Goal: Task Accomplishment & Management: Use online tool/utility

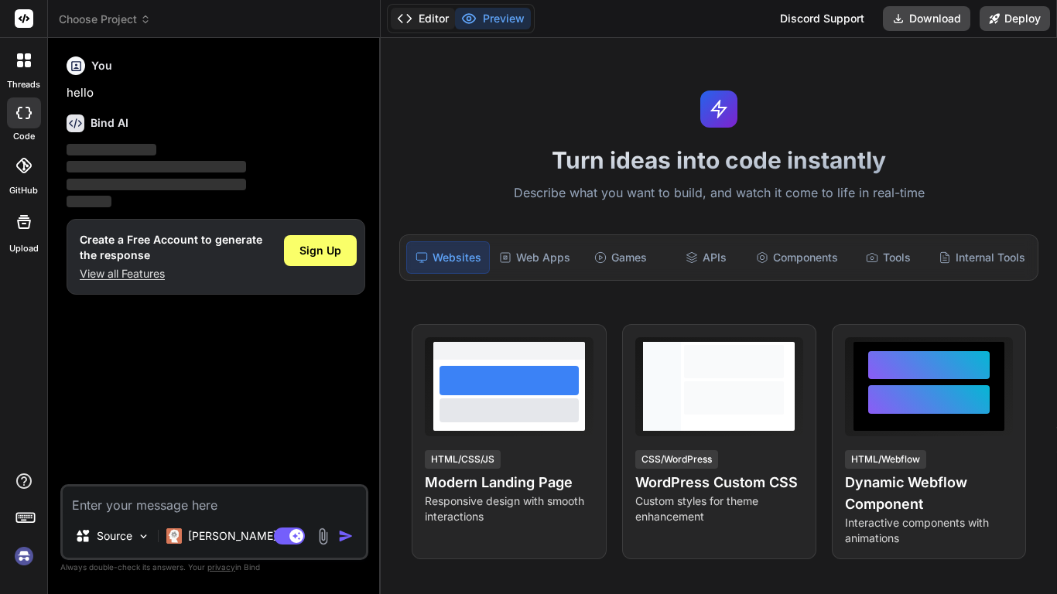
click at [431, 19] on button "Editor" at bounding box center [423, 19] width 64 height 22
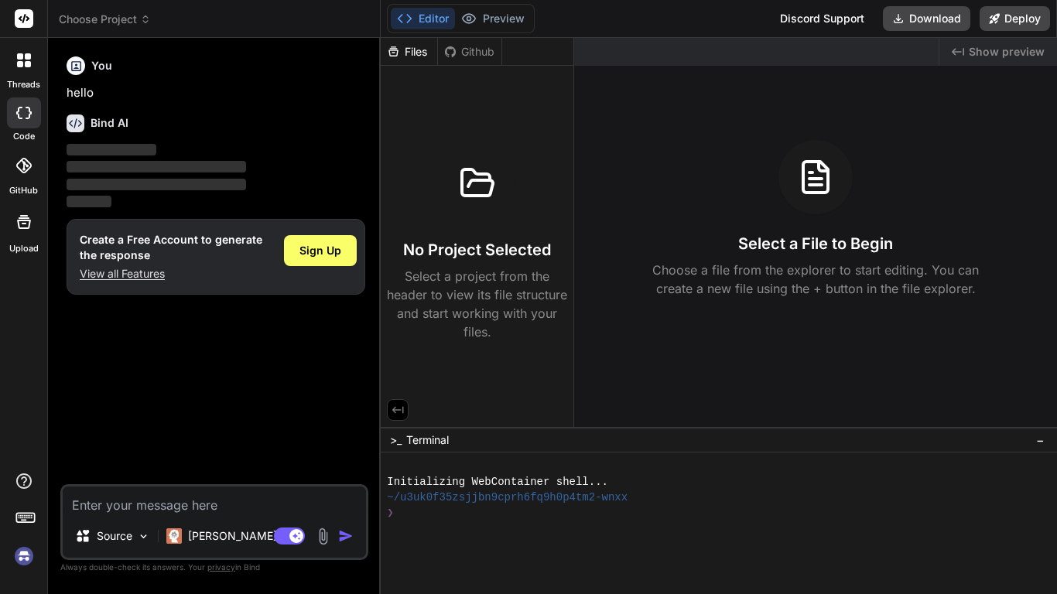
click at [482, 54] on div "Github" at bounding box center [469, 51] width 63 height 15
click at [146, 540] on img at bounding box center [143, 536] width 13 height 13
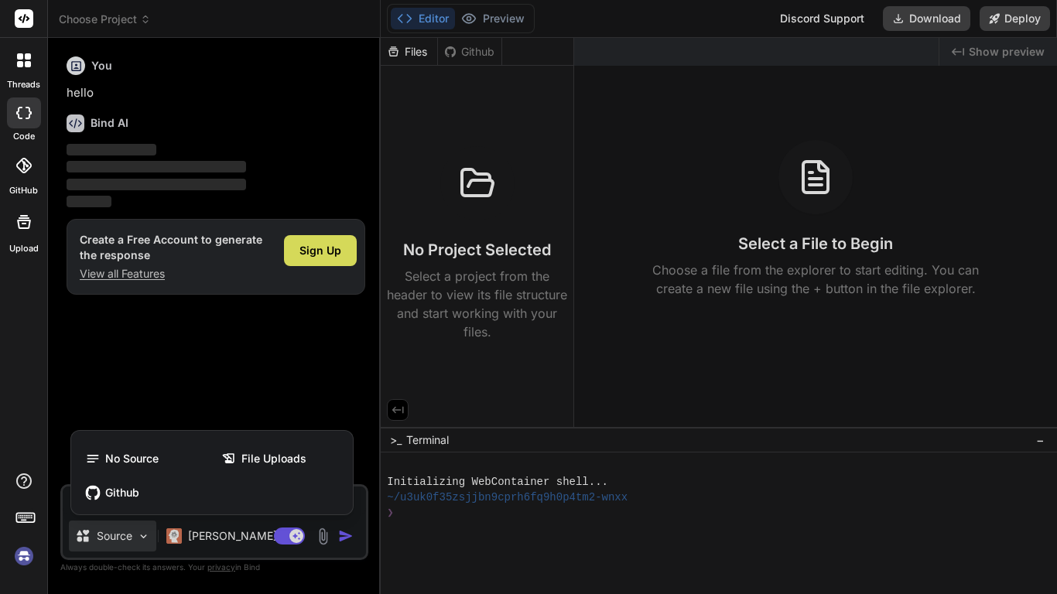
click at [142, 530] on div at bounding box center [528, 297] width 1057 height 594
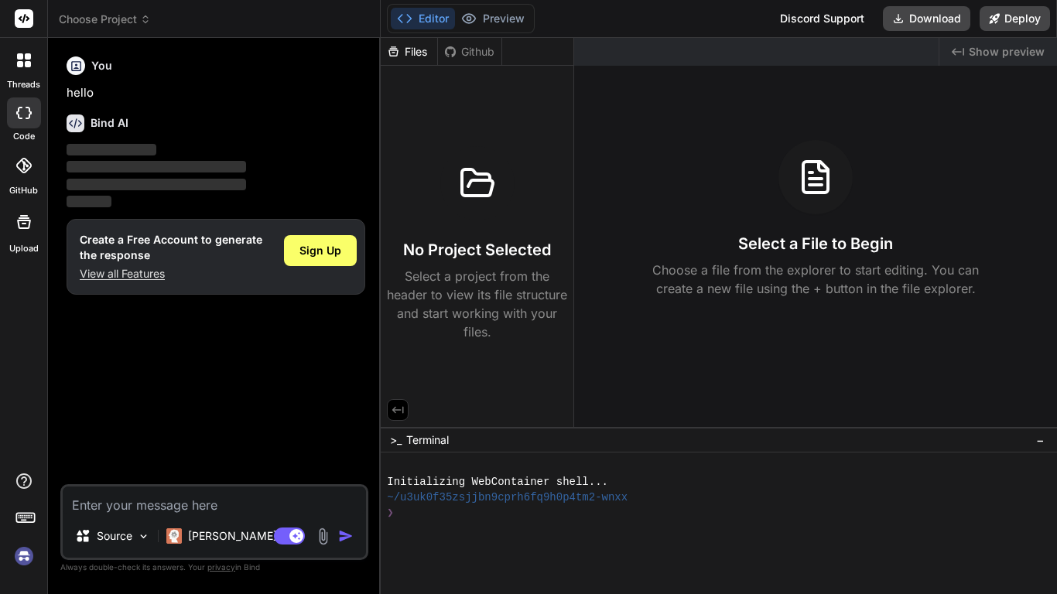
click at [396, 410] on icon at bounding box center [398, 410] width 12 height 7
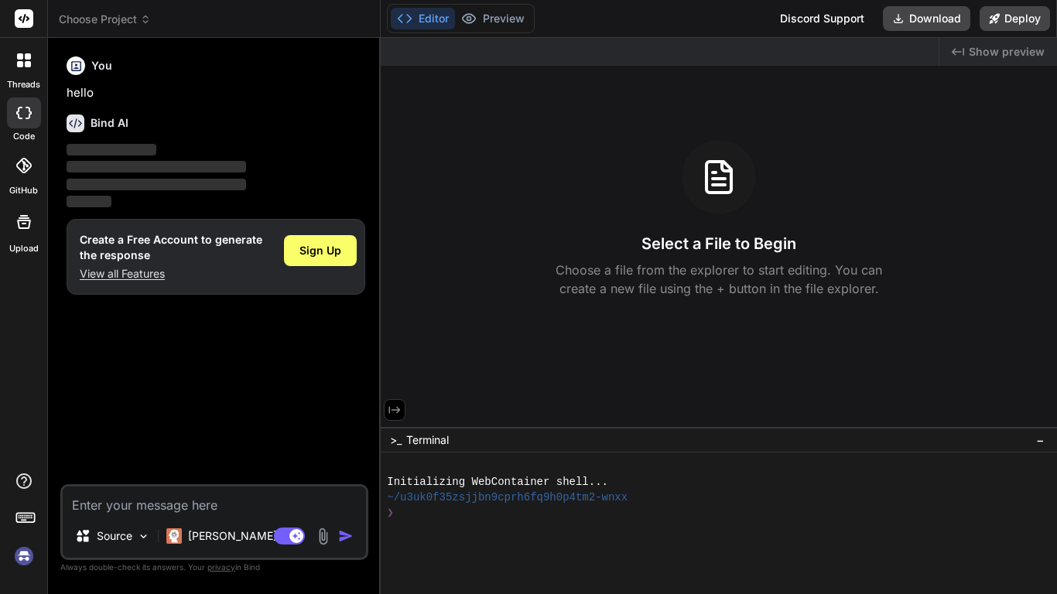
click at [401, 409] on icon at bounding box center [395, 410] width 14 height 14
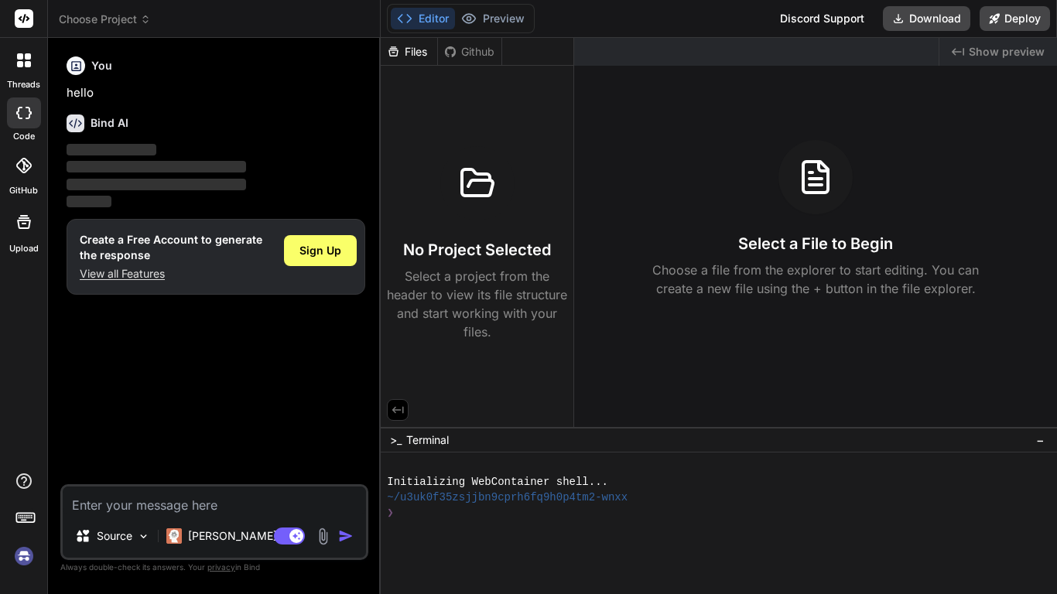
click at [403, 58] on div "Files" at bounding box center [409, 51] width 57 height 15
click at [493, 214] on div at bounding box center [477, 183] width 74 height 74
click at [472, 44] on div "Github" at bounding box center [469, 51] width 63 height 15
click at [1008, 58] on span "Show preview" at bounding box center [1007, 51] width 76 height 15
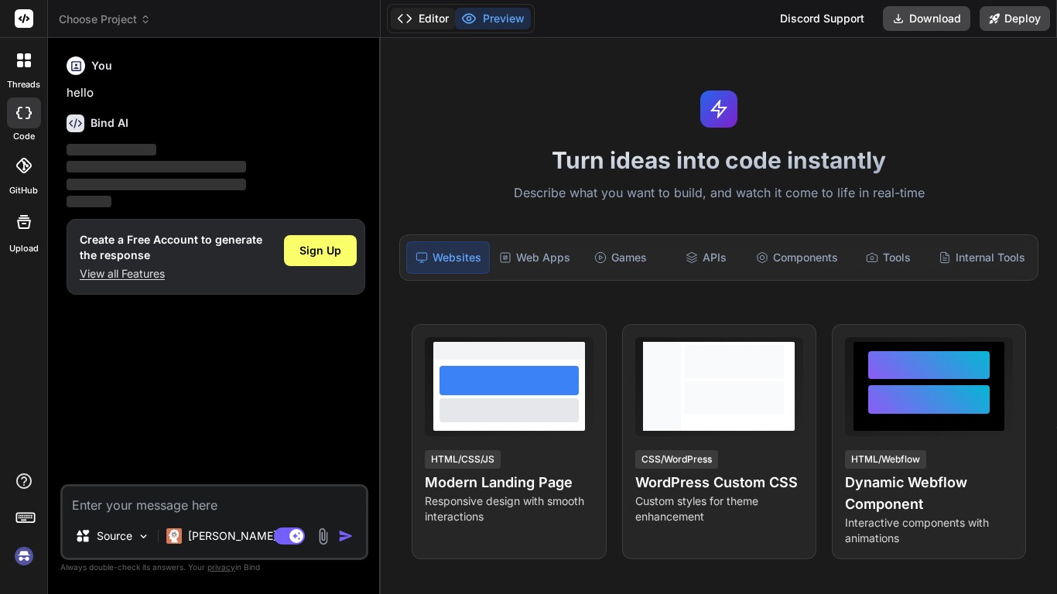
click at [406, 21] on icon at bounding box center [404, 18] width 15 height 15
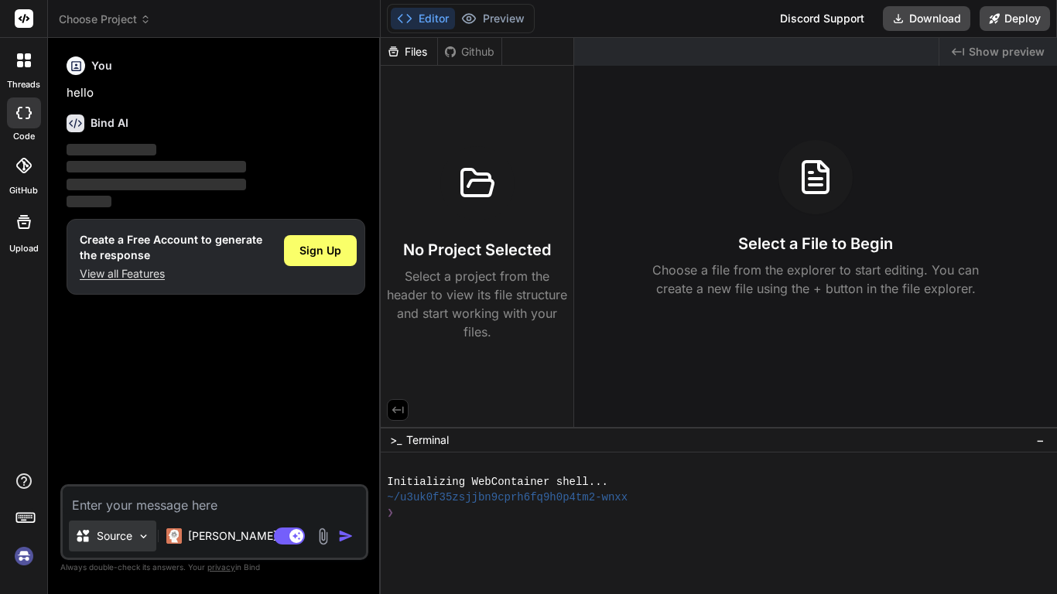
click at [142, 536] on img at bounding box center [143, 536] width 13 height 13
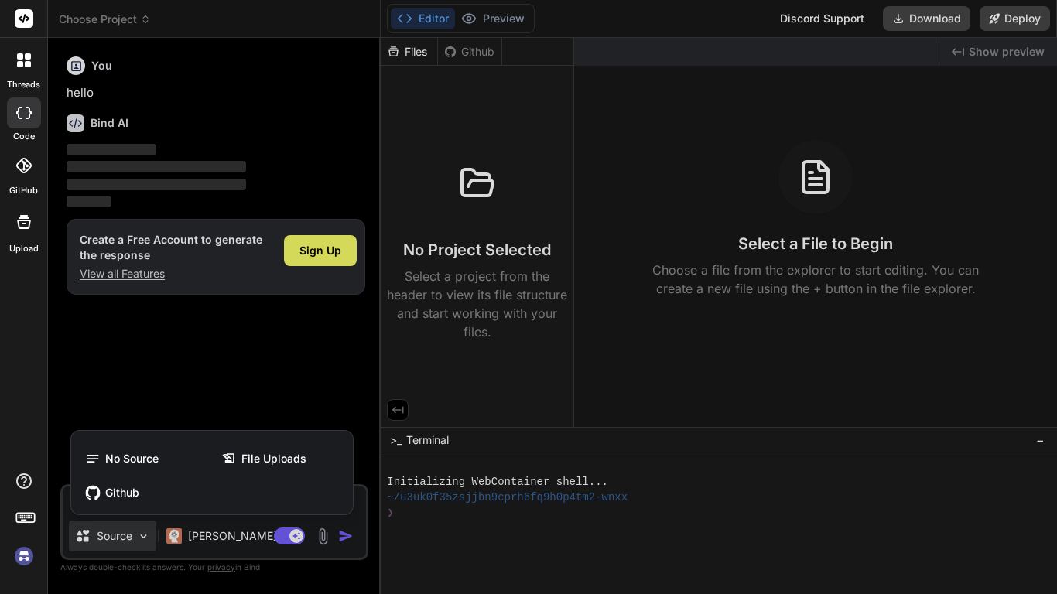
click at [142, 536] on div at bounding box center [528, 297] width 1057 height 594
type textarea "x"
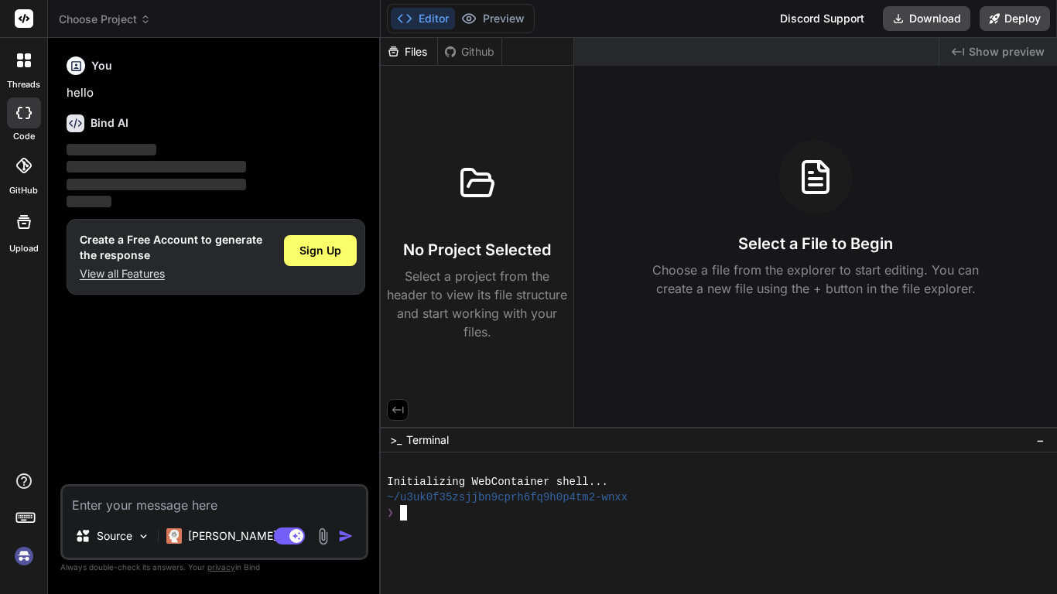
click at [542, 536] on div at bounding box center [712, 543] width 650 height 15
click at [452, 247] on h3 "No Project Selected" at bounding box center [477, 250] width 148 height 22
click at [110, 12] on span "Choose Project" at bounding box center [105, 19] width 92 height 15
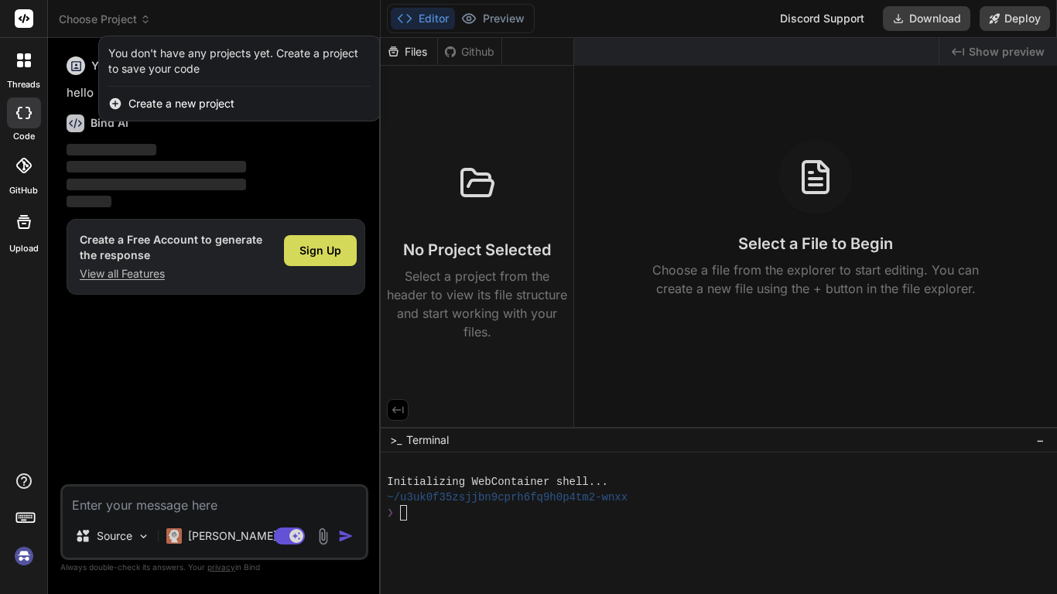
click at [203, 101] on span "Create a new project" at bounding box center [181, 103] width 106 height 15
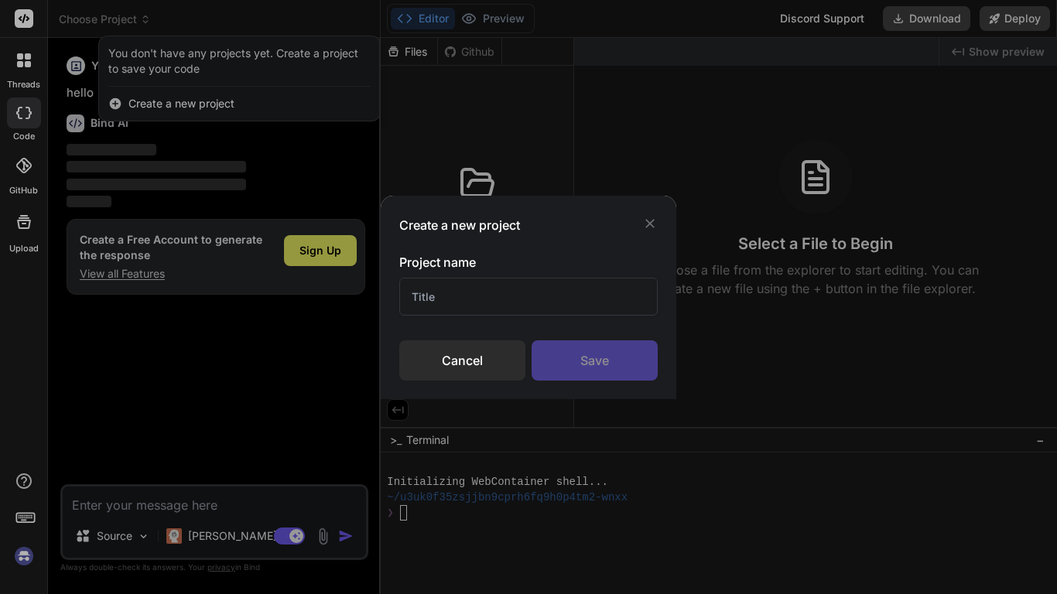
click at [492, 306] on input "text" at bounding box center [528, 297] width 259 height 38
click at [497, 291] on input "text" at bounding box center [528, 297] width 259 height 38
type input "Personal Portfolio"
click at [612, 355] on div "Save" at bounding box center [595, 361] width 126 height 40
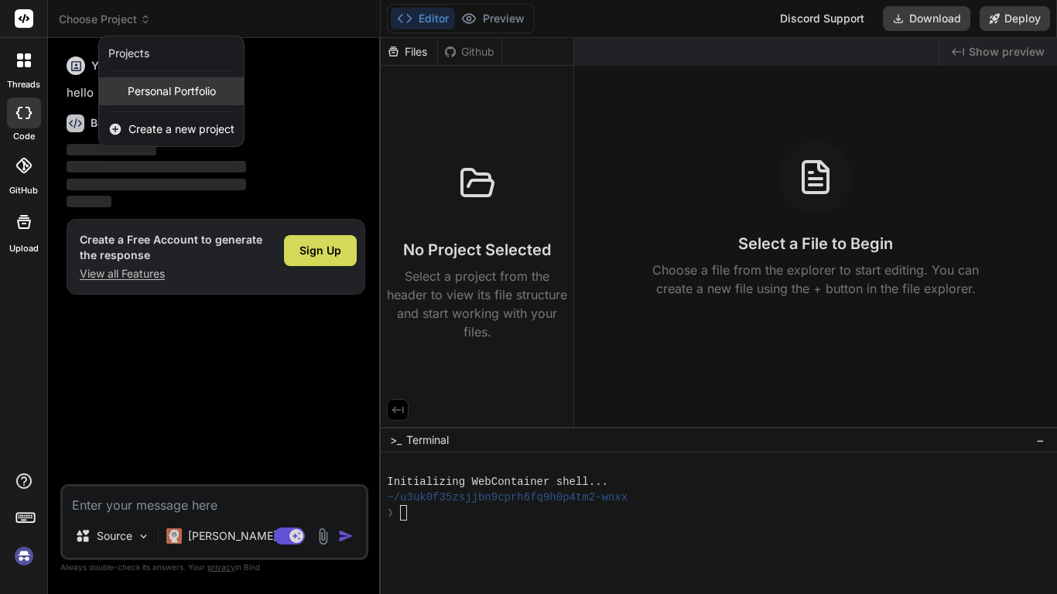
click at [188, 96] on span "Personal Portfolio" at bounding box center [172, 91] width 88 height 15
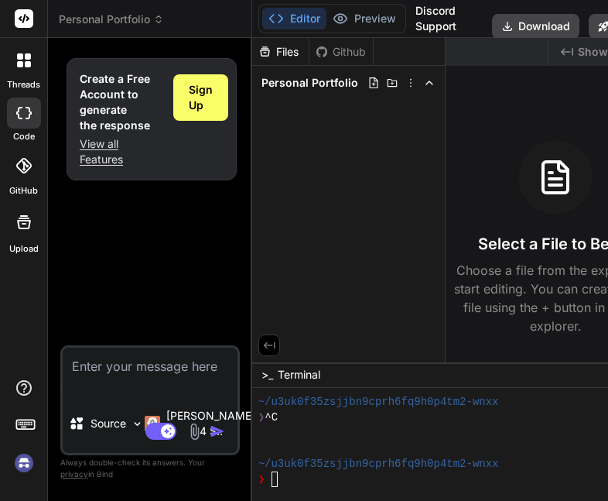
type textarea "x"
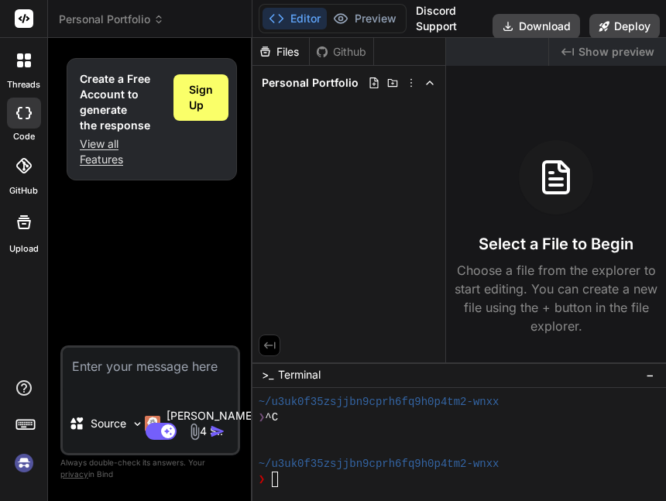
scroll to position [31, 0]
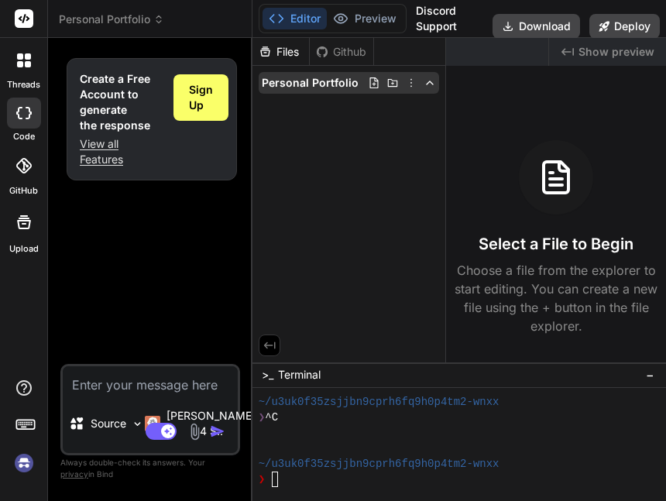
click at [374, 80] on icon at bounding box center [373, 82] width 9 height 11
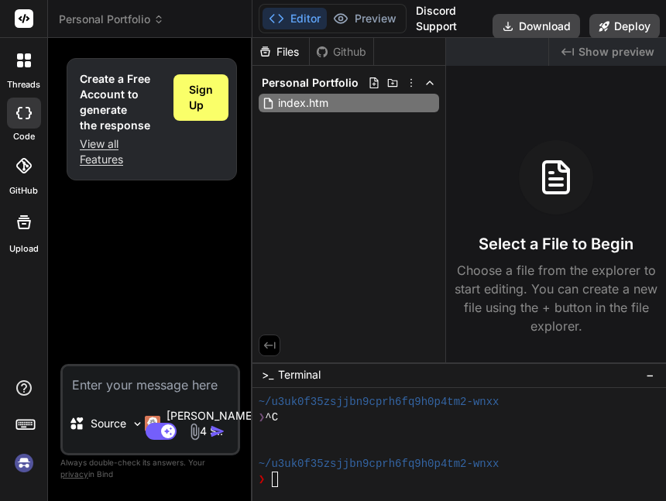
type input "index.html"
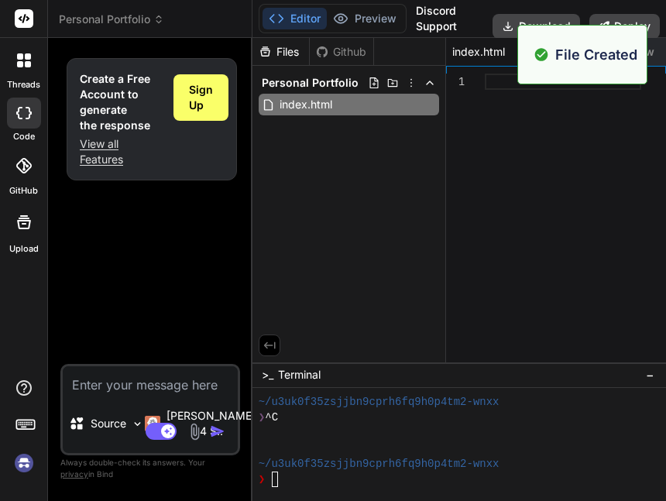
type textarea "x"
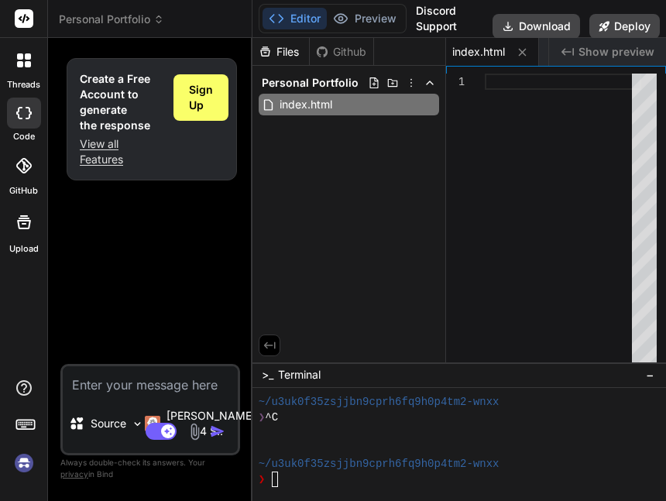
click at [512, 81] on div at bounding box center [563, 222] width 156 height 296
type textarea "<script src="script.js"></script> </body> </html>"
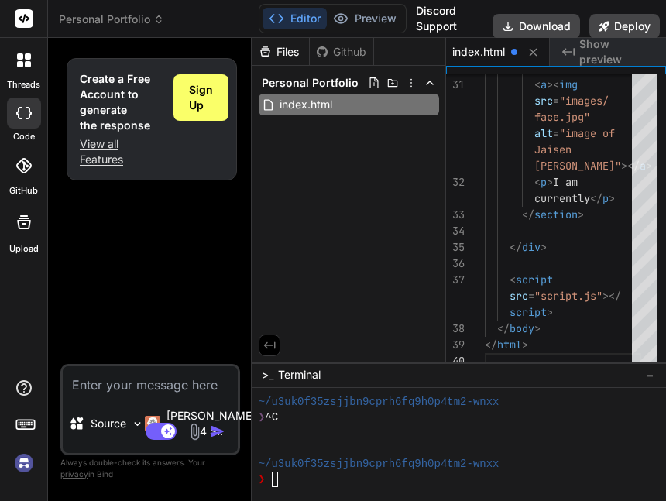
click at [348, 152] on div "Files Github Personal Portfolio index.html" at bounding box center [349, 200] width 194 height 324
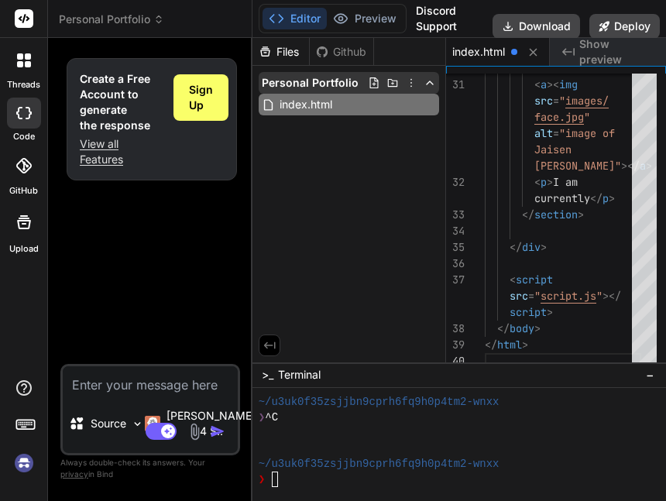
click at [374, 80] on icon at bounding box center [374, 83] width 12 height 12
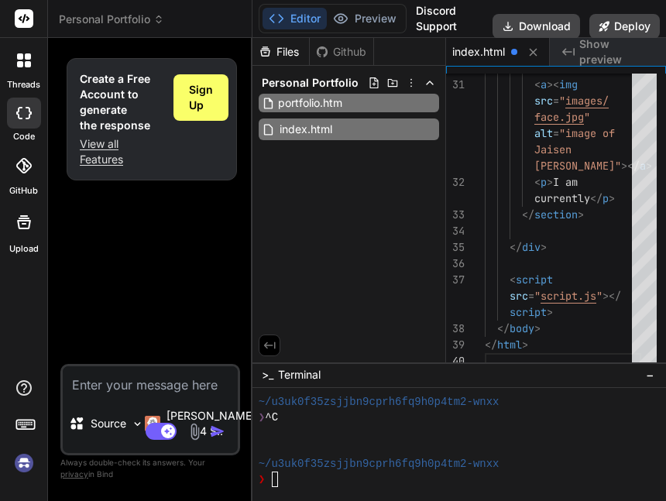
type input "portfolio.html"
type textarea "x"
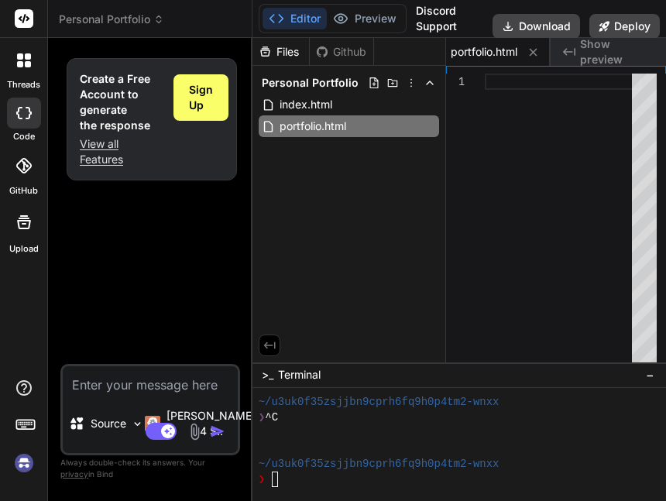
click at [533, 87] on div at bounding box center [563, 222] width 156 height 296
type textarea "</body> </html>"
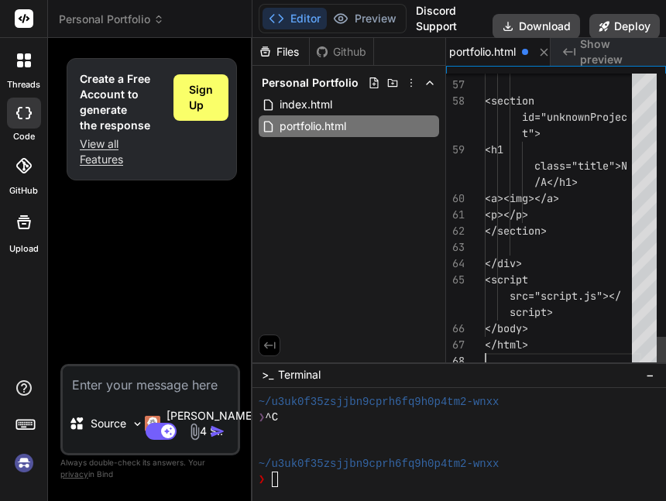
scroll to position [0, 104]
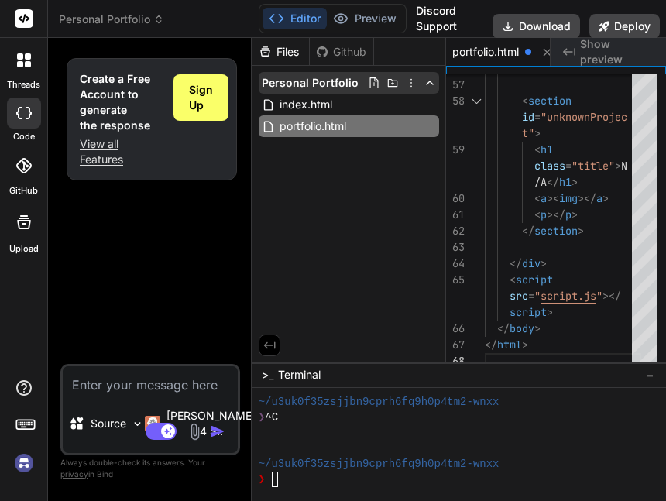
click at [372, 84] on icon at bounding box center [373, 82] width 9 height 11
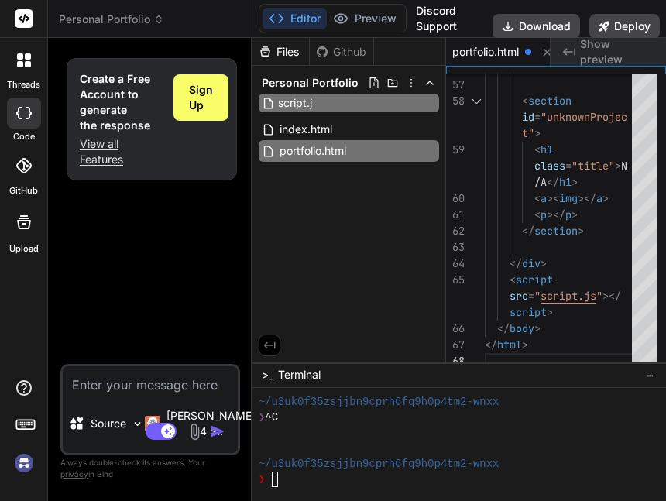
type input "script.js"
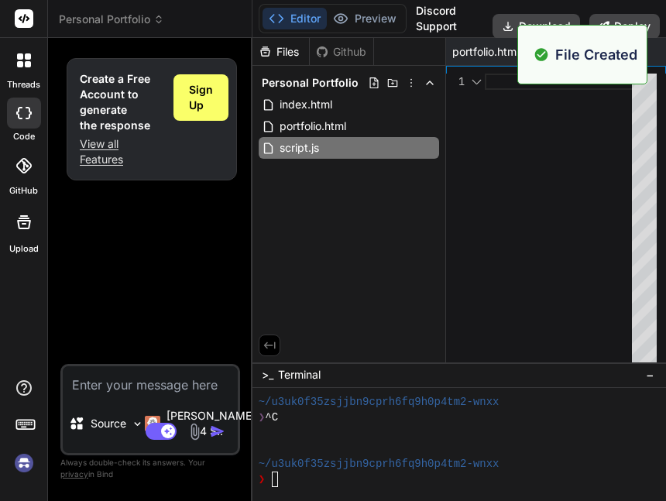
scroll to position [0, 212]
click at [577, 136] on div at bounding box center [563, 222] width 156 height 296
type textarea "("recipeGenerator");"
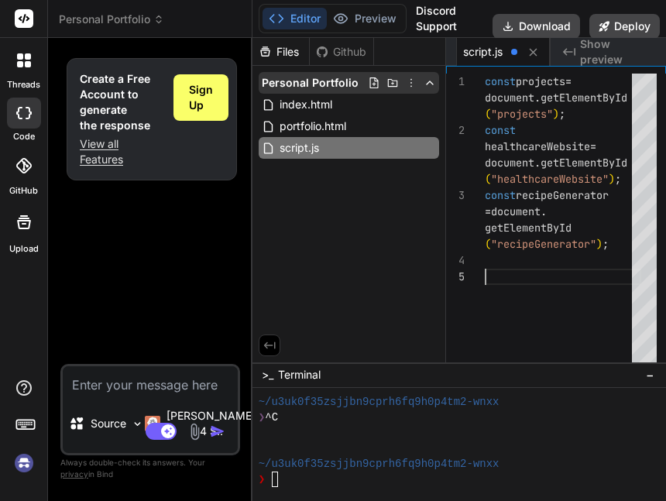
click at [371, 80] on icon at bounding box center [374, 83] width 12 height 12
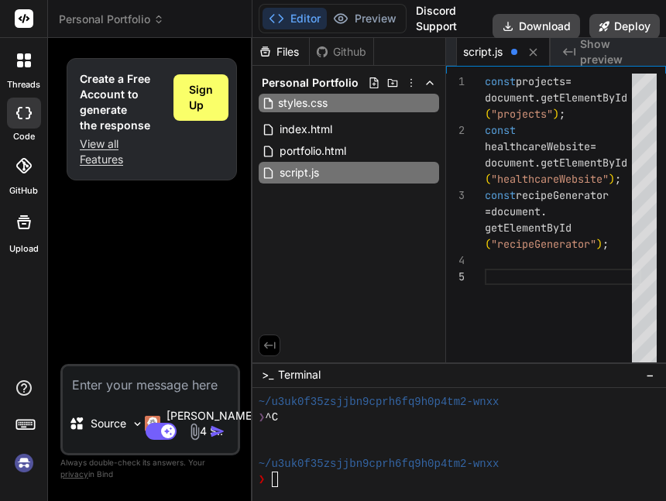
type input "styles.css"
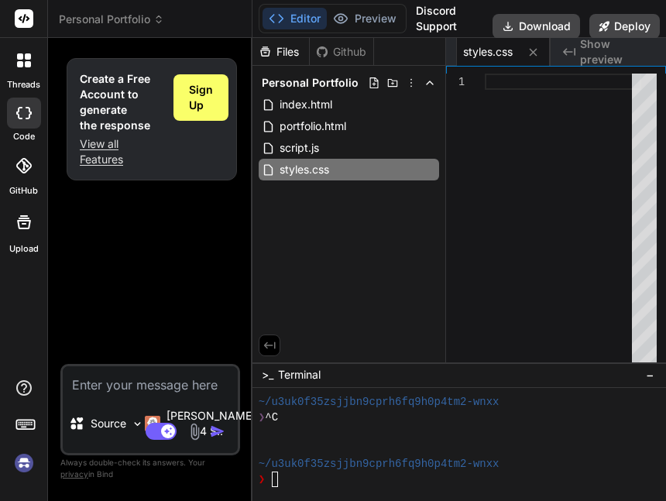
click at [594, 111] on div at bounding box center [563, 222] width 156 height 296
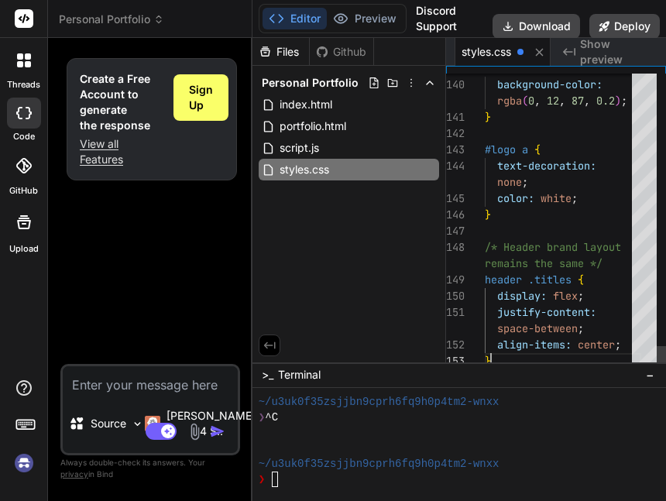
scroll to position [0, 314]
type textarea "header .titles { display: flex; justify-content: space-between; align-items: ce…"
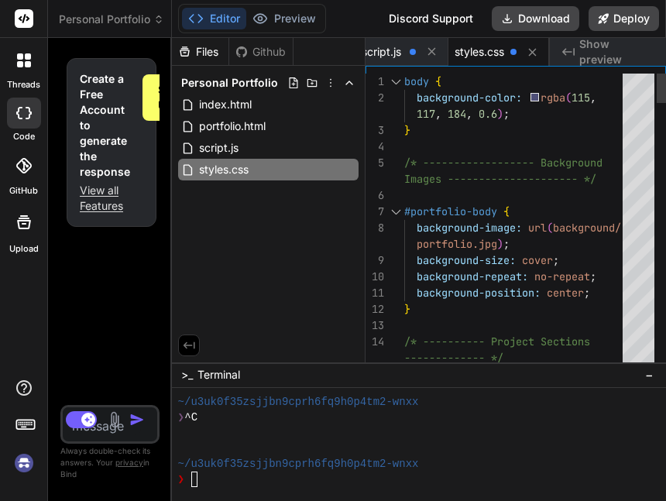
type textarea "x"
type textarea "}"
drag, startPoint x: 250, startPoint y: 267, endPoint x: -5, endPoint y: 244, distance: 256.5
click at [0, 244] on html "Got it threads code GitHub Upload Personal Portfolio Created with Pixso. Bind A…" at bounding box center [333, 250] width 666 height 501
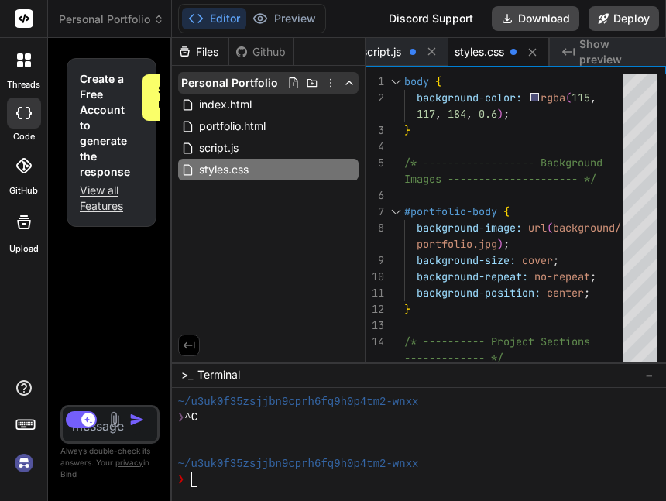
click at [311, 83] on icon at bounding box center [312, 83] width 10 height 8
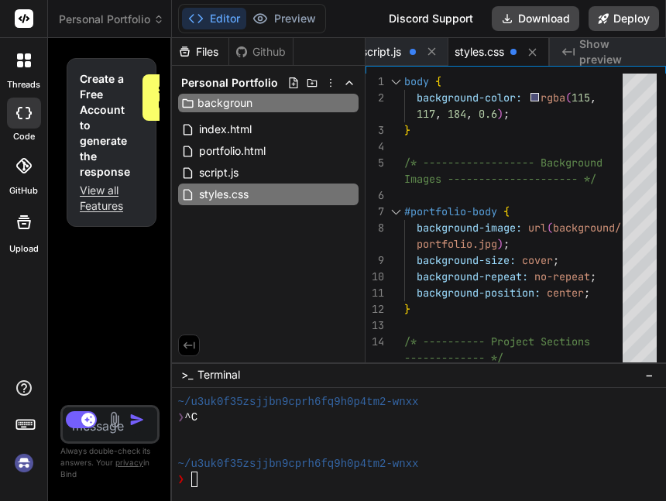
type input "background"
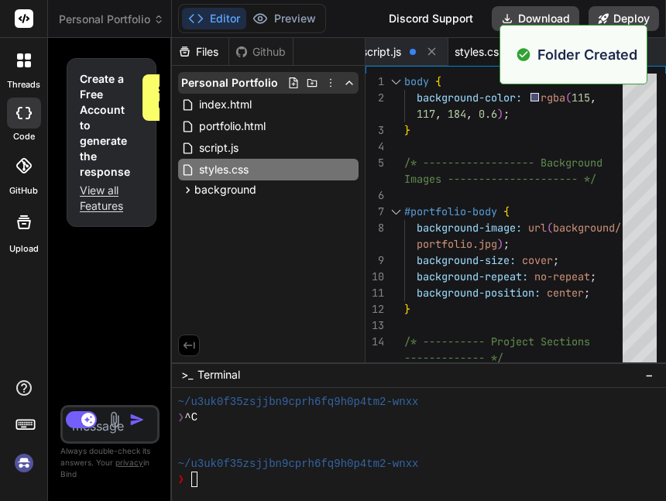
click at [311, 82] on icon at bounding box center [312, 83] width 10 height 8
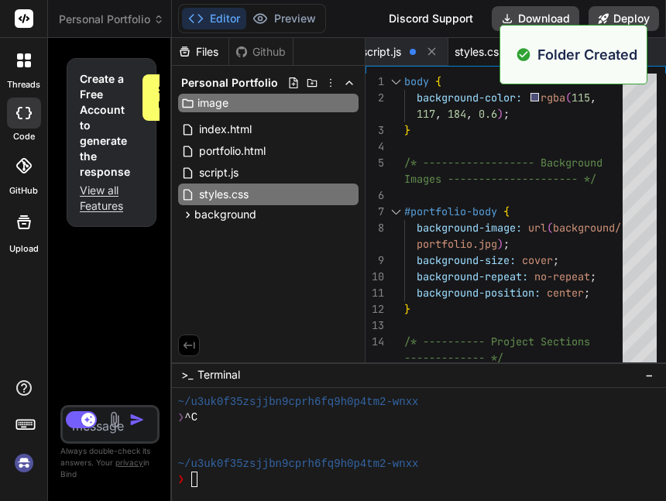
type input "images"
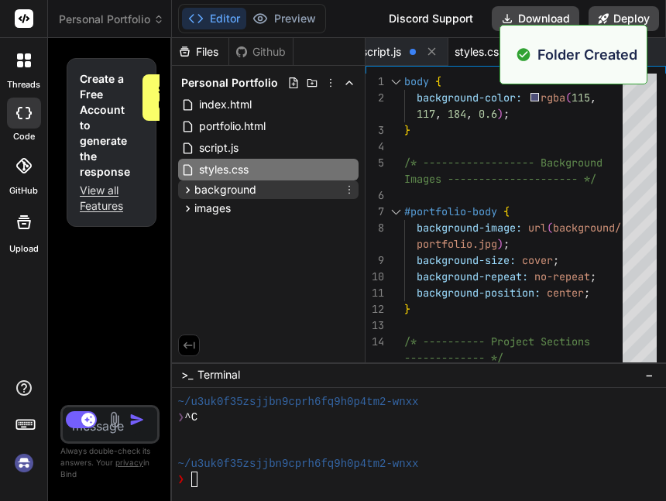
click at [252, 192] on span "background" at bounding box center [225, 189] width 62 height 15
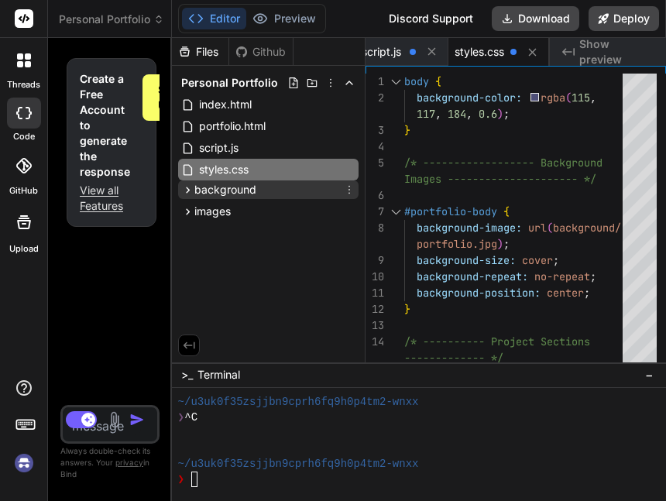
click at [249, 189] on span "background" at bounding box center [225, 189] width 62 height 15
click at [225, 190] on span "background" at bounding box center [225, 189] width 62 height 15
click at [268, 235] on div "Files Github Personal Portfolio index.html portfolio.html script.js styles.css …" at bounding box center [269, 200] width 194 height 324
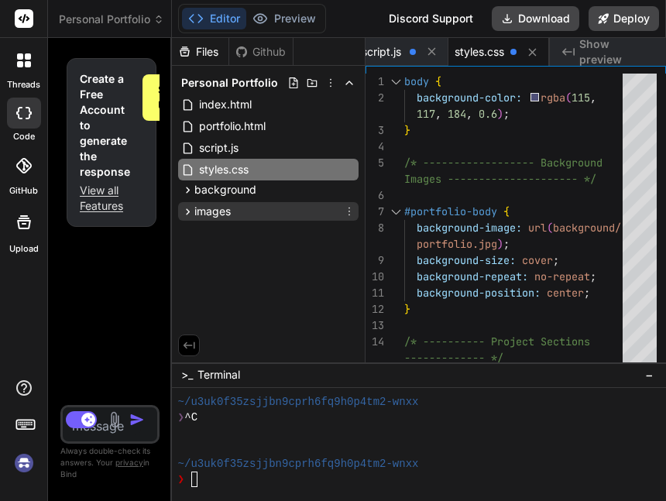
click at [221, 218] on span "images" at bounding box center [212, 211] width 36 height 15
click at [348, 211] on icon at bounding box center [349, 211] width 12 height 12
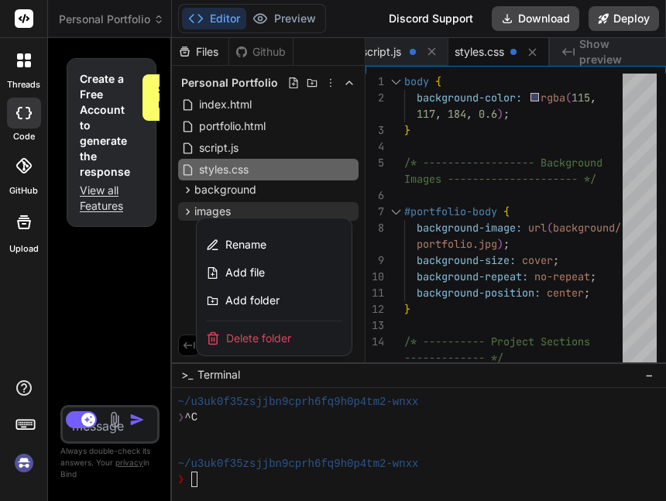
click at [348, 211] on div at bounding box center [419, 269] width 494 height 463
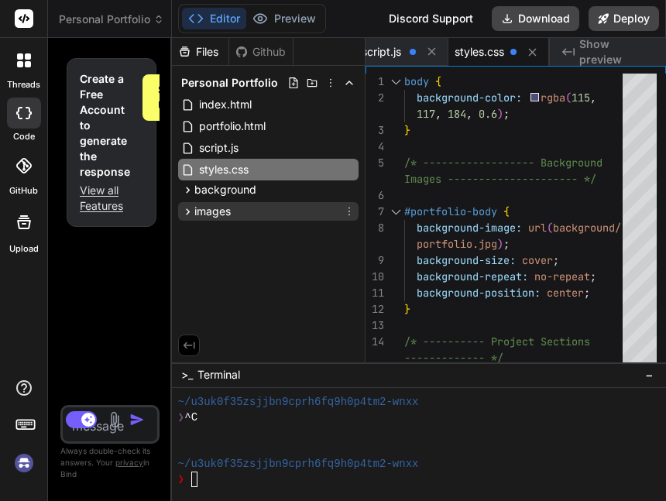
click at [348, 211] on icon at bounding box center [349, 211] width 12 height 12
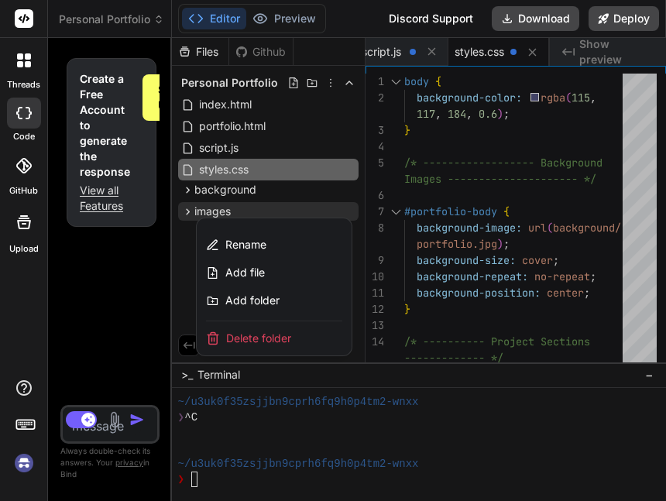
click at [180, 296] on div at bounding box center [419, 269] width 494 height 463
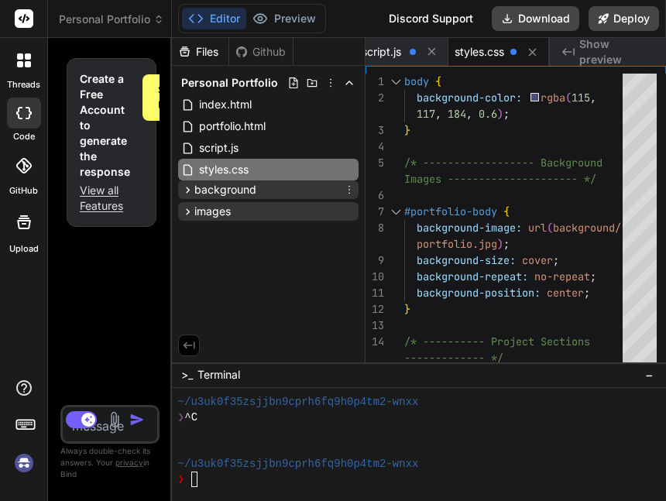
click at [232, 189] on span "background" at bounding box center [225, 189] width 62 height 15
click at [252, 189] on span "background" at bounding box center [225, 189] width 62 height 15
click at [351, 190] on icon at bounding box center [349, 189] width 12 height 12
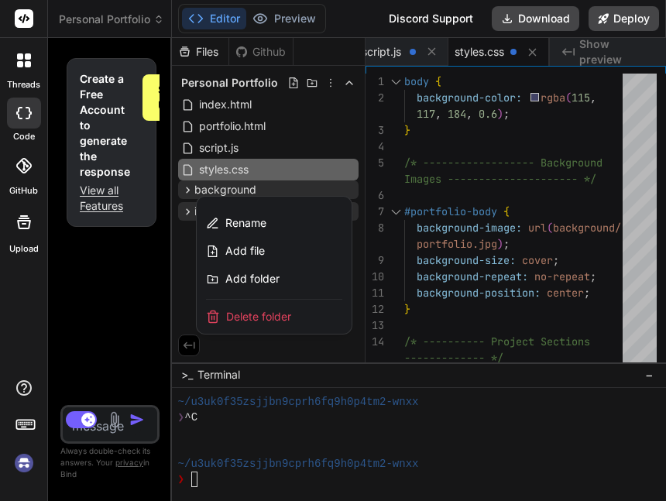
click at [351, 190] on div at bounding box center [419, 269] width 494 height 463
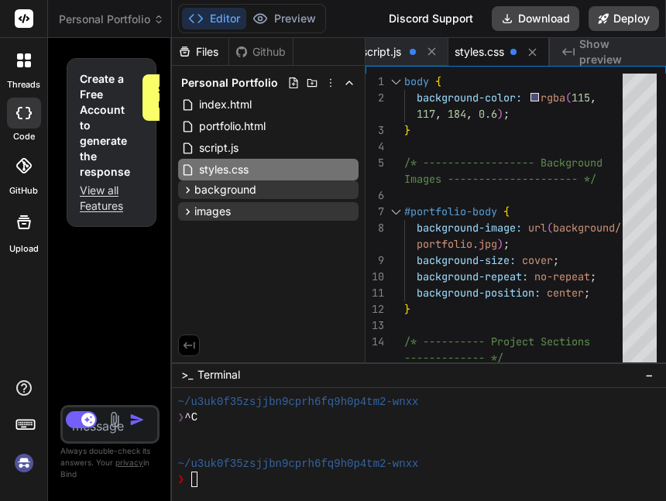
click at [263, 272] on div "Files Github Personal Portfolio index.html portfolio.html script.js styles.css …" at bounding box center [269, 200] width 194 height 324
click at [599, 49] on span "Show preview" at bounding box center [616, 51] width 74 height 31
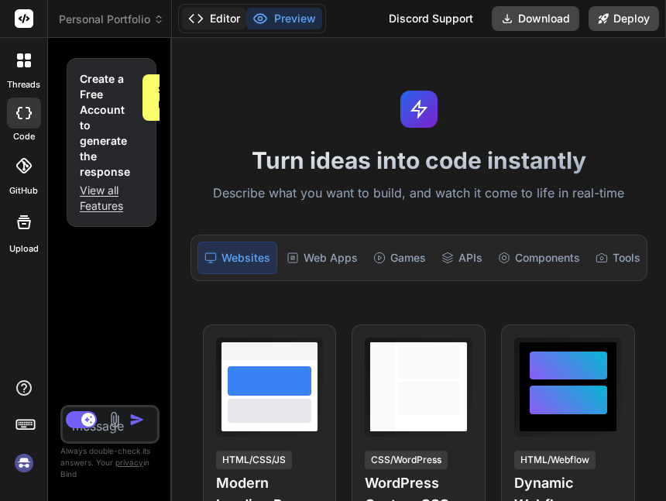
click at [211, 16] on button "Editor" at bounding box center [214, 19] width 64 height 22
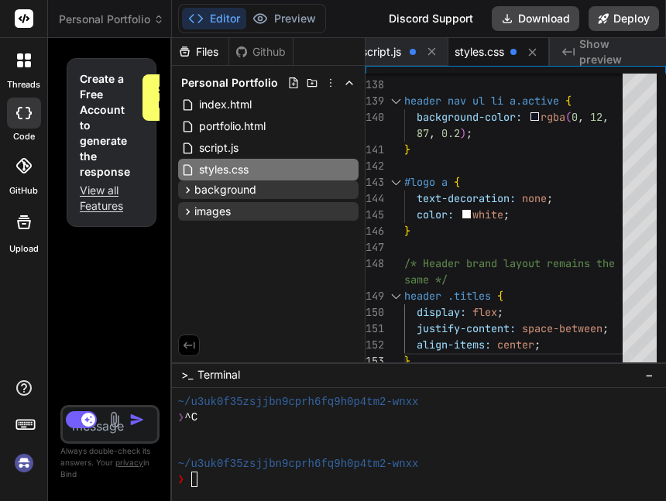
click at [147, 20] on span "Personal Portfolio" at bounding box center [111, 19] width 105 height 15
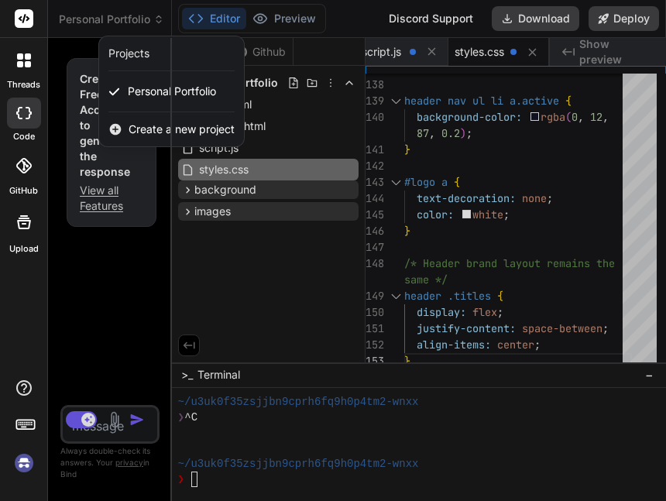
click at [153, 20] on div at bounding box center [333, 250] width 666 height 501
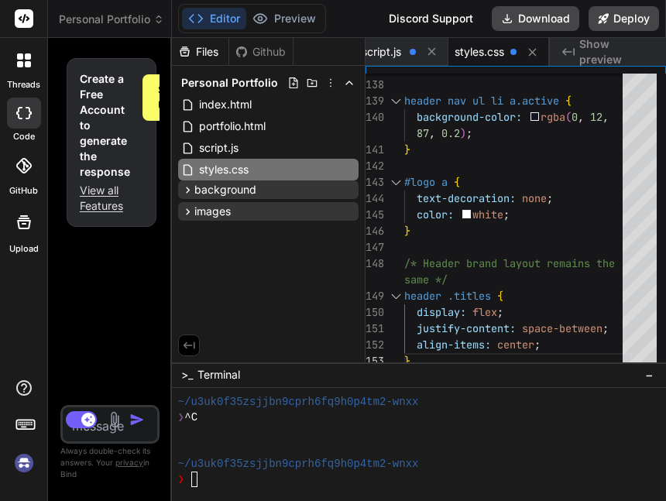
click at [22, 18] on rect at bounding box center [24, 18] width 19 height 19
click at [172, 114] on div "Personal Portfolio index.html portfolio.html script.js styles.css background im…" at bounding box center [268, 148] width 193 height 164
click at [268, 190] on div "background" at bounding box center [268, 189] width 180 height 19
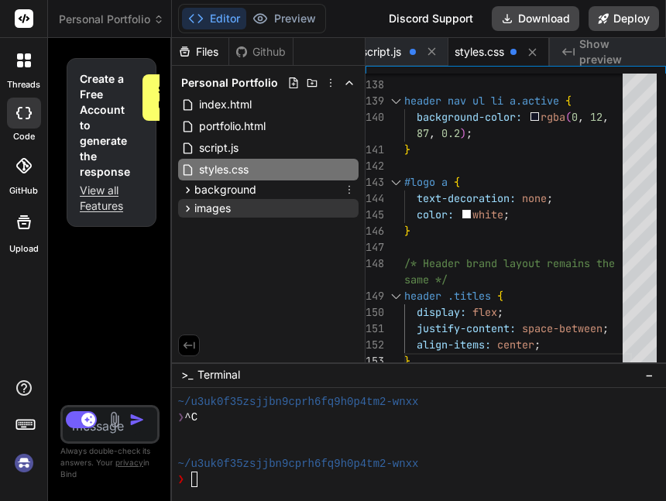
click at [348, 188] on icon at bounding box center [349, 189] width 12 height 12
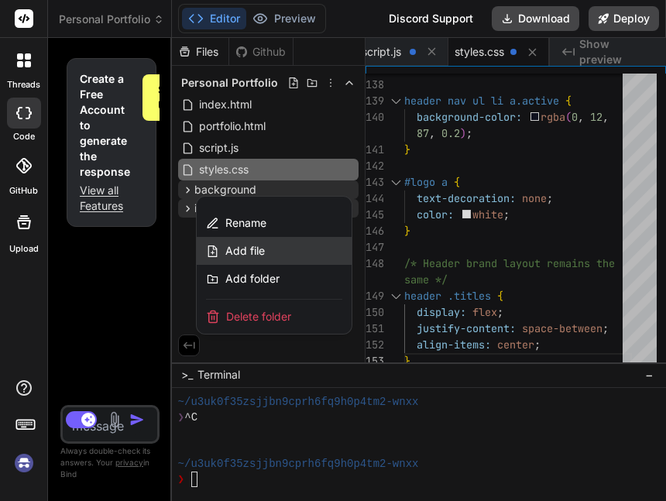
click at [239, 251] on span "Add file" at bounding box center [244, 250] width 39 height 15
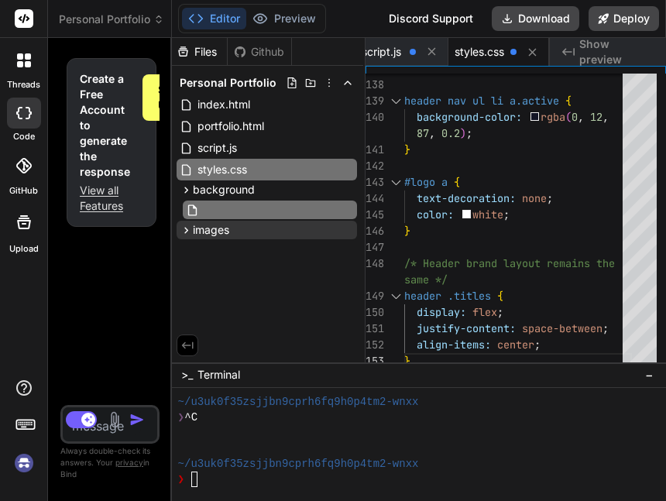
click at [331, 255] on div "Files Github Personal Portfolio index.html portfolio.html script.js styles.css …" at bounding box center [269, 200] width 194 height 324
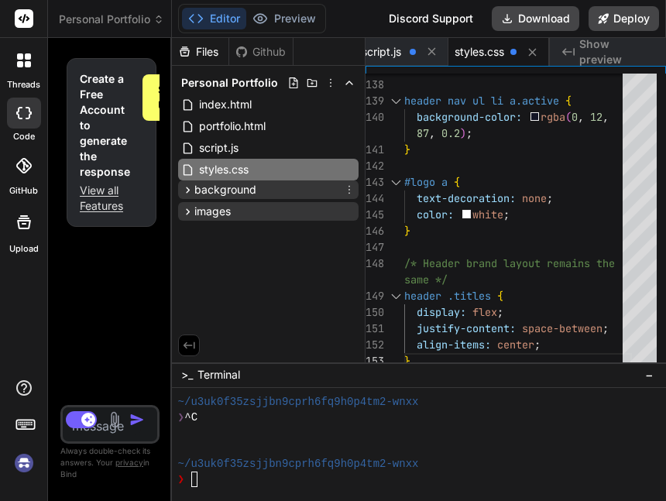
click at [269, 190] on div "background" at bounding box center [268, 189] width 180 height 19
click at [322, 187] on div "background" at bounding box center [268, 189] width 180 height 19
click at [20, 167] on icon at bounding box center [23, 165] width 15 height 15
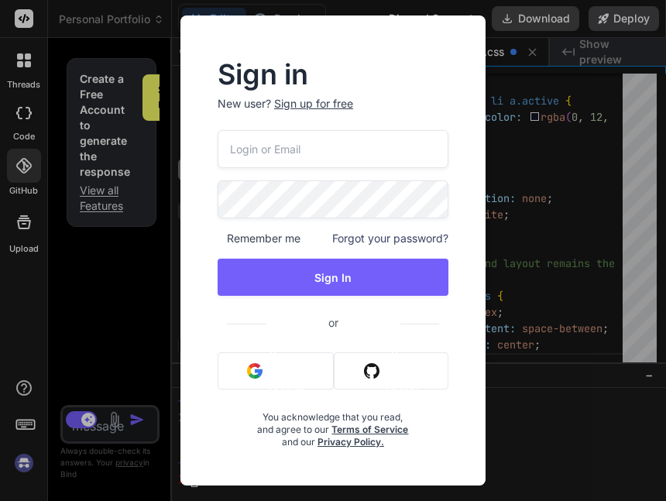
click at [90, 241] on div "Sign in New user? Sign up for free Remember me Forgot your password? Sign In or…" at bounding box center [333, 250] width 666 height 501
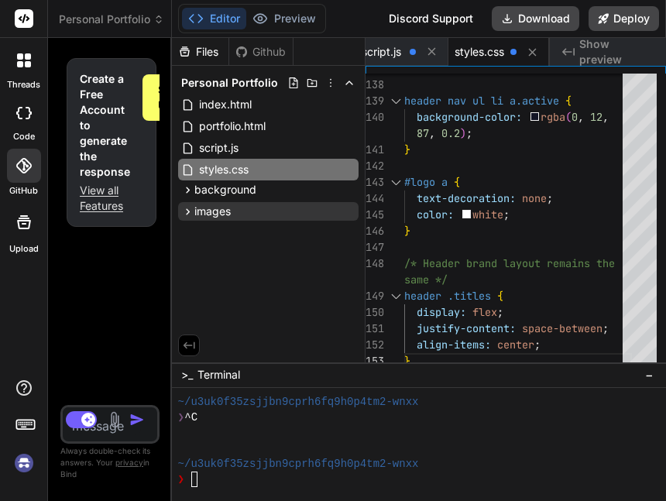
click at [20, 220] on icon at bounding box center [24, 222] width 14 height 14
type textarea "x"
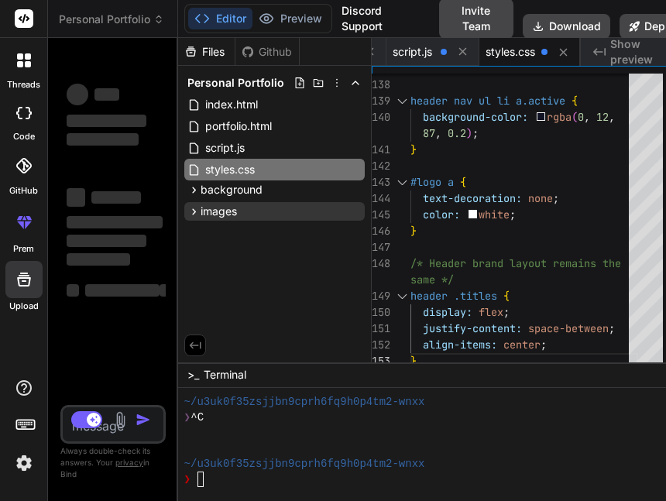
type textarea "/* Header brand layout remains the same */ header .titles { display: flex; just…"
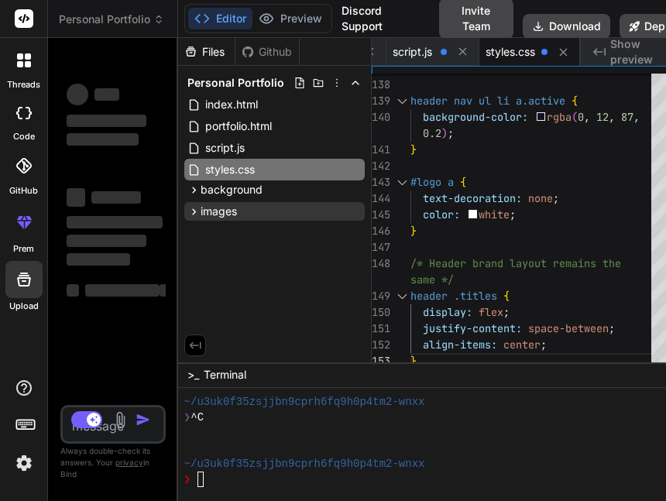
type textarea "x"
type textarea "}"
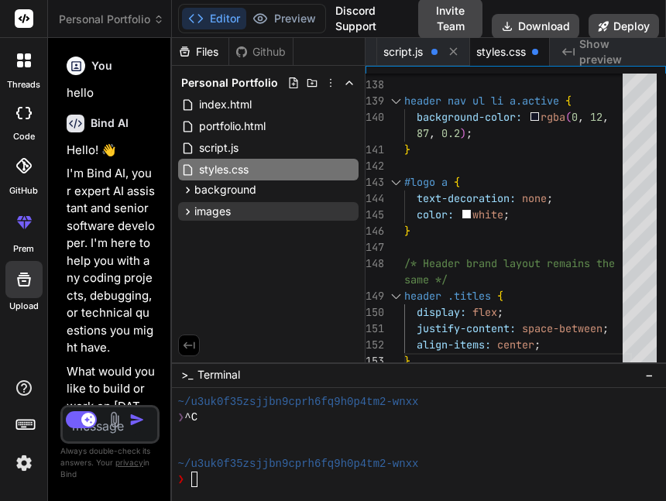
click at [172, 242] on div "Files Github Personal Portfolio index.html portfolio.html script.js styles.css …" at bounding box center [269, 200] width 194 height 324
type textarea "x"
click at [276, 16] on button "Preview" at bounding box center [284, 19] width 76 height 22
type textarea "text-decoration: none; color: white; } /* Header brand layout remains the same …"
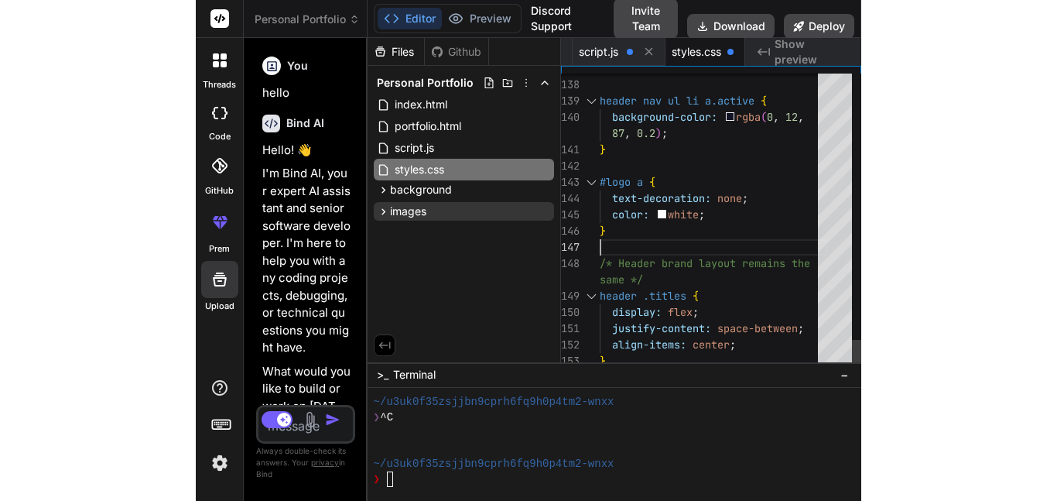
scroll to position [0, 0]
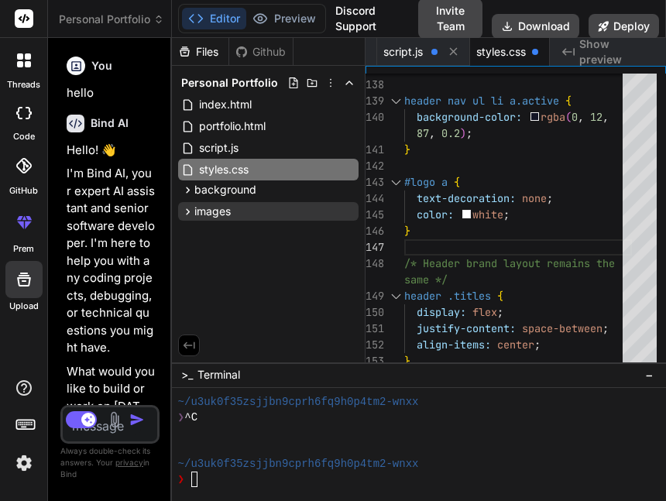
click at [647, 376] on span "−" at bounding box center [649, 374] width 9 height 15
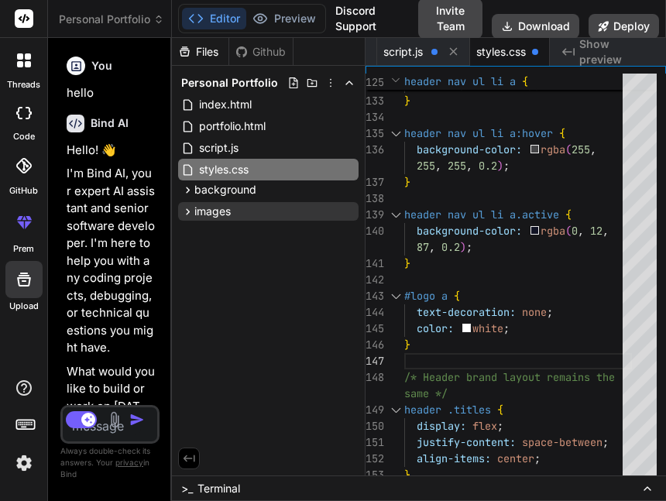
click at [597, 52] on span "Show preview" at bounding box center [616, 51] width 74 height 31
click at [611, 46] on span "Show preview" at bounding box center [616, 51] width 74 height 31
click at [591, 52] on span "Show preview" at bounding box center [616, 51] width 74 height 31
type textarea "x"
type textarea "te; } /* He"
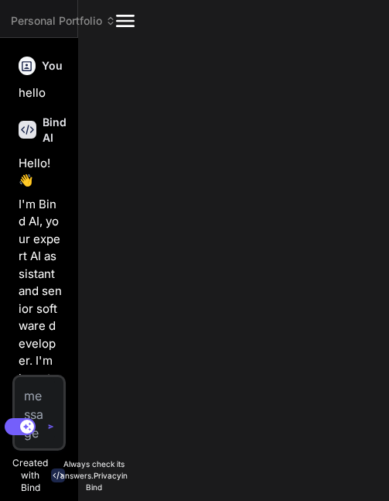
type textarea "x"
type textarea "background-color: rgba(0, 12, 87, 0.2); } #logo a { text-decoration: none; colo…"
type textarea "x"
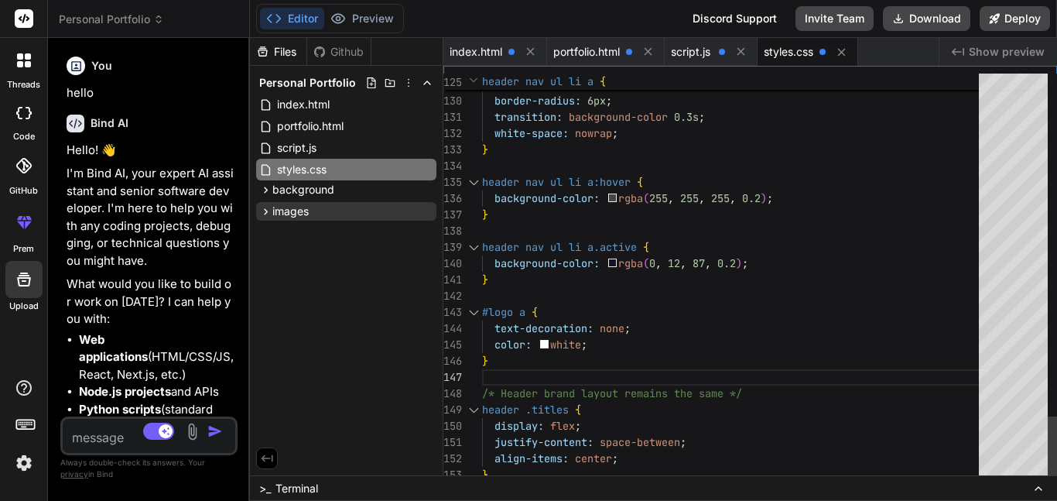
type textarea "border-radius: 6px; transition: background-color 0.3s; white-space: nowrap; } h…"
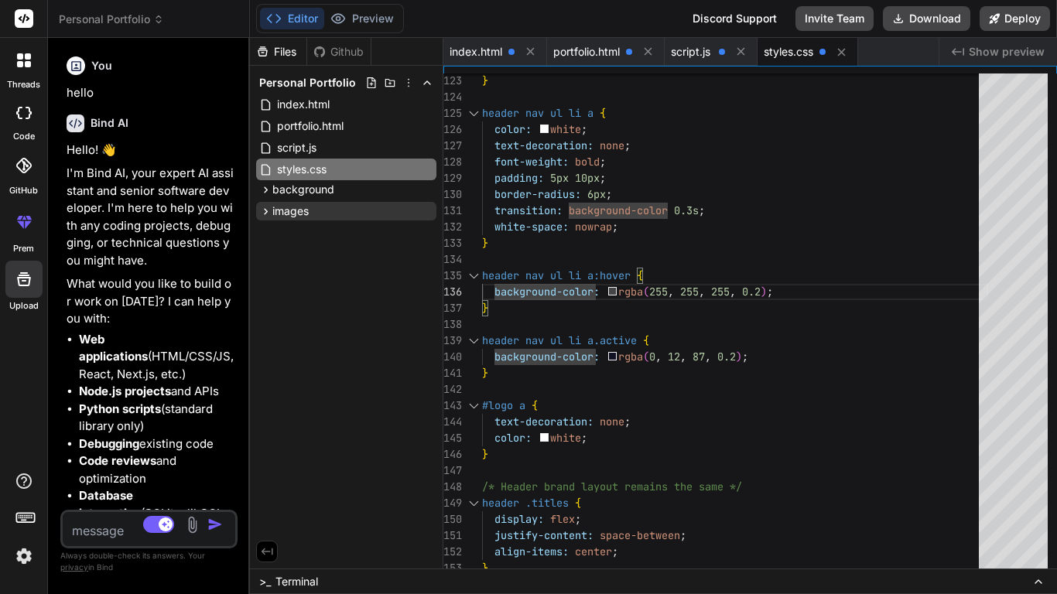
click at [997, 53] on span "Show preview" at bounding box center [1007, 51] width 76 height 15
click at [999, 13] on icon at bounding box center [995, 18] width 10 height 10
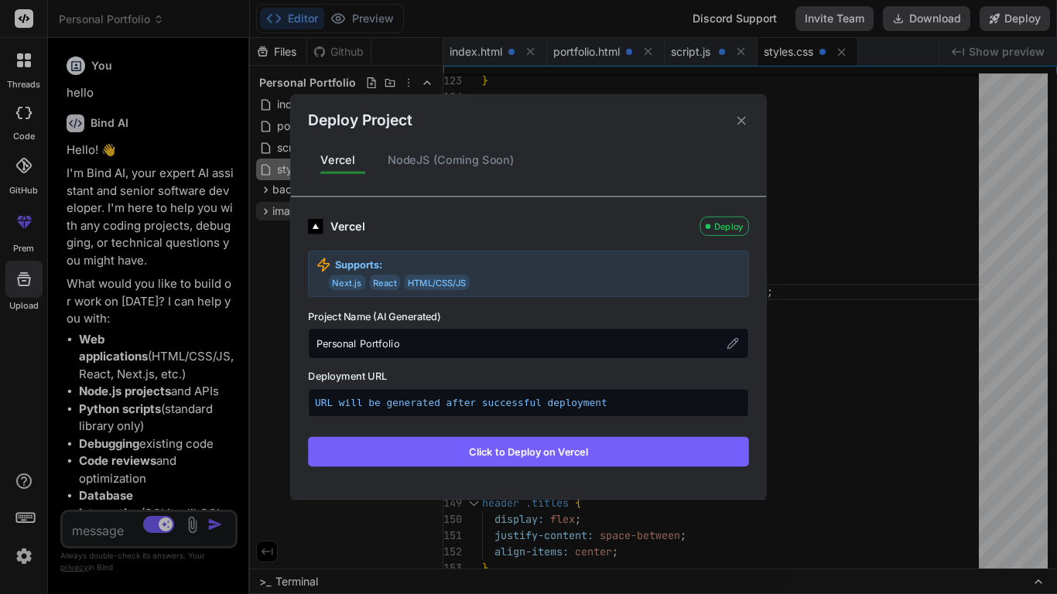
click at [430, 259] on p "Supports:" at bounding box center [529, 265] width 425 height 15
click at [438, 163] on div "NodeJS (Coming Soon)" at bounding box center [451, 160] width 152 height 33
click at [522, 447] on button "Click to Deploy on Vercel" at bounding box center [528, 451] width 441 height 29
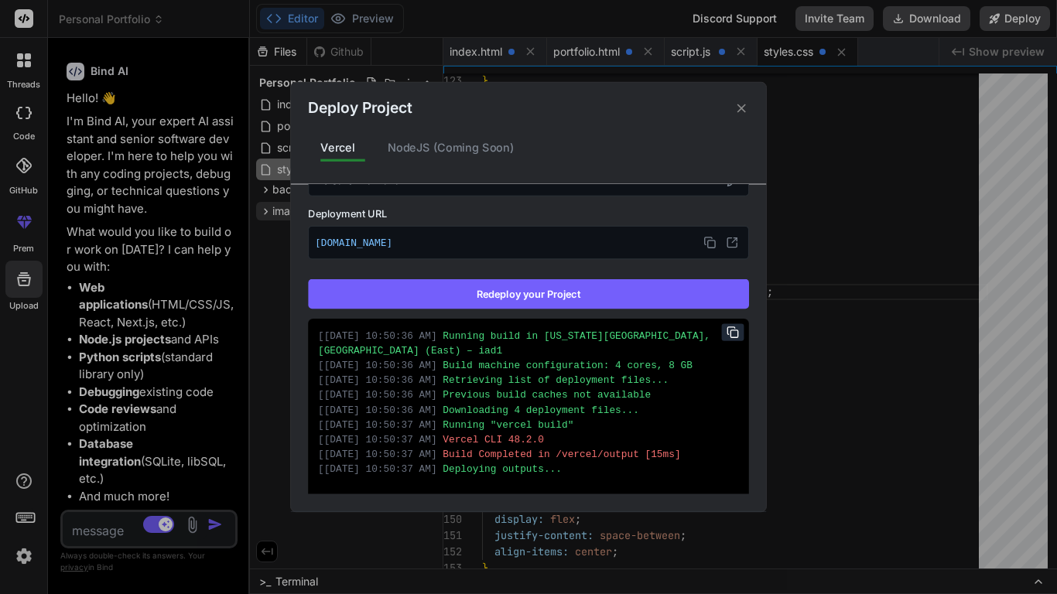
scroll to position [235, 0]
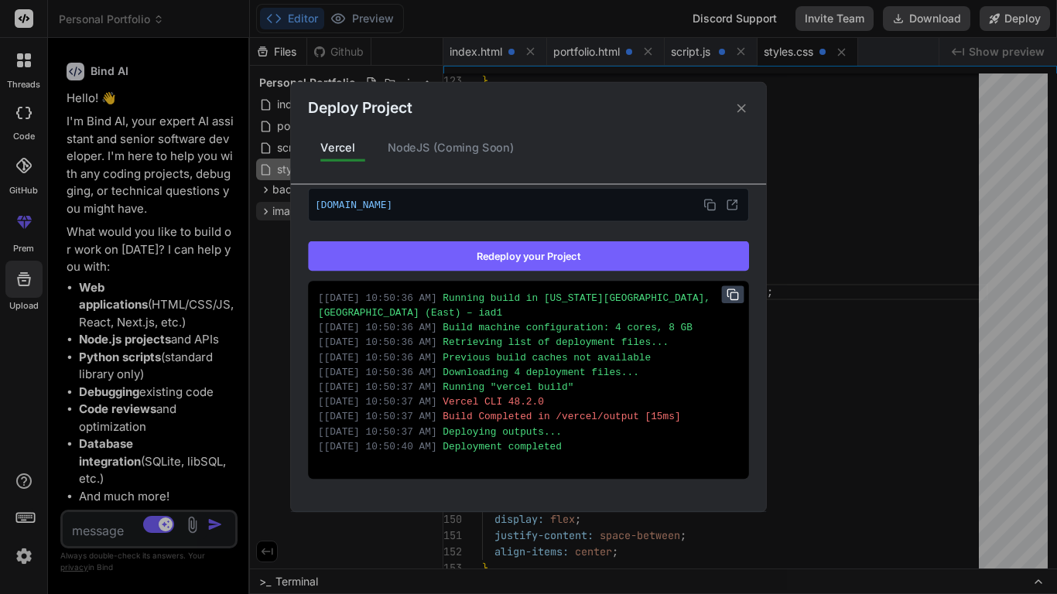
type textarea "x"
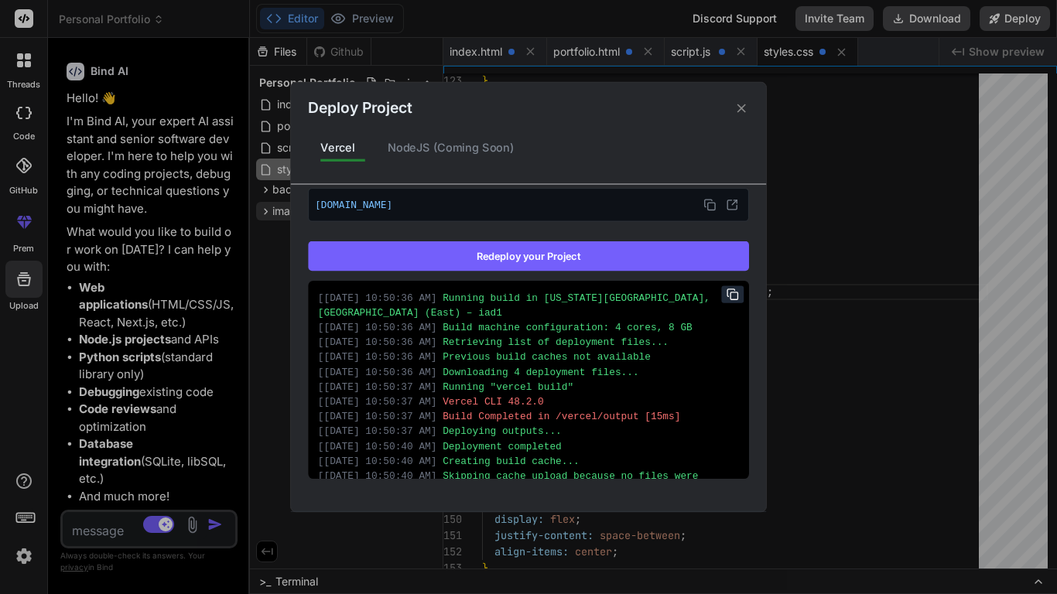
scroll to position [37, 0]
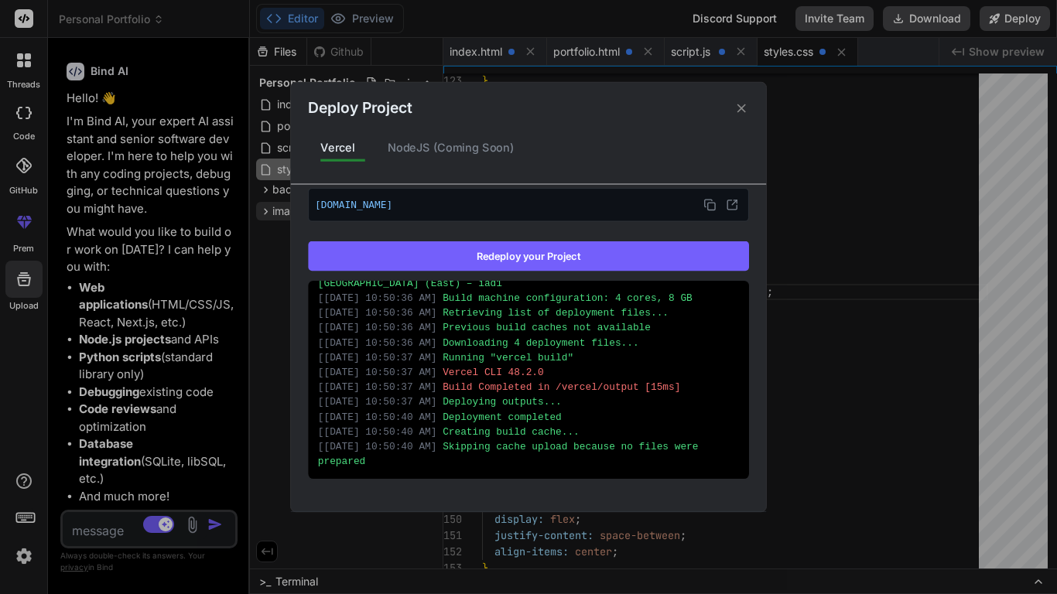
click at [554, 363] on div "[ 10/7/2025, 10:50:37 AM ] Running "vercel build"" at bounding box center [528, 358] width 421 height 15
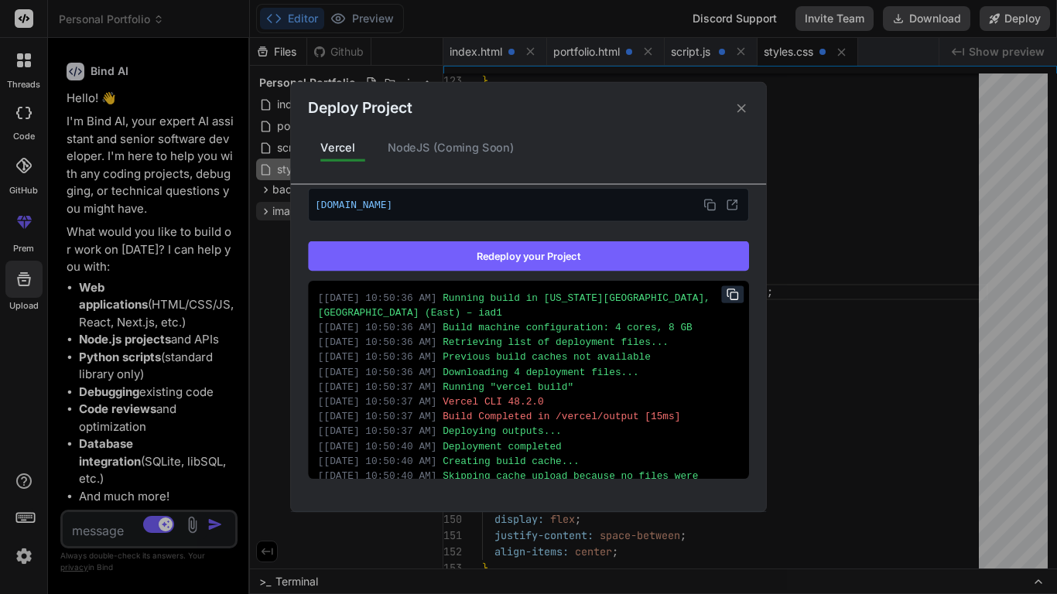
click at [745, 109] on icon at bounding box center [742, 108] width 15 height 15
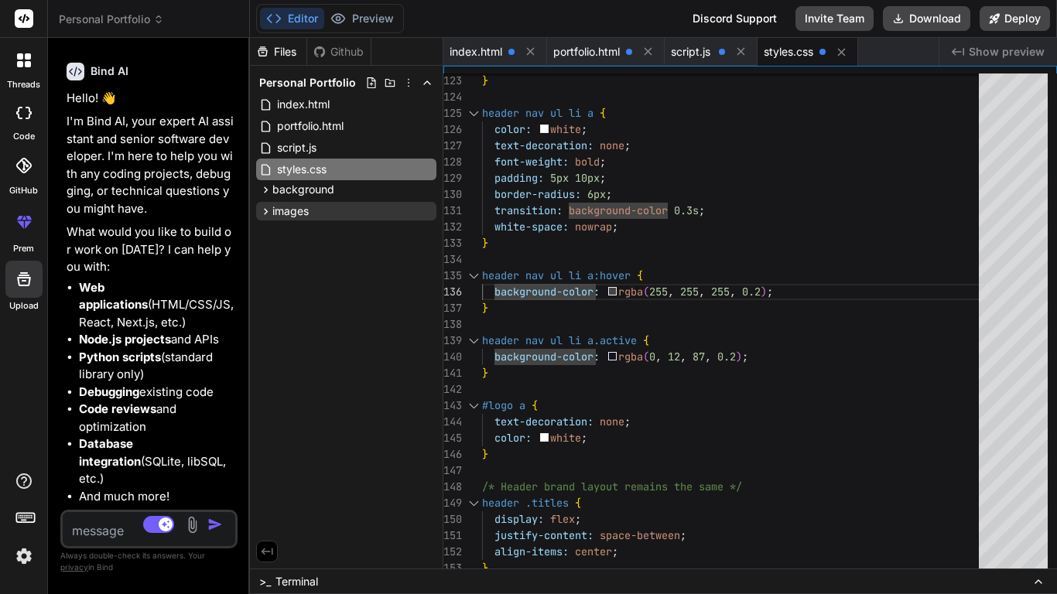
click at [265, 550] on icon at bounding box center [267, 552] width 14 height 14
type textarea "transition: background-color 0.3s; white-space: nowrap; } header nav ul li a:ho…"
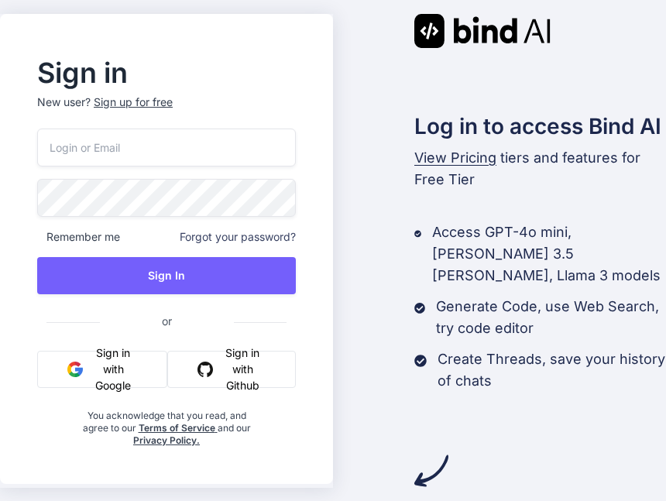
click at [105, 372] on button "Sign in with Google" at bounding box center [102, 369] width 130 height 37
click at [111, 156] on input "email" at bounding box center [166, 147] width 259 height 38
type input "[EMAIL_ADDRESS][DOMAIN_NAME]"
click at [135, 109] on p "New user? Sign up for free" at bounding box center [166, 111] width 259 height 34
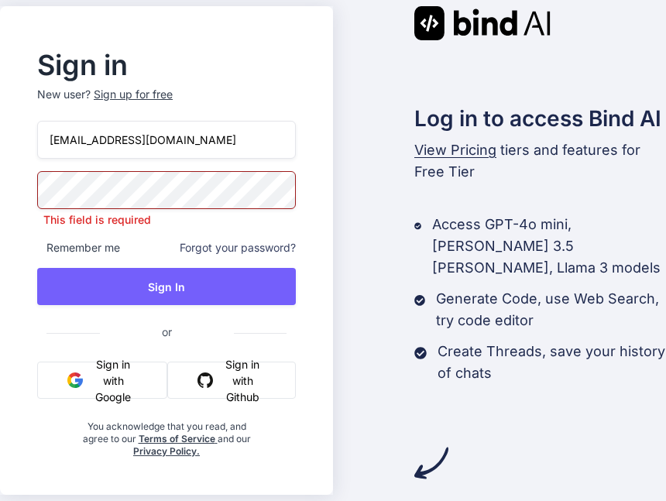
click at [132, 98] on div "Sign up for free" at bounding box center [133, 94] width 79 height 15
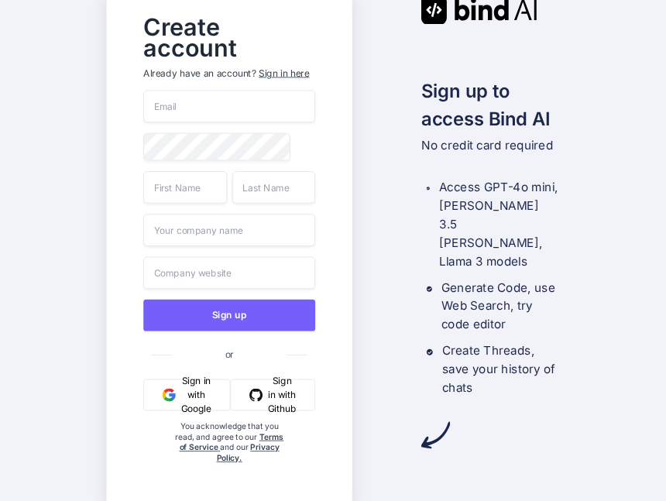
click at [190, 106] on input "email" at bounding box center [229, 107] width 172 height 33
type input "[EMAIL_ADDRESS][DOMAIN_NAME]"
click at [197, 186] on input "text" at bounding box center [185, 187] width 84 height 33
type input "Jaisen"
click at [268, 183] on input "text" at bounding box center [274, 187] width 84 height 33
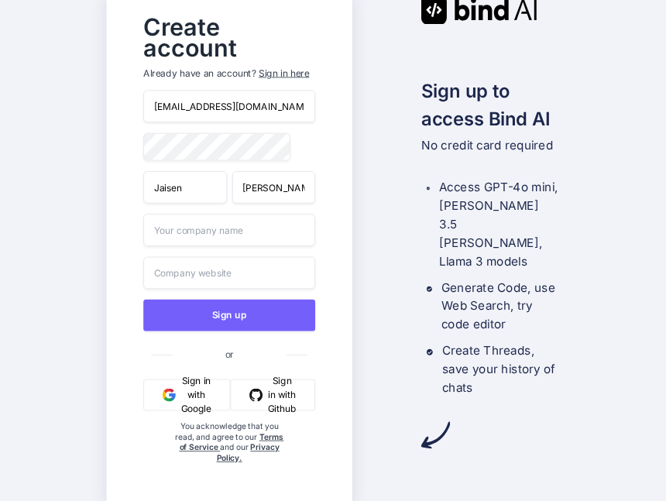
type input "Tackitt"
click at [197, 238] on input "text" at bounding box center [229, 230] width 172 height 33
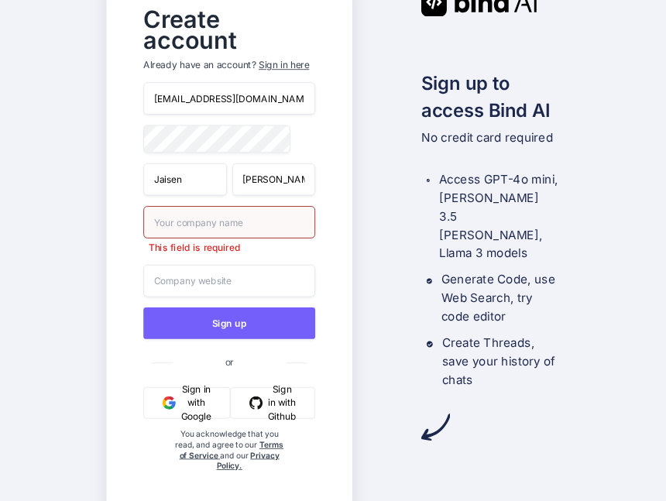
click at [198, 283] on input "text" at bounding box center [229, 281] width 172 height 33
click at [341, 265] on div "Create account Already have an account? Sign in here jltackitt@gmail.com Jaisen…" at bounding box center [229, 251] width 245 height 526
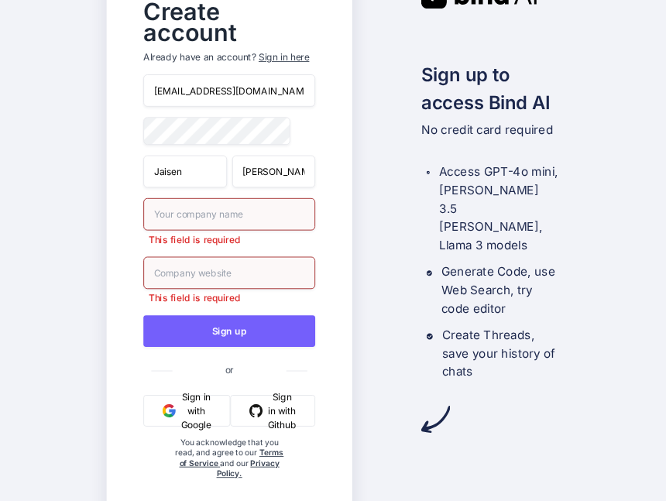
click at [224, 219] on input "text" at bounding box center [229, 214] width 172 height 33
click at [252, 249] on div "jltackitt@gmail.com Jaisen Tackitt This field is required This field is require…" at bounding box center [229, 292] width 172 height 436
click at [228, 214] on input "text" at bounding box center [229, 214] width 172 height 33
click at [331, 33] on div "Create account Already have an account? Sign in here jltackitt@gmail.com Jaisen…" at bounding box center [230, 250] width 204 height 520
click at [187, 32] on h2 "Create account" at bounding box center [229, 22] width 172 height 42
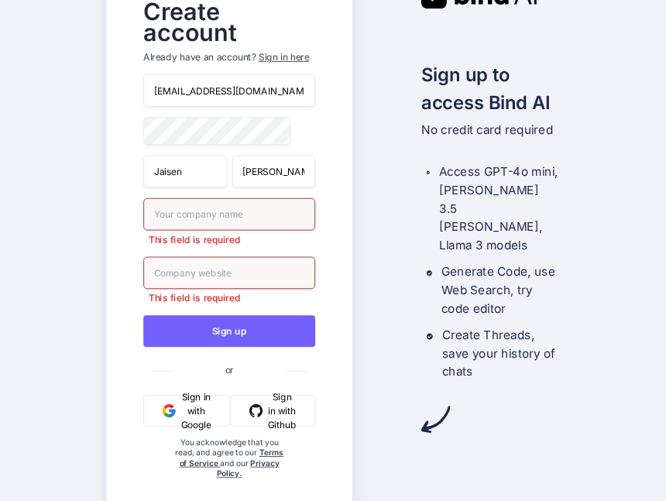
click at [187, 32] on h2 "Create account" at bounding box center [229, 22] width 172 height 42
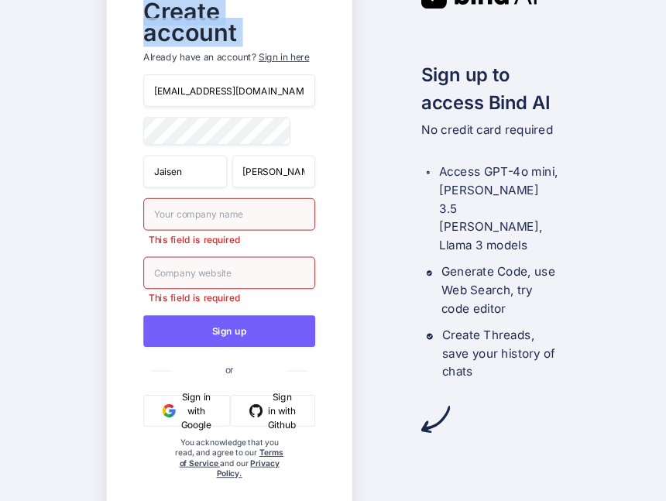
click at [187, 32] on h2 "Create account" at bounding box center [229, 22] width 172 height 42
click at [238, 214] on input "text" at bounding box center [229, 214] width 172 height 33
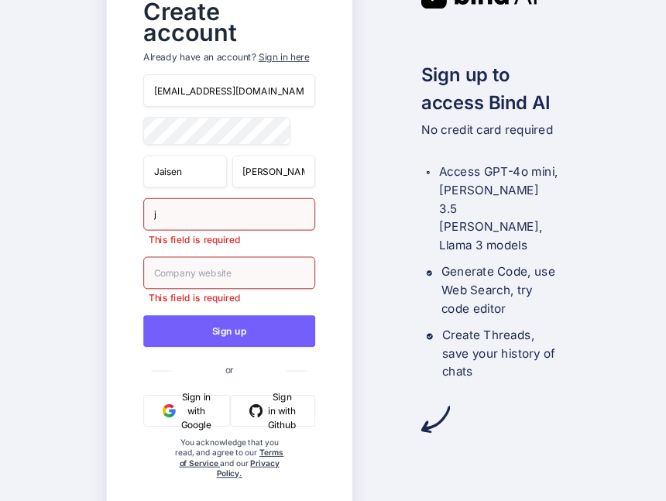
type input "jj"
click at [248, 277] on input "text" at bounding box center [229, 272] width 172 height 33
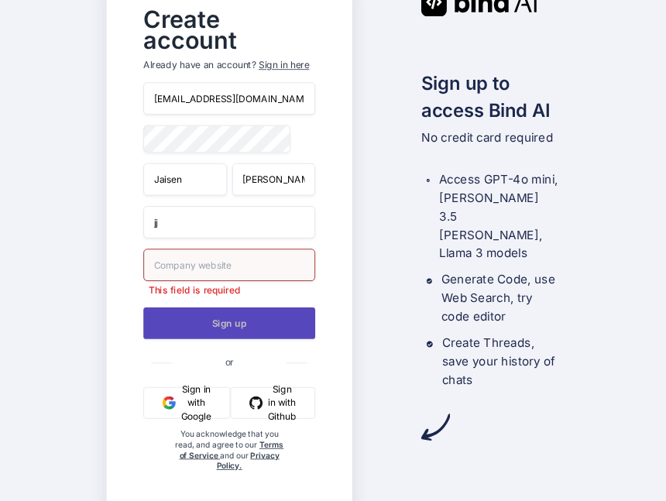
click at [267, 322] on button "Sign up" at bounding box center [229, 323] width 172 height 32
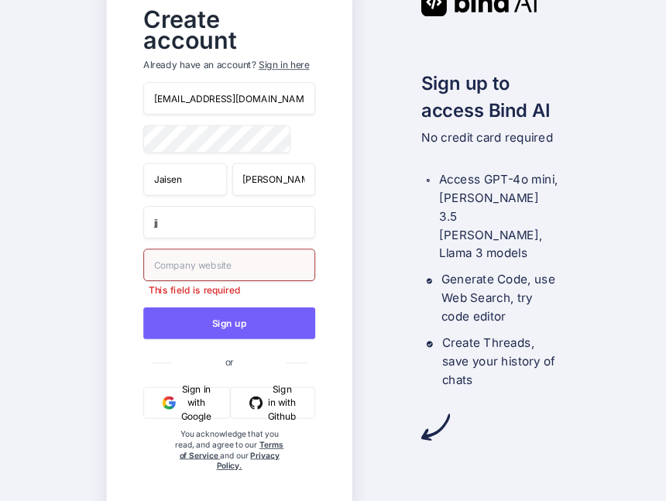
click at [216, 270] on input "text" at bounding box center [229, 264] width 172 height 33
type input "jj"
click at [321, 299] on div "Create account Already have an account? Sign in here jltackitt@gmail.com Jaisen…" at bounding box center [230, 250] width 204 height 505
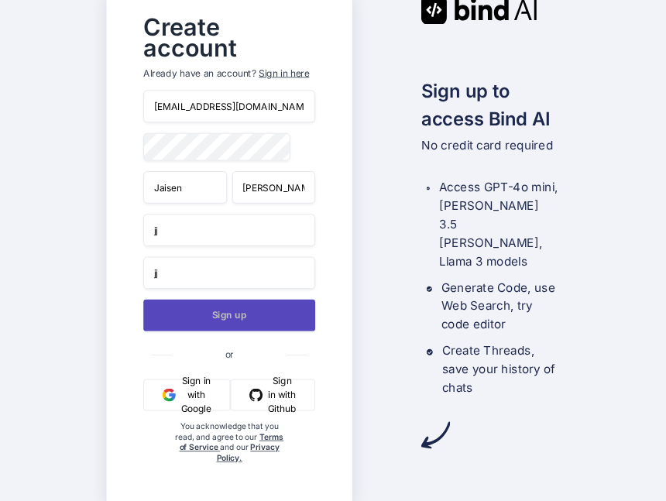
click at [276, 313] on button "Sign up" at bounding box center [229, 316] width 172 height 32
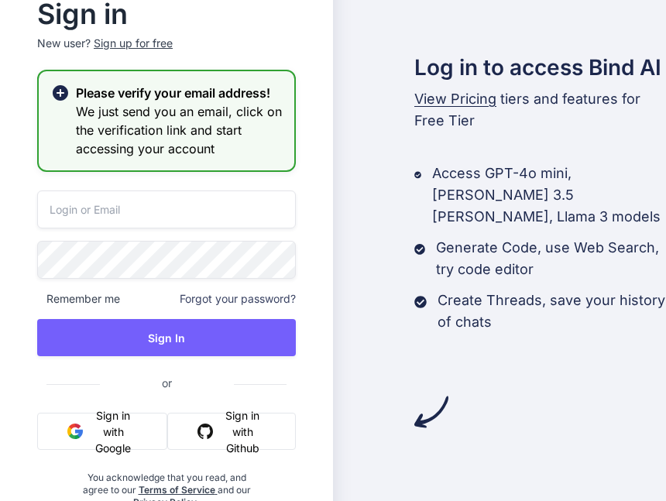
type input "[EMAIL_ADDRESS][DOMAIN_NAME]"
click at [163, 212] on input "[EMAIL_ADDRESS][DOMAIN_NAME]" at bounding box center [166, 209] width 259 height 38
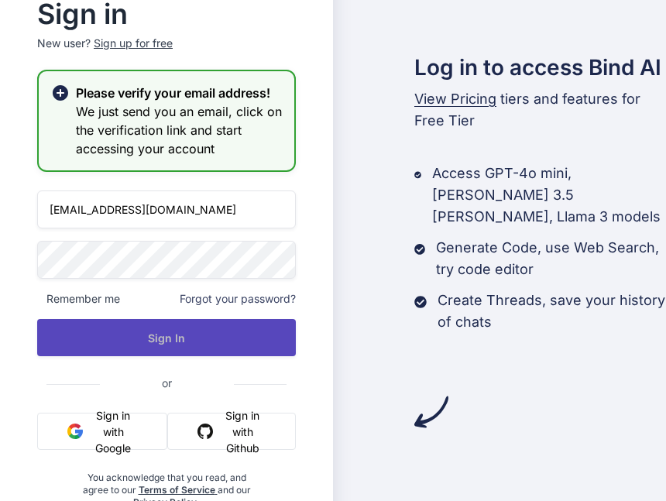
click at [225, 339] on button "Sign In" at bounding box center [166, 337] width 259 height 37
click at [178, 336] on button "Sign In" at bounding box center [166, 337] width 259 height 37
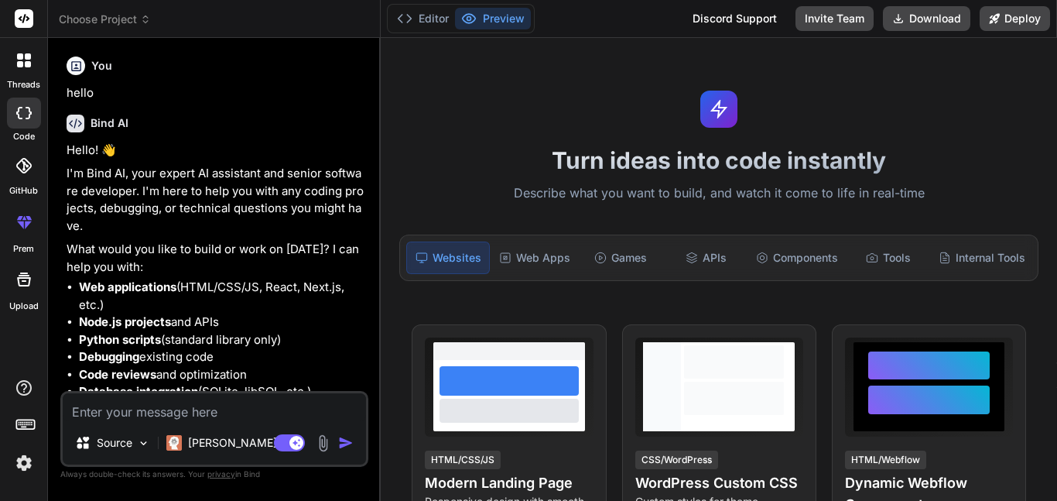
type textarea "x"
click at [435, 22] on button "Editor" at bounding box center [423, 19] width 64 height 22
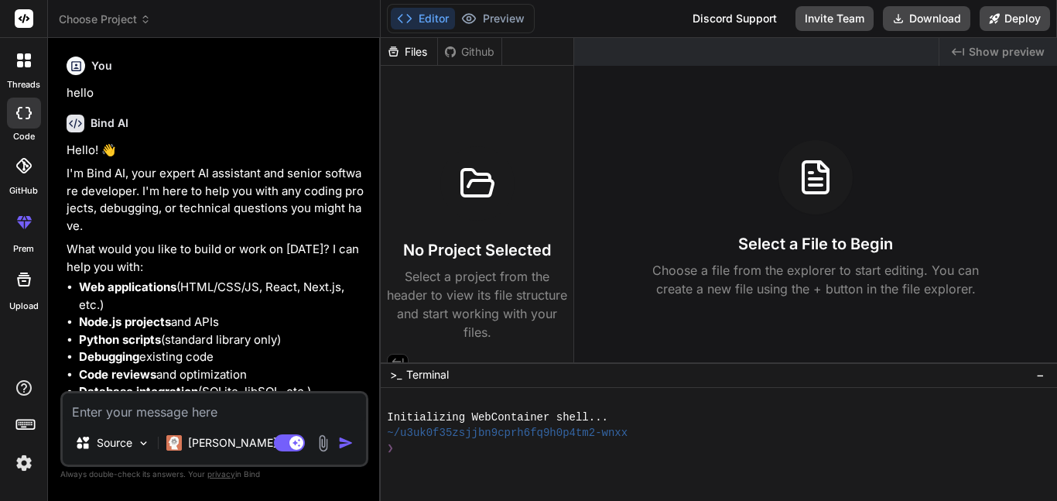
click at [114, 15] on span "Choose Project" at bounding box center [105, 19] width 92 height 15
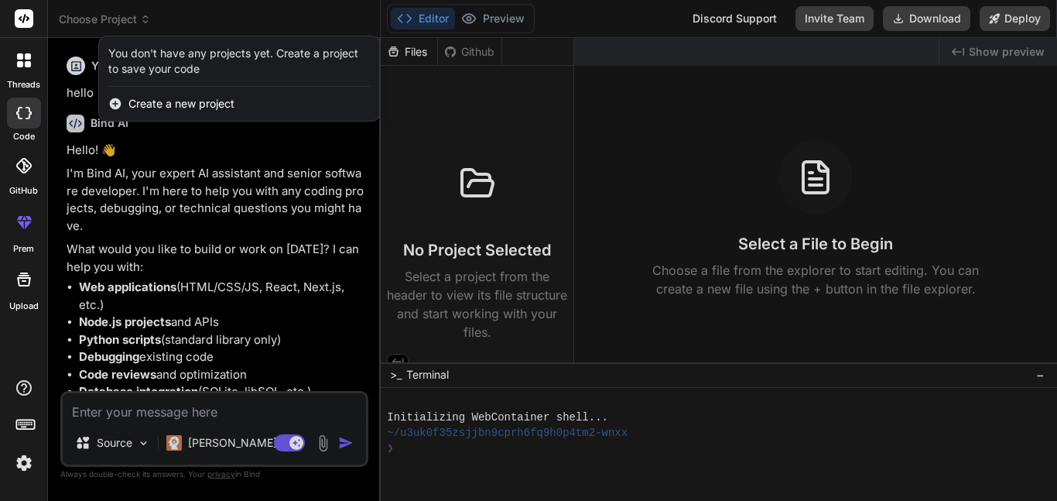
click at [307, 353] on div at bounding box center [528, 250] width 1057 height 501
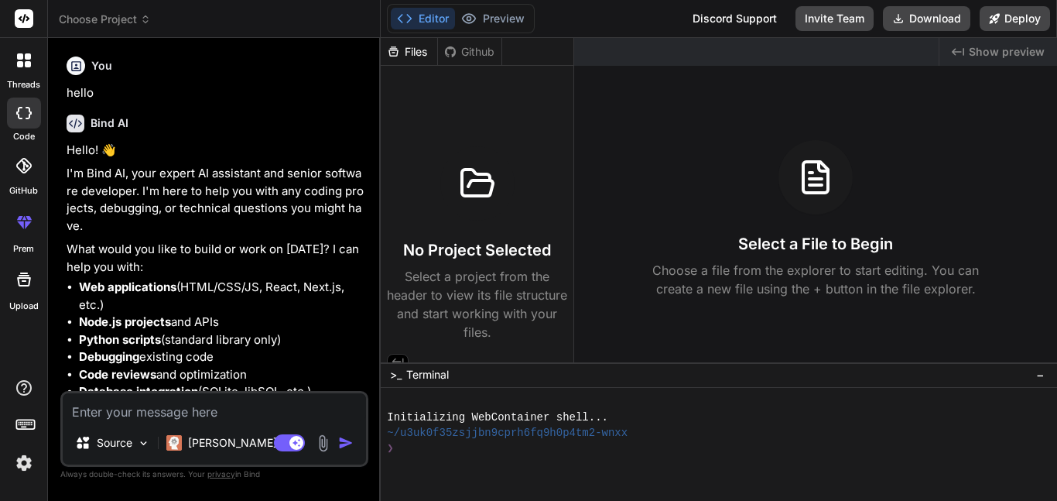
scroll to position [71, 0]
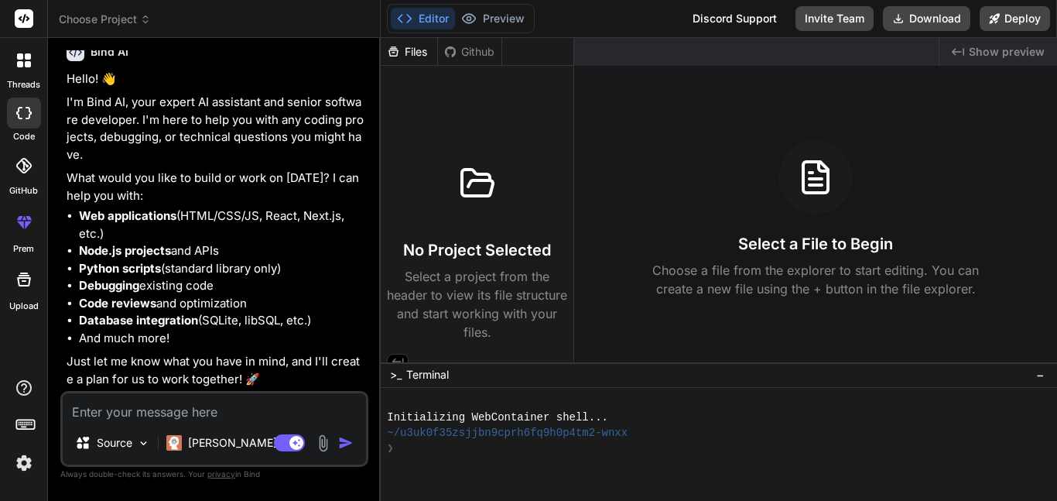
click at [464, 56] on div "Github" at bounding box center [469, 51] width 63 height 15
click at [489, 19] on button "Preview" at bounding box center [493, 19] width 76 height 22
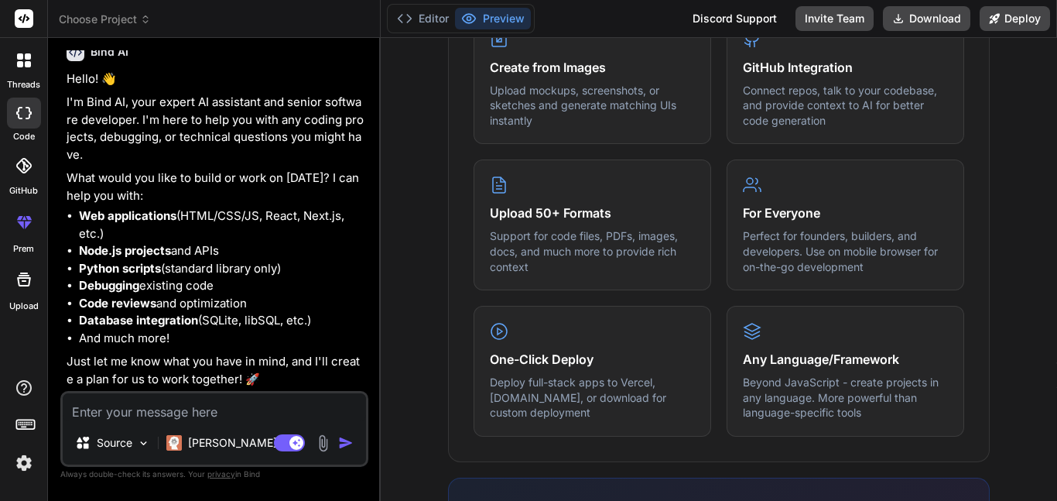
scroll to position [691, 0]
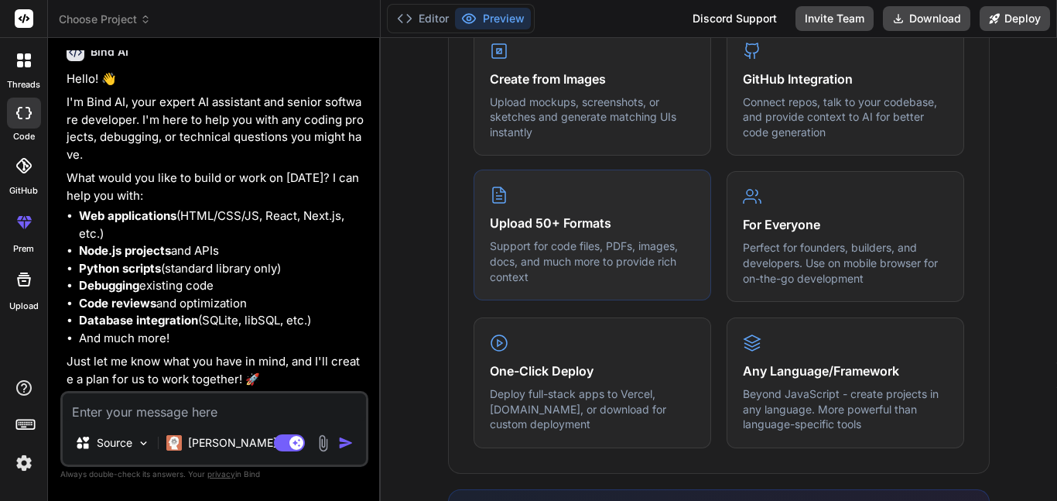
click at [588, 233] on div "Upload 50+ Formats Support for code files, PDFs, images, docs, and much more to…" at bounding box center [593, 235] width 238 height 131
click at [599, 252] on p "Support for code files, PDFs, images, docs, and much more to provide rich conte…" at bounding box center [592, 261] width 205 height 46
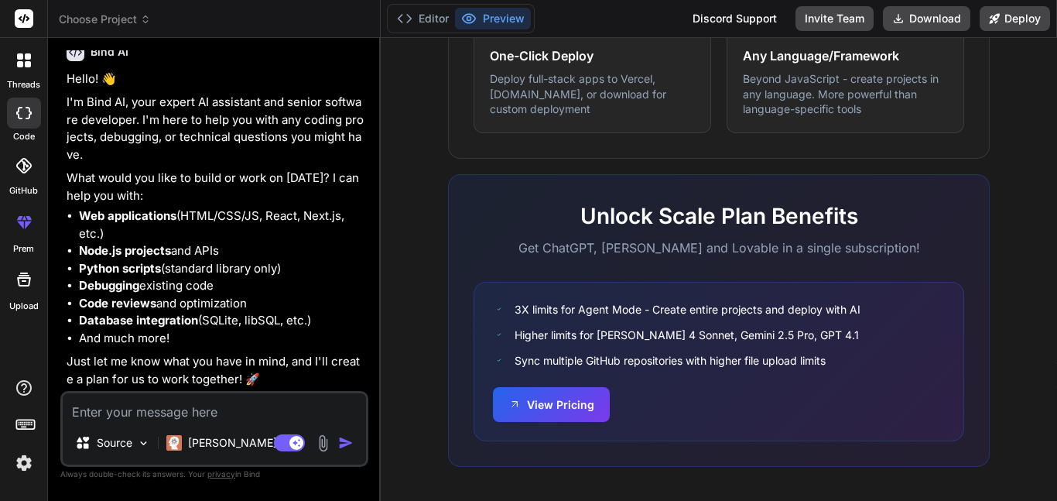
scroll to position [1012, 0]
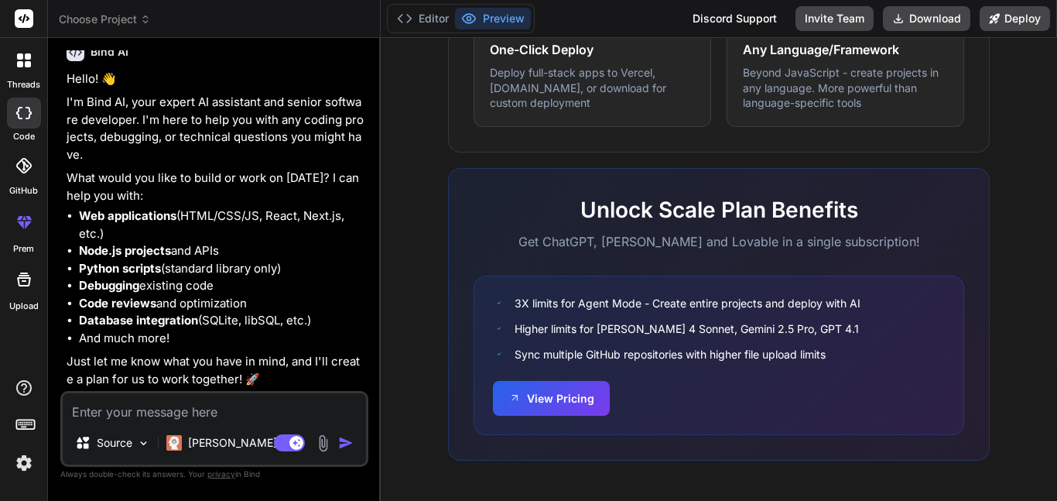
click at [464, 224] on div "Unlock Scale Plan Benefits Get ChatGPT, [PERSON_NAME] and Lovable in a single s…" at bounding box center [719, 314] width 542 height 293
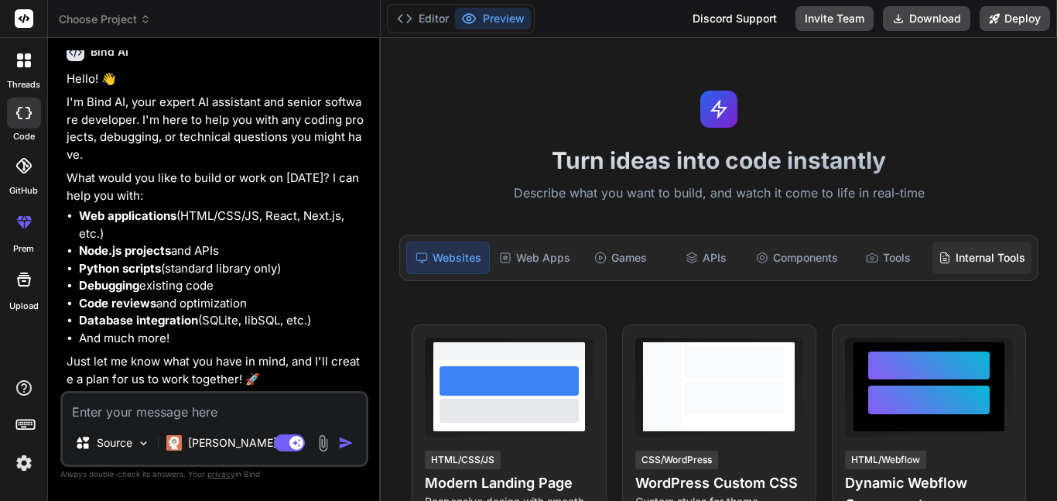
click at [964, 261] on div "Internal Tools" at bounding box center [982, 258] width 99 height 33
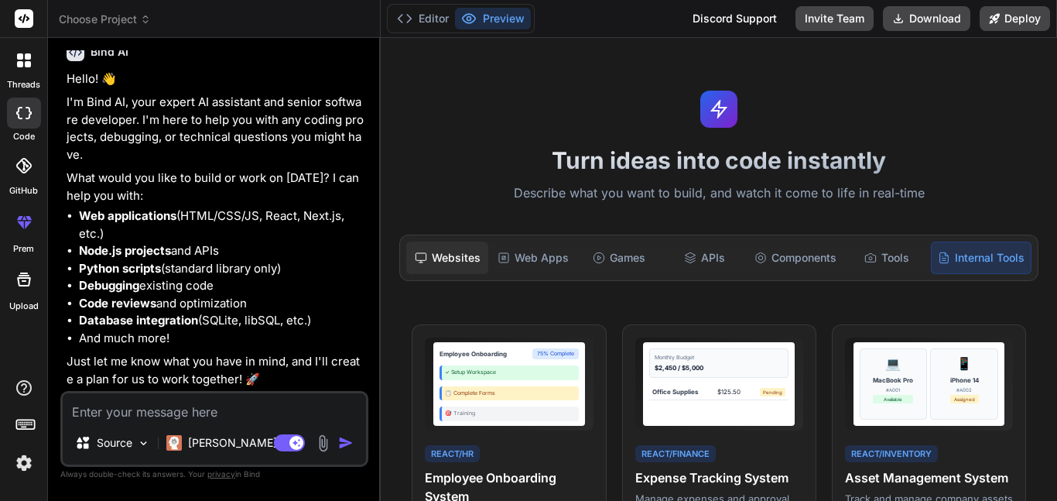
click at [450, 258] on div "Websites" at bounding box center [447, 258] width 82 height 33
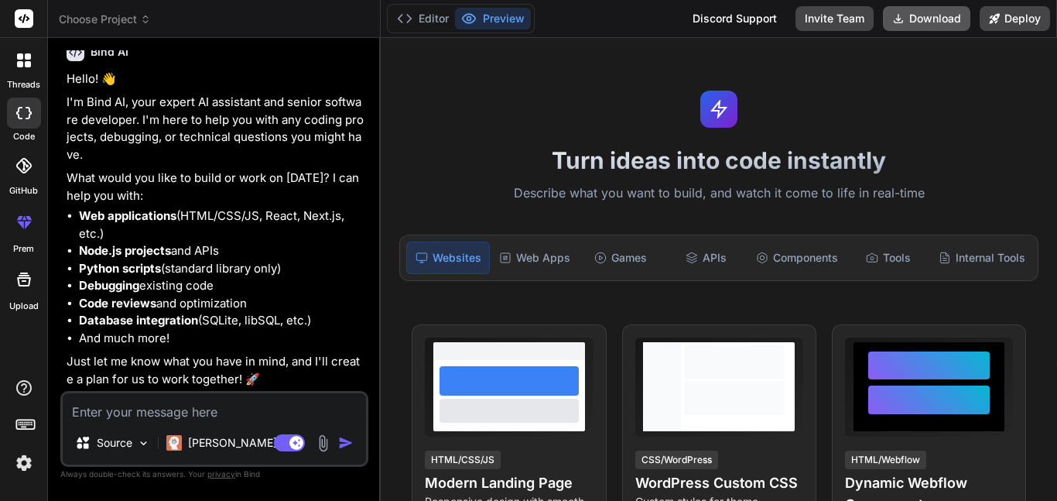
click at [934, 15] on button "Download" at bounding box center [926, 18] width 87 height 25
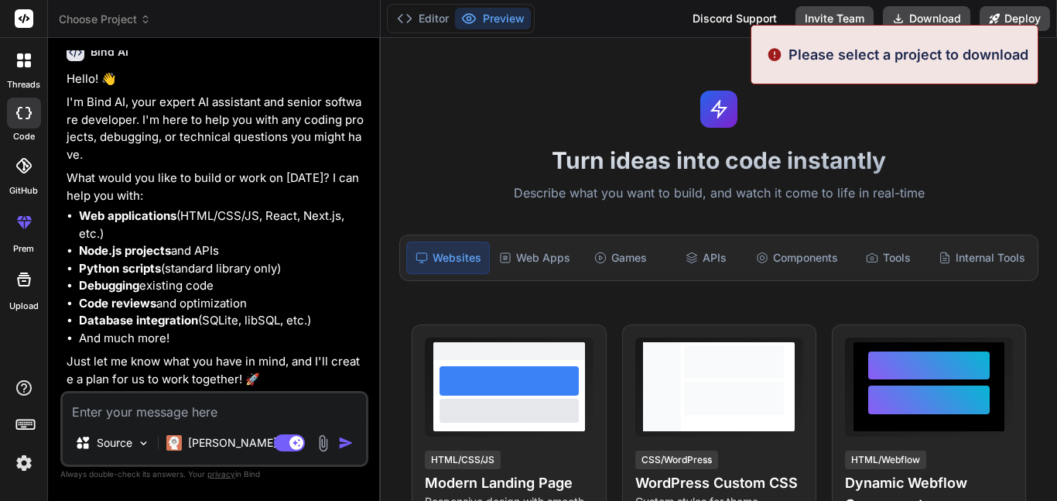
click at [897, 144] on div "Turn ideas into code instantly Describe what you want to build, and watch it co…" at bounding box center [719, 269] width 677 height 463
click at [109, 23] on span "Choose Project" at bounding box center [105, 19] width 92 height 15
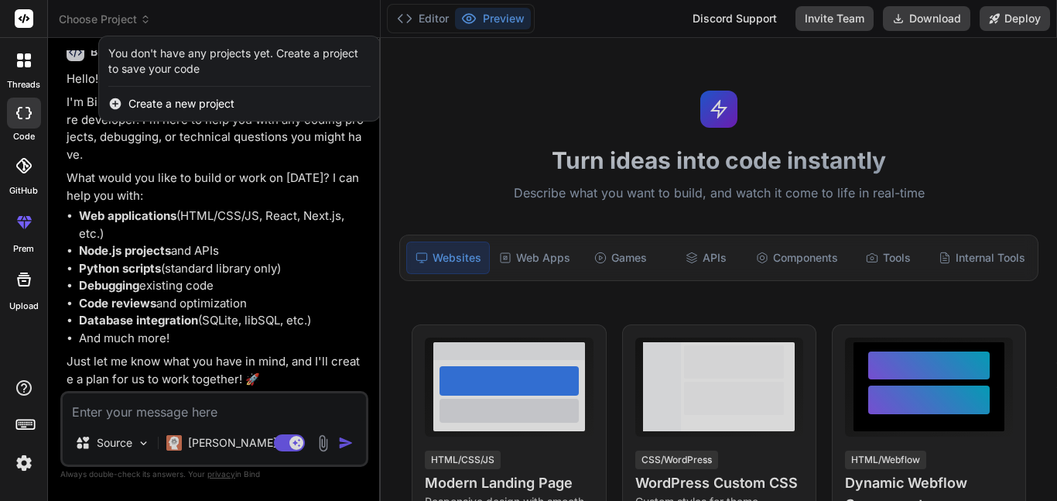
click at [182, 103] on span "Create a new project" at bounding box center [181, 103] width 106 height 15
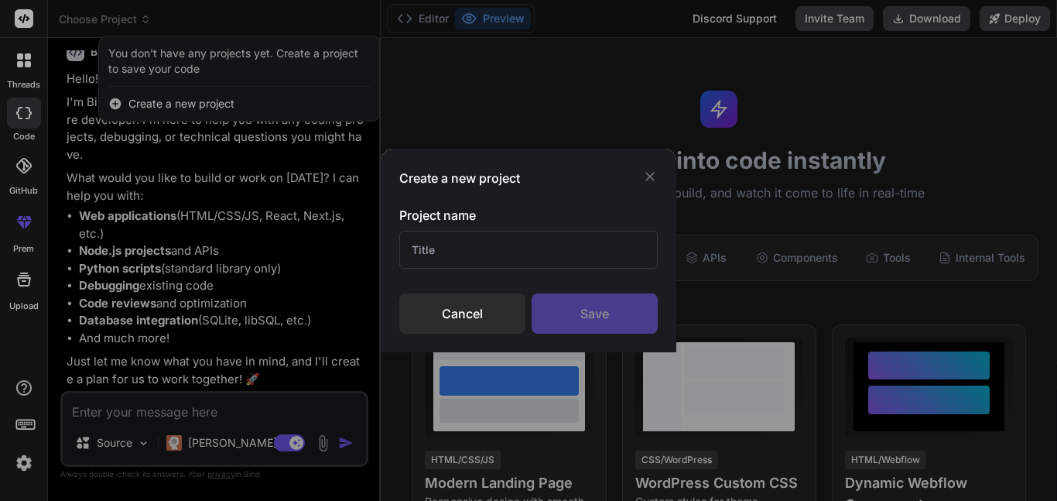
click at [526, 256] on input "text" at bounding box center [528, 250] width 259 height 38
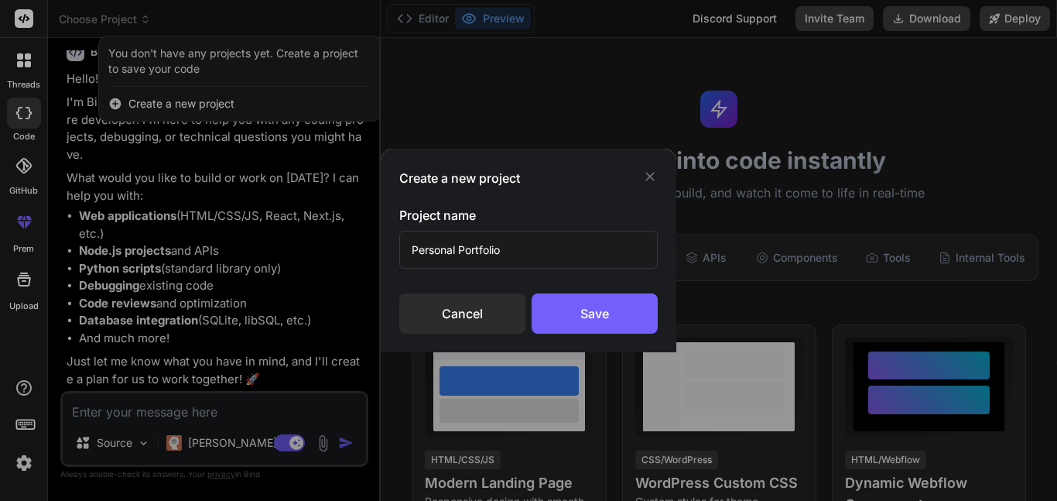
type input "Personal Portfolio"
click at [627, 322] on div "Save" at bounding box center [595, 313] width 126 height 40
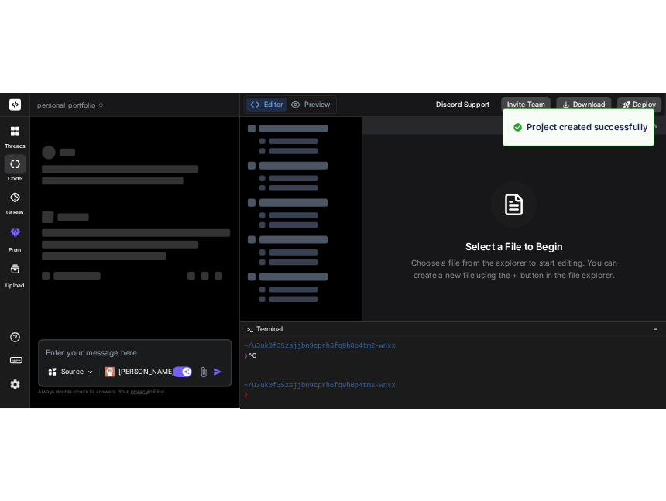
scroll to position [31, 0]
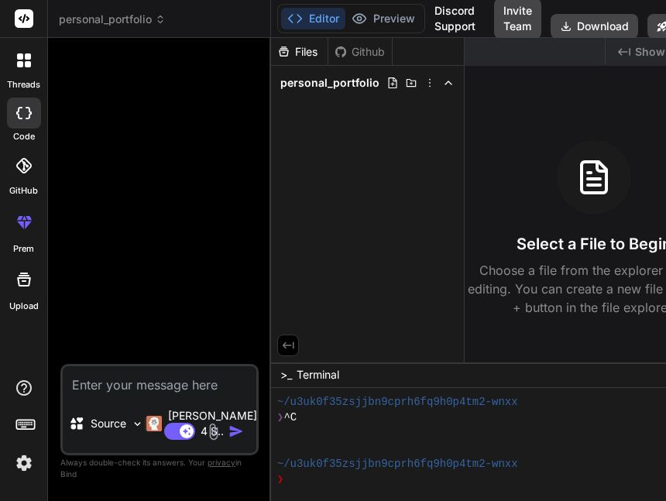
click at [277, 348] on button at bounding box center [288, 345] width 22 height 22
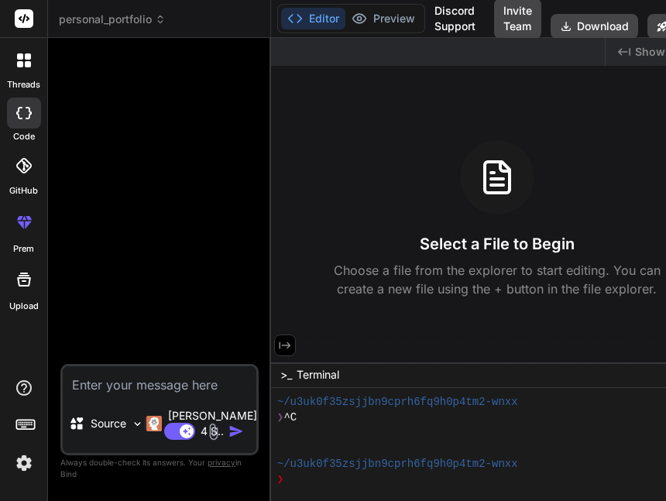
click at [278, 346] on icon at bounding box center [285, 345] width 14 height 14
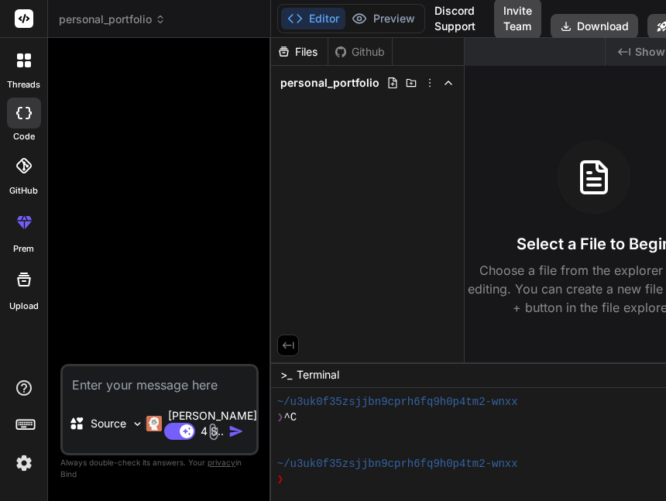
type textarea "x"
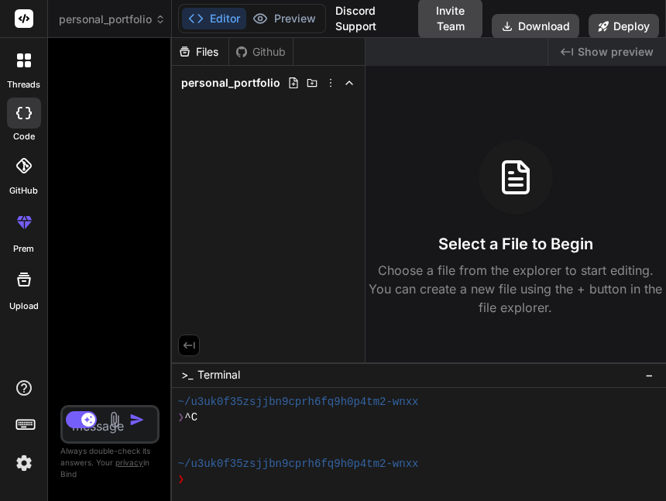
drag, startPoint x: 252, startPoint y: 177, endPoint x: 9, endPoint y: 156, distance: 244.8
click at [9, 156] on div "threads code GitHub prem Upload personal_portfolio Created with Pixso. Bind AI …" at bounding box center [333, 250] width 666 height 501
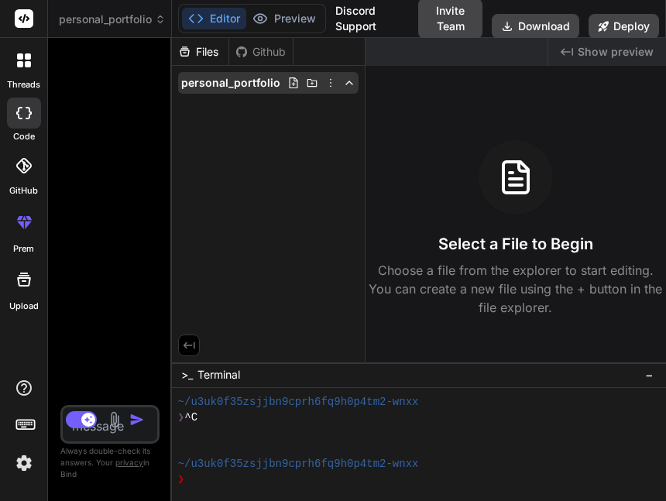
click at [289, 80] on icon at bounding box center [293, 82] width 9 height 11
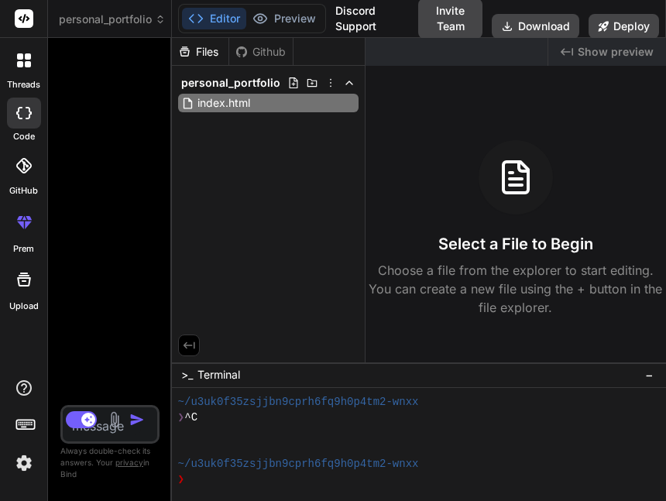
type input "index.html"
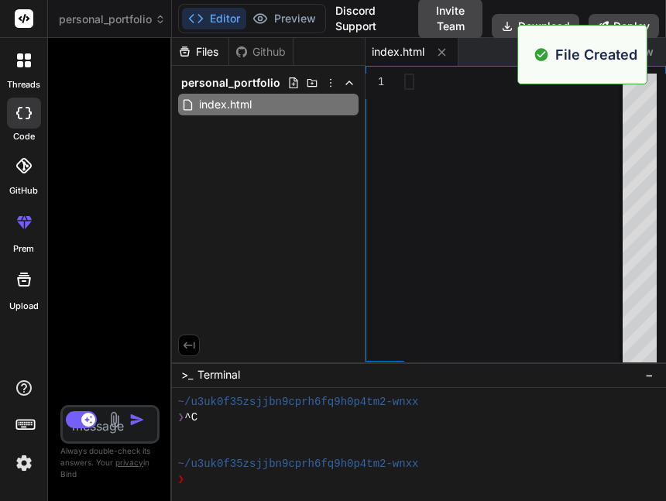
type textarea "x"
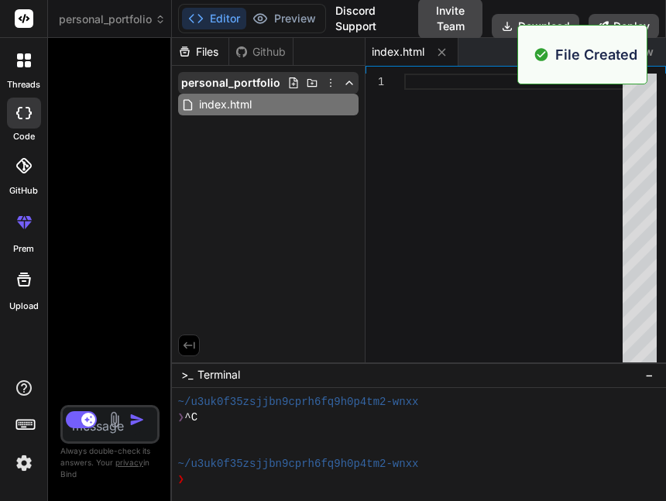
click at [292, 79] on icon at bounding box center [293, 83] width 12 height 12
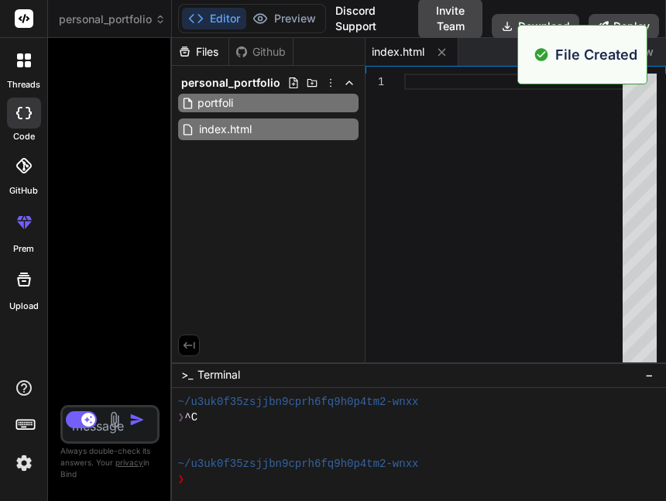
type input "portfolio"
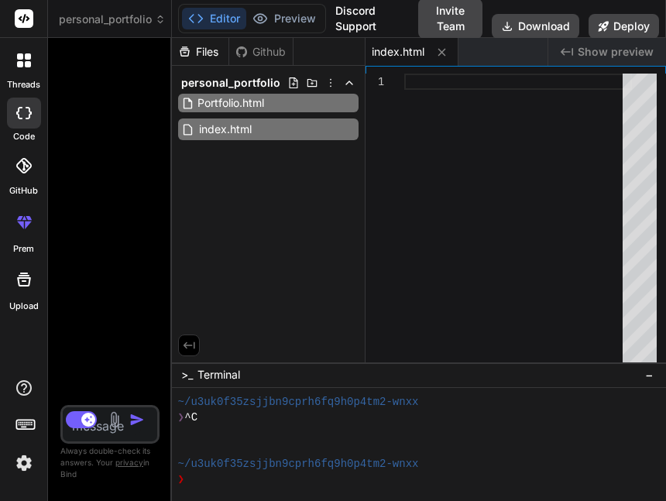
type input "Portfolio.html"
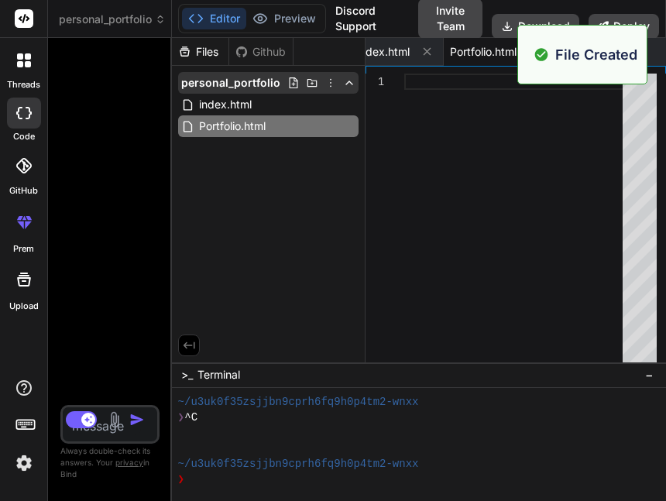
click at [293, 78] on icon at bounding box center [293, 83] width 12 height 12
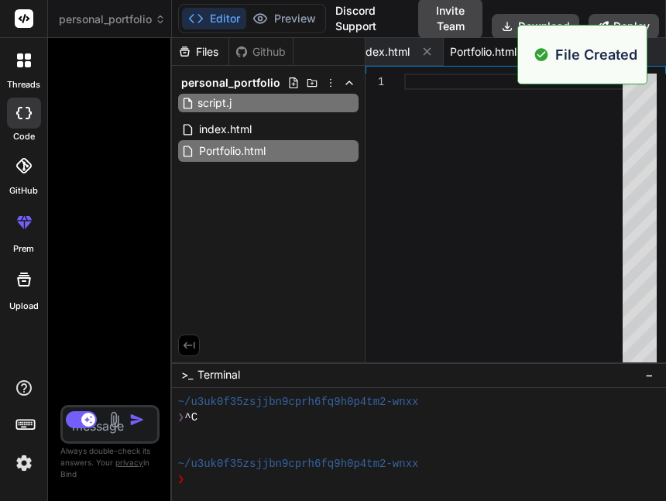
type input "script.js"
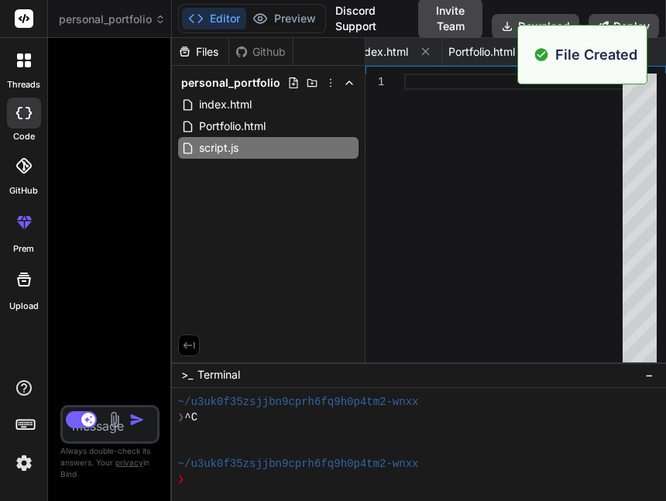
scroll to position [0, 109]
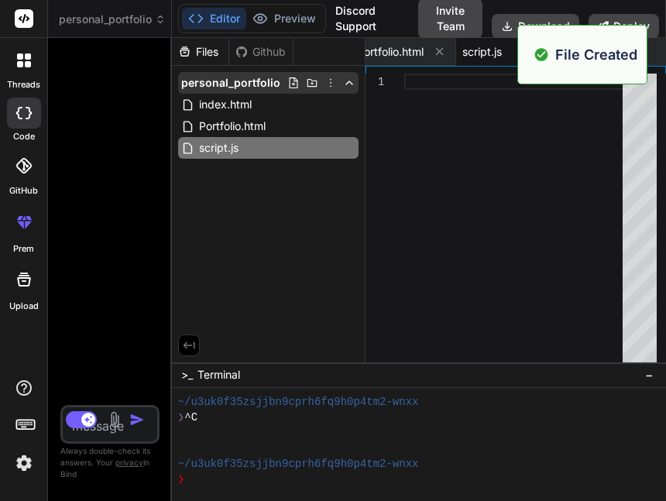
click at [292, 80] on icon at bounding box center [293, 83] width 12 height 12
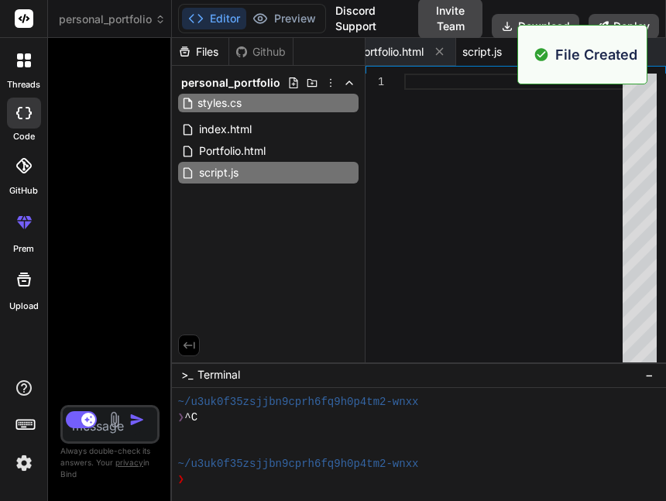
type input "styles.css"
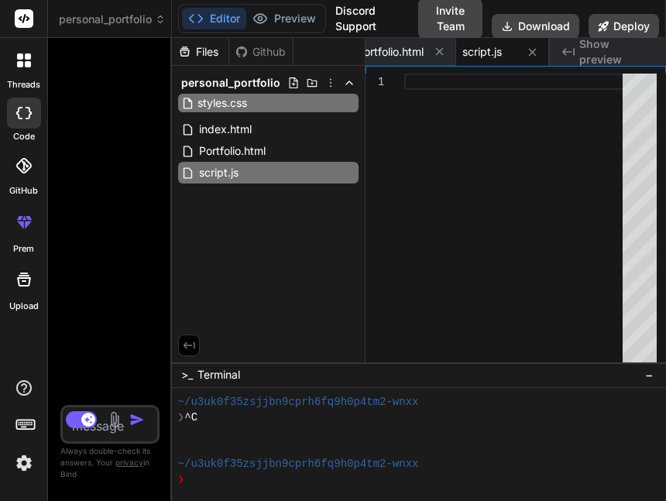
scroll to position [0, 202]
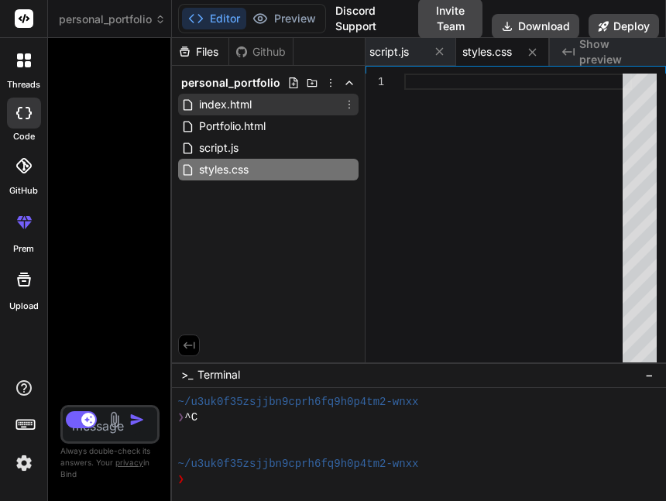
click at [254, 94] on div "index.html" at bounding box center [268, 105] width 180 height 22
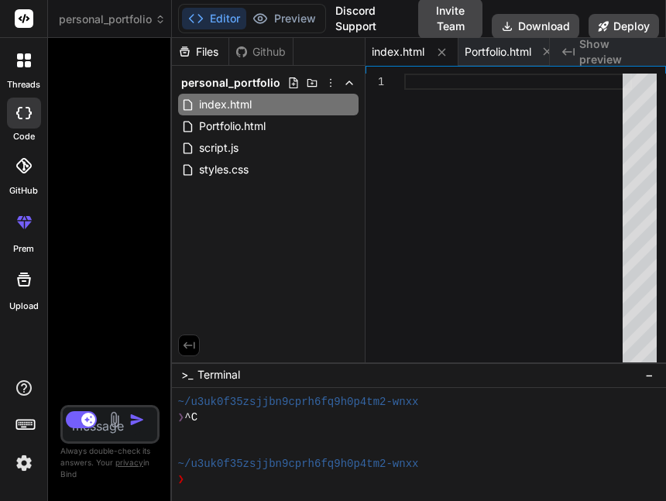
click at [440, 114] on div at bounding box center [518, 222] width 228 height 296
type textarea "</section> </div> <script src="script.js"></script> </body> </html>"
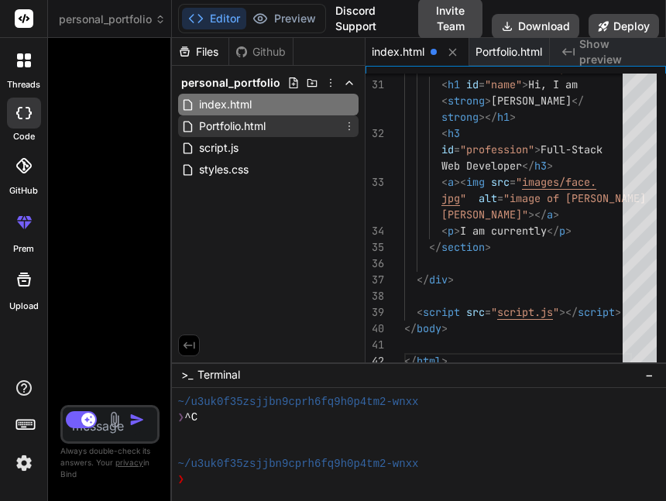
click at [263, 120] on span "Portfolio.html" at bounding box center [232, 126] width 70 height 19
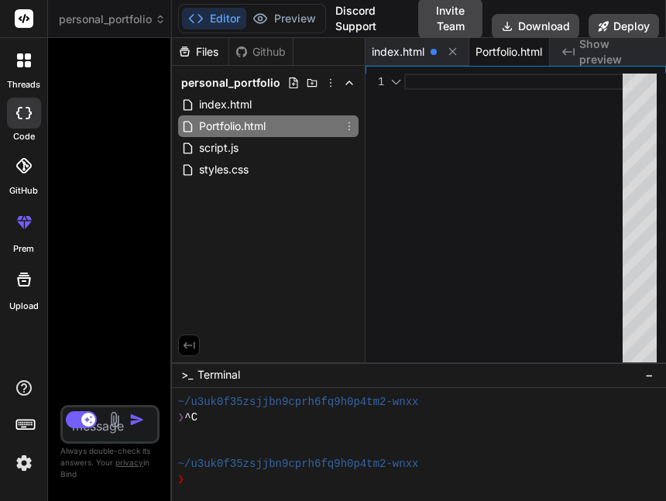
scroll to position [0, 27]
type textarea "x"
click at [514, 163] on div at bounding box center [518, 222] width 228 height 296
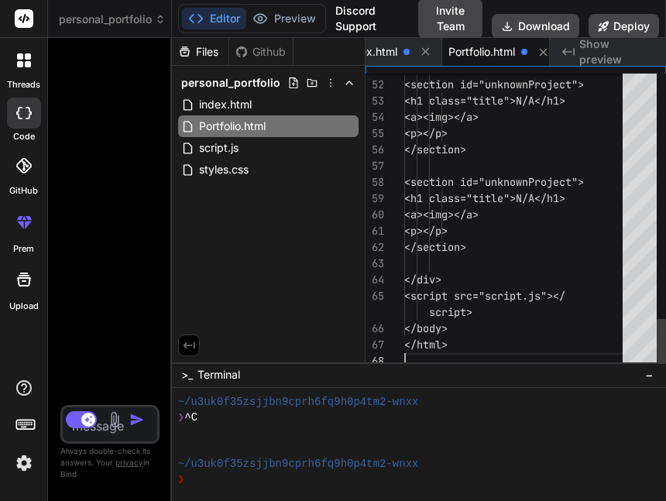
scroll to position [0, 39]
type textarea "<p></p> </section> </div> <script src="script.js"></script> </body> </html>"
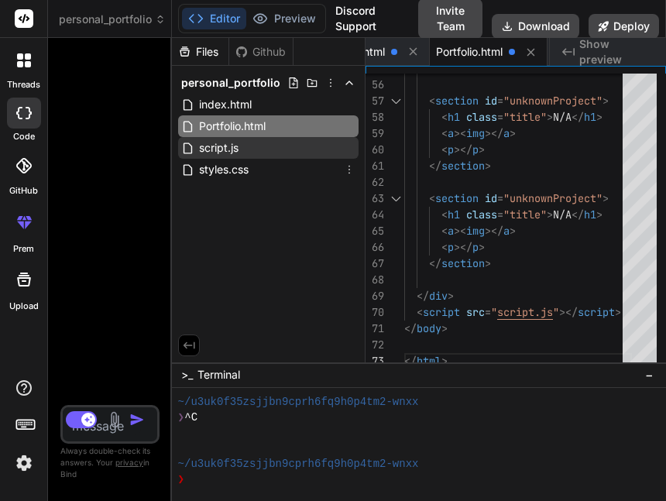
click at [252, 156] on div "script.js" at bounding box center [268, 148] width 180 height 22
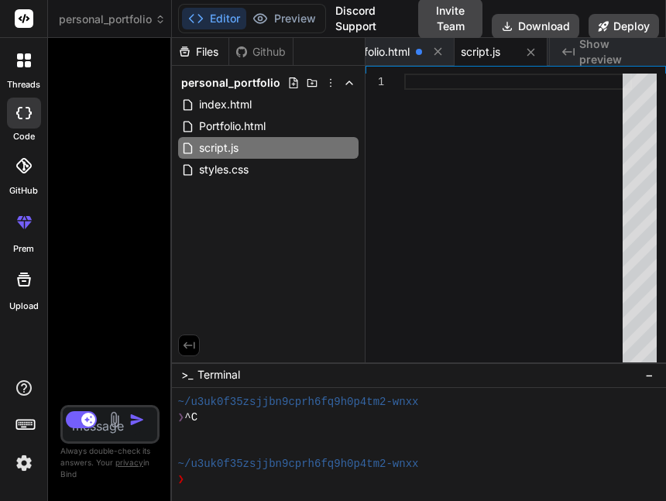
click at [524, 210] on div at bounding box center [518, 222] width 228 height 296
type textarea "const projects = document.getElementById("projects"); const healthcareWebsite =…"
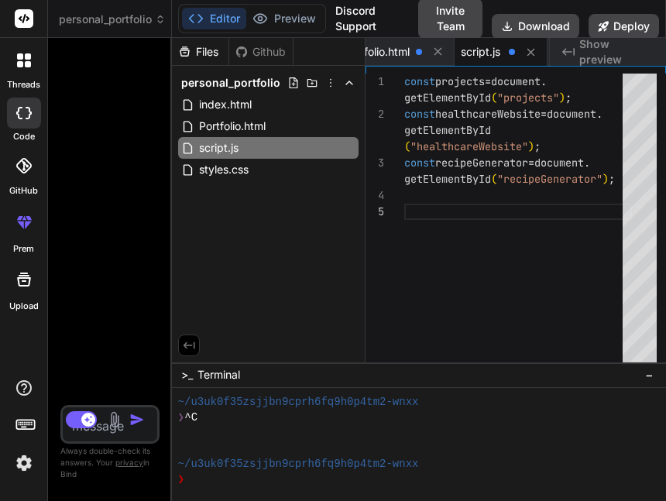
click at [467, 224] on div "const projects = document . getElementById ( "projects" ) ; const healthcareWeb…" at bounding box center [518, 222] width 228 height 296
click at [204, 169] on span "styles.css" at bounding box center [223, 169] width 53 height 19
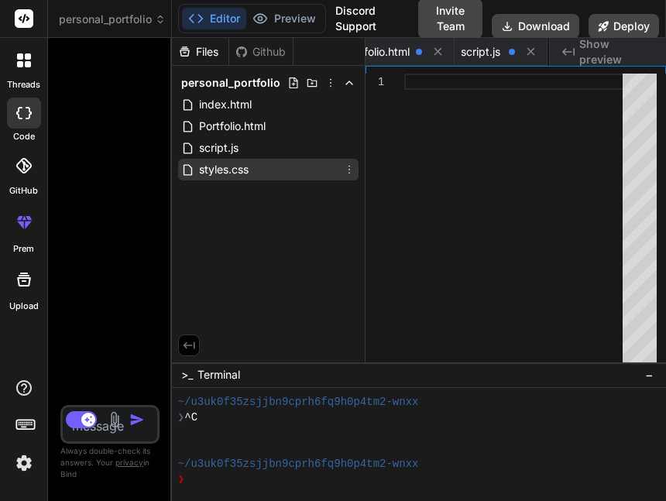
scroll to position [0, 225]
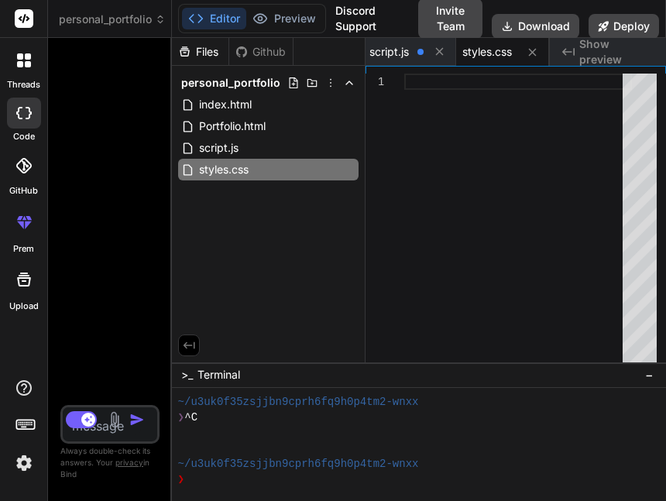
click at [468, 231] on div at bounding box center [518, 222] width 228 height 296
type textarea "}"
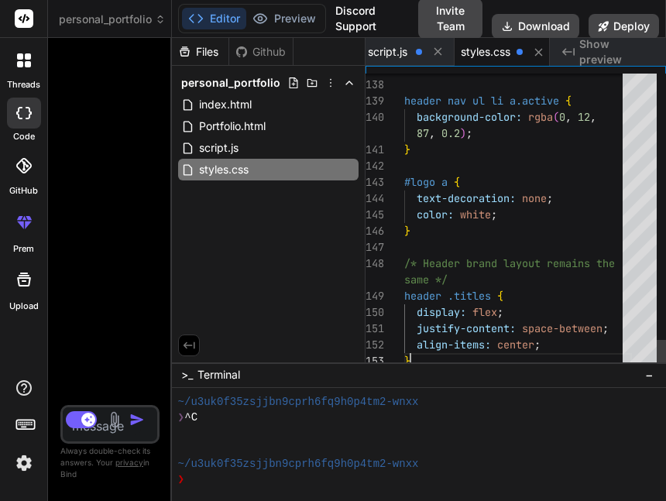
scroll to position [0, 235]
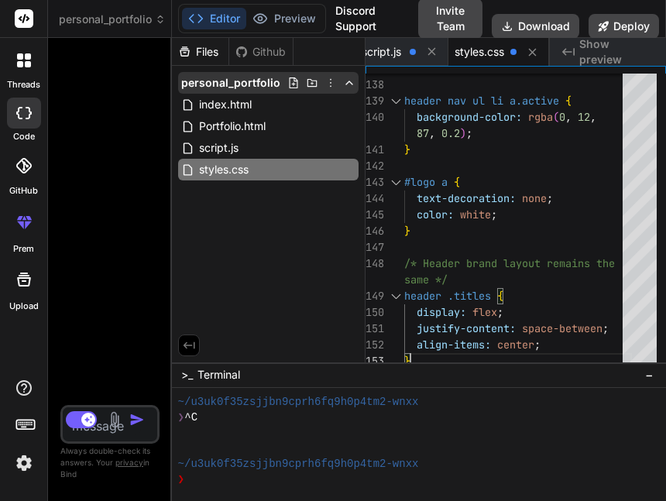
click at [313, 84] on icon at bounding box center [312, 83] width 12 height 12
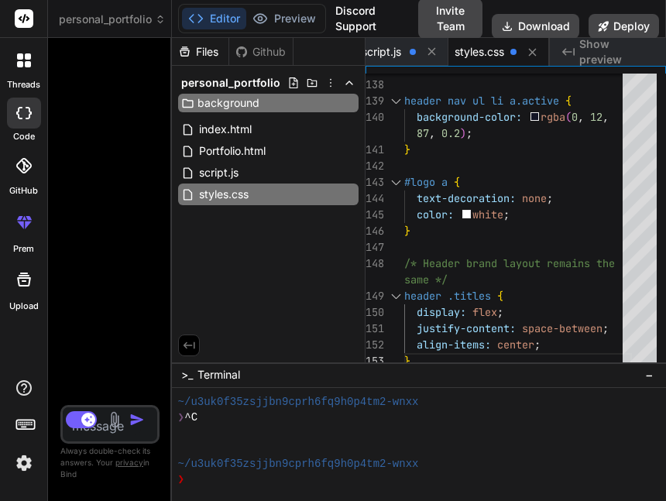
type input "background"
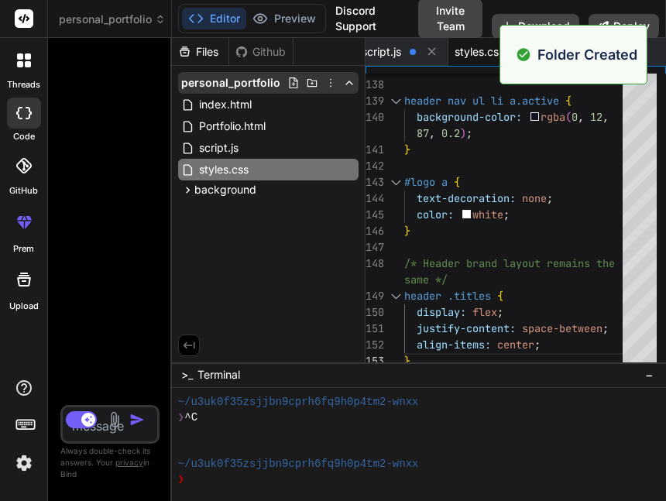
click at [313, 82] on icon at bounding box center [312, 83] width 12 height 12
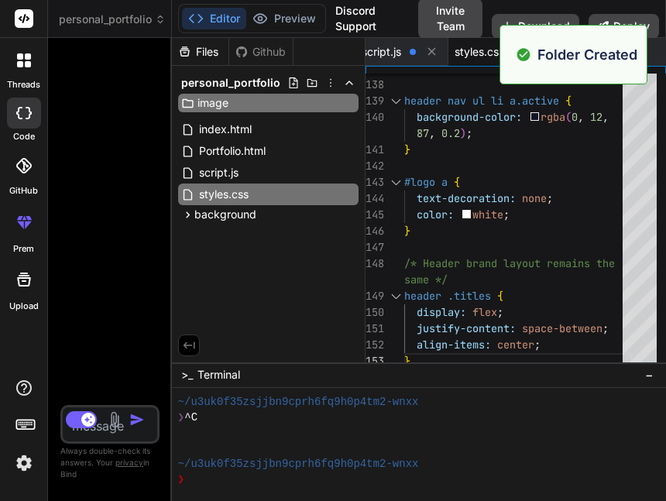
type input "images"
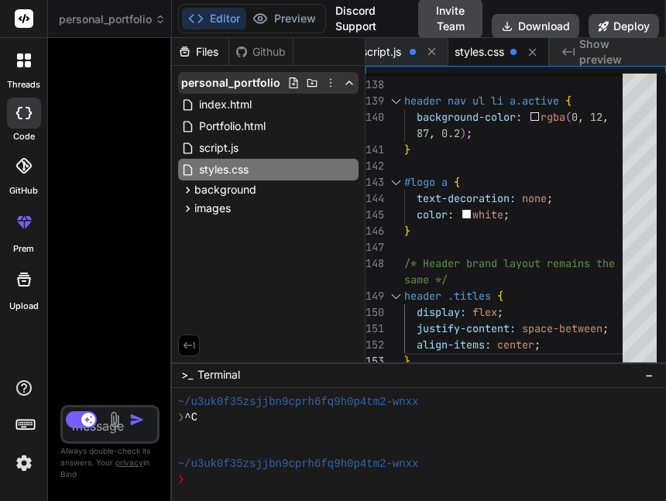
click at [330, 81] on icon at bounding box center [330, 83] width 12 height 12
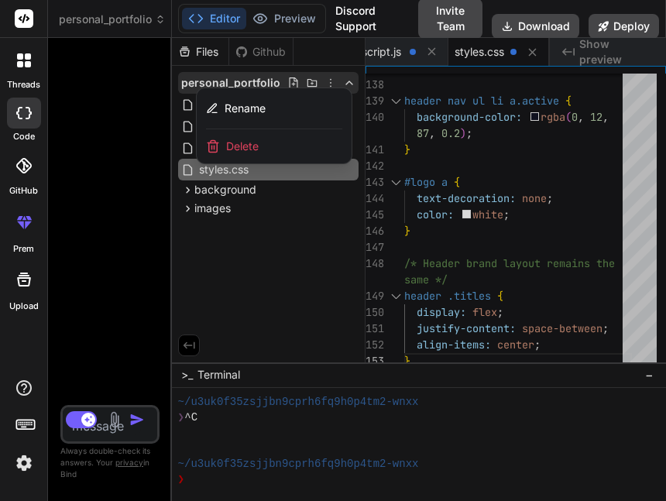
click at [330, 81] on div at bounding box center [419, 269] width 494 height 463
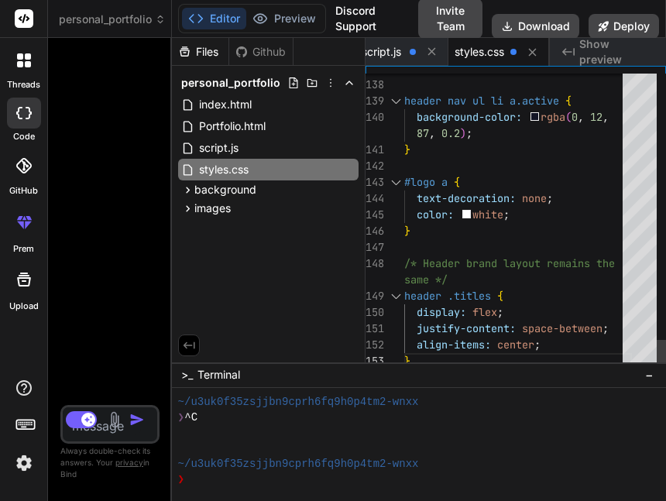
type textarea "background-color: rgba(255, 255, 255, 0.2); } header nav ul li a.active { backg…"
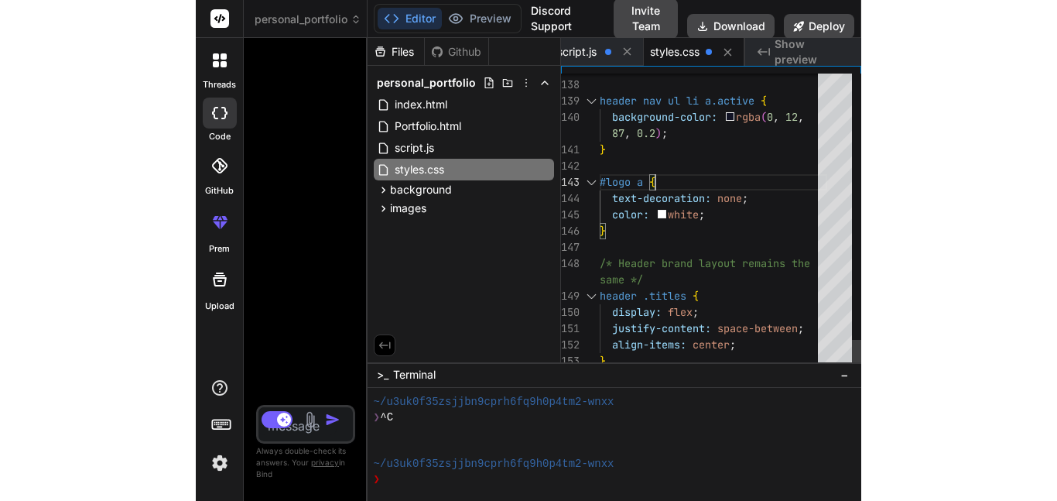
scroll to position [0, 0]
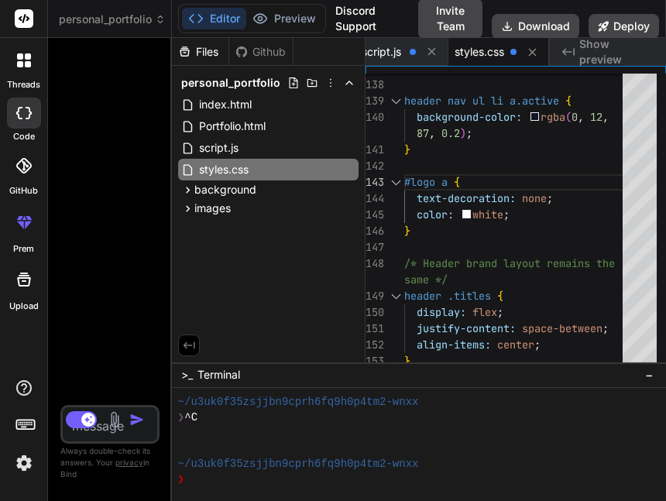
type textarea "x"
type textarea "a { text-"
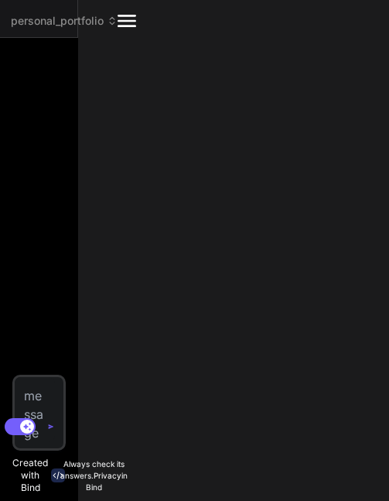
type textarea "x"
type textarea "background-color: rgba(0, 12, 87, 0.2); } #logo a { text-decoration: none; colo…"
type textarea "x"
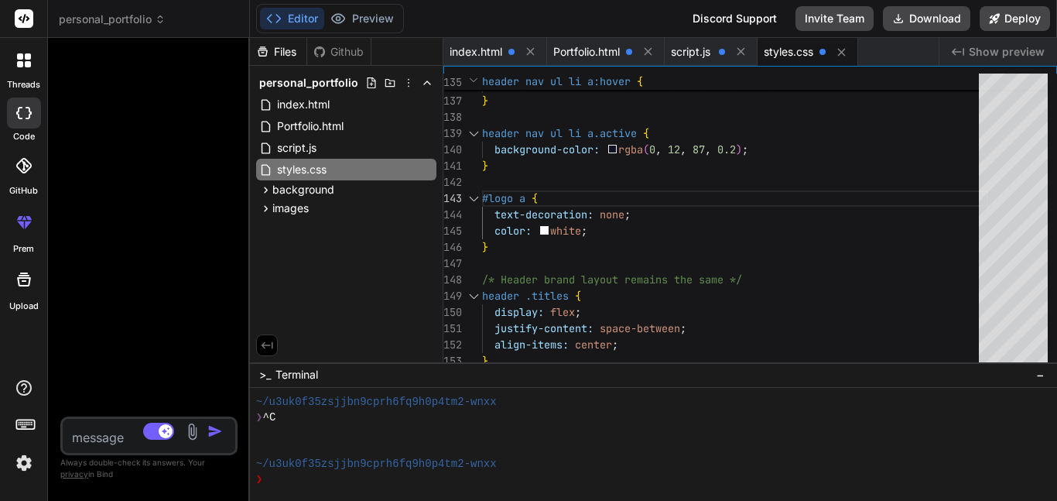
click at [992, 47] on span "Show preview" at bounding box center [1007, 51] width 76 height 15
click at [980, 54] on span "Show preview" at bounding box center [1007, 51] width 76 height 15
click at [1037, 373] on span "−" at bounding box center [1040, 374] width 9 height 15
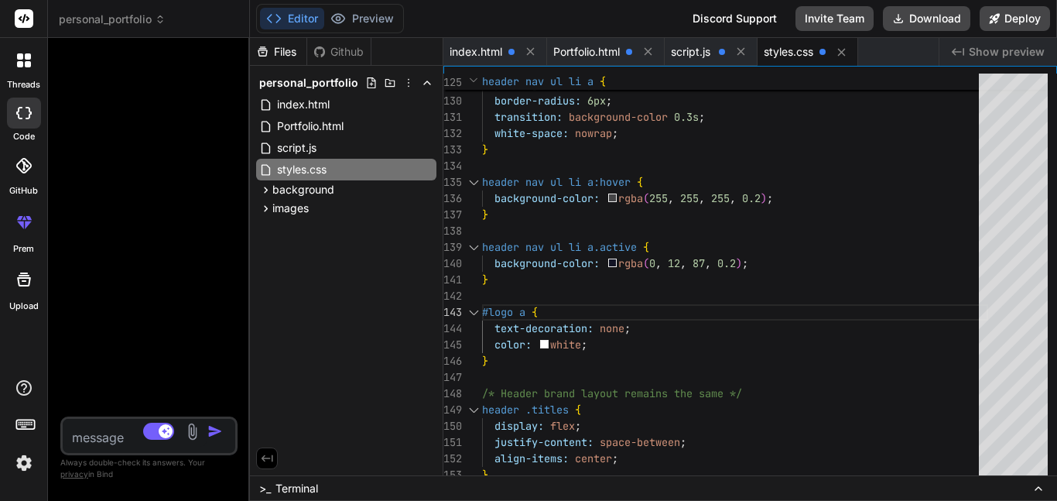
click at [1035, 486] on icon at bounding box center [1039, 488] width 12 height 12
click at [1041, 483] on icon at bounding box center [1039, 488] width 12 height 12
click at [885, 50] on div "index.html Portfolio.html script.js styles.css" at bounding box center [691, 52] width 495 height 28
click at [160, 20] on icon at bounding box center [160, 19] width 11 height 11
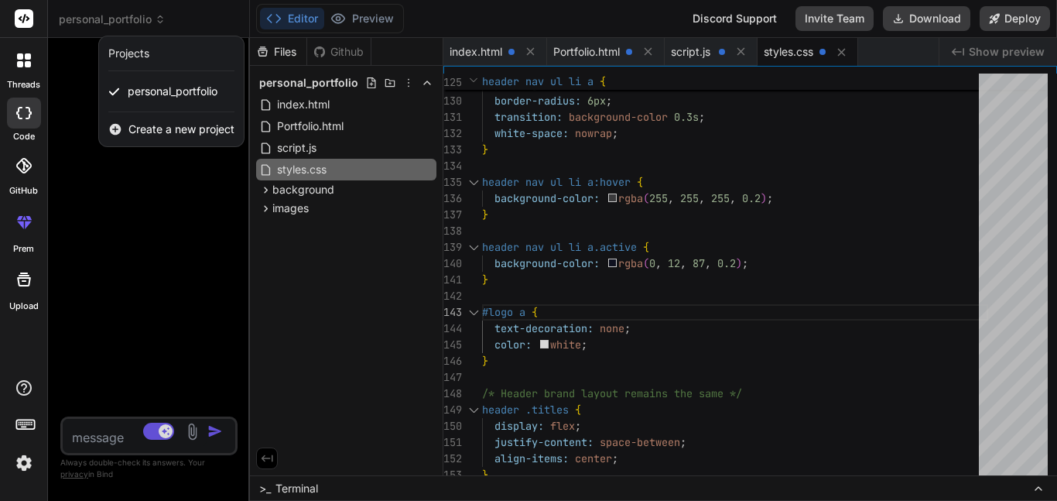
click at [152, 15] on div at bounding box center [528, 250] width 1057 height 501
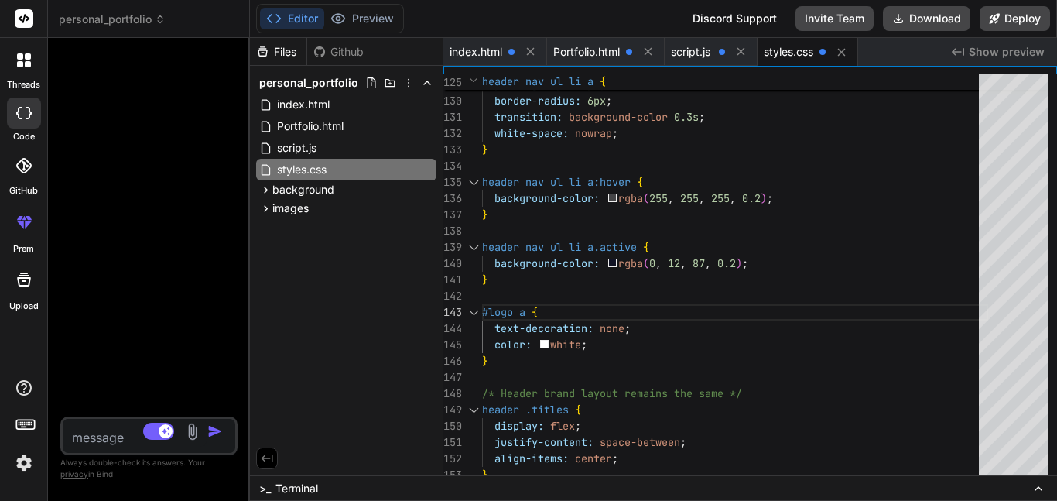
click at [1012, 55] on span "Show preview" at bounding box center [1007, 51] width 76 height 15
click at [923, 43] on div "index.html Portfolio.html script.js styles.css" at bounding box center [691, 52] width 495 height 28
click at [968, 44] on div "Created with Pixso. Show preview" at bounding box center [999, 52] width 118 height 28
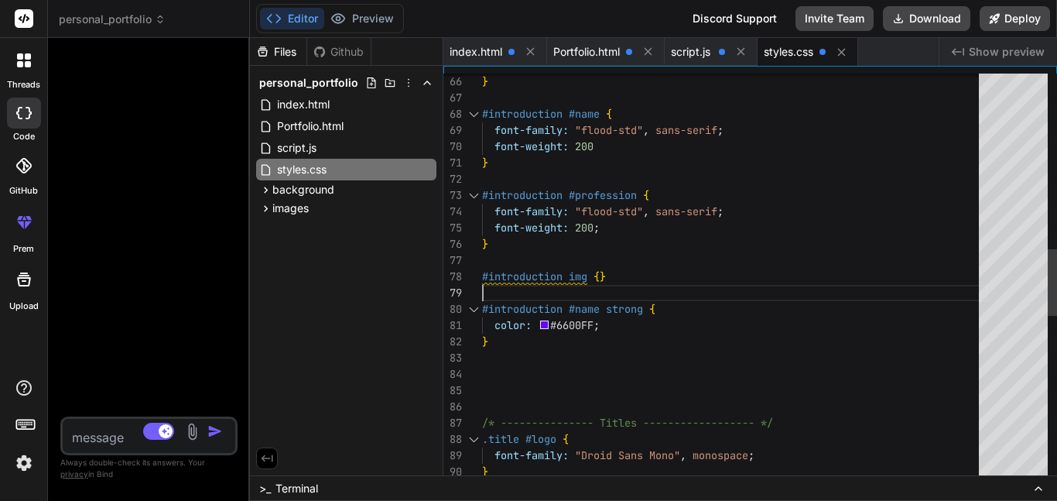
click at [552, 281] on div ".title #logo { font-family: "Droid Sans Mono" , monospace ; } /* --------------…" at bounding box center [735, 252] width 506 height 2503
click at [604, 276] on div ".title #logo { font-family: "Droid Sans Mono" , monospace ; } /* --------------…" at bounding box center [735, 252] width 506 height 2503
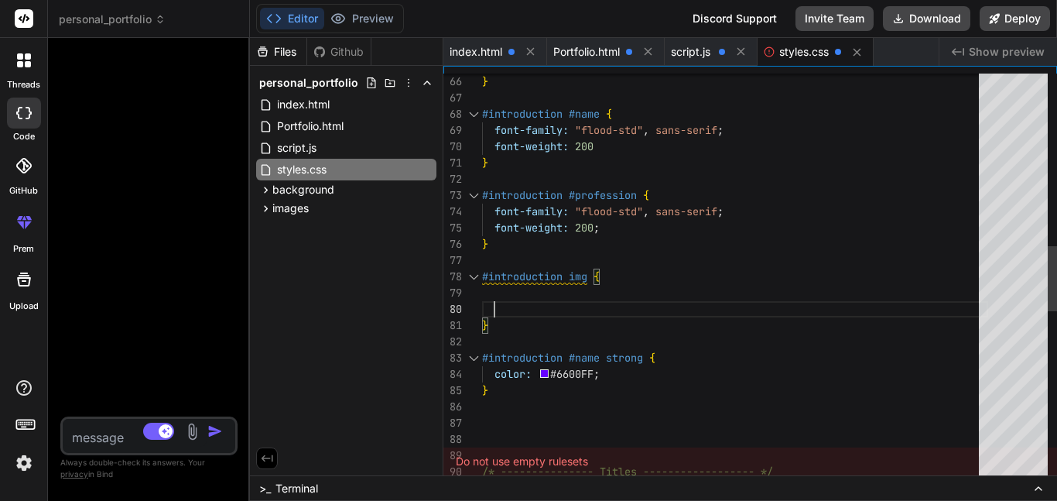
scroll to position [14, 0]
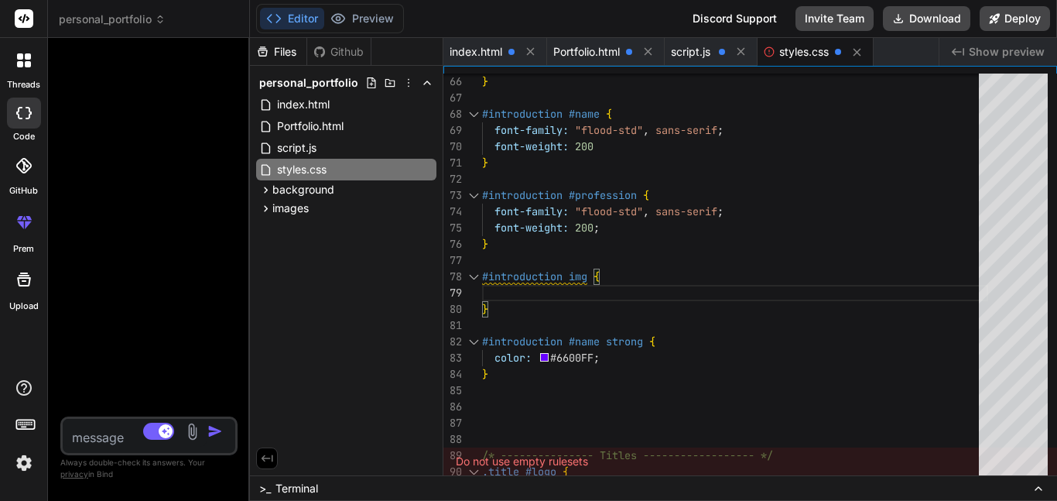
type textarea "font-weight: 200 } #introduction #profession { font-family: "flood-std", sans-s…"
click at [21, 168] on icon at bounding box center [23, 165] width 15 height 15
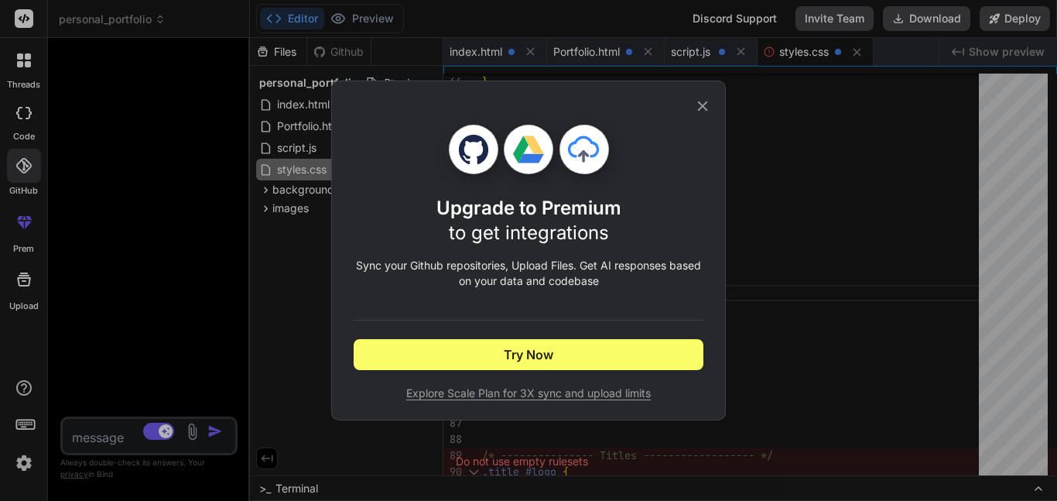
click at [706, 104] on icon at bounding box center [702, 106] width 17 height 17
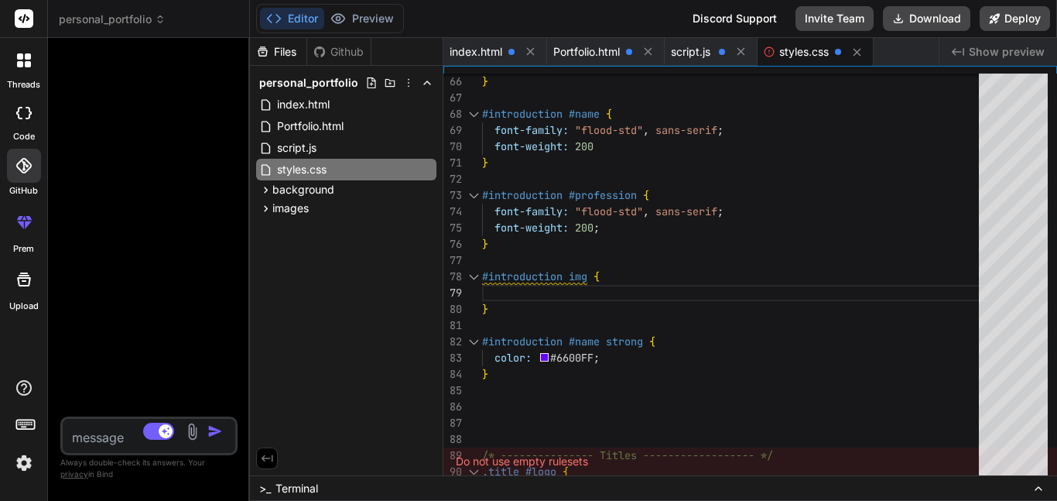
click at [31, 52] on div at bounding box center [24, 60] width 33 height 33
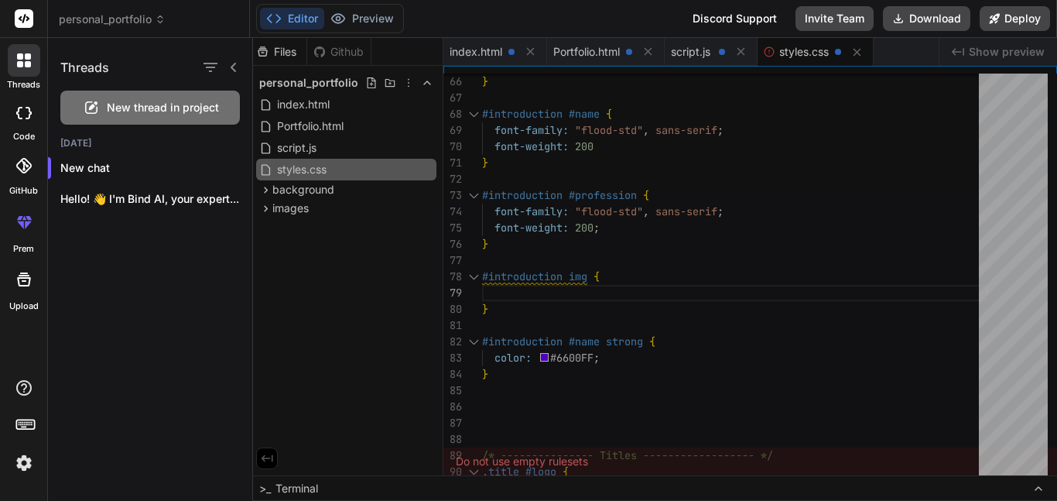
click at [18, 44] on div at bounding box center [24, 60] width 33 height 33
click at [23, 58] on icon at bounding box center [24, 60] width 14 height 14
click at [15, 279] on icon at bounding box center [24, 279] width 19 height 19
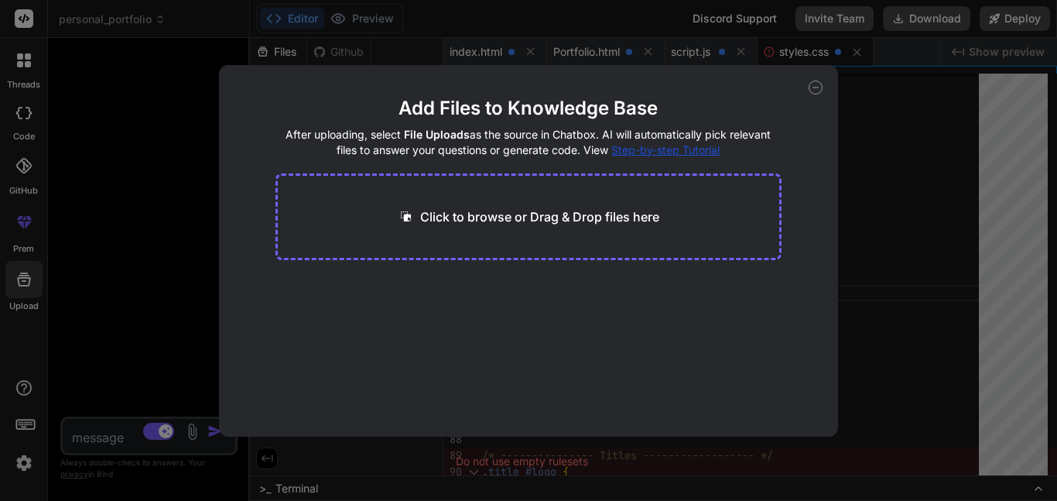
click at [819, 83] on icon at bounding box center [816, 88] width 14 height 14
type textarea "x"
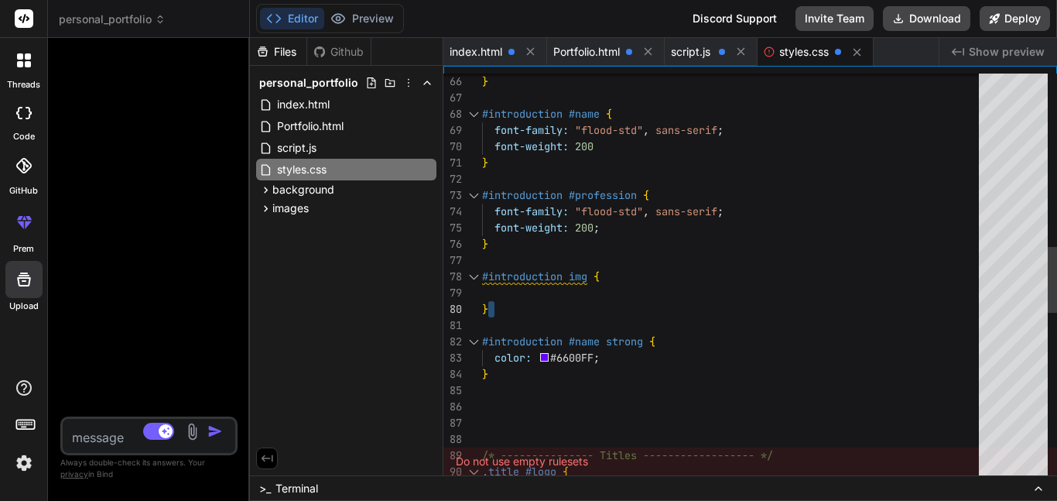
drag, startPoint x: 549, startPoint y: 323, endPoint x: 516, endPoint y: 293, distance: 43.8
click at [516, 293] on div ".title #logo { /* --------------- Titles ------------------ */ color: #6600FF ;…" at bounding box center [735, 269] width 506 height 2536
click at [578, 296] on div ".title #logo { /* --------------- Titles ------------------ */ color: #6600FF ;…" at bounding box center [735, 269] width 506 height 2536
click at [990, 50] on span "Show preview" at bounding box center [1007, 51] width 76 height 15
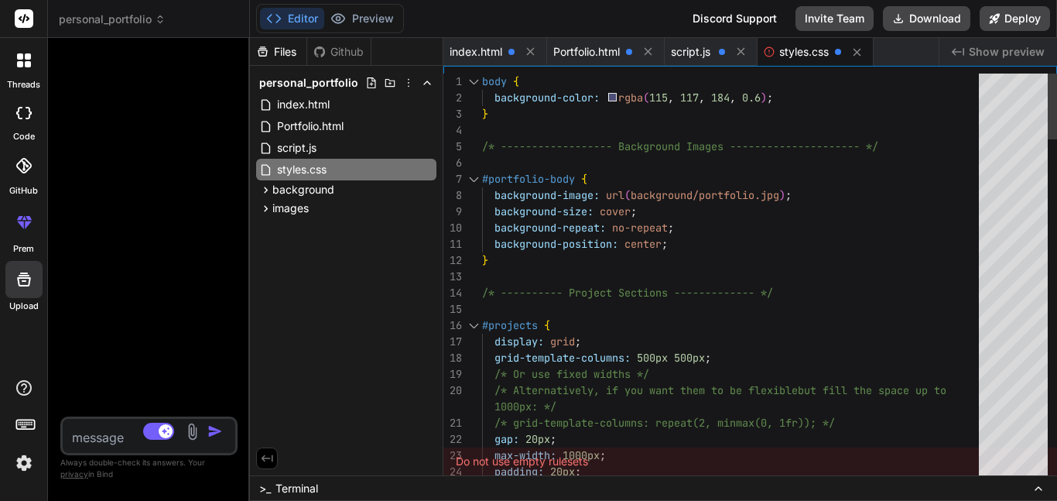
click at [574, 67] on div "21 22 23 24 25 3 4 5 6 7 8 9 10 11 12 13 14 15 16 17 18 19 20 1 2 /* grid-templ…" at bounding box center [751, 270] width 614 height 409
click at [575, 58] on span "Portfolio.html" at bounding box center [586, 51] width 67 height 15
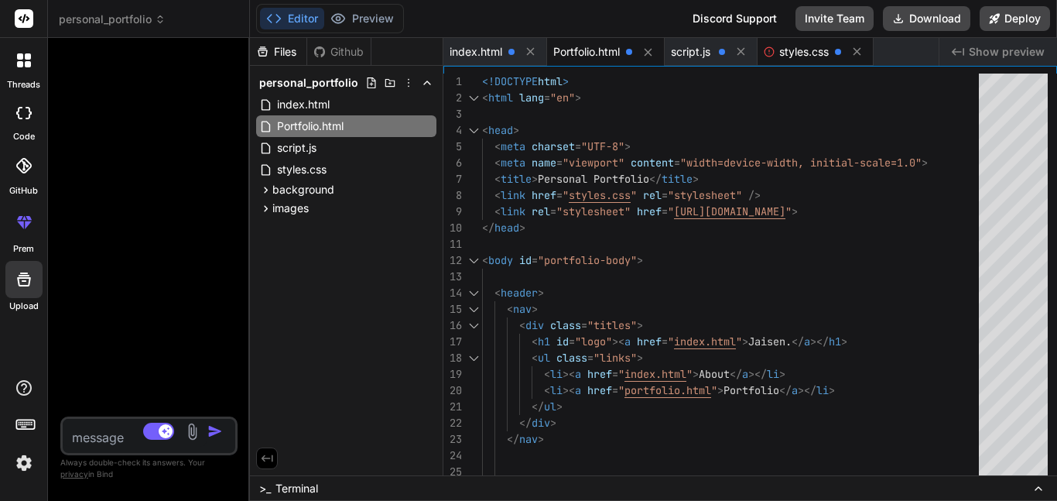
click at [787, 54] on span "styles.css" at bounding box center [804, 51] width 50 height 15
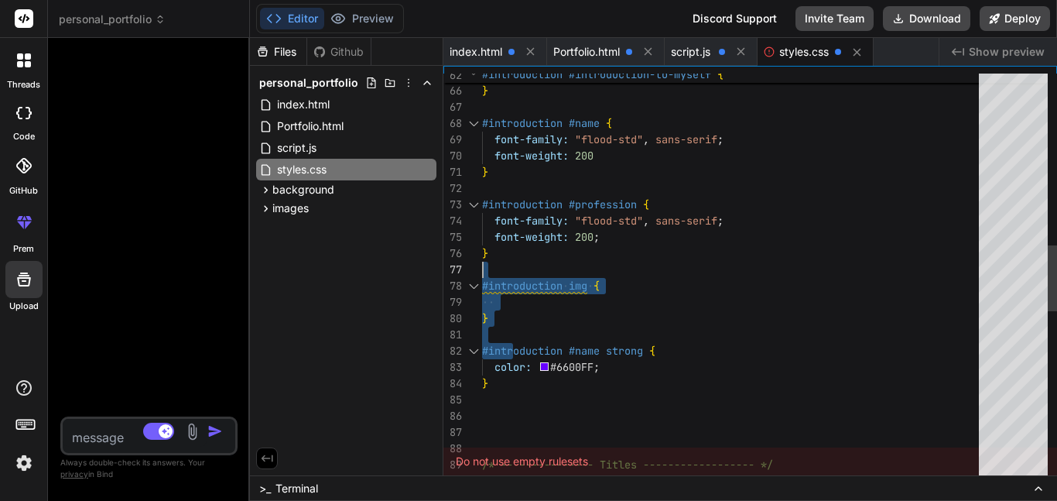
drag, startPoint x: 516, startPoint y: 337, endPoint x: 488, endPoint y: 265, distance: 76.2
click at [488, 265] on div "width: 100% ; } #introduction #name { font-family: "flood-std" , sans-serif ; f…" at bounding box center [735, 278] width 506 height 2536
drag, startPoint x: 513, startPoint y: 319, endPoint x: 493, endPoint y: 265, distance: 57.8
click at [493, 265] on div "width: 100% ; } #introduction #name { font-family: "flood-std" , sans-serif ; f…" at bounding box center [735, 278] width 506 height 2536
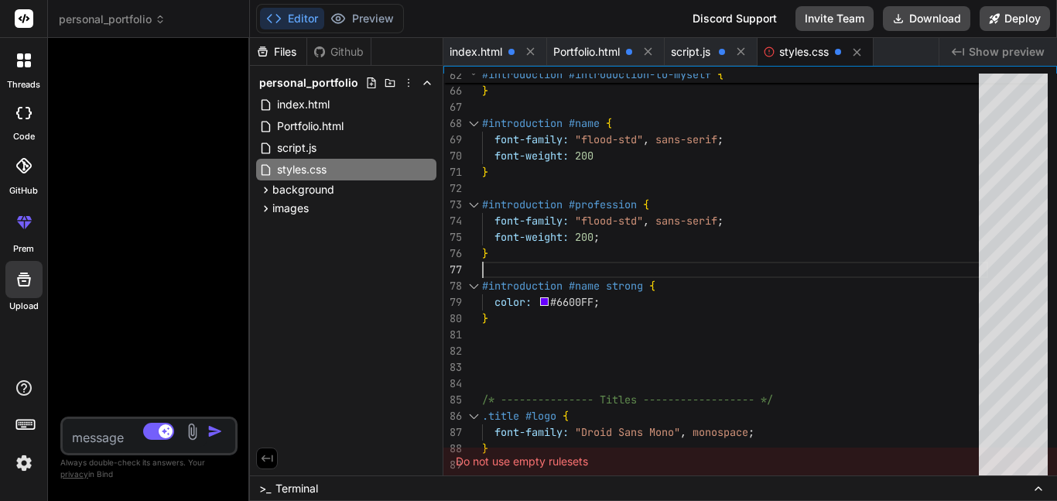
click at [988, 52] on span "Show preview" at bounding box center [1007, 51] width 76 height 15
click at [720, 334] on div "width: 100% ; } #introduction #name { font-family: "flood-std" , sans-serif ; f…" at bounding box center [735, 245] width 506 height 2471
click at [529, 457] on div "Do not use empty rulesets" at bounding box center [751, 461] width 614 height 28
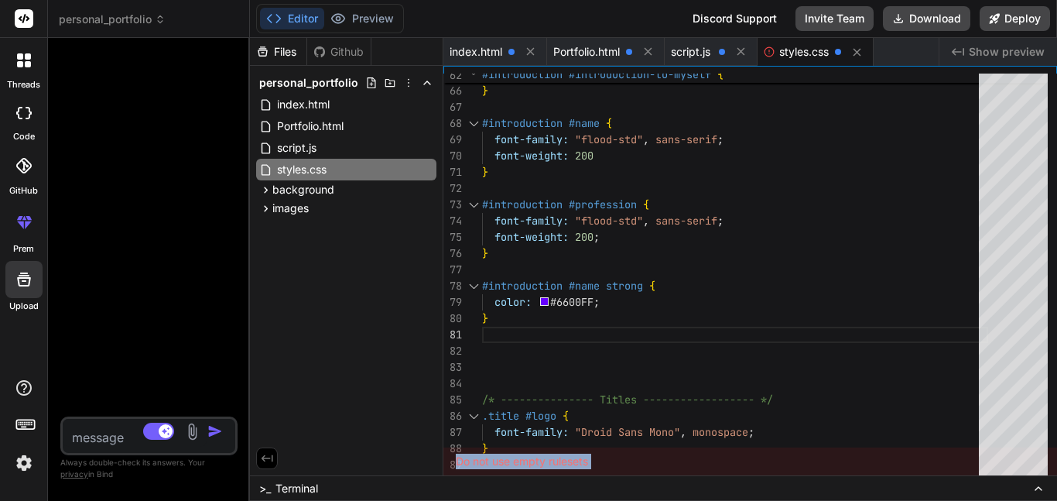
click at [573, 461] on div "Do not use empty rulesets" at bounding box center [751, 461] width 614 height 28
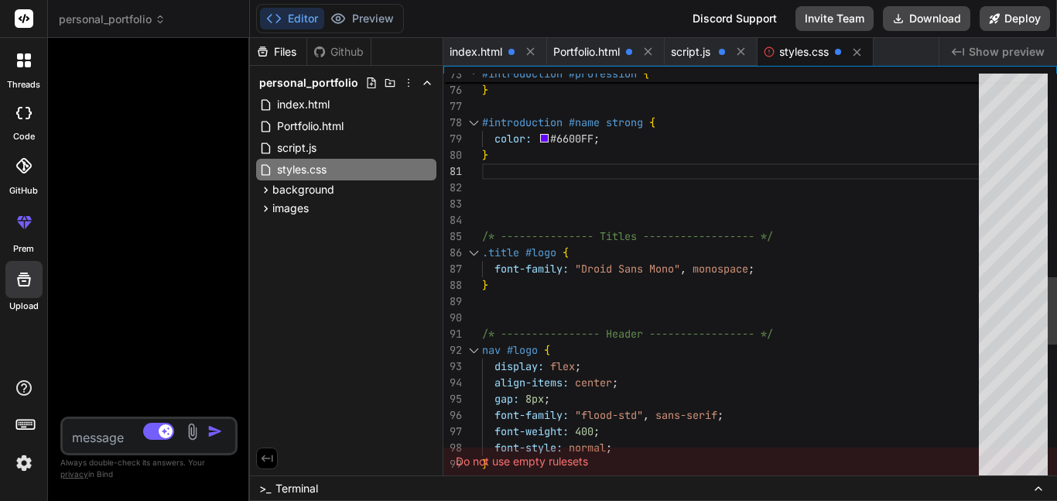
click at [516, 214] on div "color: #6600FF ; } /* --------------- Titles ------------------ */ .title #logo…" at bounding box center [735, 82] width 506 height 2471
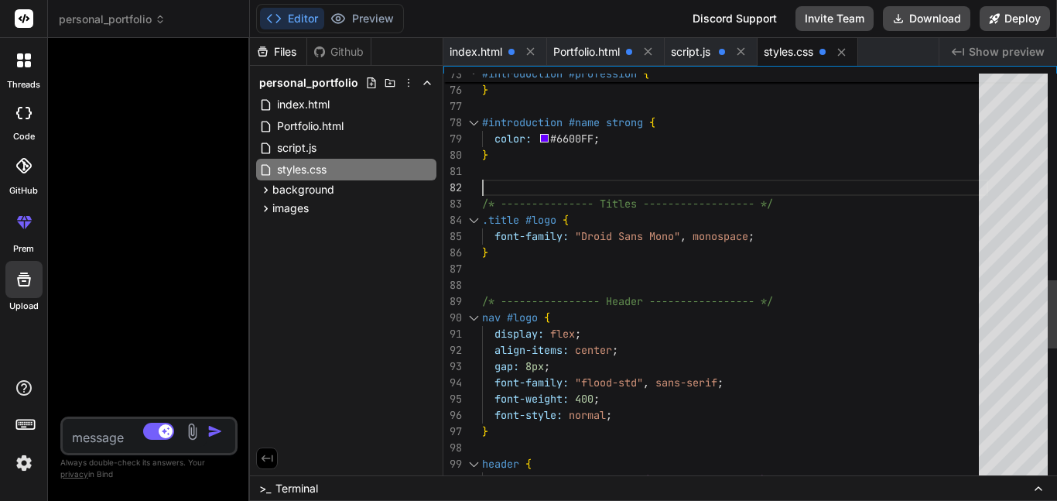
type textarea "} /* --------------- Titles ------------------ */ .title #logo { font-family: "…"
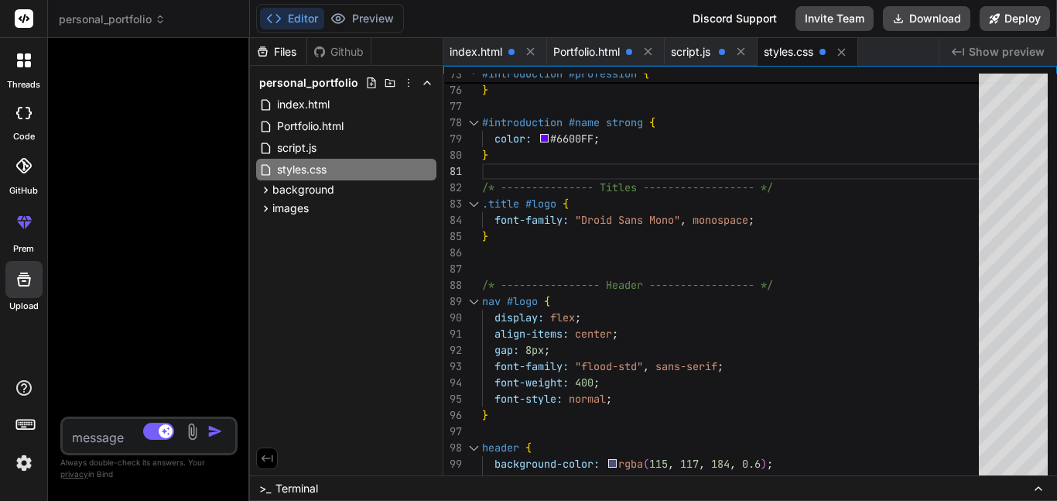
click at [1003, 44] on span "Show preview" at bounding box center [1007, 51] width 76 height 15
click at [135, 24] on span "personal_portfolio" at bounding box center [112, 19] width 107 height 15
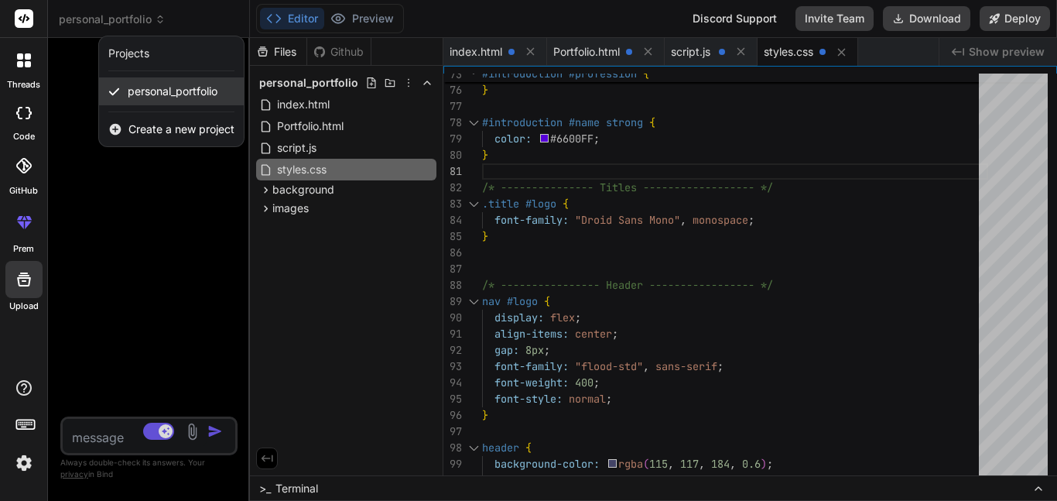
click at [162, 91] on span "personal_portfolio" at bounding box center [173, 91] width 90 height 15
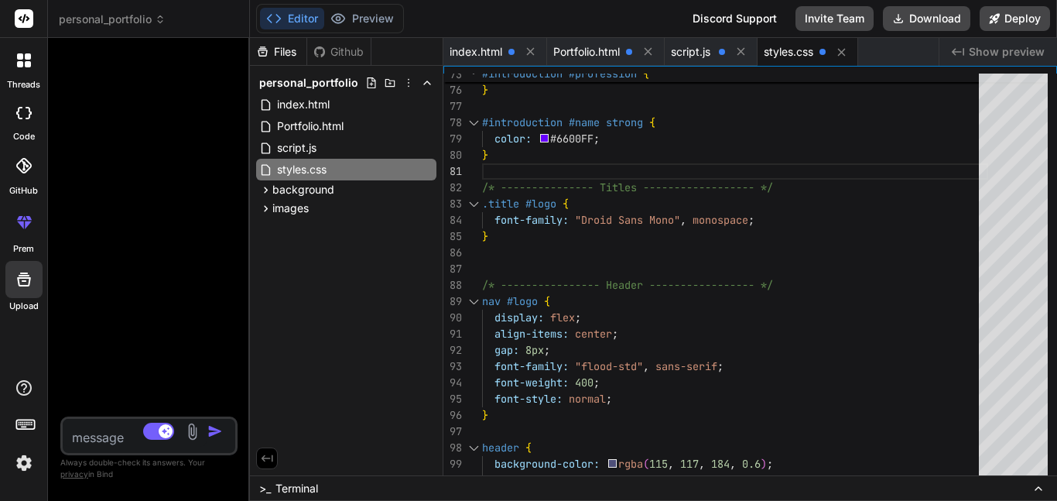
click at [202, 125] on div at bounding box center [150, 233] width 174 height 366
click at [677, 167] on div "color: #6600FF ; } /* --------------- Titles ------------------ */ .title #logo…" at bounding box center [735, 58] width 506 height 2422
click at [731, 147] on div "color: #6600FF ; } /* --------------- Titles ------------------ */ .title #logo…" at bounding box center [735, 58] width 506 height 2422
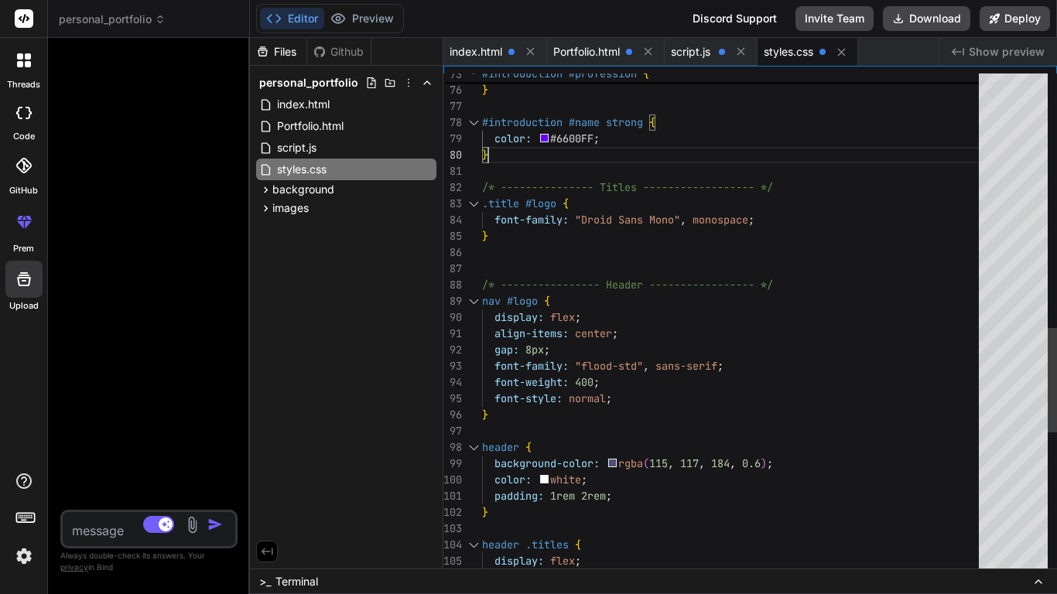
click at [856, 218] on div "color: #6600FF ; } /* --------------- Titles ------------------ */ .title #logo…" at bounding box center [735, 58] width 506 height 2422
click at [1021, 12] on button "Deploy" at bounding box center [1015, 18] width 70 height 25
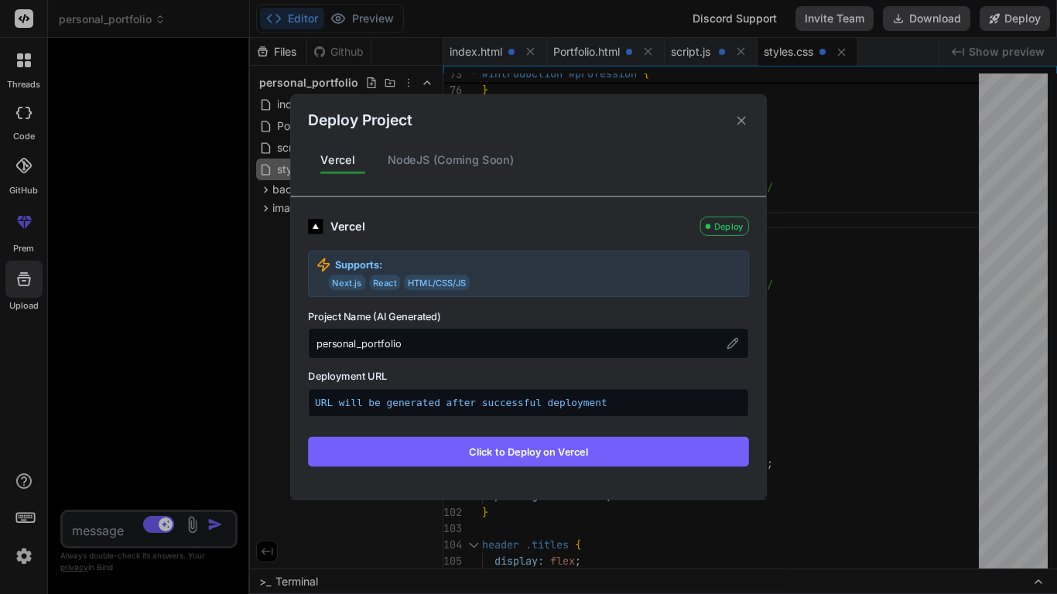
click at [535, 449] on button "Click to Deploy on Vercel" at bounding box center [528, 451] width 441 height 29
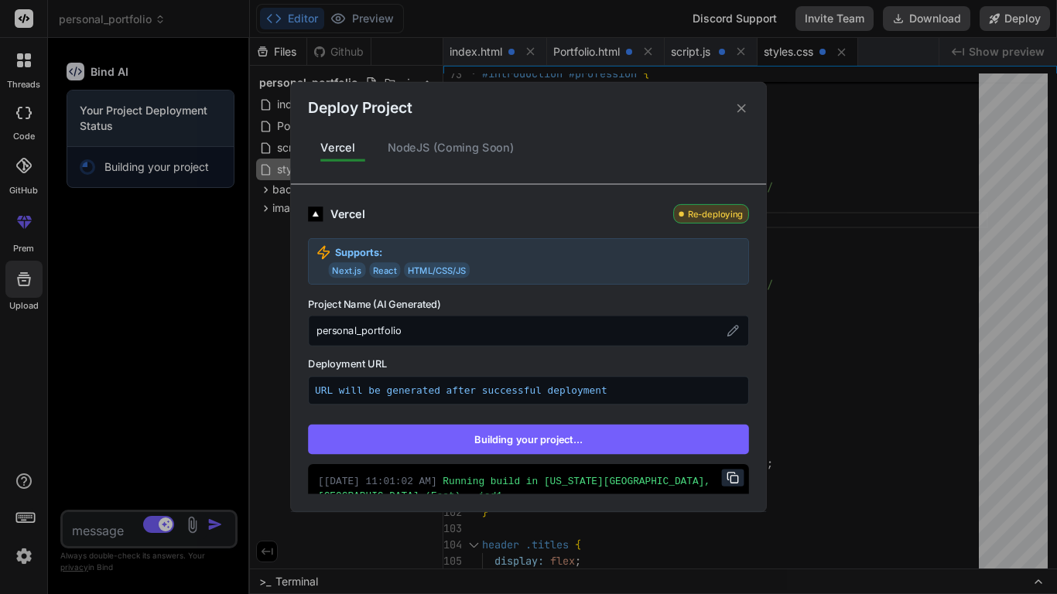
scroll to position [229, 0]
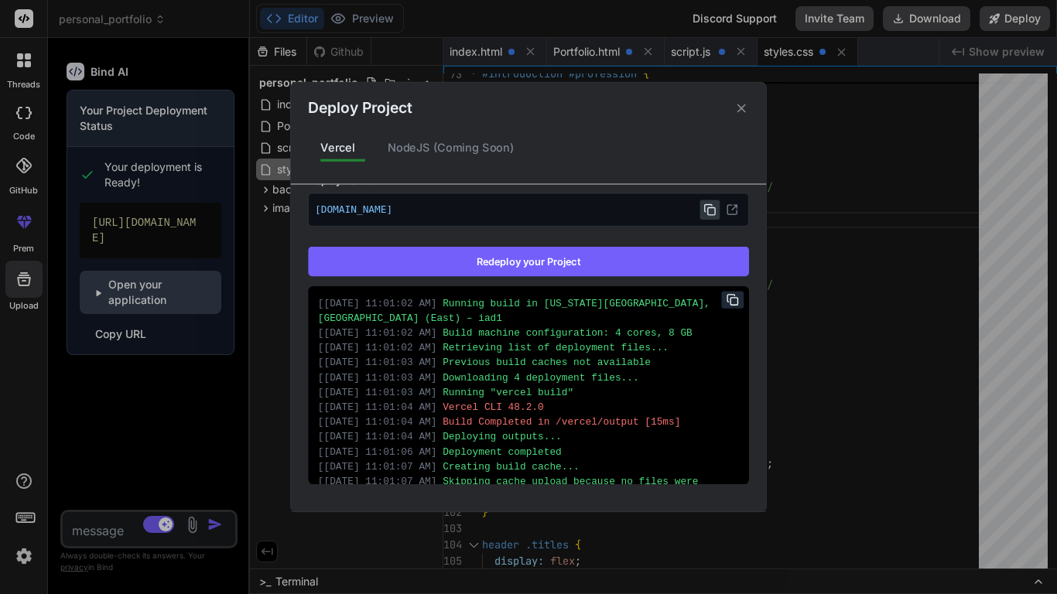
click at [712, 209] on icon at bounding box center [710, 210] width 12 height 12
click at [536, 238] on div "Vercel Deployed Supports: Next.js React HTML/CSS/JS Project Name (AI Generated)…" at bounding box center [528, 252] width 441 height 463
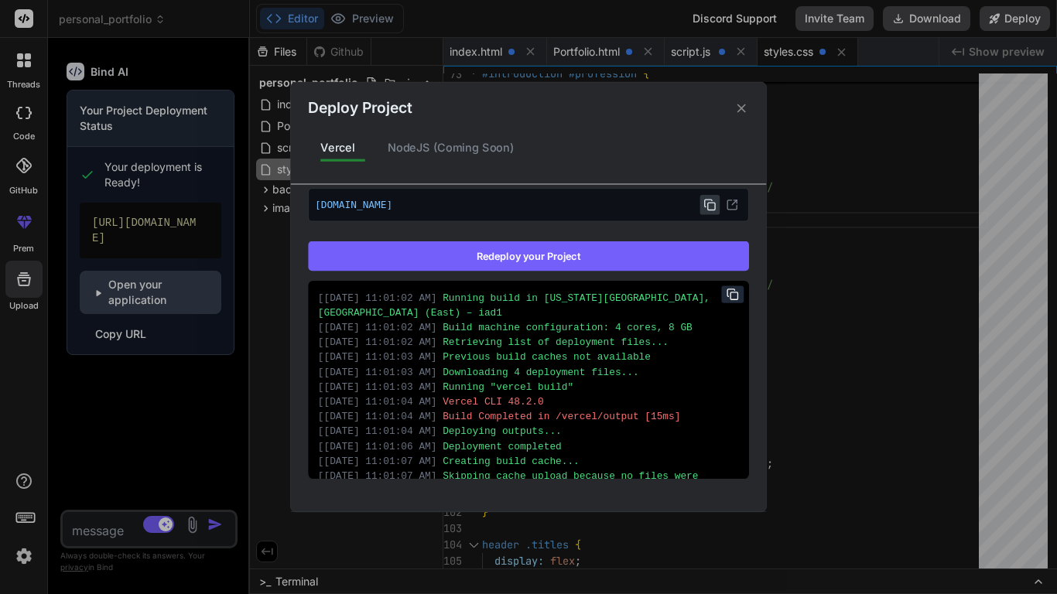
scroll to position [0, 0]
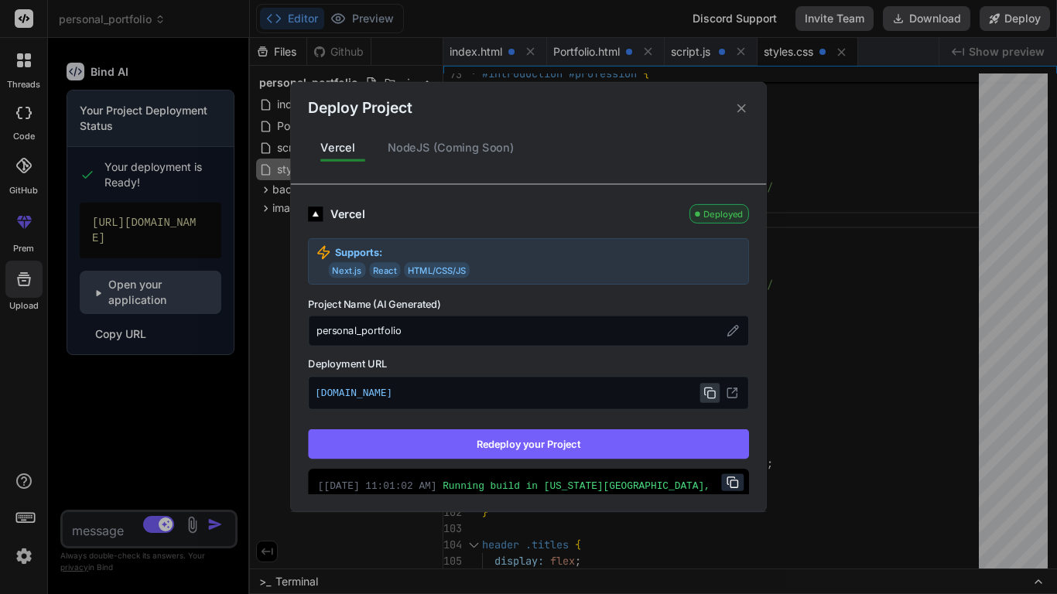
click at [416, 252] on p "Supports:" at bounding box center [529, 252] width 425 height 15
type textarea "x"
click at [397, 211] on div "Vercel" at bounding box center [506, 214] width 351 height 17
click at [442, 143] on div "NodeJS (Coming Soon)" at bounding box center [451, 148] width 152 height 33
click at [743, 108] on icon at bounding box center [742, 108] width 15 height 15
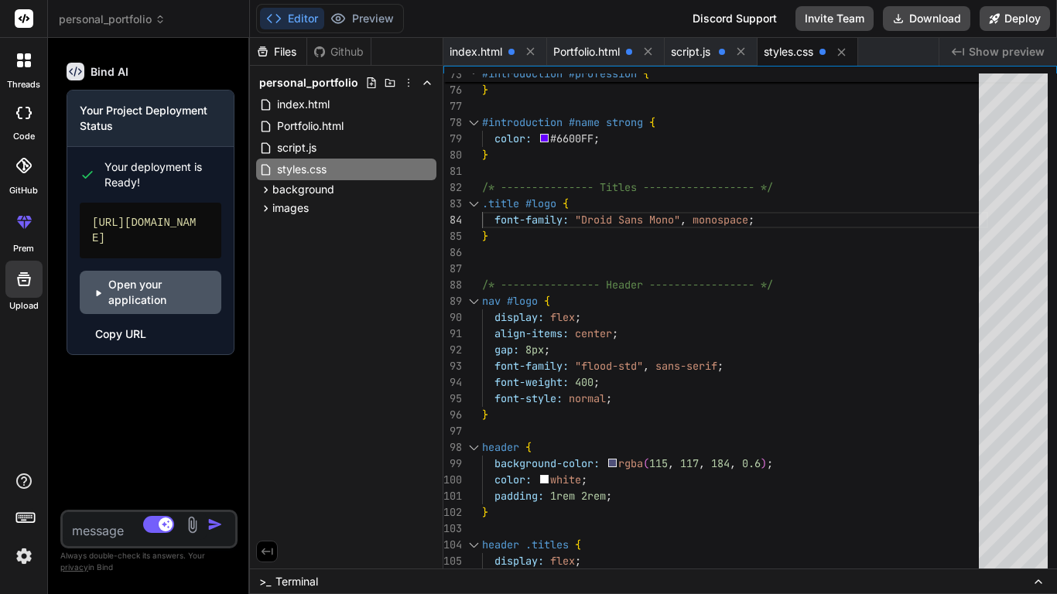
click at [131, 306] on link "Open your application" at bounding box center [151, 292] width 142 height 43
click at [343, 242] on div "Files Github personal_portfolio index.html Portfolio.html script.js styles.css …" at bounding box center [347, 303] width 194 height 531
click at [328, 56] on div "Github" at bounding box center [338, 51] width 63 height 15
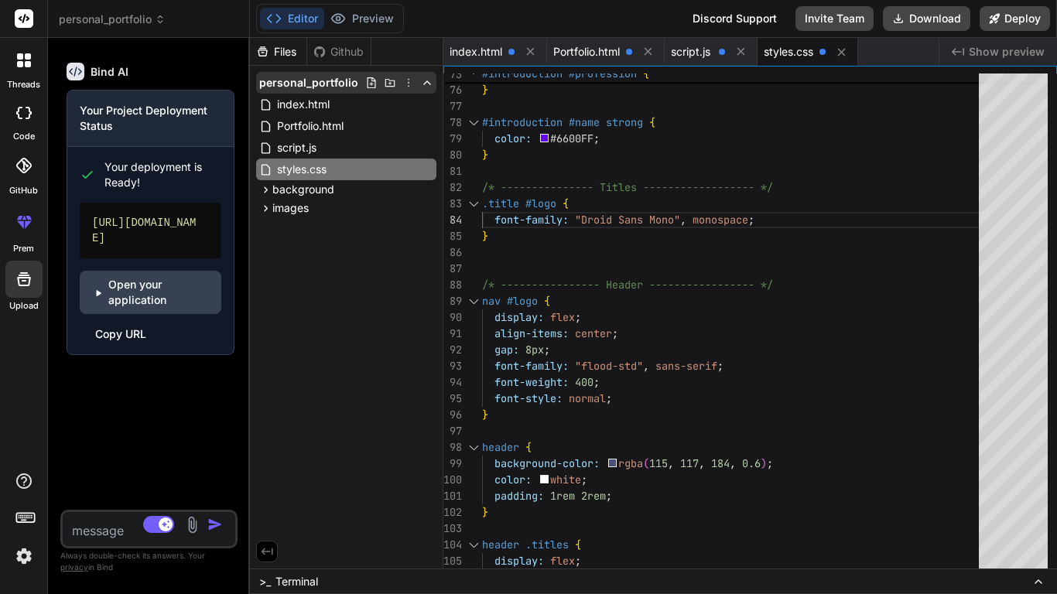
click at [407, 84] on icon at bounding box center [409, 83] width 12 height 12
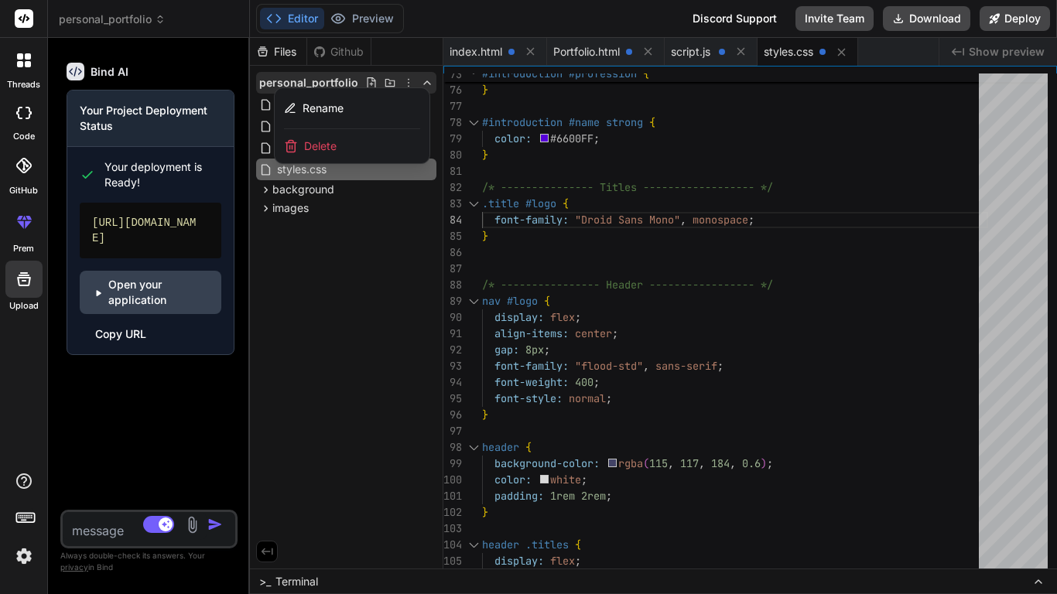
click at [407, 84] on div at bounding box center [653, 316] width 807 height 557
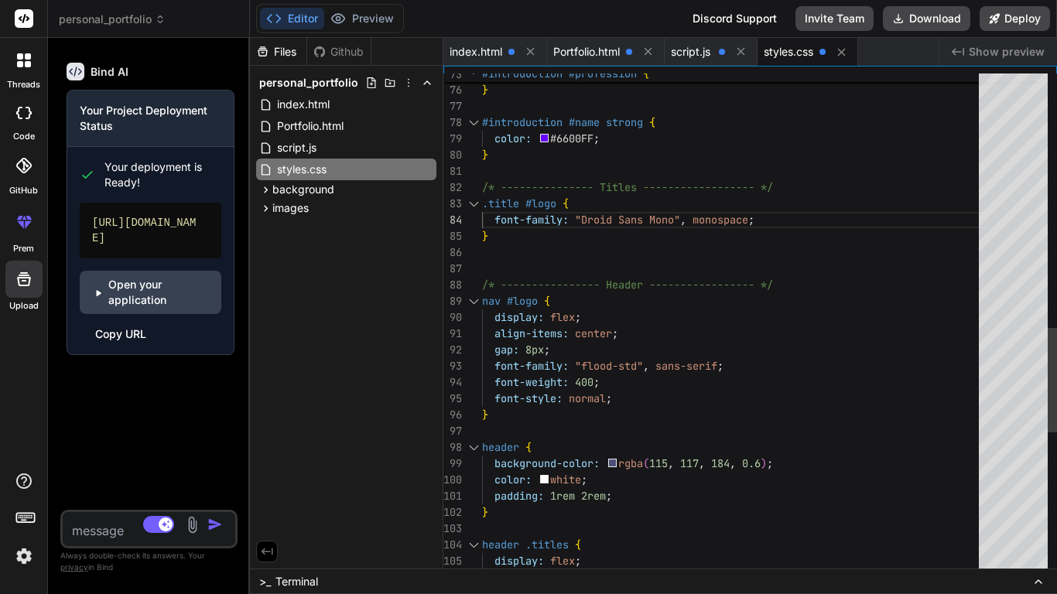
type textarea "font-weight: 200 } #introduction #profession { font-family: "flood-std", sans-s…"
click at [872, 100] on div "color: #6600FF ; } /* --------------- Titles ------------------ */ .title #logo…" at bounding box center [735, 58] width 506 height 2422
click at [1004, 20] on button "Deploy" at bounding box center [1015, 18] width 70 height 25
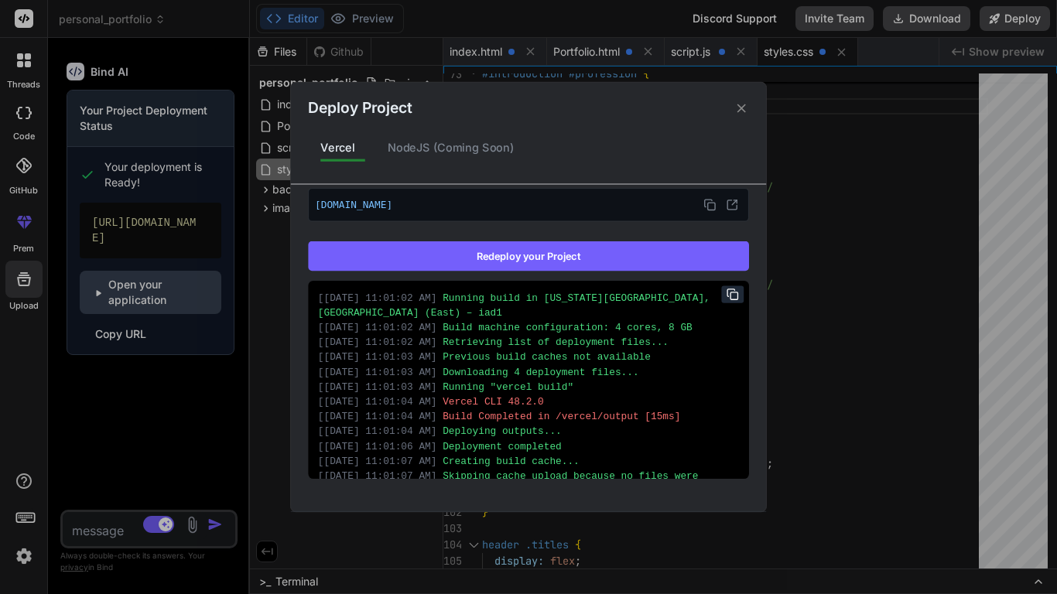
scroll to position [0, 0]
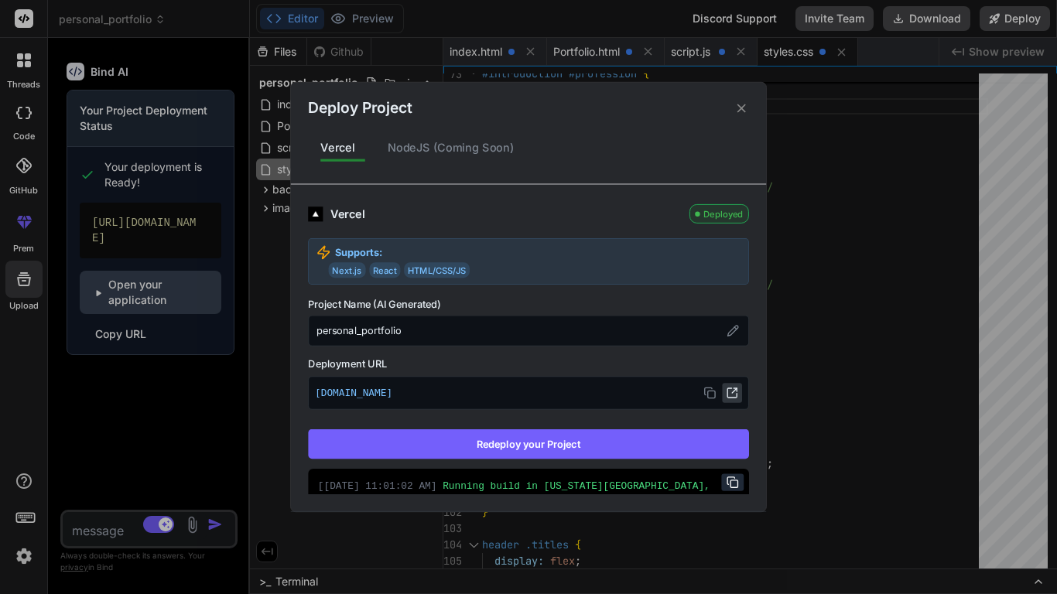
click at [731, 396] on icon at bounding box center [732, 393] width 12 height 12
click at [586, 208] on div "Vercel" at bounding box center [506, 214] width 351 height 17
click at [742, 106] on icon at bounding box center [742, 108] width 15 height 15
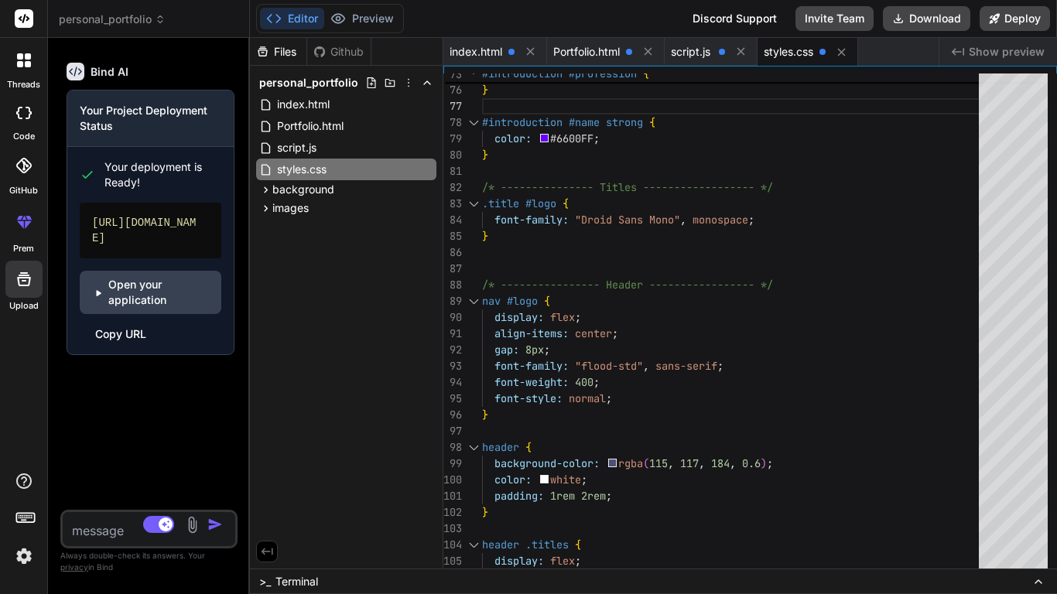
click at [15, 18] on icon at bounding box center [24, 18] width 19 height 19
click at [25, 70] on div at bounding box center [24, 60] width 33 height 33
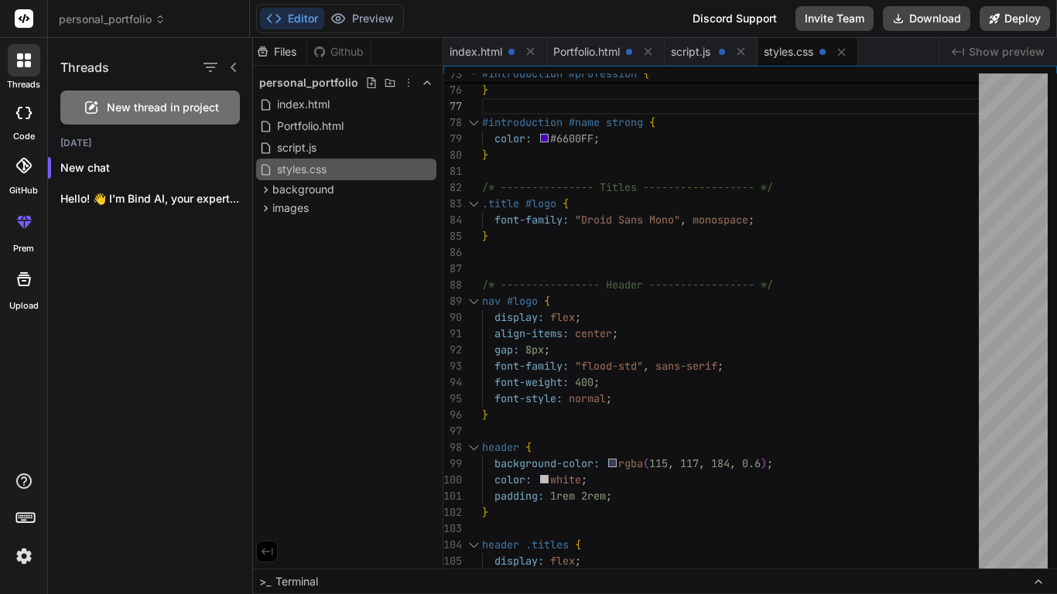
click at [24, 114] on icon at bounding box center [23, 113] width 15 height 12
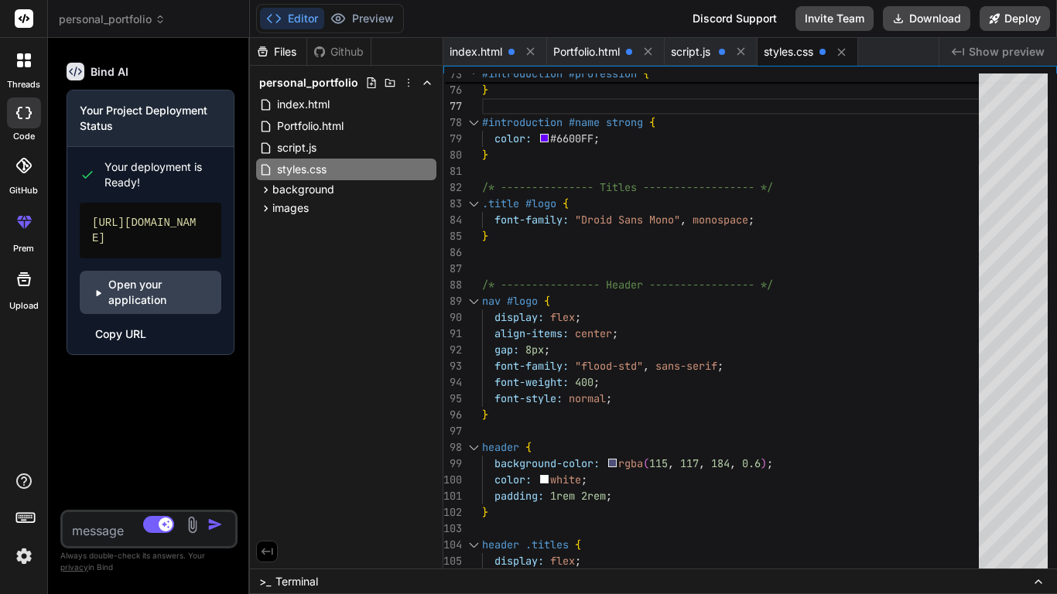
click at [25, 175] on div at bounding box center [24, 166] width 34 height 34
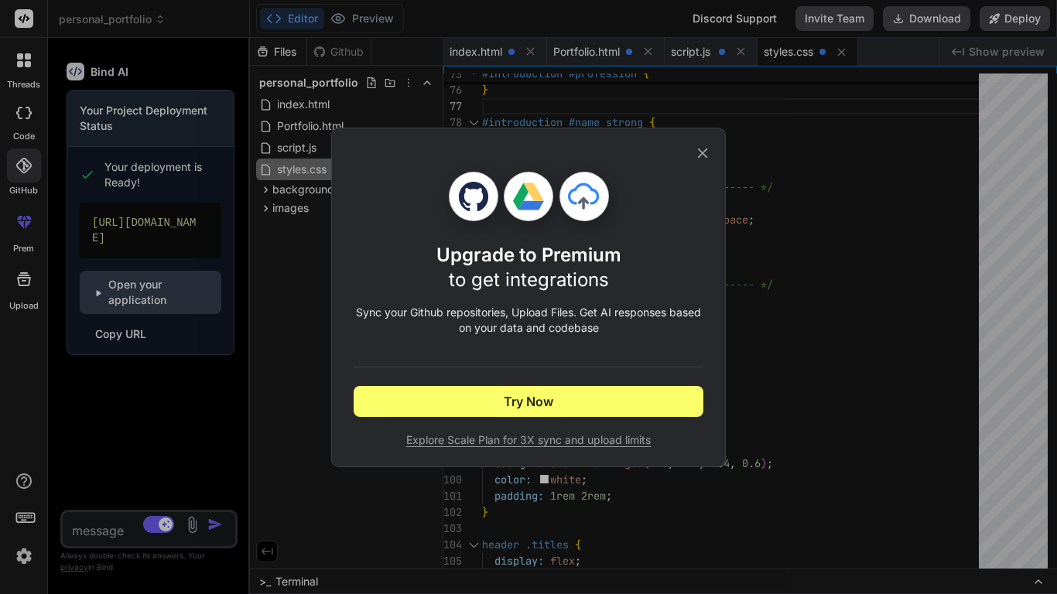
click at [19, 225] on div "Upgrade to Premium to get integrations Sync your Github repositories, Upload Fi…" at bounding box center [528, 297] width 1057 height 594
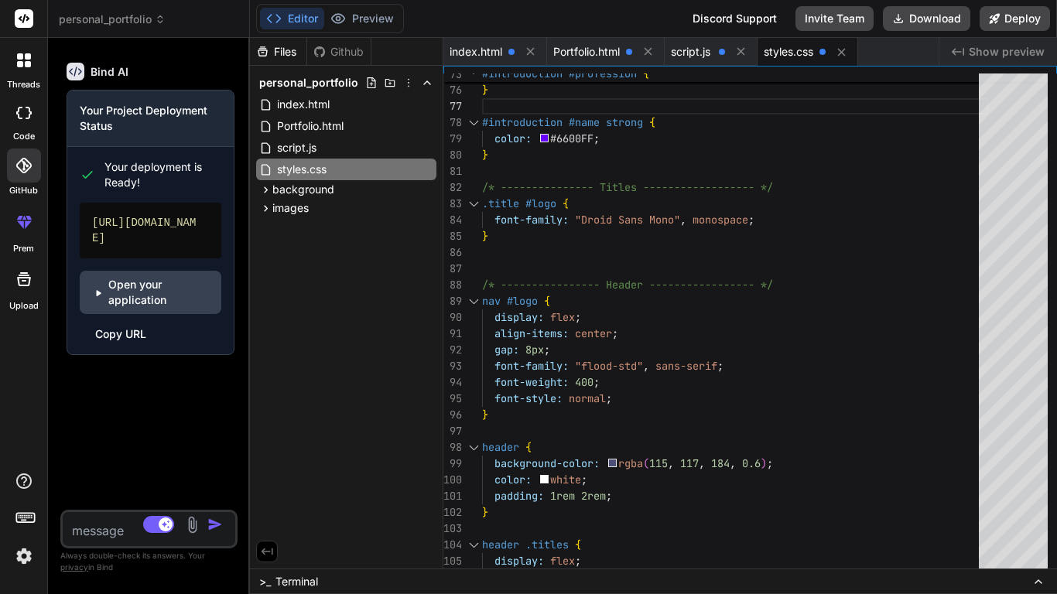
click at [26, 283] on icon at bounding box center [24, 279] width 19 height 19
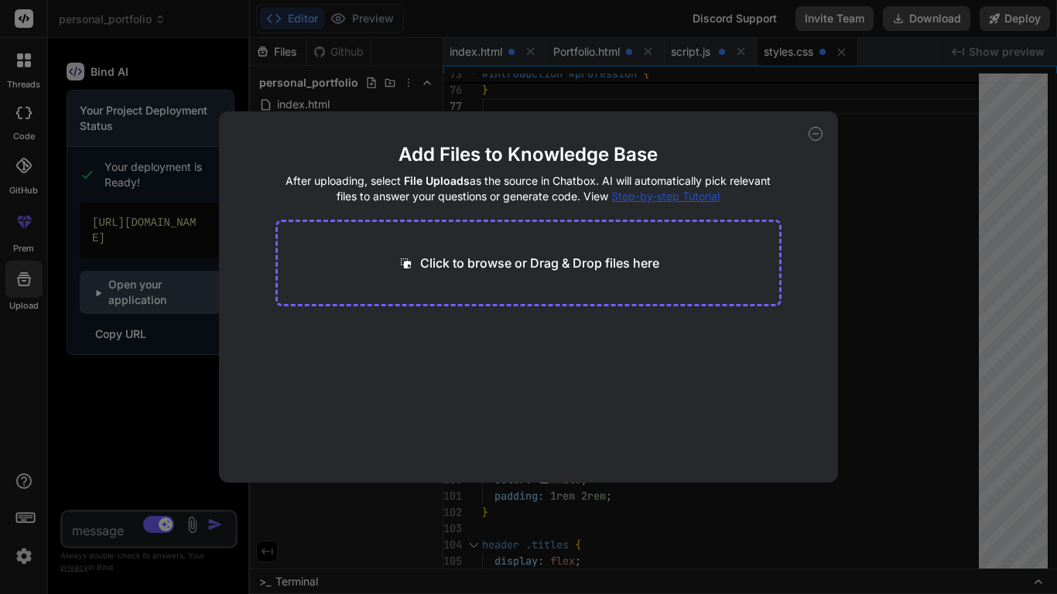
click at [816, 132] on icon at bounding box center [816, 134] width 14 height 14
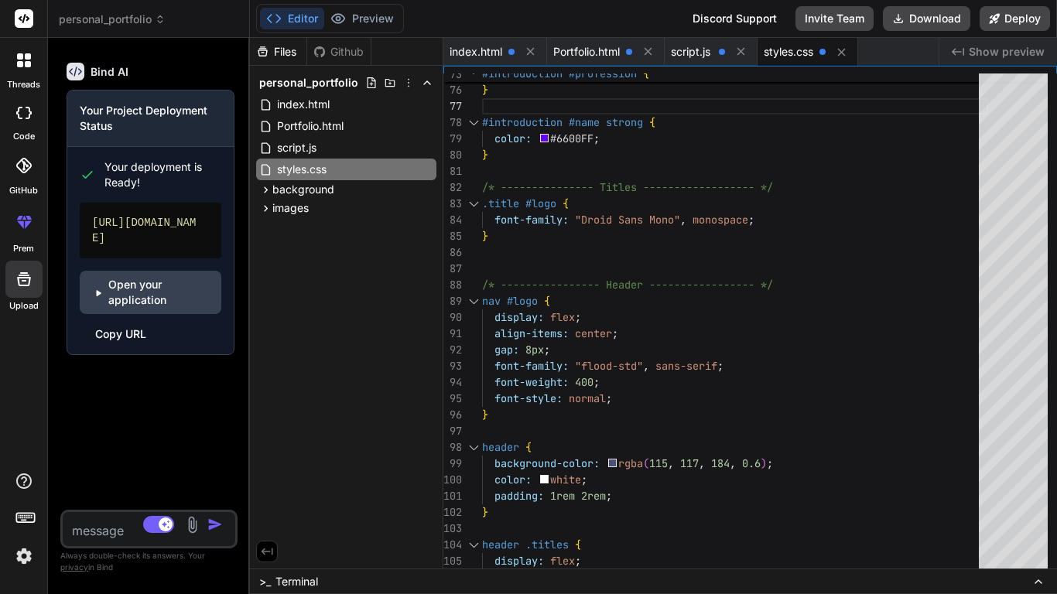
click at [24, 500] on icon at bounding box center [26, 517] width 22 height 22
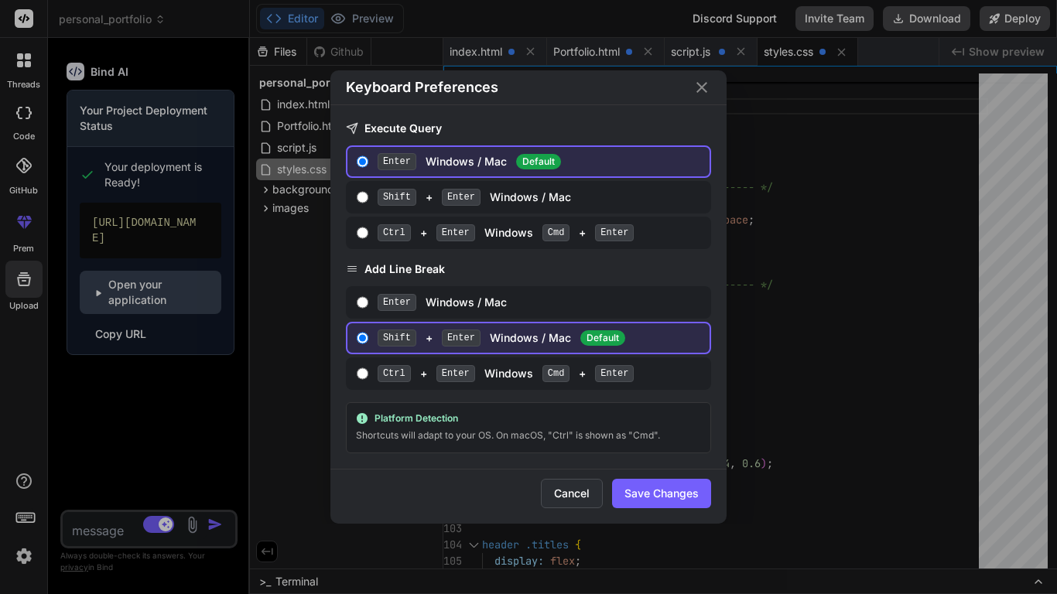
click at [577, 492] on button "Cancel" at bounding box center [572, 493] width 62 height 29
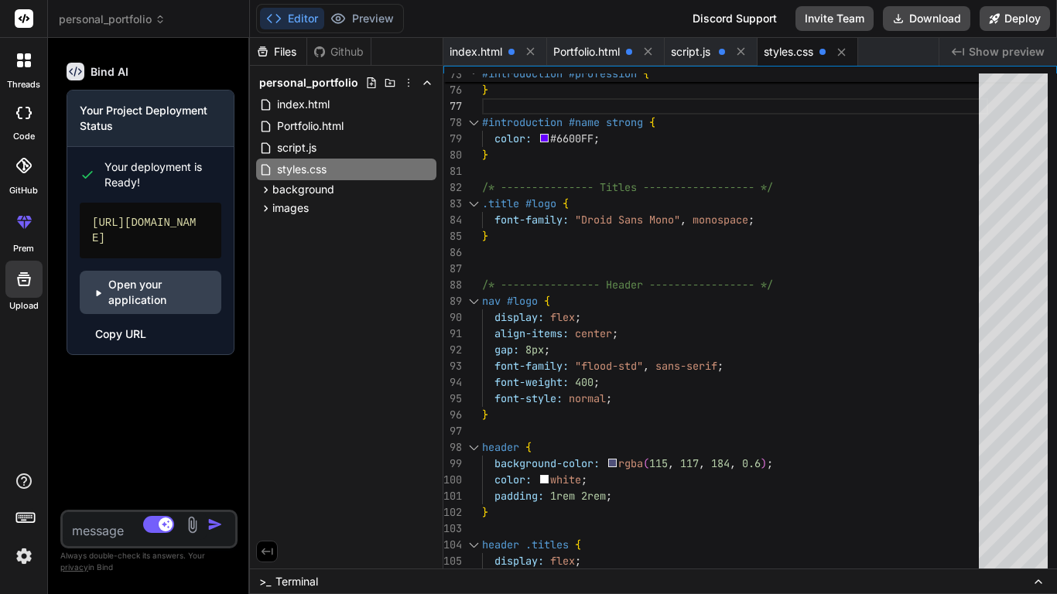
click at [20, 500] on img at bounding box center [24, 556] width 26 height 26
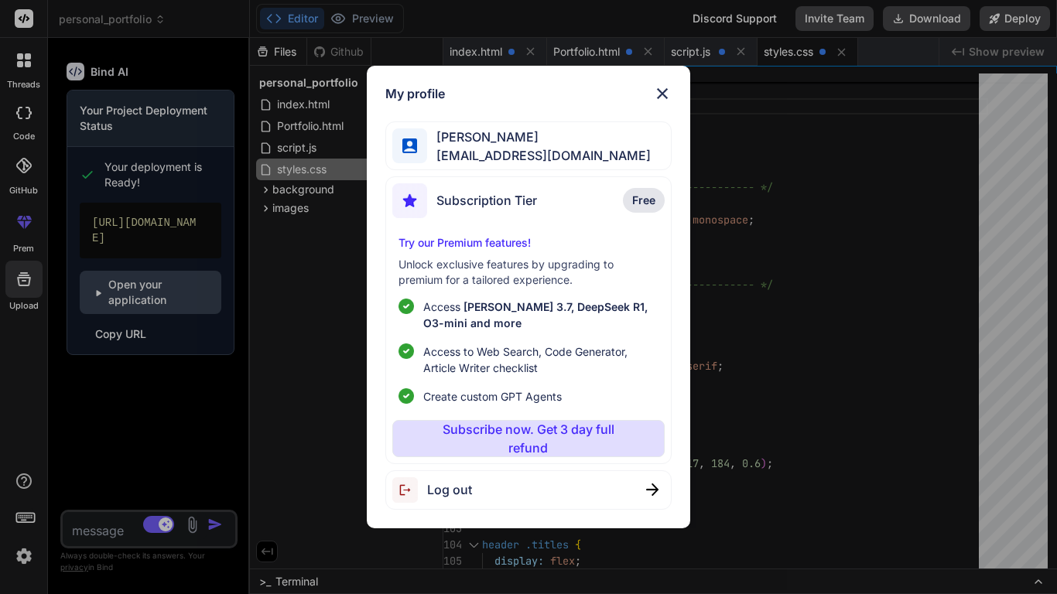
click at [374, 180] on div "My profile [PERSON_NAME] [EMAIL_ADDRESS][DOMAIN_NAME] Subscription Tier Free Tr…" at bounding box center [528, 297] width 323 height 463
click at [592, 396] on li "Create custom GPT Agents" at bounding box center [528, 397] width 259 height 16
click at [528, 186] on div "Subscription Tier" at bounding box center [464, 200] width 145 height 35
click at [594, 207] on div "Subscription Tier Free" at bounding box center [528, 203] width 272 height 41
click at [488, 245] on p "Try our Premium features!" at bounding box center [528, 242] width 259 height 15
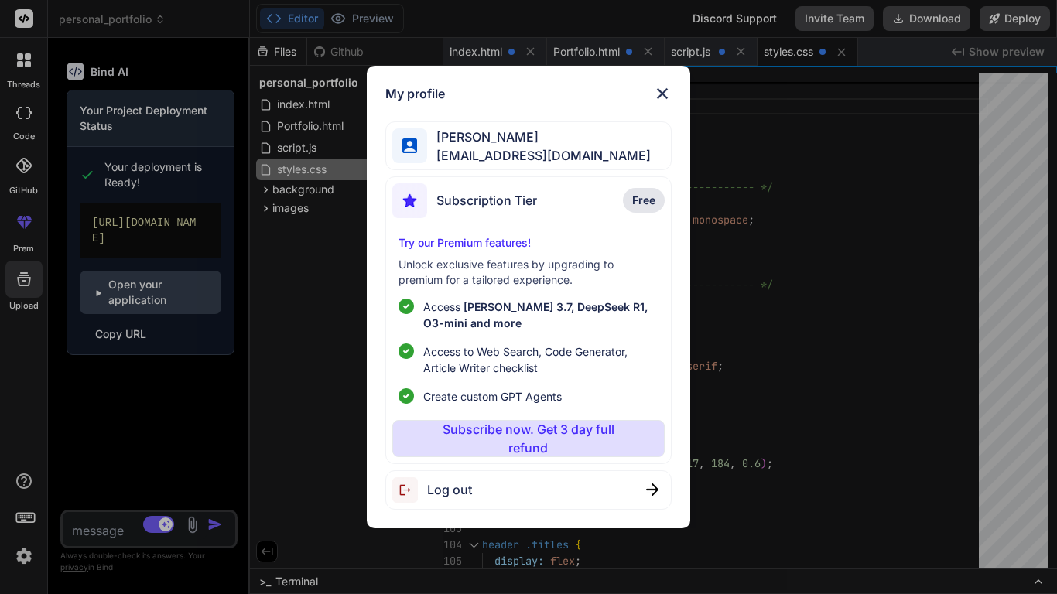
click at [662, 96] on img at bounding box center [662, 93] width 19 height 19
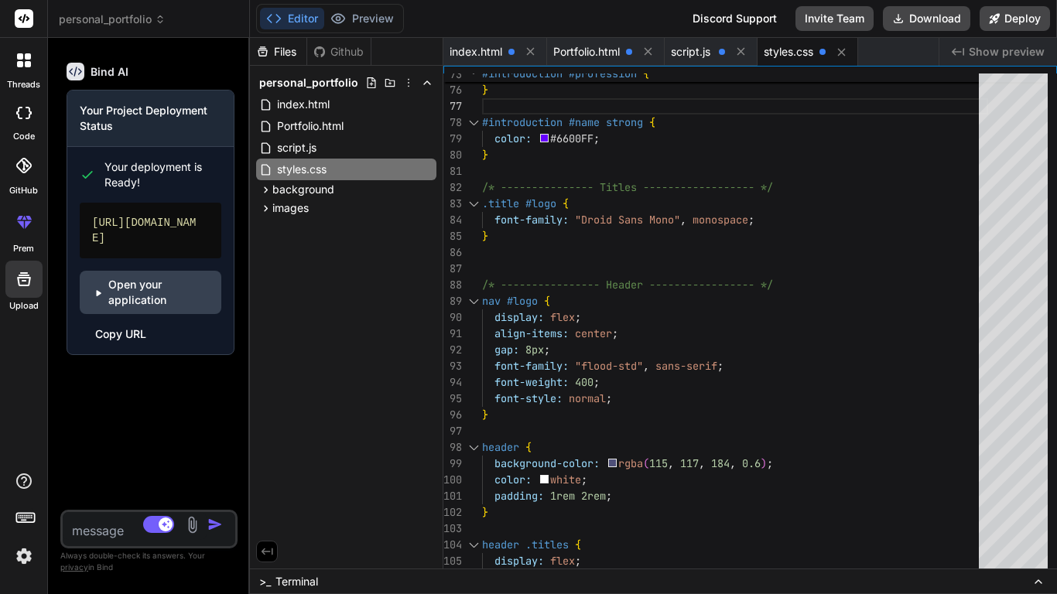
click at [999, 55] on span "Show preview" at bounding box center [1007, 51] width 76 height 15
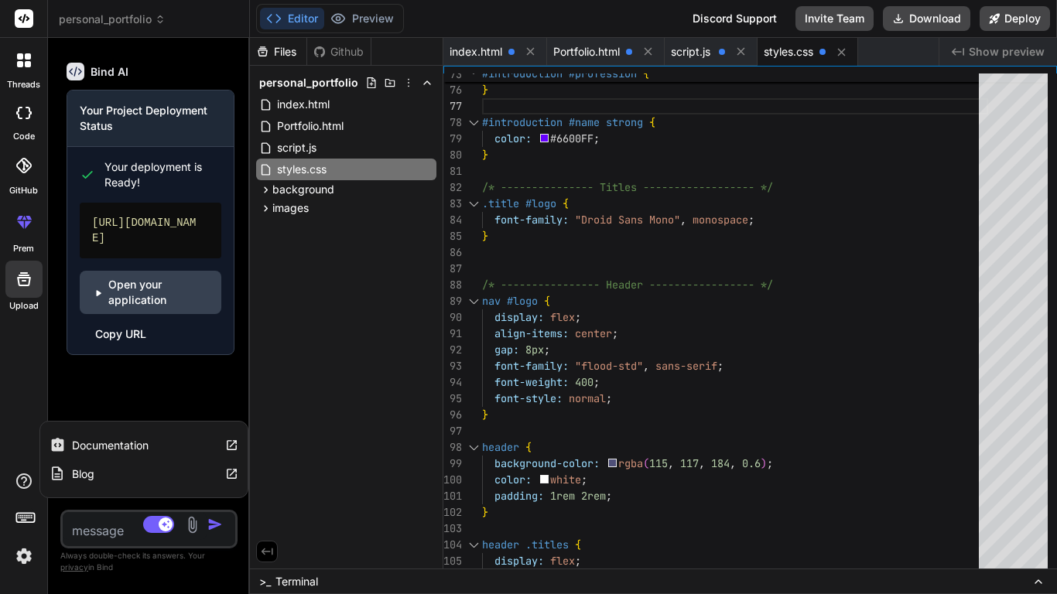
click at [31, 474] on icon at bounding box center [24, 481] width 19 height 19
click at [33, 396] on div "threads code GitHub prem Upload Documentation Blog" at bounding box center [24, 297] width 48 height 594
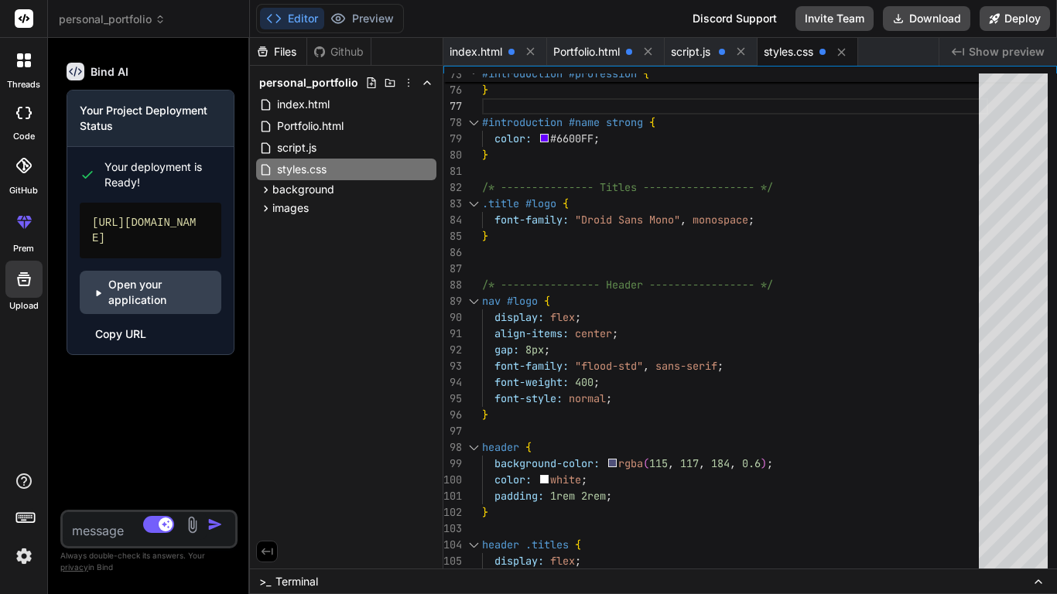
click at [17, 67] on icon at bounding box center [24, 60] width 14 height 14
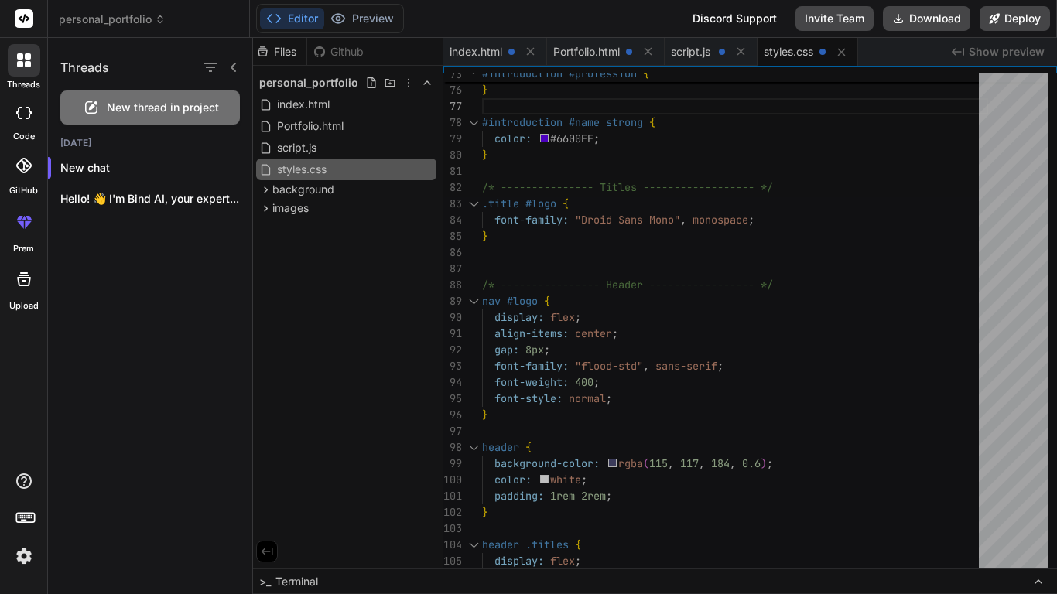
click at [235, 64] on icon at bounding box center [233, 67] width 5 height 9
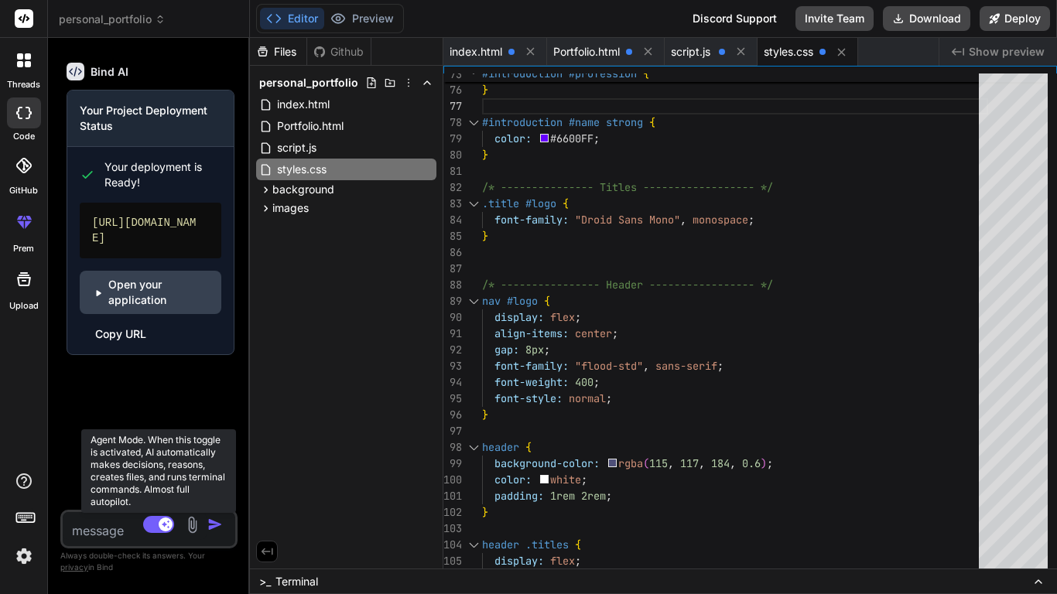
click at [152, 500] on rect at bounding box center [158, 524] width 31 height 17
click at [152, 500] on rect at bounding box center [152, 525] width 14 height 14
type textarea "x"
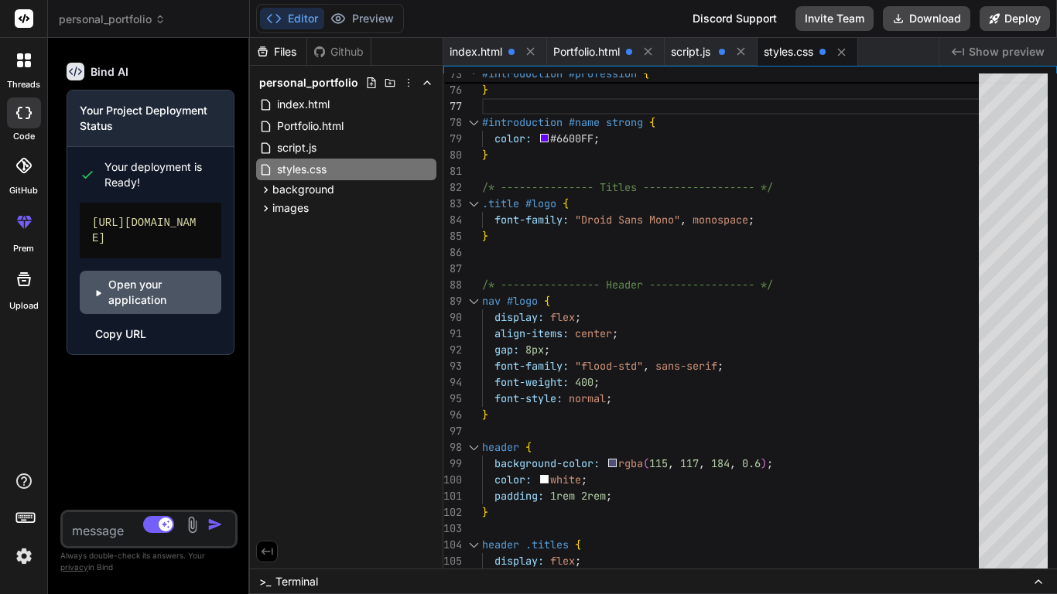
click at [166, 297] on link "Open your application" at bounding box center [151, 292] width 142 height 43
click at [616, 259] on div "color: #6600FF ; } /* --------------- Titles ------------------ */ .title #logo…" at bounding box center [735, 58] width 506 height 2422
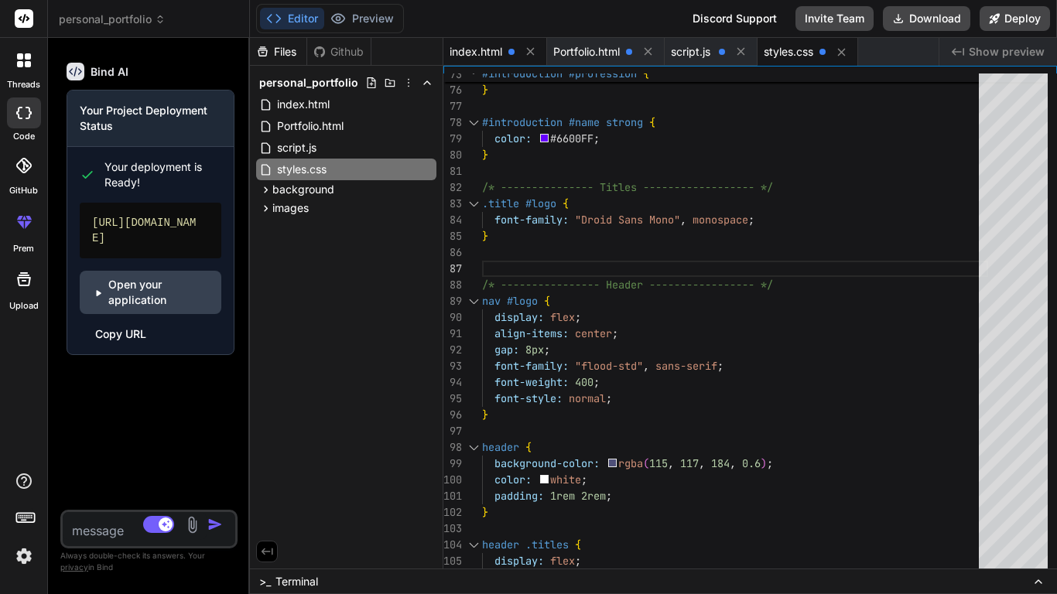
click at [485, 50] on span "index.html" at bounding box center [476, 51] width 53 height 15
type textarea "</html>"
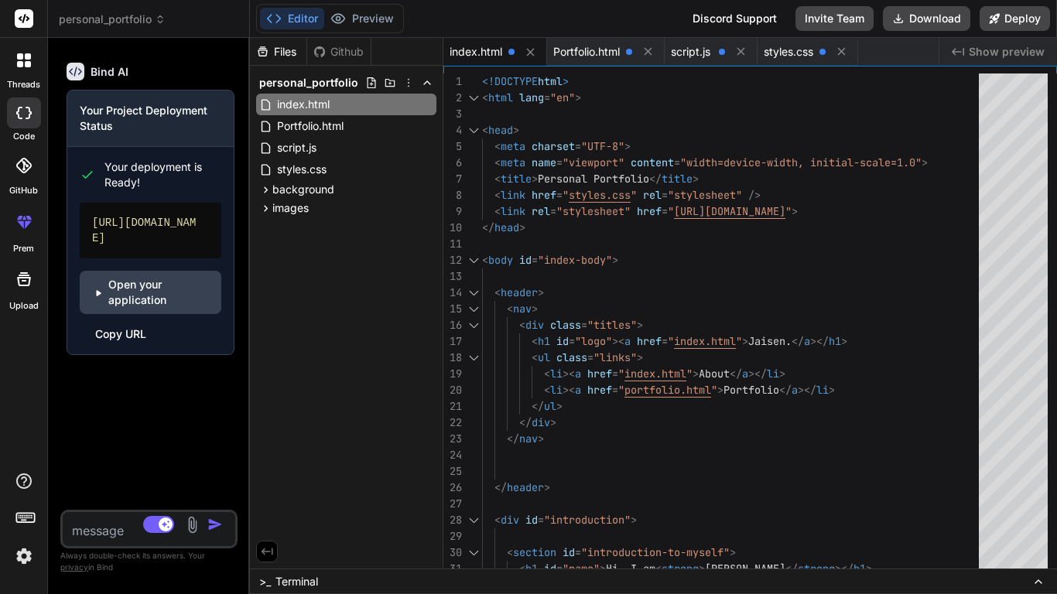
click at [981, 47] on span "Show preview" at bounding box center [1007, 51] width 76 height 15
click at [1005, 14] on button "Deploy" at bounding box center [1015, 18] width 70 height 25
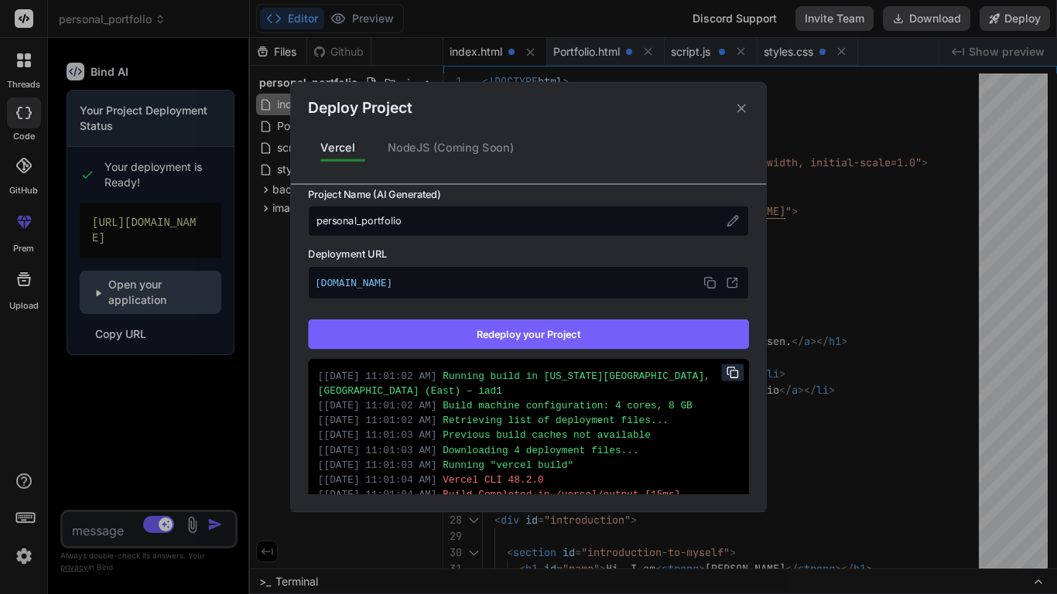
scroll to position [0, 0]
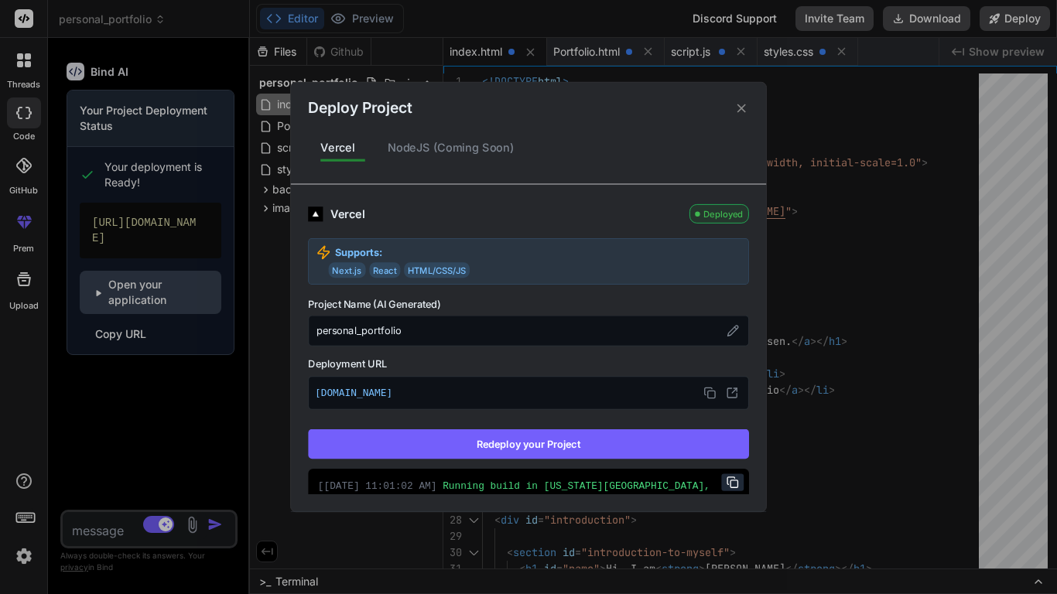
click at [427, 152] on div "NodeJS (Coming Soon)" at bounding box center [451, 148] width 152 height 33
click at [531, 443] on button "Redeploy your Project" at bounding box center [528, 444] width 441 height 29
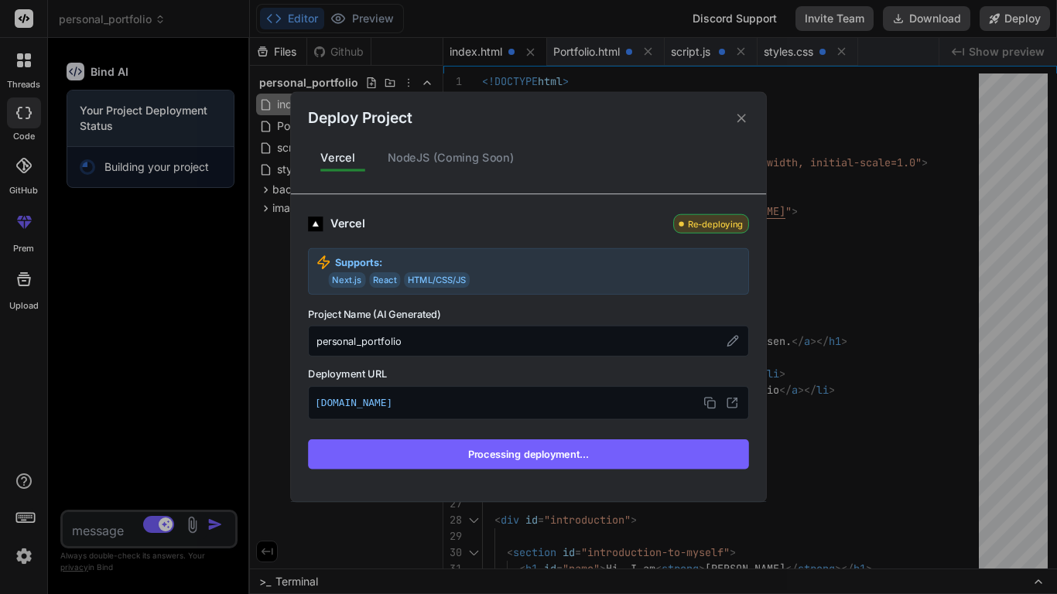
click at [742, 118] on icon at bounding box center [742, 118] width 9 height 9
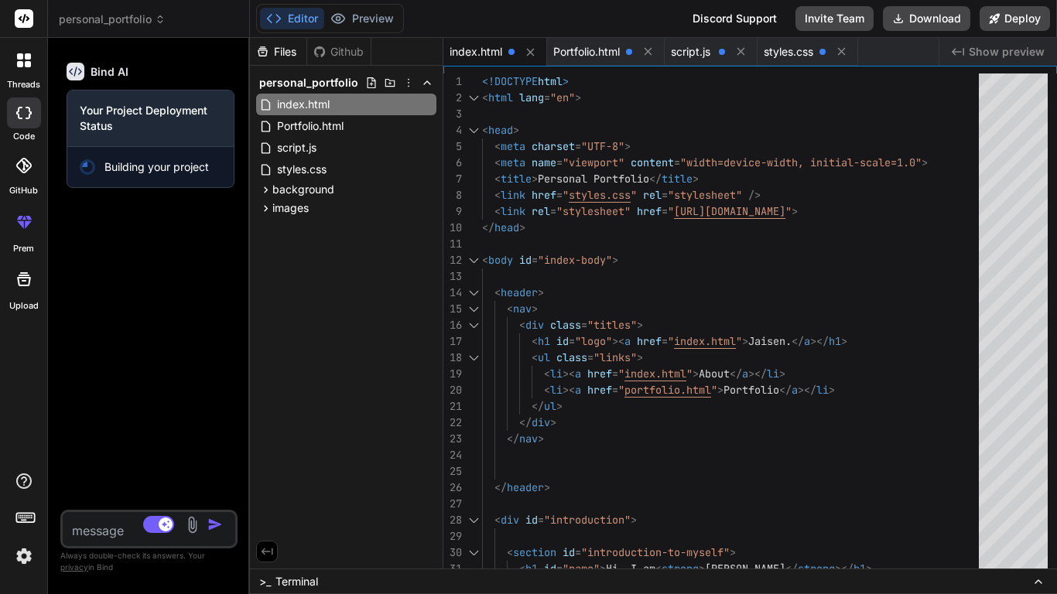
click at [250, 142] on div "personal_portfolio index.html Portfolio.html script.js styles.css background im…" at bounding box center [346, 145] width 193 height 158
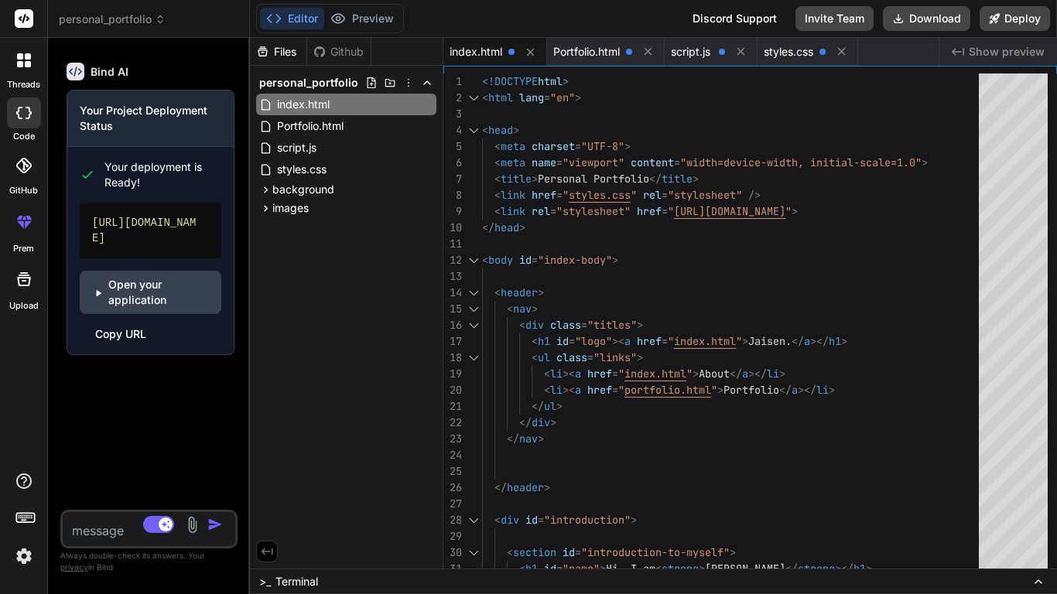
type textarea "x"
click at [134, 314] on link "Open your application" at bounding box center [151, 292] width 142 height 43
type textarea "<!DOCTYPE html> <html lang="en"> <head> <meta charset="UTF-8"> <meta name="view…"
click at [635, 139] on div "< body id = "index-body" > < header > < nav > < div class = "titles" > < h1 id …" at bounding box center [735, 415] width 506 height 683
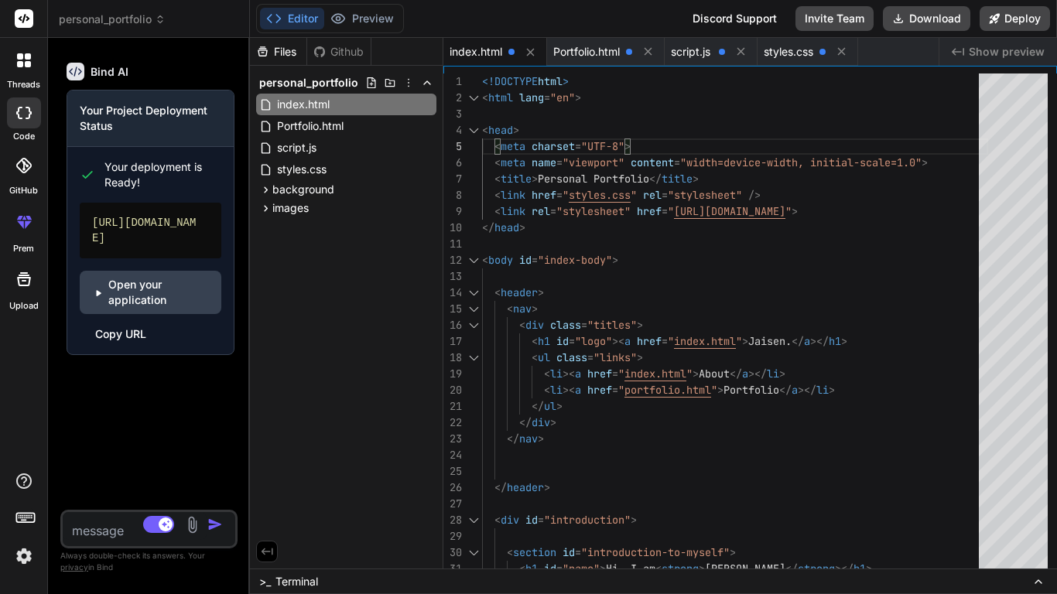
click at [998, 57] on span "Show preview" at bounding box center [1007, 51] width 76 height 15
click at [988, 53] on span "Show preview" at bounding box center [1007, 51] width 76 height 15
click at [946, 87] on div "< body id = "index-body" > < header > < nav > < div class = "titles" > < h1 id …" at bounding box center [735, 415] width 506 height 683
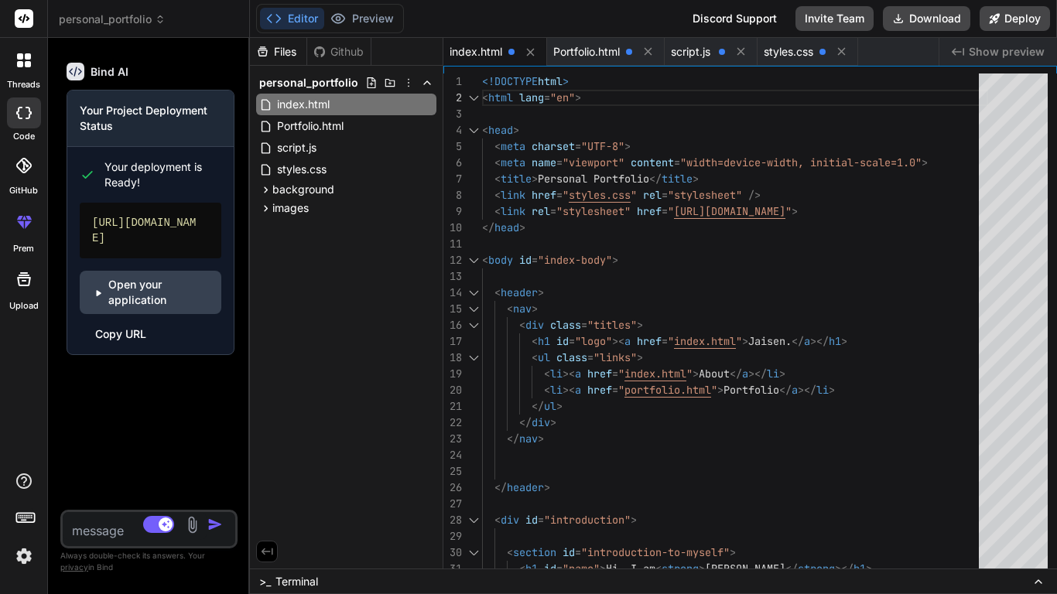
click at [334, 50] on div "Github" at bounding box center [338, 51] width 63 height 15
click at [259, 500] on span ">_" at bounding box center [265, 581] width 12 height 15
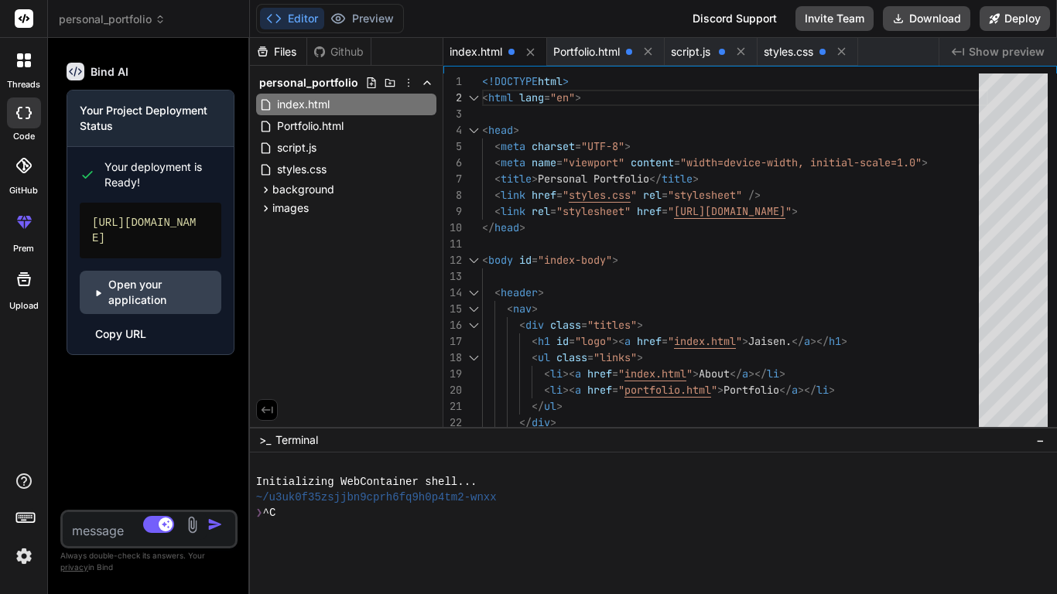
scroll to position [2, 0]
click at [359, 500] on div at bounding box center [646, 528] width 780 height 15
click at [297, 500] on div "❯ ^C" at bounding box center [646, 512] width 780 height 15
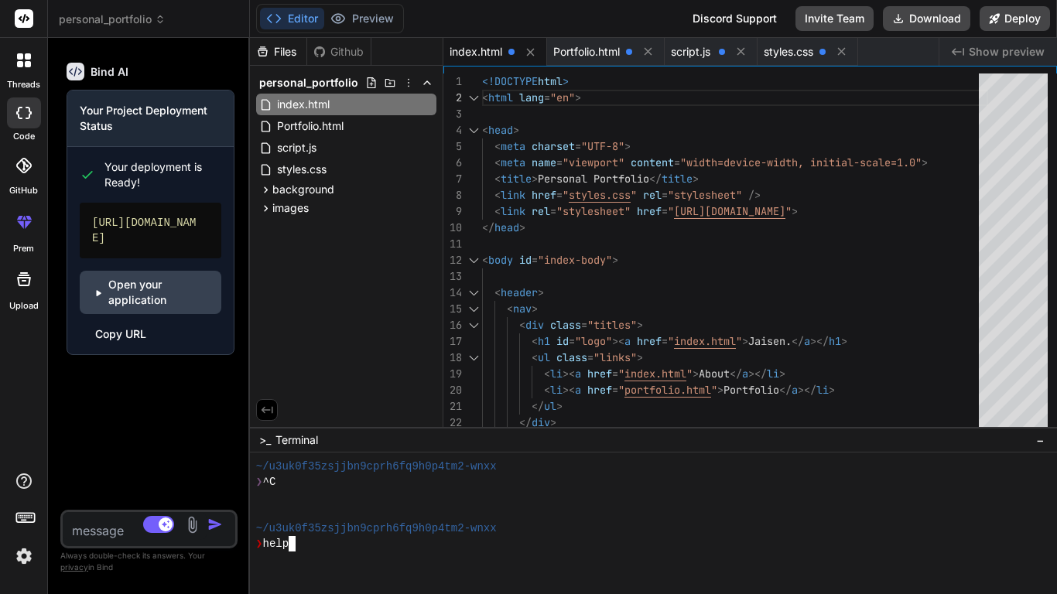
scroll to position [93, 0]
click at [406, 500] on div "❯ > <><><><><><><><><><>" at bounding box center [646, 543] width 780 height 15
click at [255, 441] on div ">_ Terminal −" at bounding box center [653, 440] width 807 height 26
click at [273, 441] on div ">_ Terminal" at bounding box center [288, 440] width 59 height 15
click at [1039, 433] on span "−" at bounding box center [1040, 440] width 9 height 15
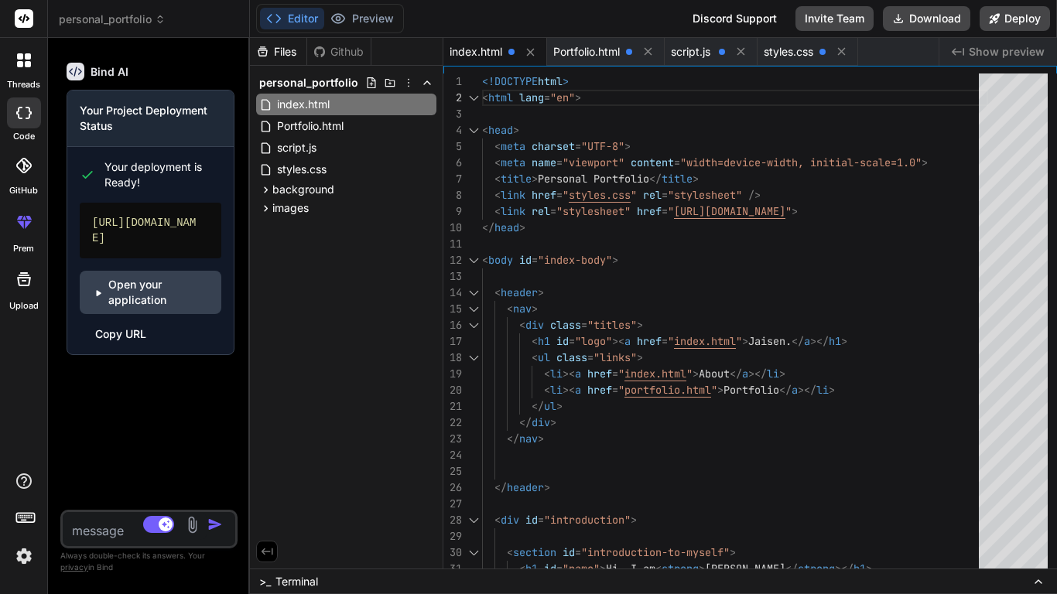
click at [1005, 45] on span "Show preview" at bounding box center [1007, 51] width 76 height 15
click at [922, 23] on button "Download" at bounding box center [926, 18] width 87 height 25
click at [941, 15] on button "Download" at bounding box center [926, 18] width 87 height 25
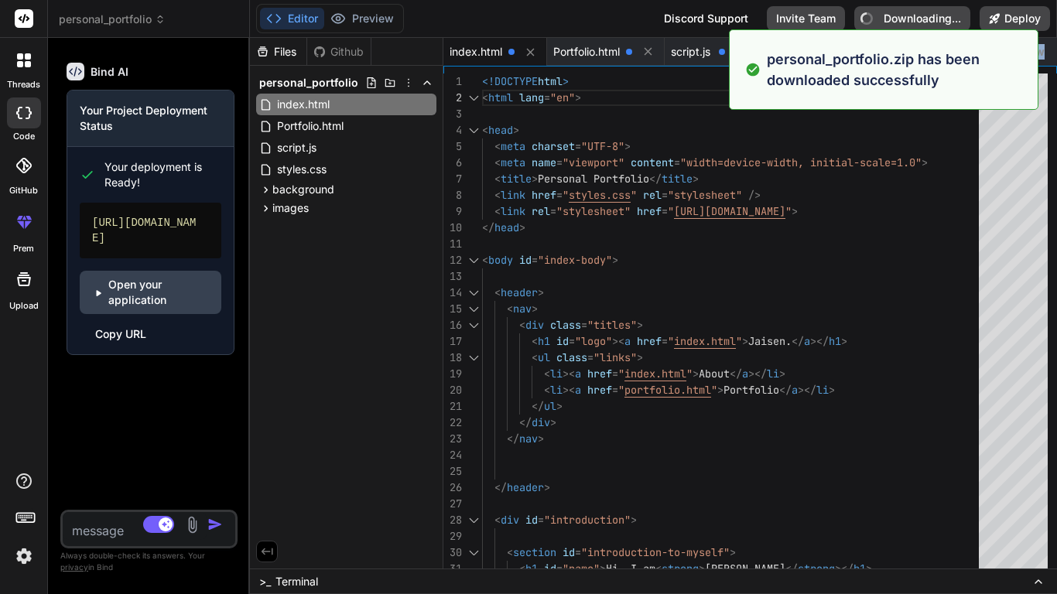
type textarea "x"
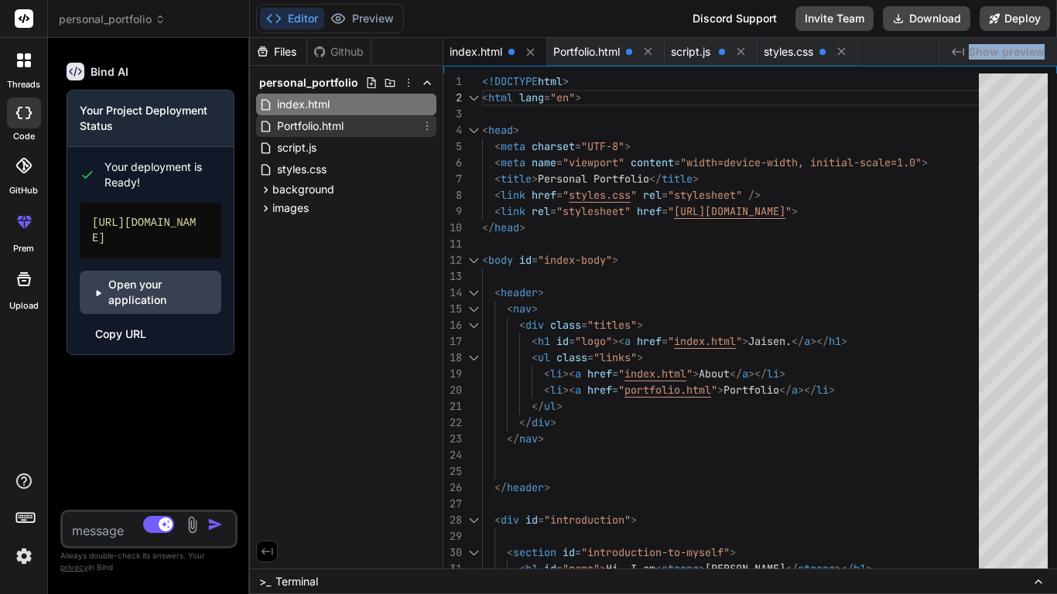
click at [425, 126] on icon at bounding box center [427, 126] width 12 height 12
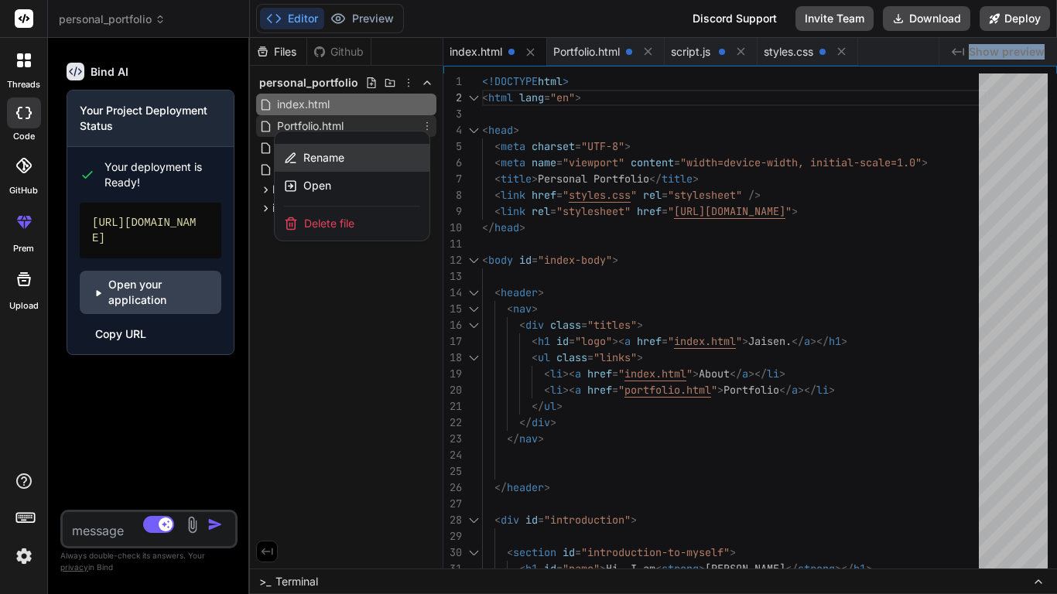
click at [337, 158] on span "Rename" at bounding box center [323, 157] width 41 height 15
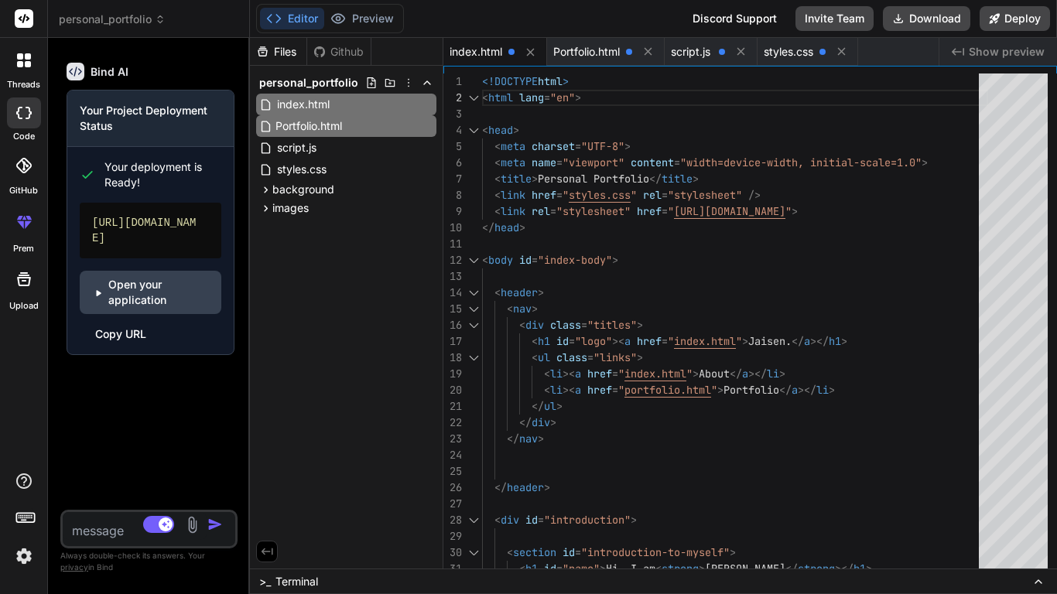
click at [282, 125] on input "Portfolio.html" at bounding box center [361, 126] width 170 height 19
type input "portfolio.html"
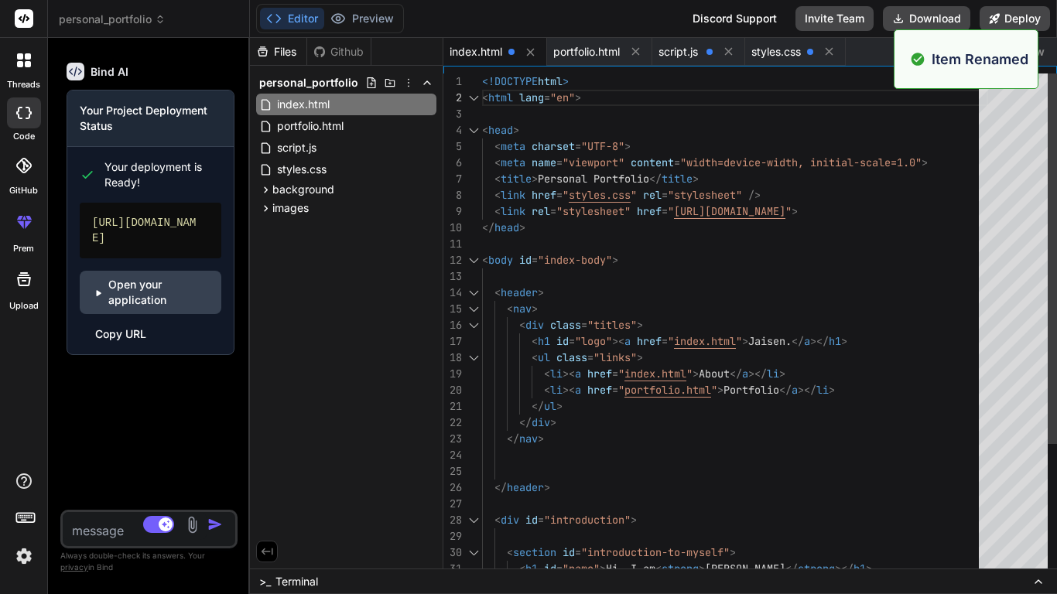
click at [666, 157] on div "< body id = "index-body" > < header > < nav > < div class = "titles" > < h1 id …" at bounding box center [735, 415] width 506 height 683
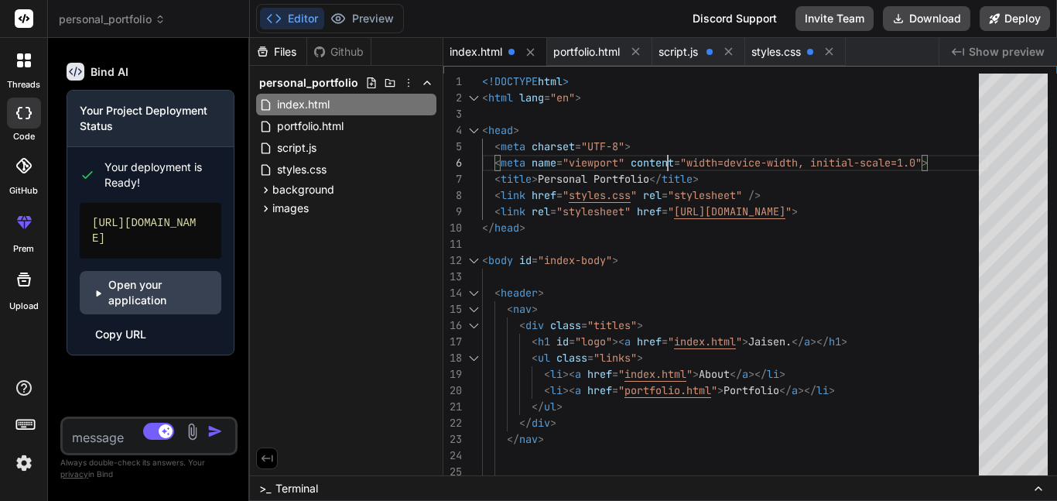
type textarea "x"
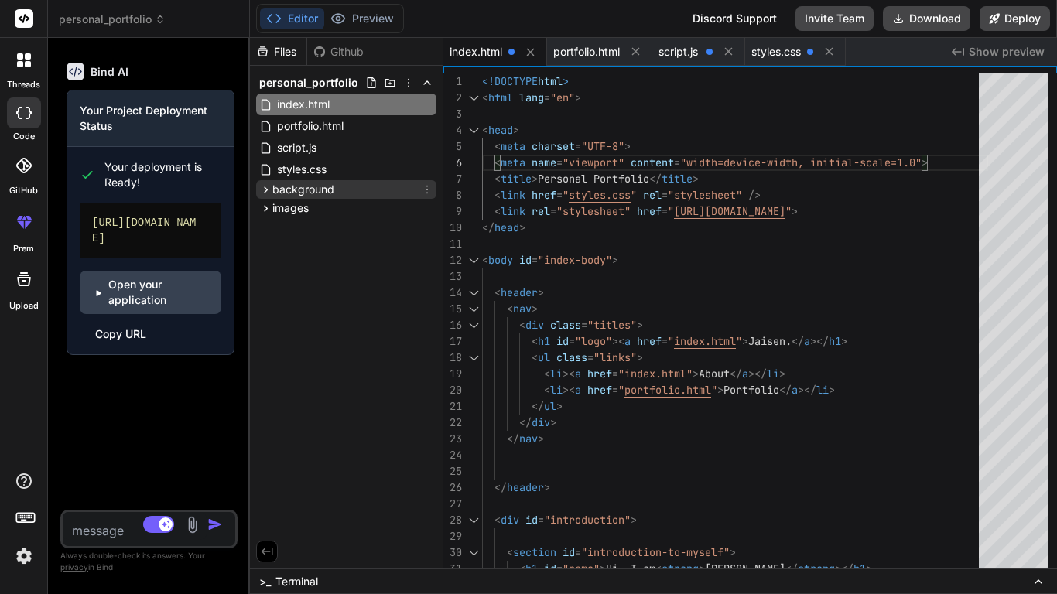
click at [326, 191] on span "background" at bounding box center [303, 189] width 62 height 15
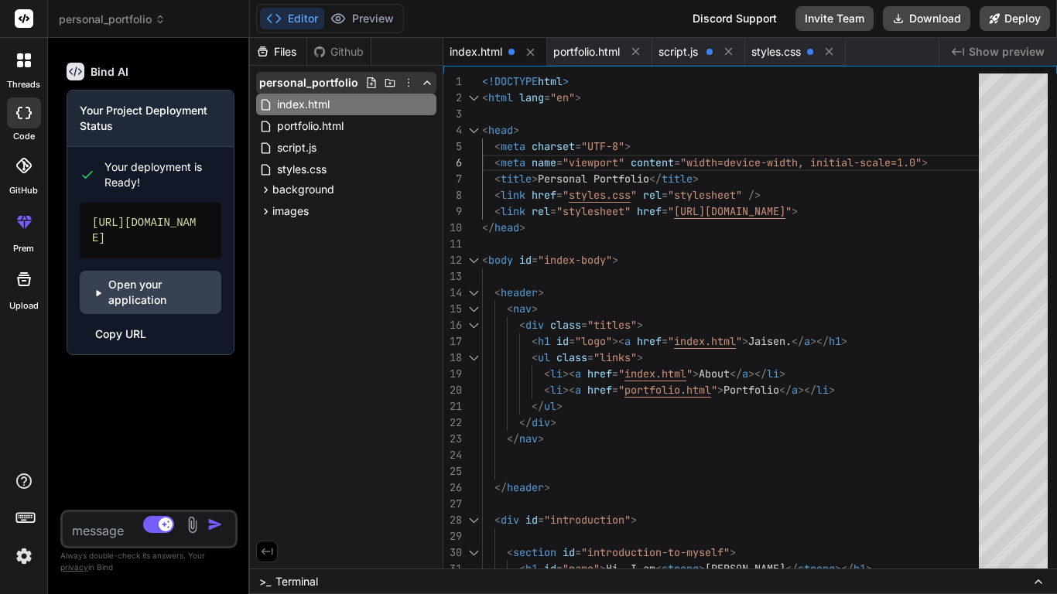
click at [371, 81] on icon at bounding box center [371, 83] width 12 height 12
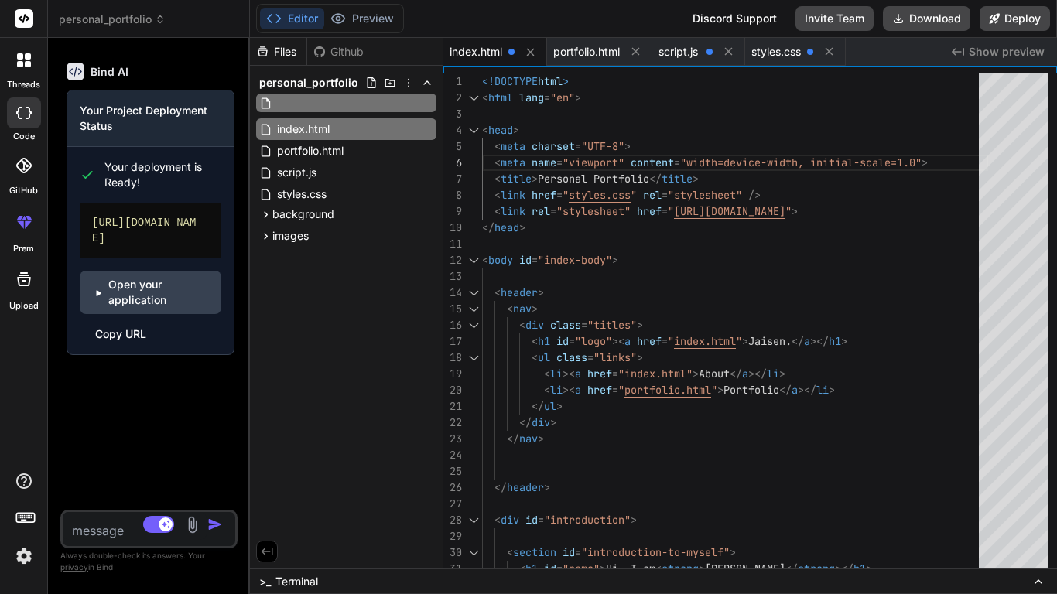
click at [395, 259] on div "Files Github personal_portfolio index.html portfolio.html script.js styles.css …" at bounding box center [347, 303] width 194 height 531
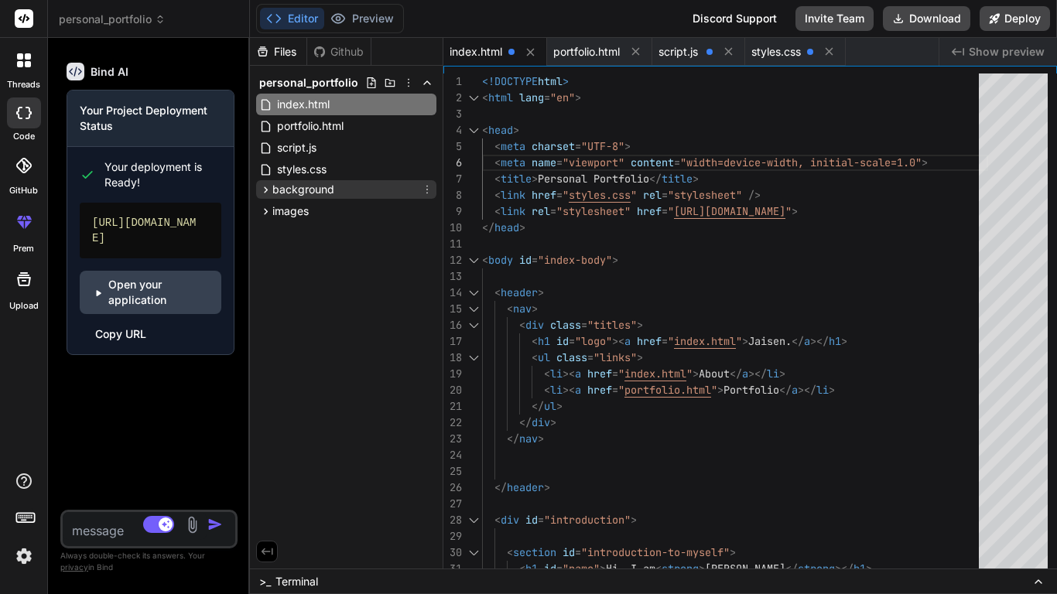
click at [304, 191] on span "background" at bounding box center [303, 189] width 62 height 15
click at [326, 191] on span "background" at bounding box center [303, 189] width 62 height 15
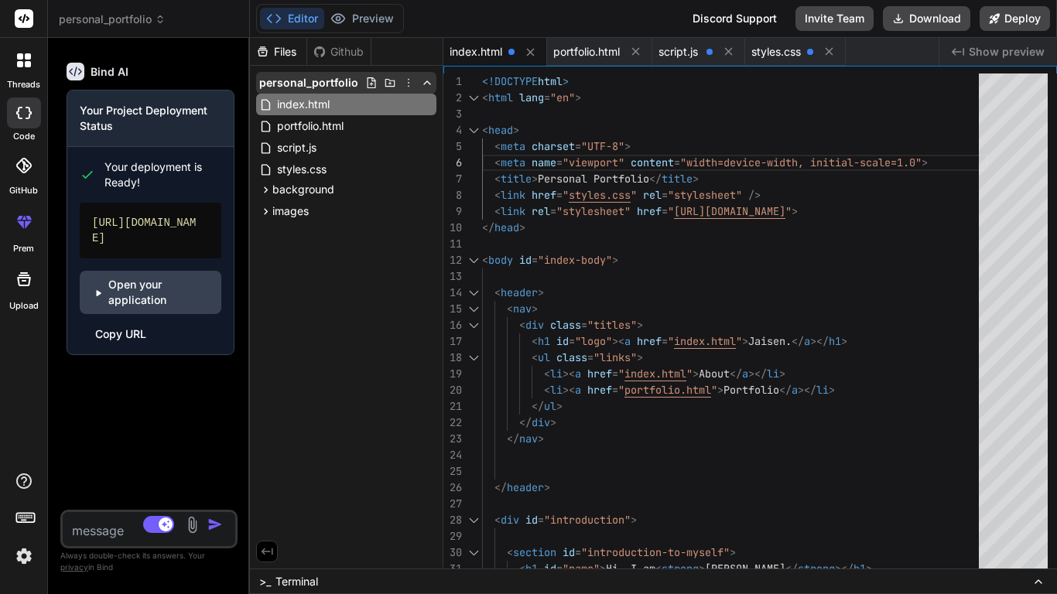
click at [365, 79] on icon at bounding box center [371, 83] width 12 height 12
click at [334, 281] on div "Files Github personal_portfolio index.html portfolio.html script.js styles.css …" at bounding box center [347, 303] width 194 height 531
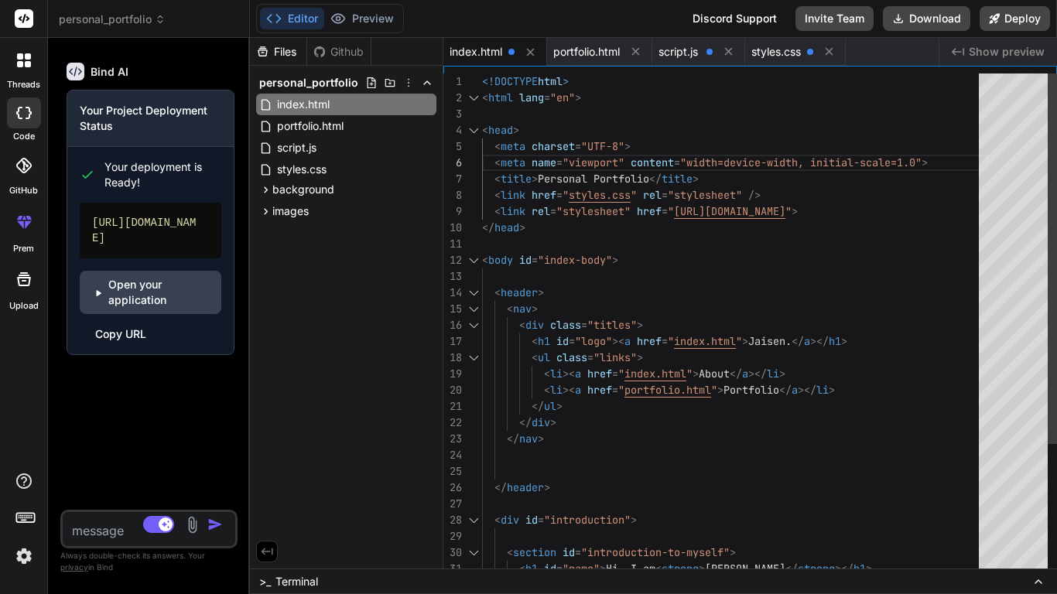
click at [653, 197] on div "< body id = "index-body" > < header > < nav > < div class = "titles" > < h1 id …" at bounding box center [735, 415] width 506 height 683
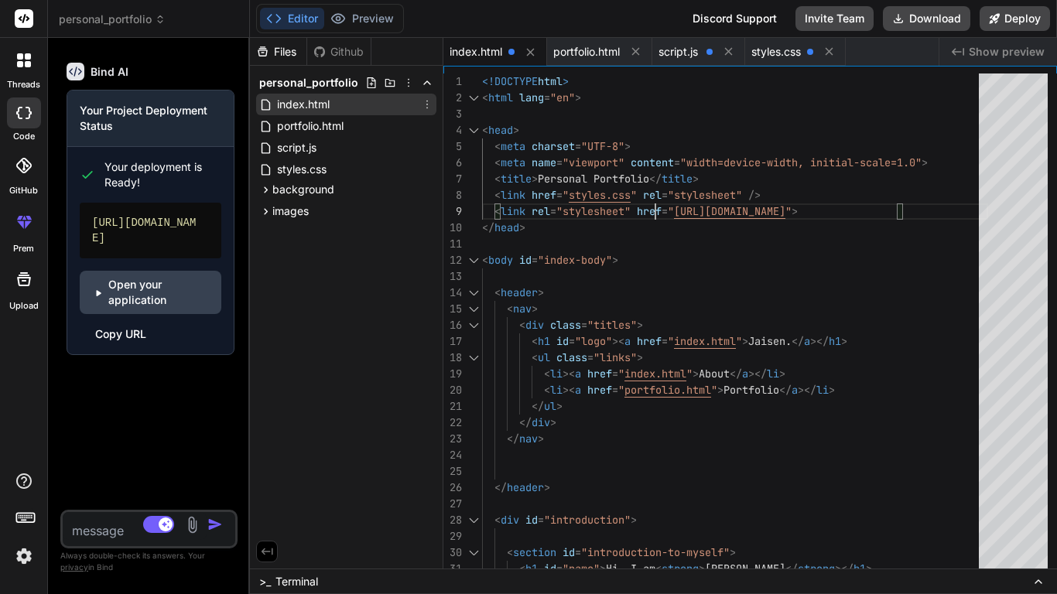
click at [342, 101] on div "index.html" at bounding box center [346, 105] width 180 height 22
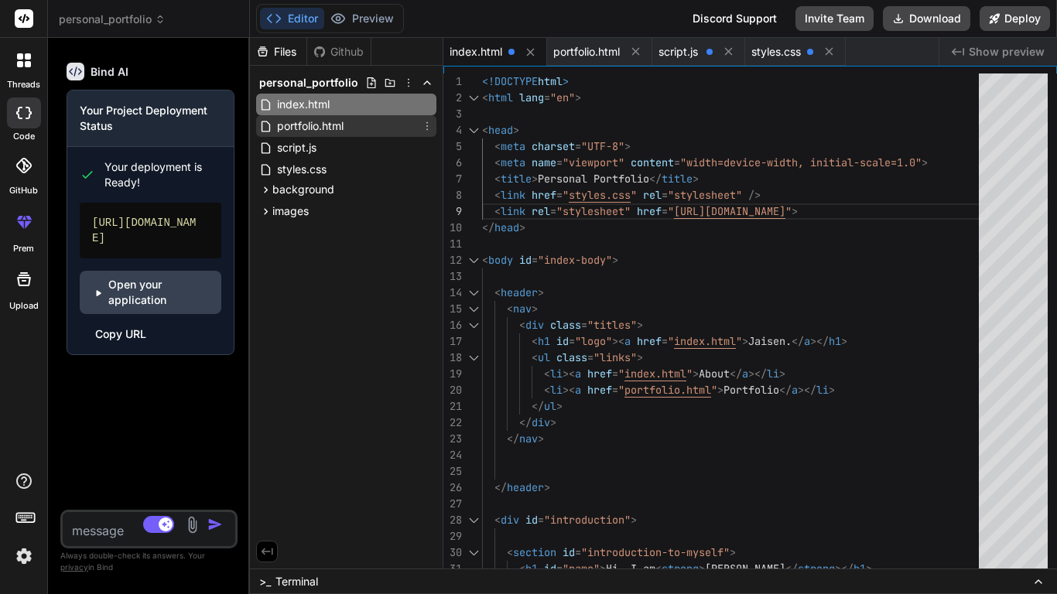
click at [363, 129] on div "portfolio.html" at bounding box center [346, 126] width 180 height 22
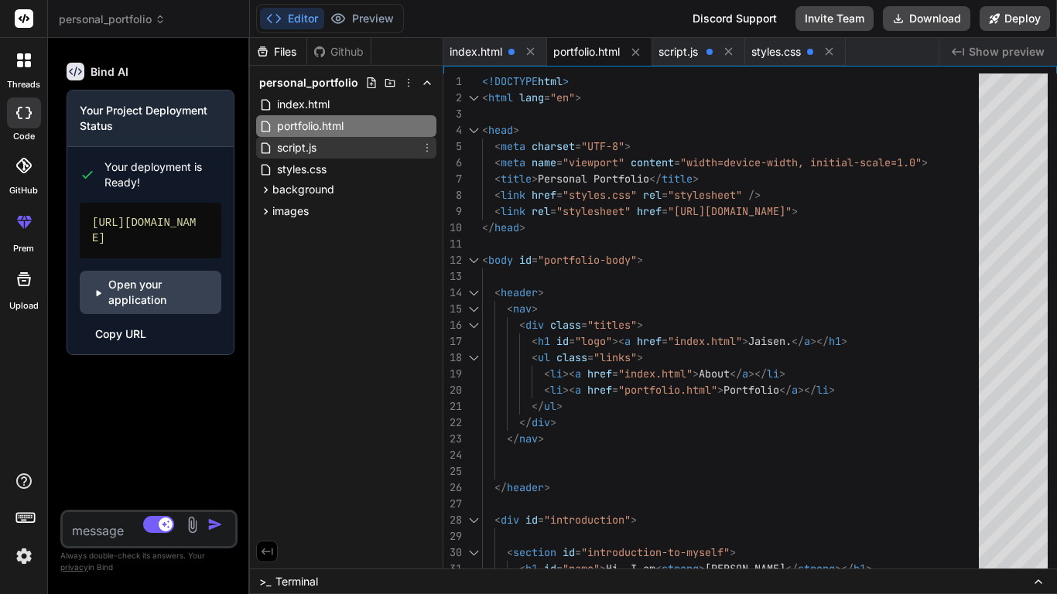
click at [368, 150] on div "script.js" at bounding box center [346, 148] width 180 height 22
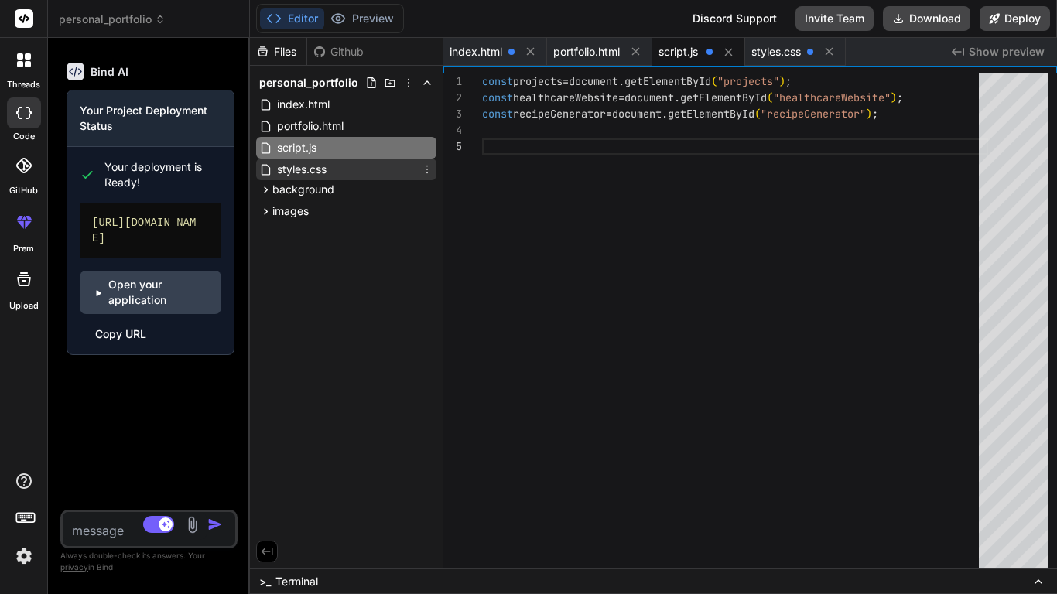
click at [372, 170] on div "styles.css" at bounding box center [346, 170] width 180 height 22
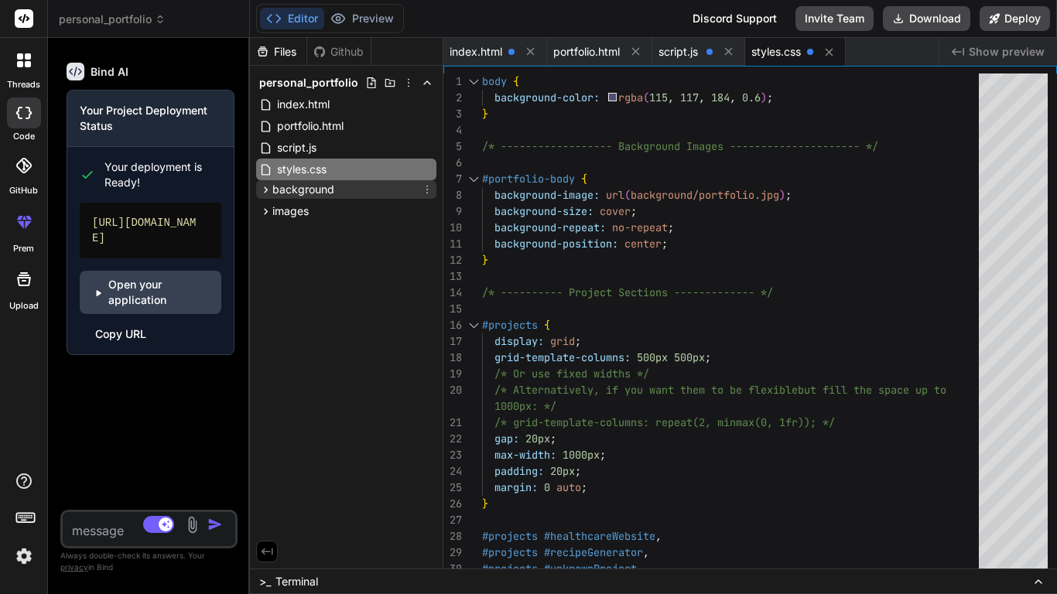
click at [376, 191] on div "background" at bounding box center [346, 189] width 180 height 19
click at [379, 216] on div "images" at bounding box center [346, 208] width 180 height 19
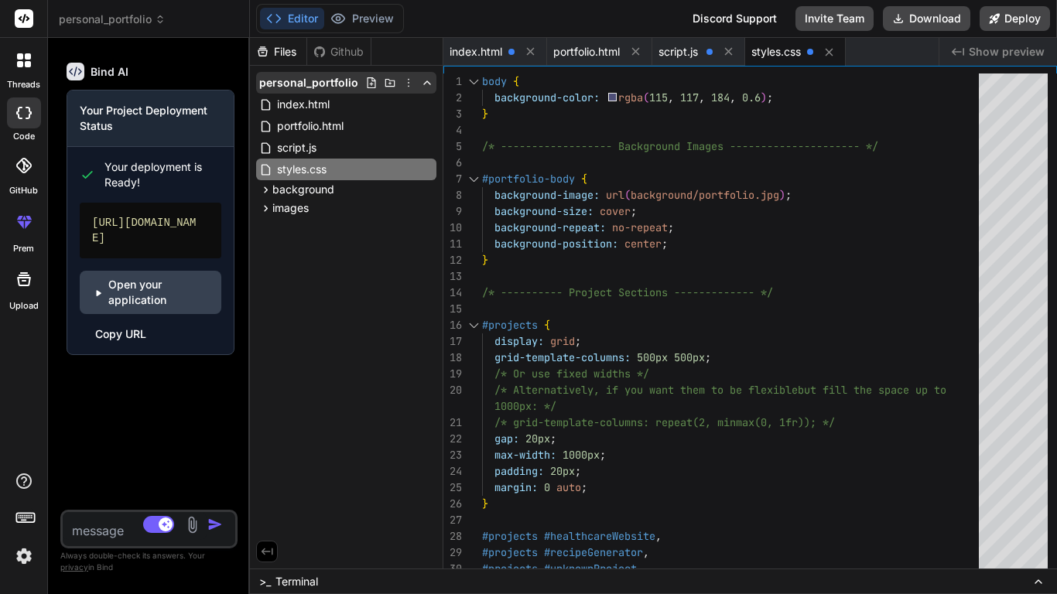
click at [367, 82] on icon at bounding box center [371, 83] width 12 height 12
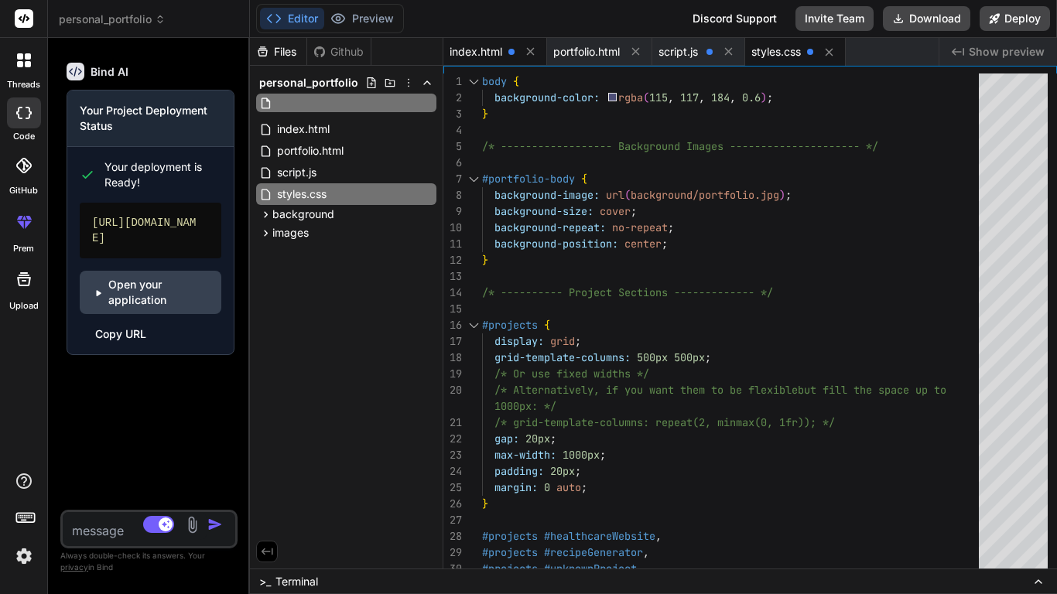
click at [488, 45] on span "index.html" at bounding box center [476, 51] width 53 height 15
type textarea "</html>"
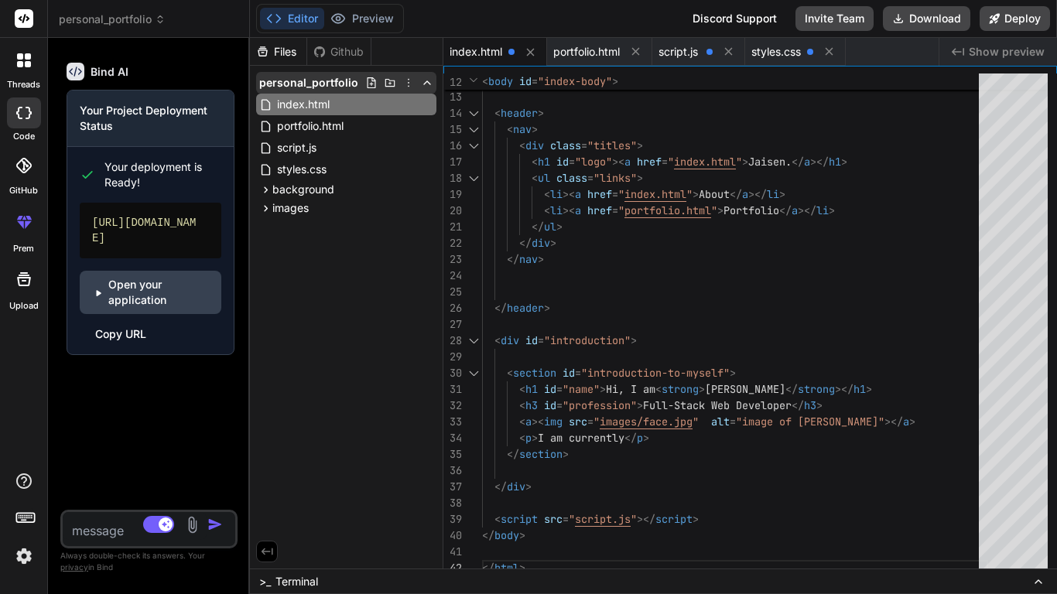
click at [369, 83] on icon at bounding box center [371, 83] width 12 height 12
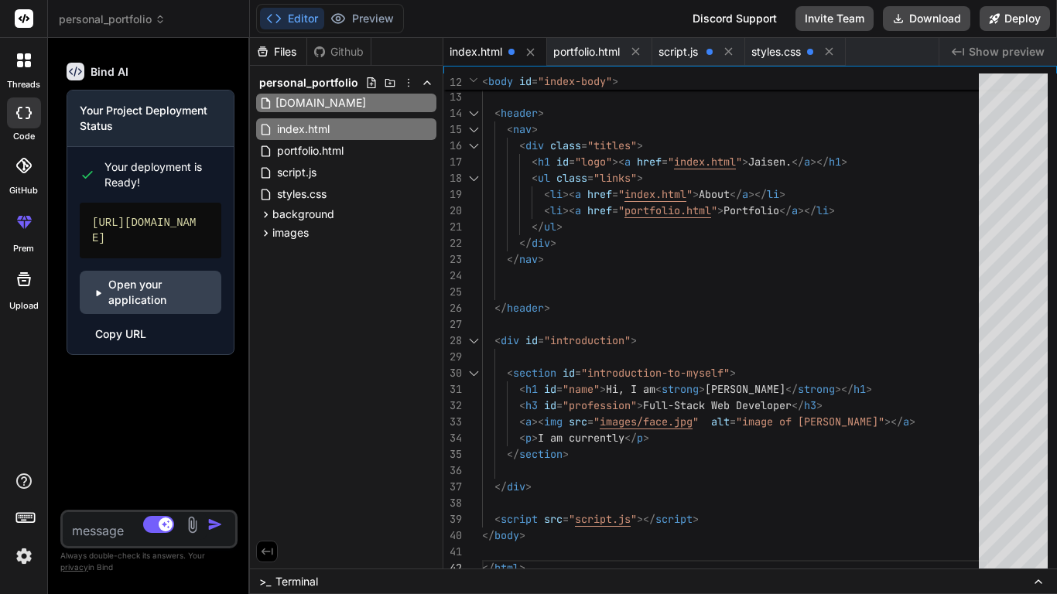
type input "face.jpg"
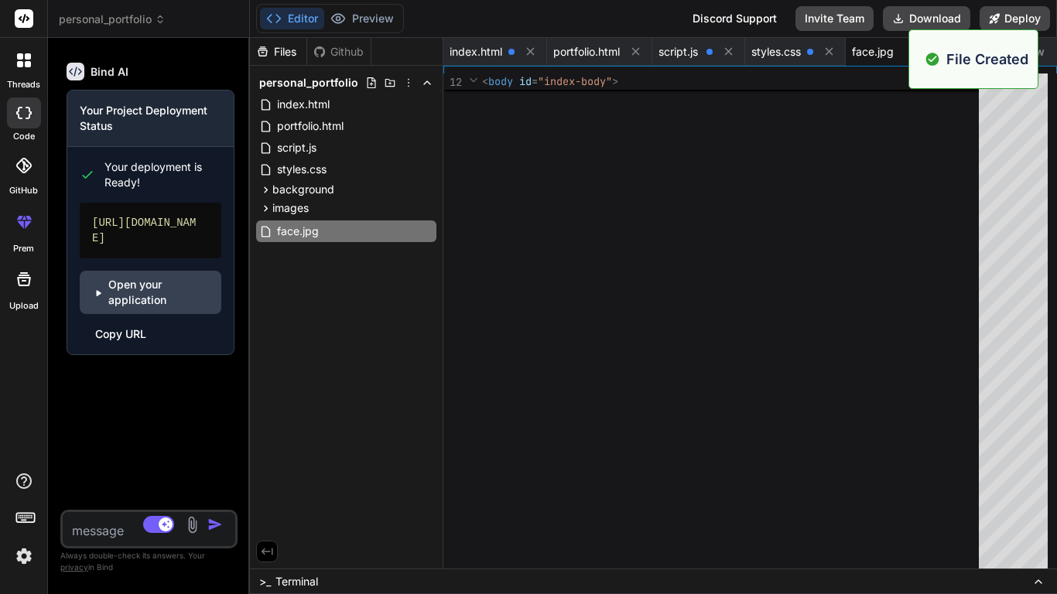
scroll to position [0, 2]
drag, startPoint x: 333, startPoint y: 237, endPoint x: 338, endPoint y: 223, distance: 14.9
click at [338, 223] on div "face.jpg" at bounding box center [346, 232] width 180 height 22
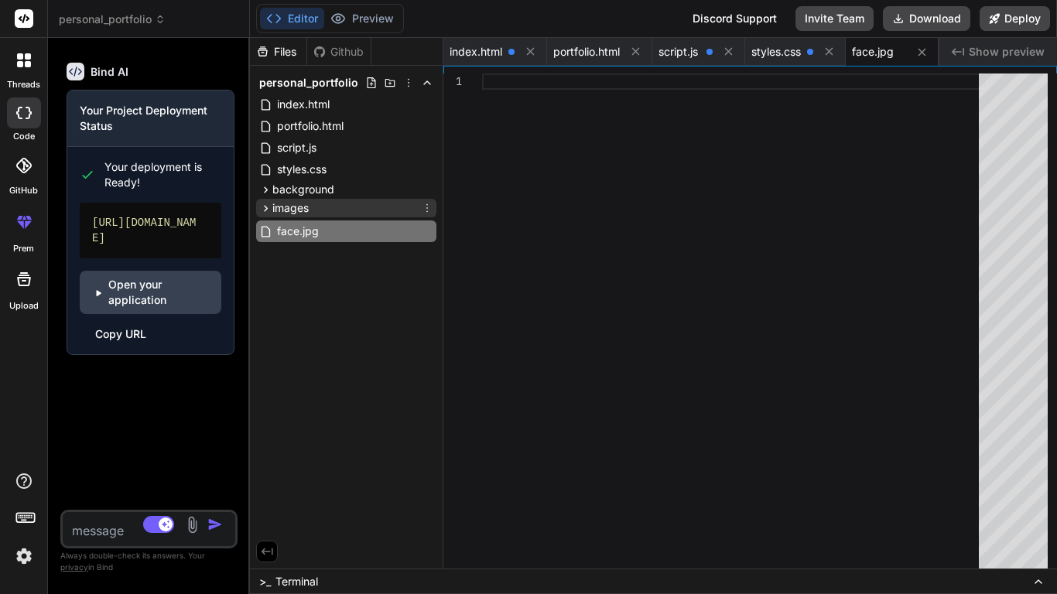
drag, startPoint x: 338, startPoint y: 223, endPoint x: 351, endPoint y: 206, distance: 21.1
click at [351, 206] on div "personal_portfolio index.html portfolio.html script.js styles.css background im…" at bounding box center [346, 157] width 193 height 183
click at [427, 232] on icon at bounding box center [427, 231] width 12 height 12
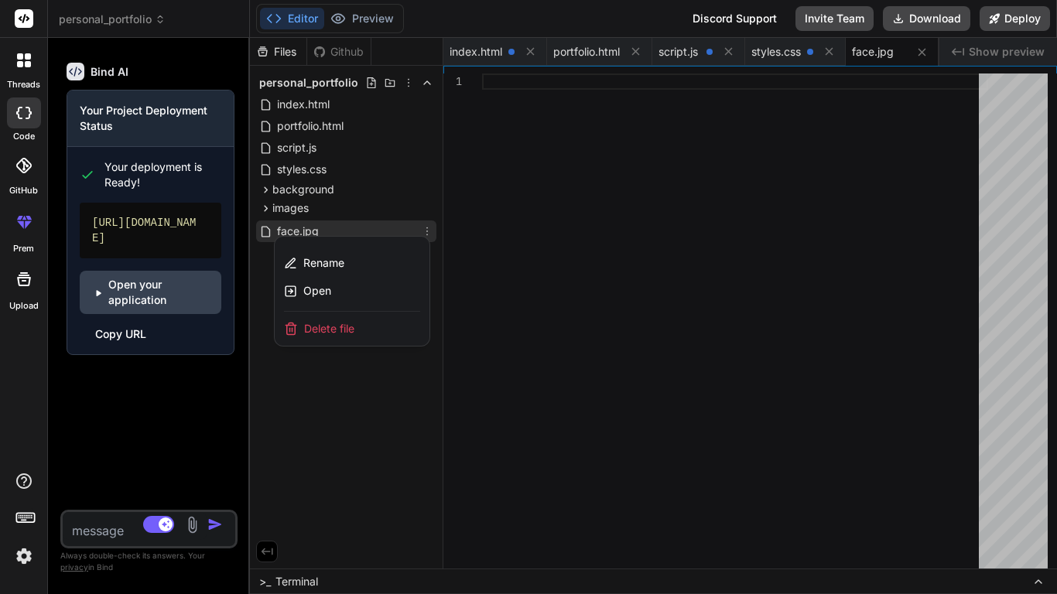
click at [346, 327] on span "Delete file" at bounding box center [329, 328] width 50 height 15
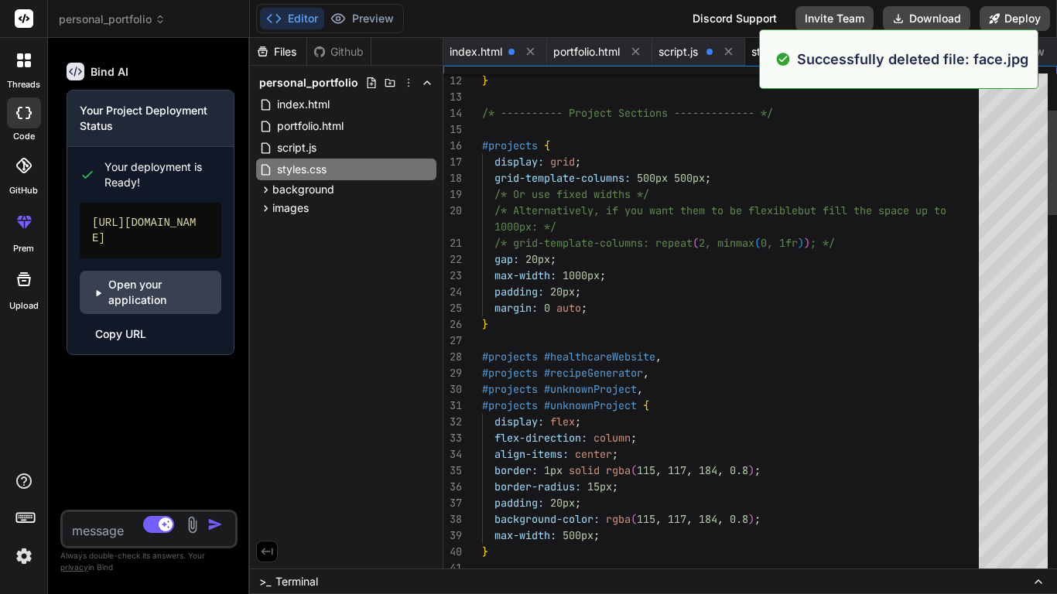
scroll to position [0, 0]
click at [429, 207] on icon at bounding box center [427, 208] width 12 height 12
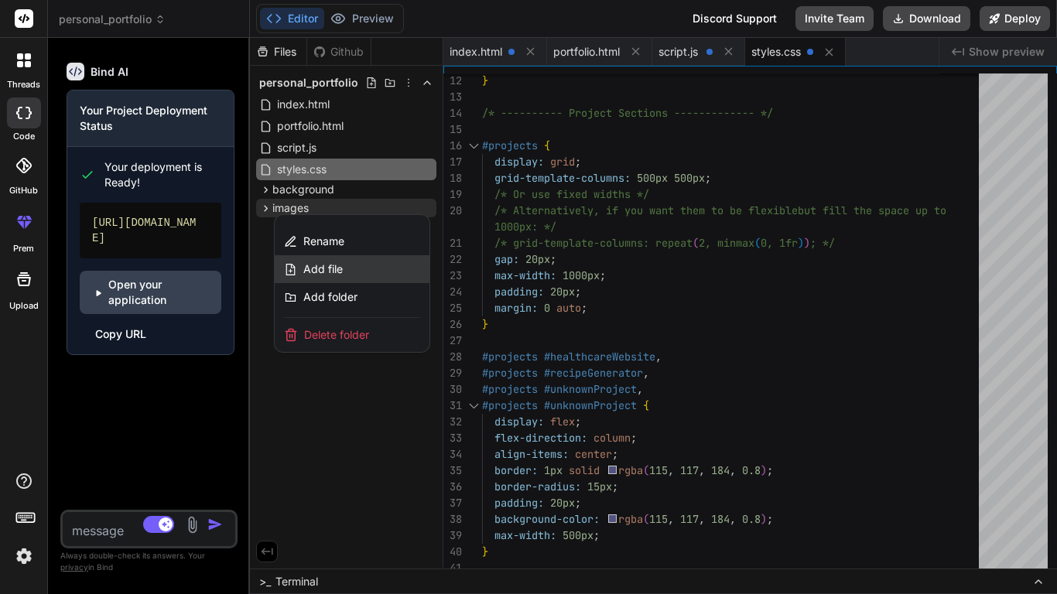
click at [361, 271] on div "Add file" at bounding box center [352, 269] width 155 height 28
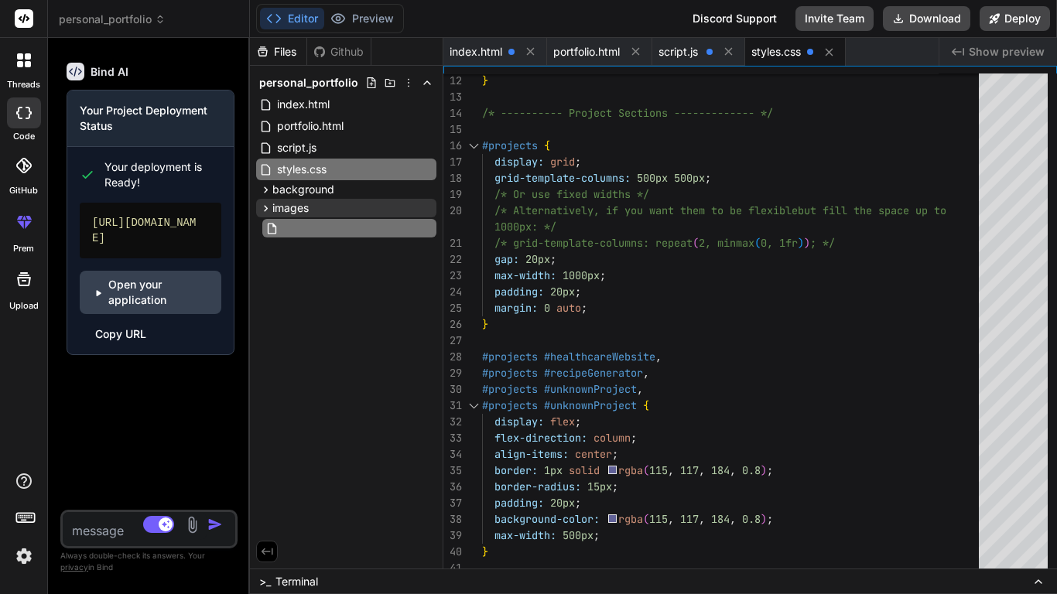
scroll to position [0, 2]
click at [481, 43] on div "index.html" at bounding box center [496, 52] width 104 height 28
type textarea "</html>"
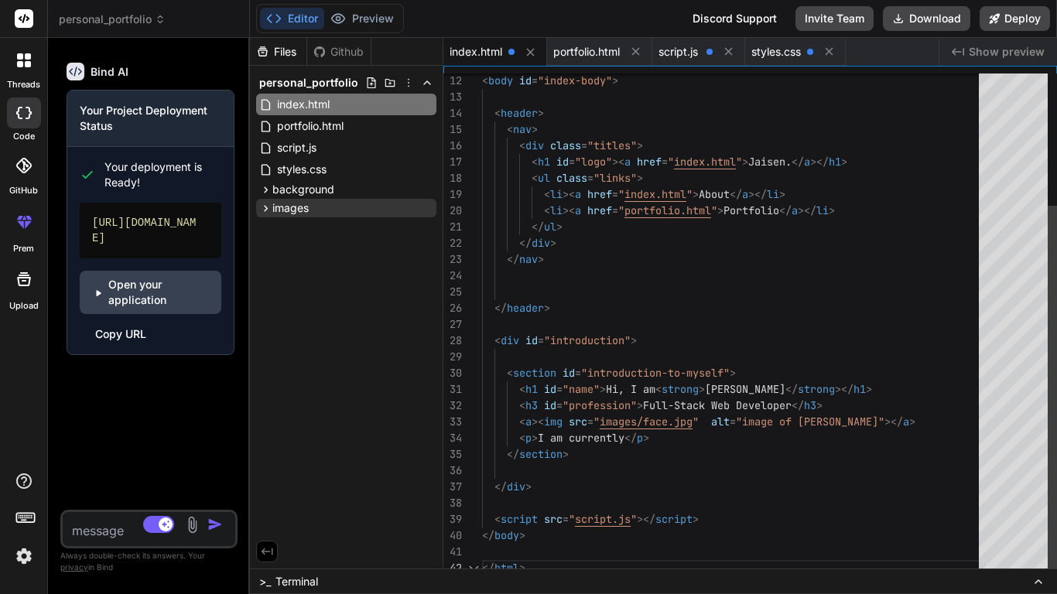
scroll to position [0, 0]
click at [394, 184] on div "background" at bounding box center [346, 189] width 180 height 19
click at [429, 185] on icon at bounding box center [427, 189] width 12 height 12
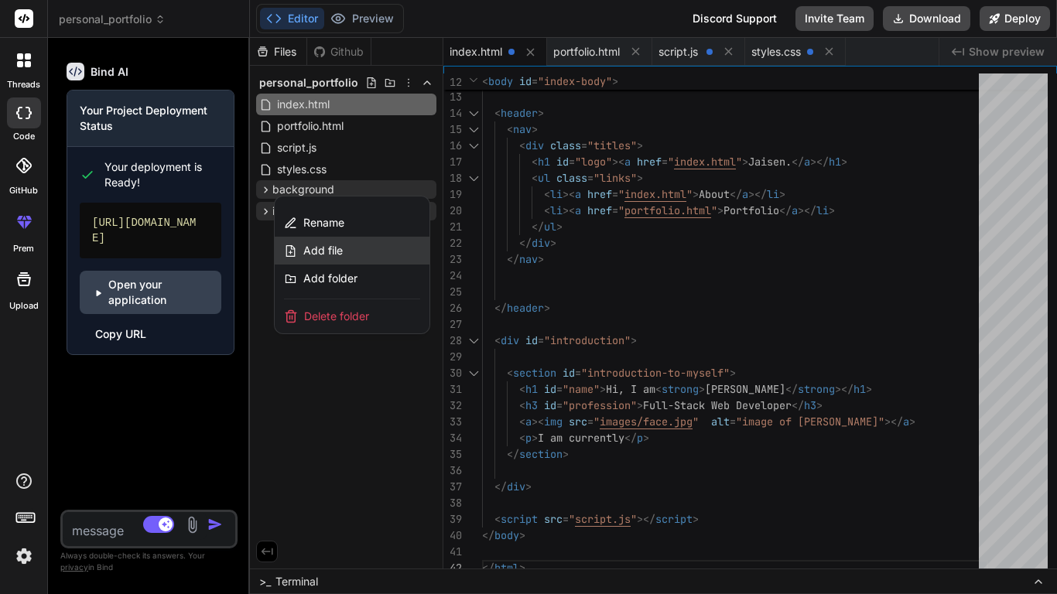
click at [345, 250] on div "Add file" at bounding box center [352, 251] width 155 height 28
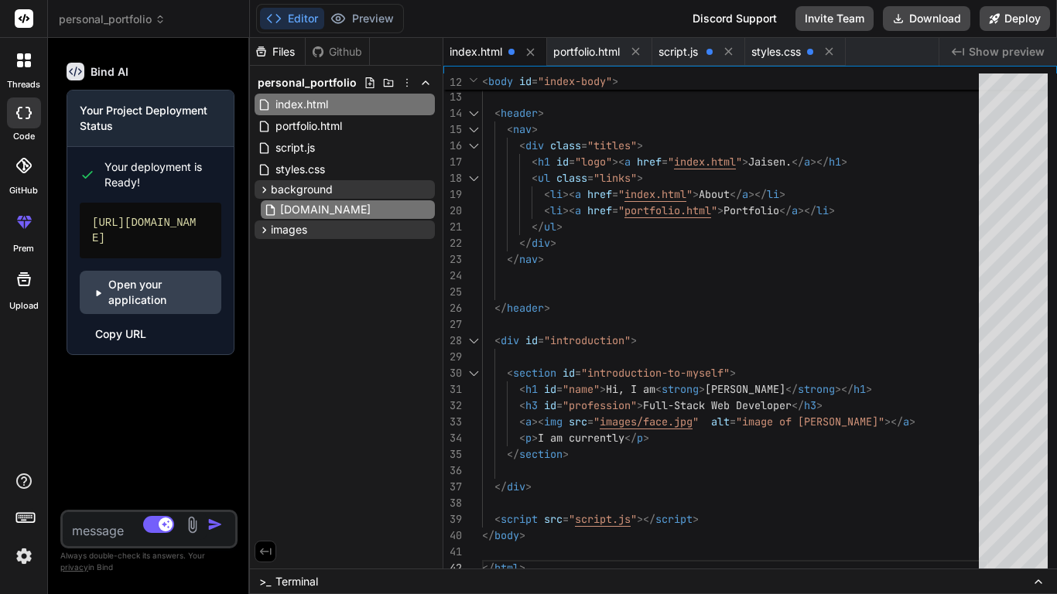
type input "face.jpg"
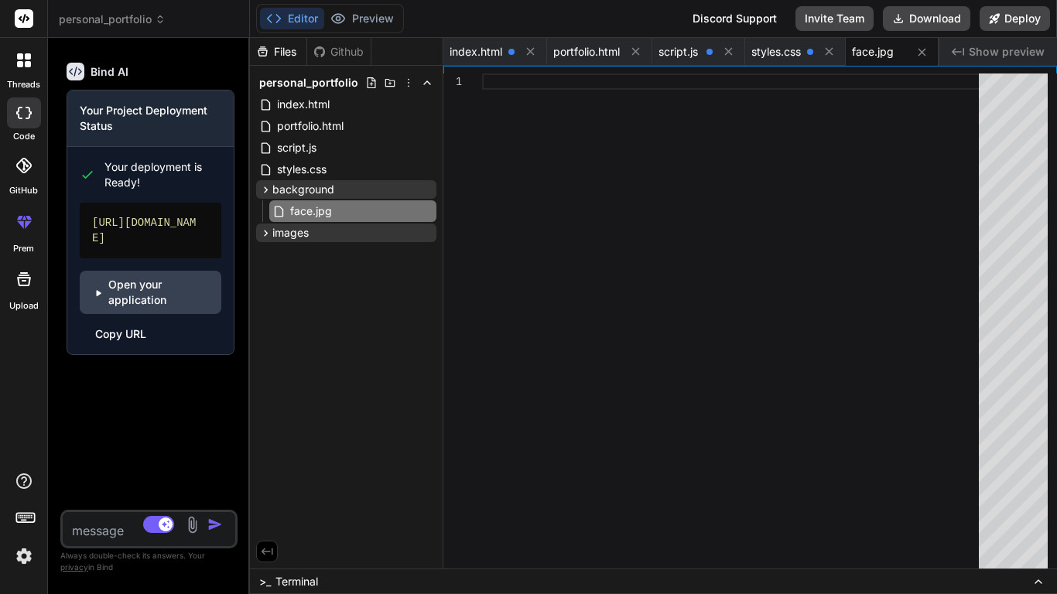
click at [405, 309] on div "Files Github personal_portfolio index.html portfolio.html script.js styles.css …" at bounding box center [347, 303] width 194 height 531
click at [430, 233] on icon at bounding box center [427, 233] width 12 height 12
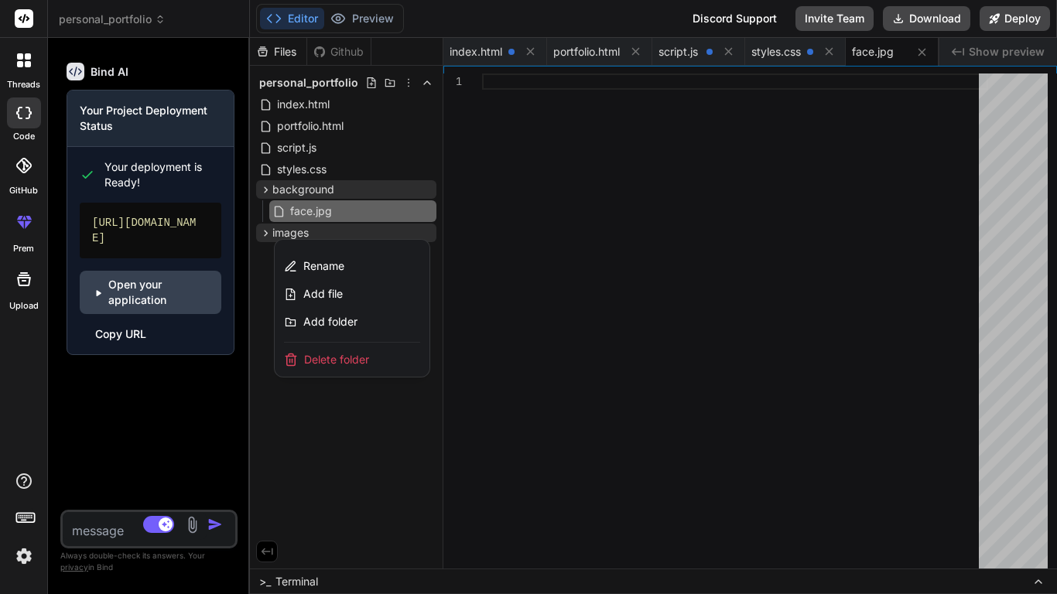
click at [252, 287] on div at bounding box center [653, 316] width 807 height 557
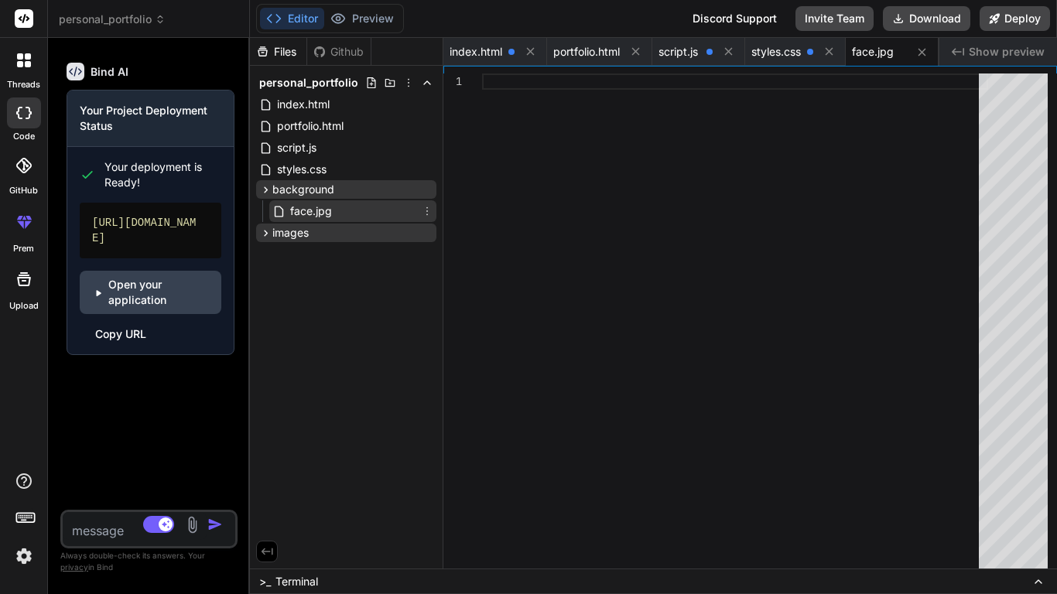
click at [427, 207] on icon at bounding box center [428, 211] width 2 height 9
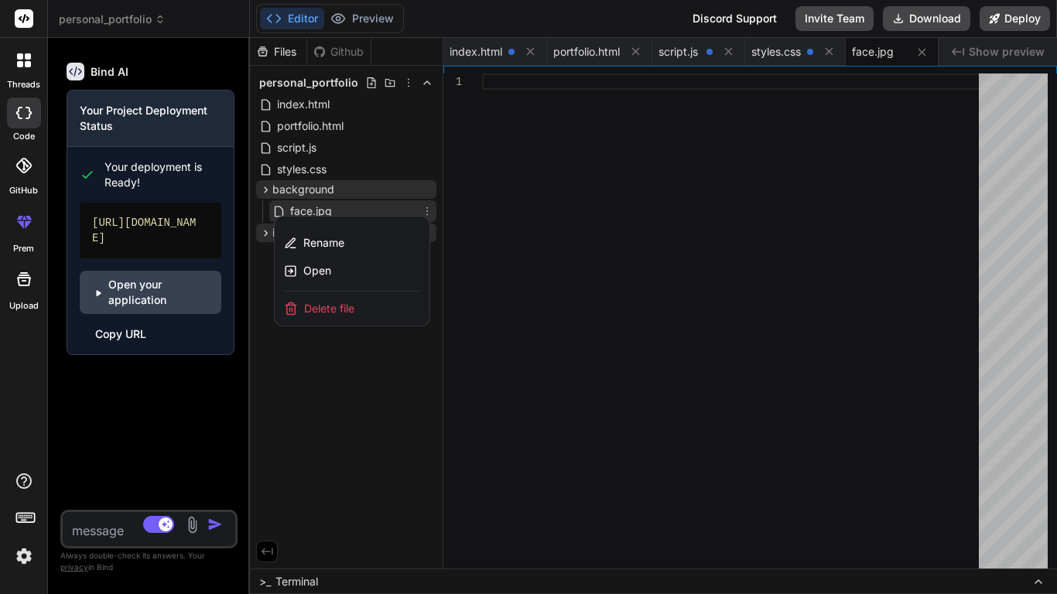
click at [343, 310] on span "Delete file" at bounding box center [329, 308] width 50 height 15
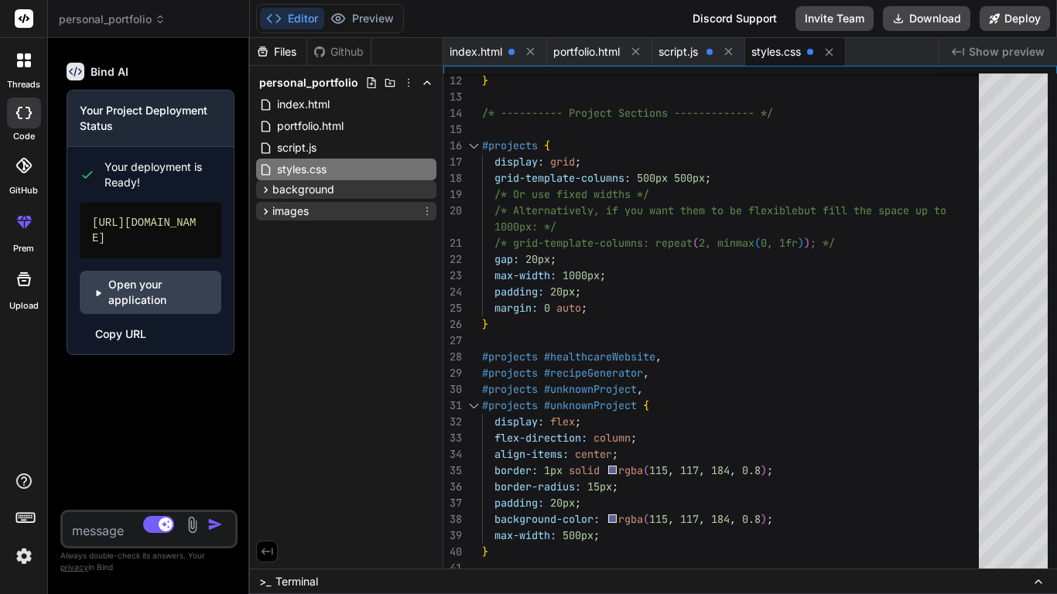
click at [430, 209] on icon at bounding box center [427, 211] width 12 height 12
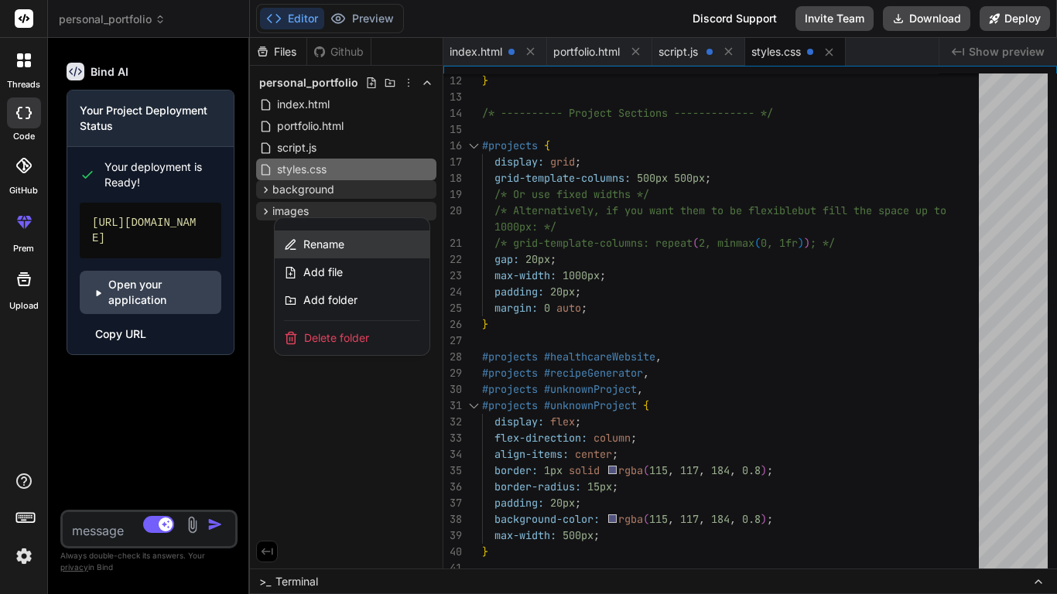
click at [340, 247] on span "Rename" at bounding box center [323, 244] width 41 height 15
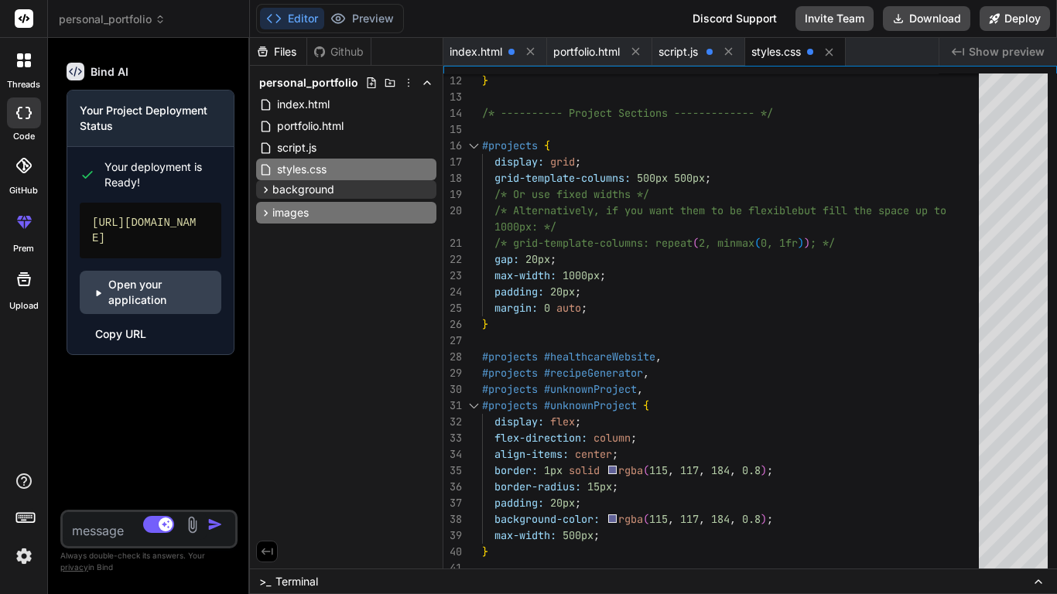
click at [342, 248] on div "Files Github personal_portfolio index.html portfolio.html script.js styles.css …" at bounding box center [347, 303] width 194 height 531
click at [424, 214] on icon at bounding box center [427, 211] width 12 height 12
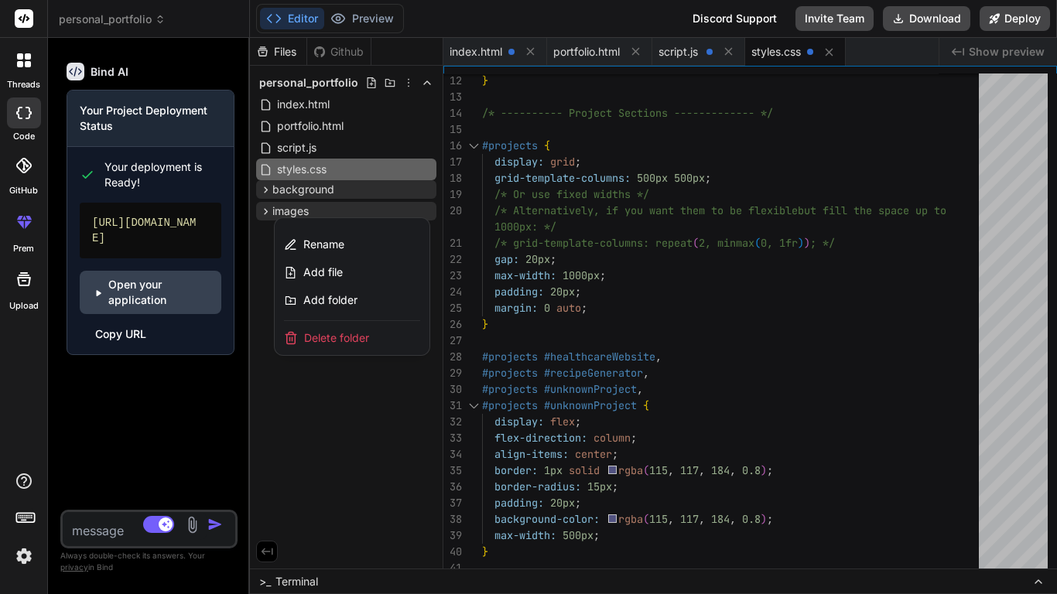
click at [379, 393] on div at bounding box center [653, 316] width 807 height 557
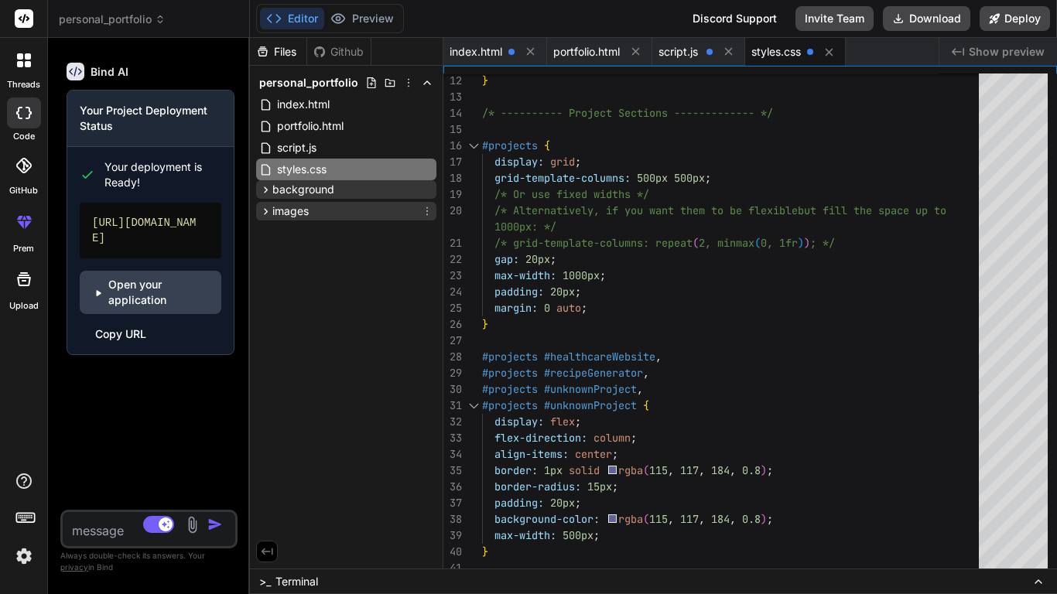
click at [427, 209] on icon at bounding box center [427, 211] width 12 height 12
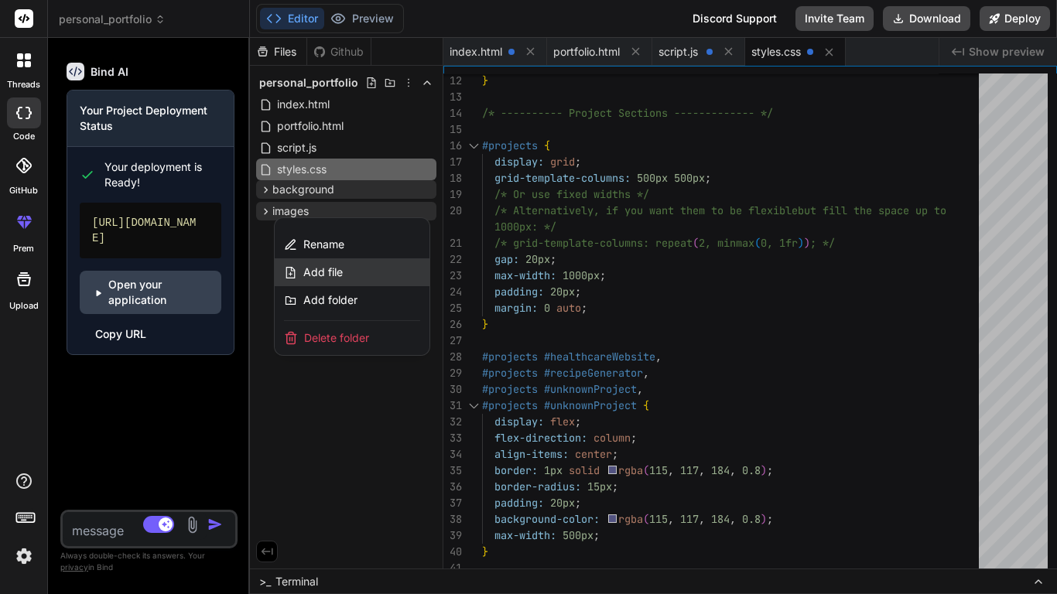
click at [343, 265] on div "Add file" at bounding box center [352, 273] width 155 height 28
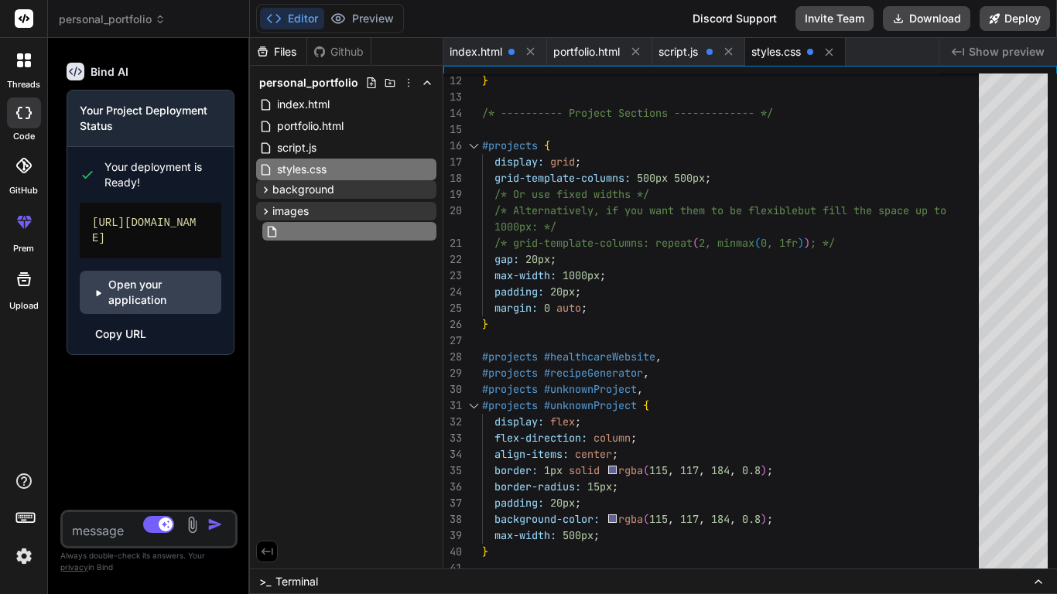
scroll to position [0, 2]
click at [485, 51] on span "index.html" at bounding box center [476, 51] width 53 height 15
type textarea "</html>"
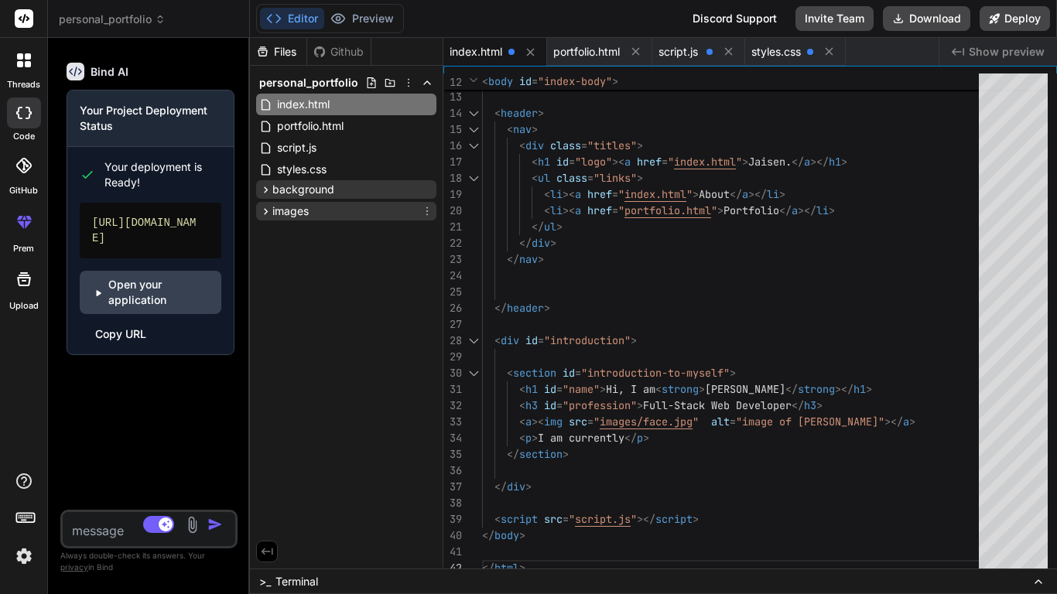
click at [426, 212] on icon at bounding box center [427, 211] width 12 height 12
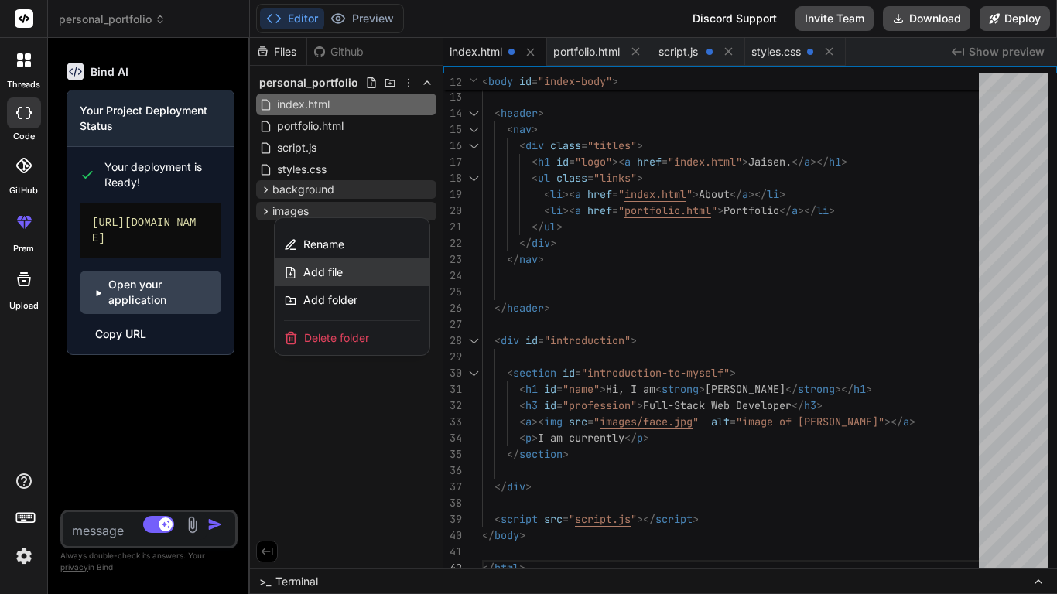
click at [351, 272] on div "Add file" at bounding box center [352, 273] width 155 height 28
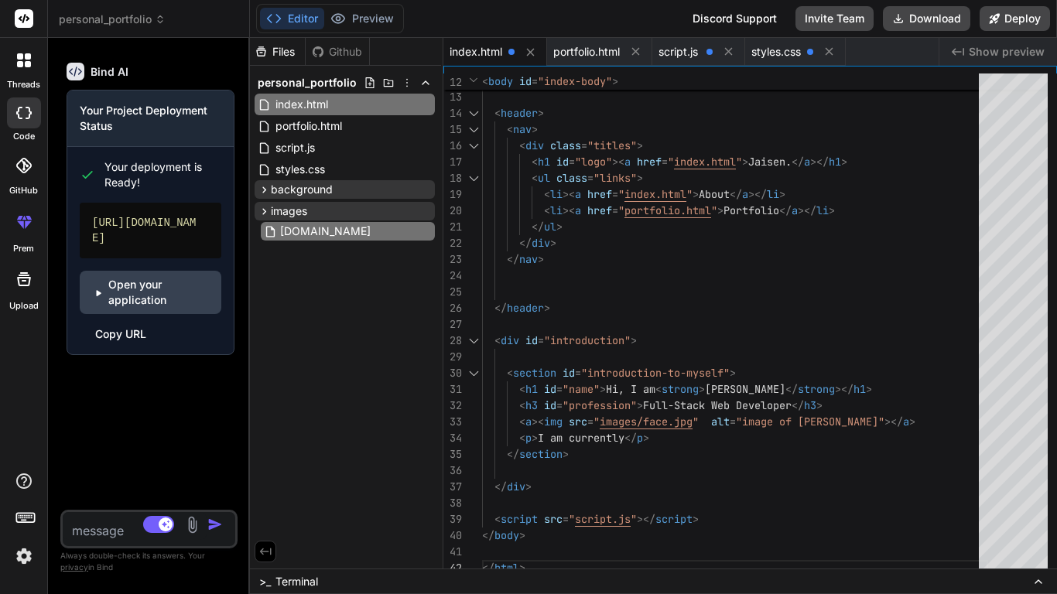
type input "face.jpg"
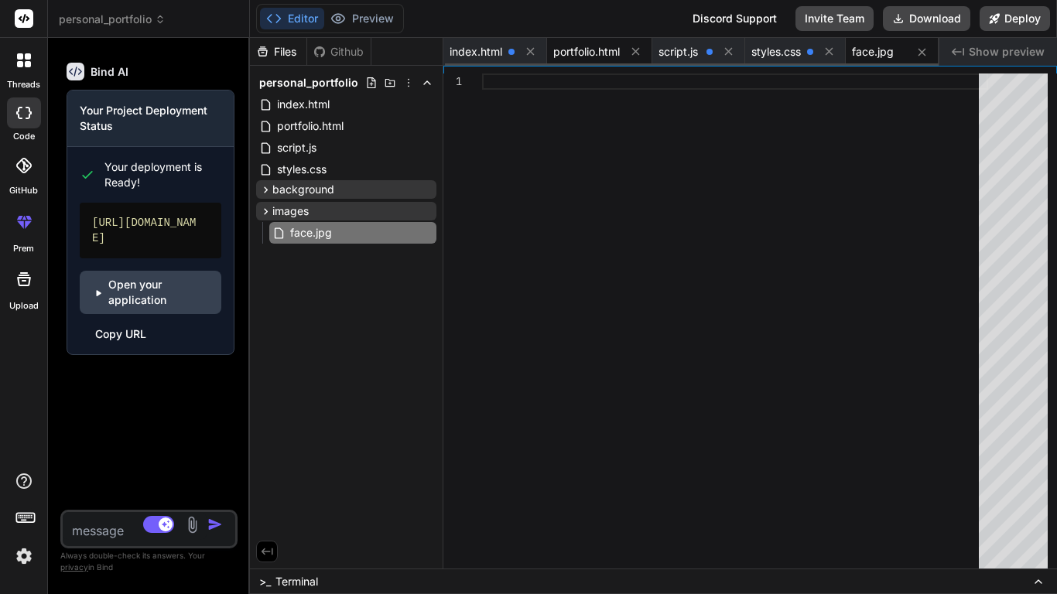
click at [589, 44] on span "portfolio.html" at bounding box center [586, 51] width 67 height 15
type textarea "</div> <script src="script.js"></script> </body> </html>"
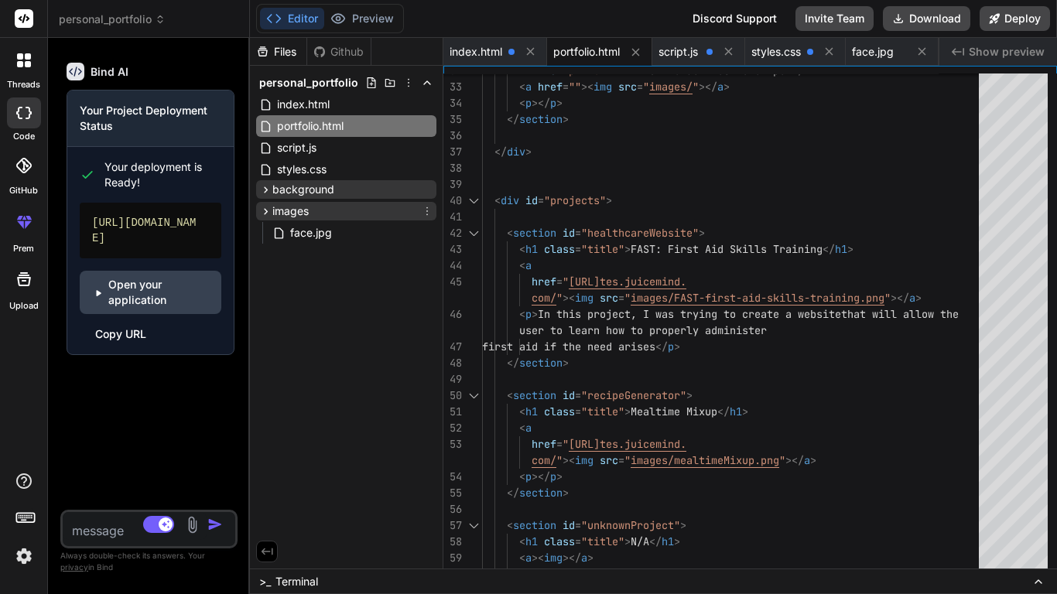
click at [425, 212] on icon at bounding box center [427, 211] width 12 height 12
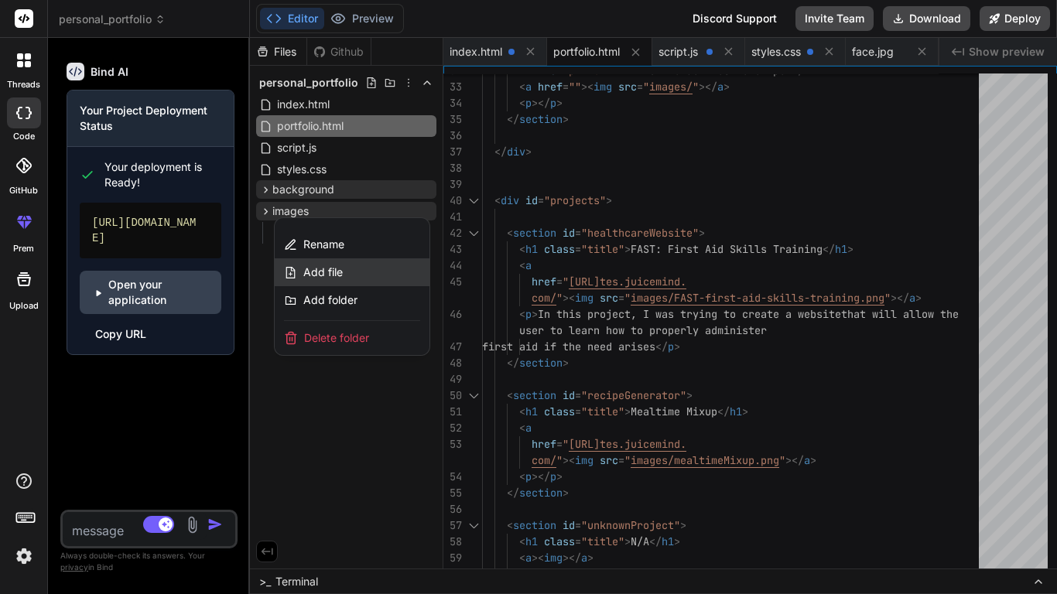
click at [376, 272] on div "Add file" at bounding box center [352, 273] width 155 height 28
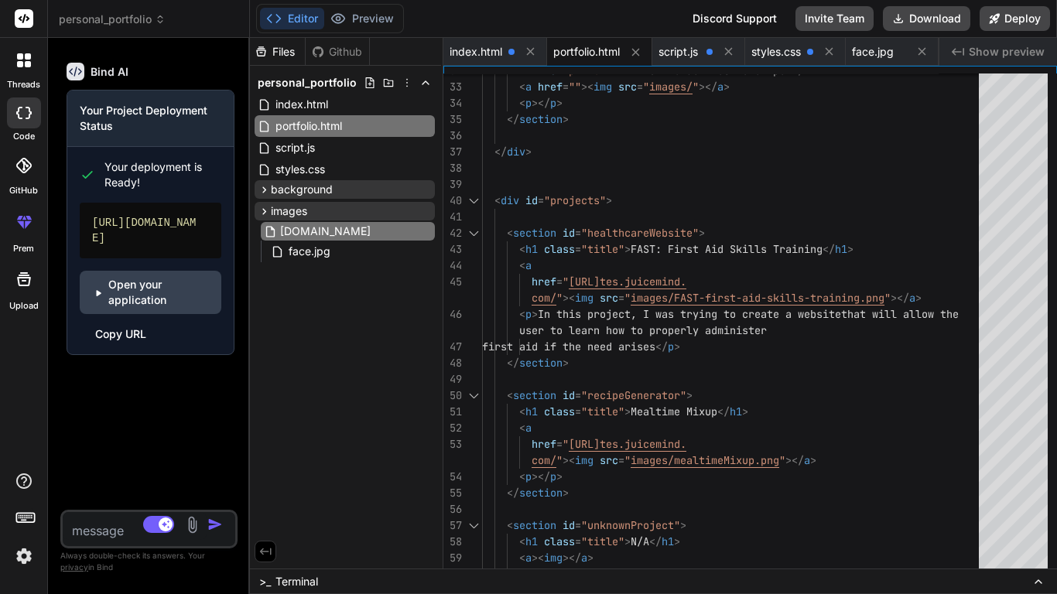
type input "FAST-first-aid-skills-training.png"
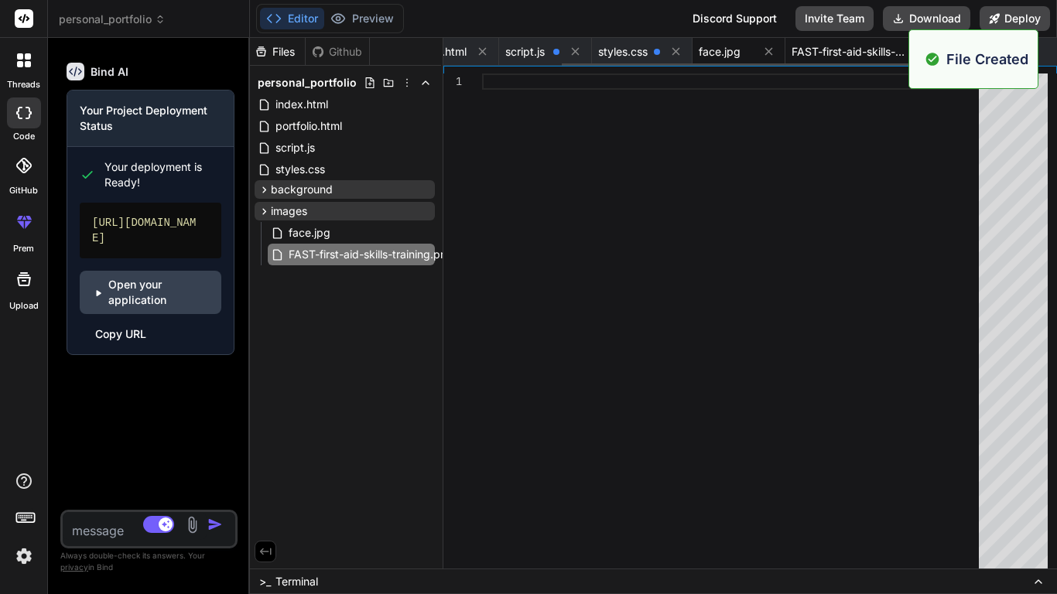
scroll to position [0, 0]
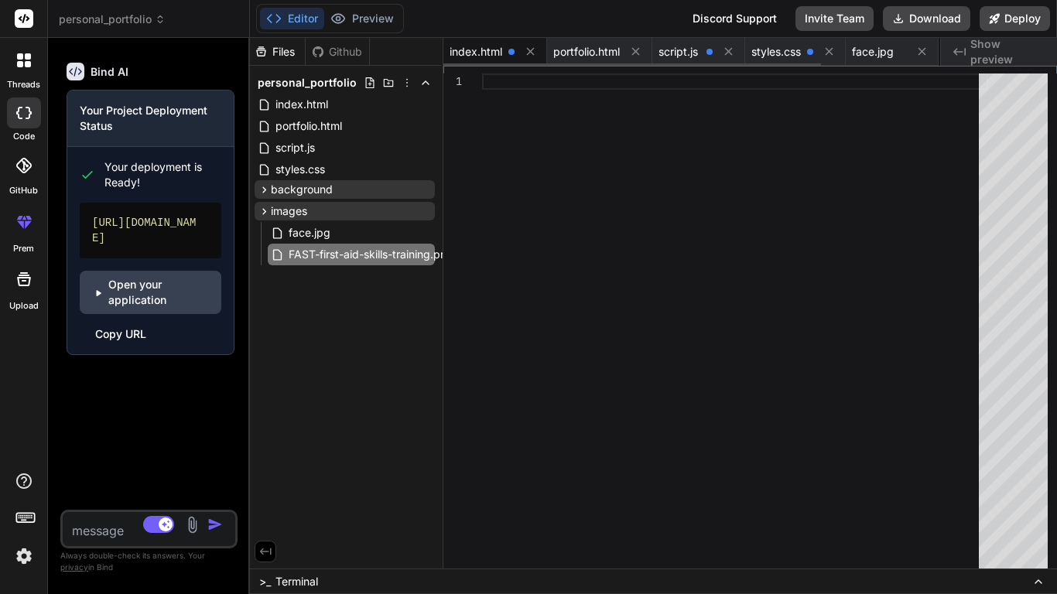
click at [488, 45] on span "index.html" at bounding box center [476, 51] width 53 height 15
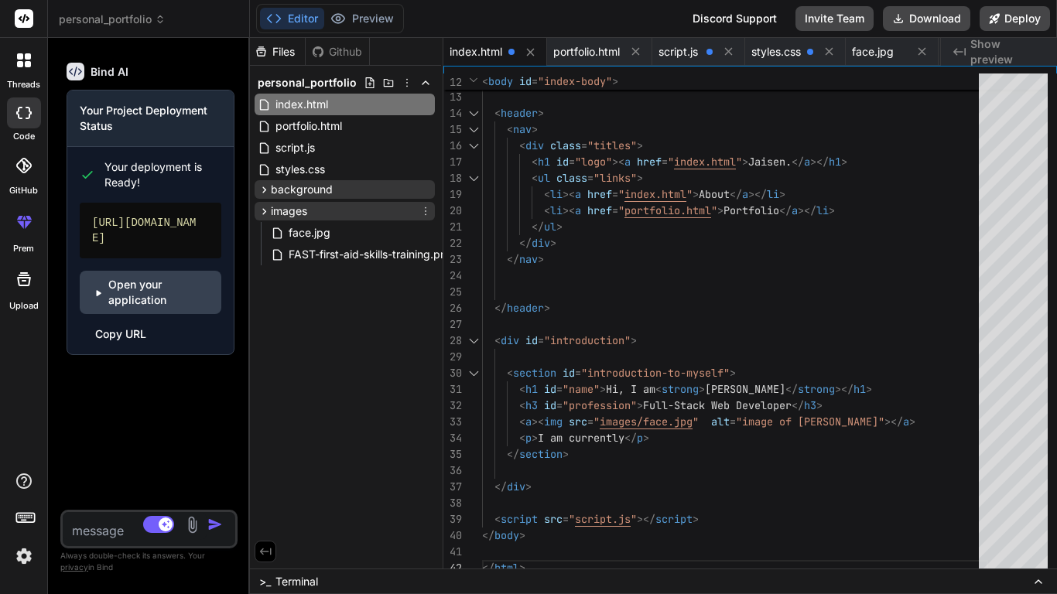
click at [429, 211] on icon at bounding box center [426, 211] width 12 height 12
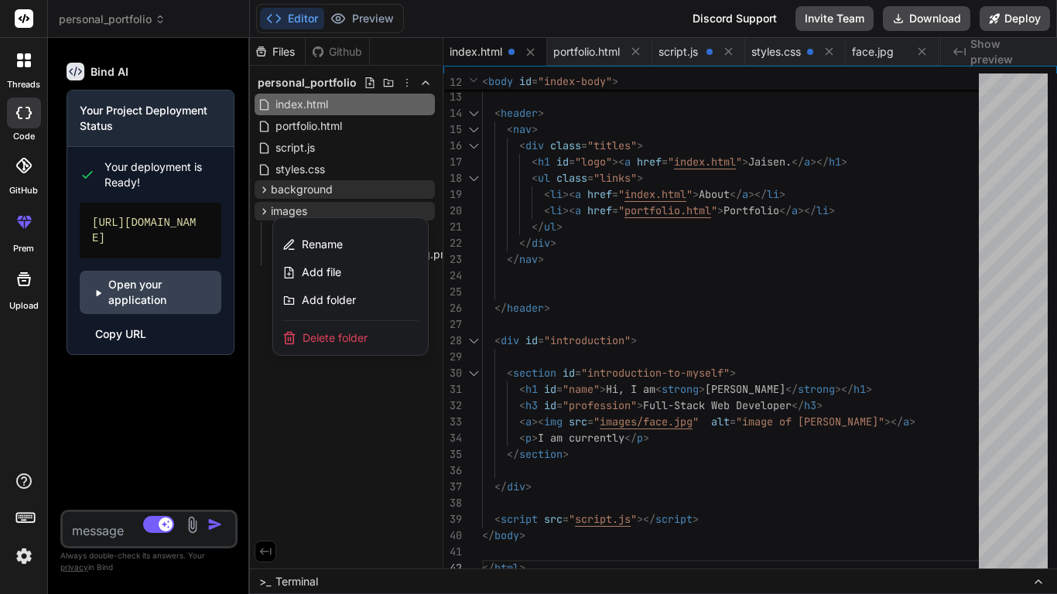
click at [591, 47] on div at bounding box center [653, 316] width 807 height 557
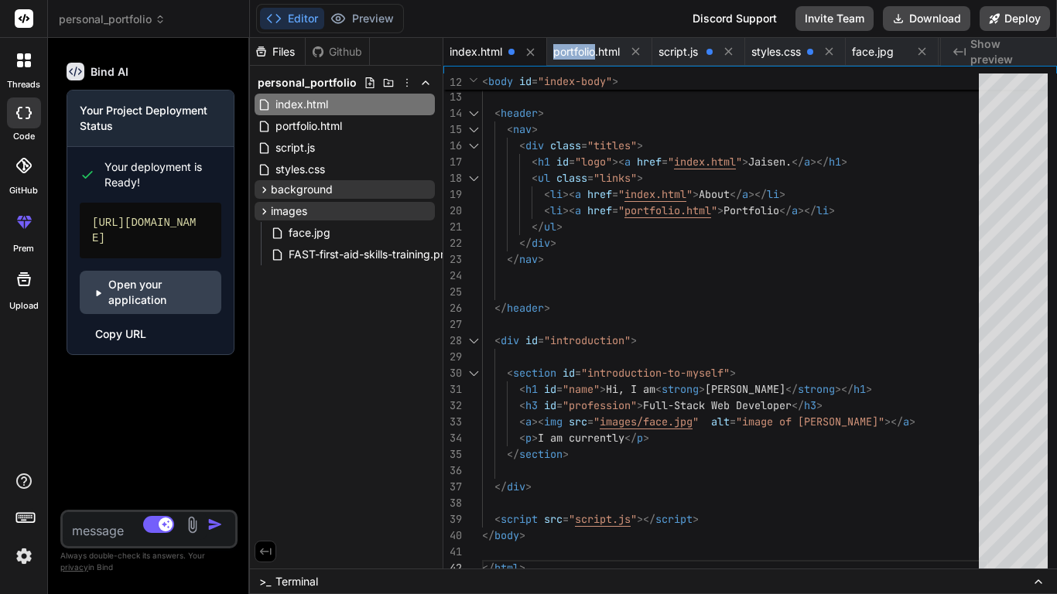
click at [591, 47] on span "portfolio.html" at bounding box center [586, 51] width 67 height 15
type textarea "</div> <script src="script.js"></script> </body> </html>"
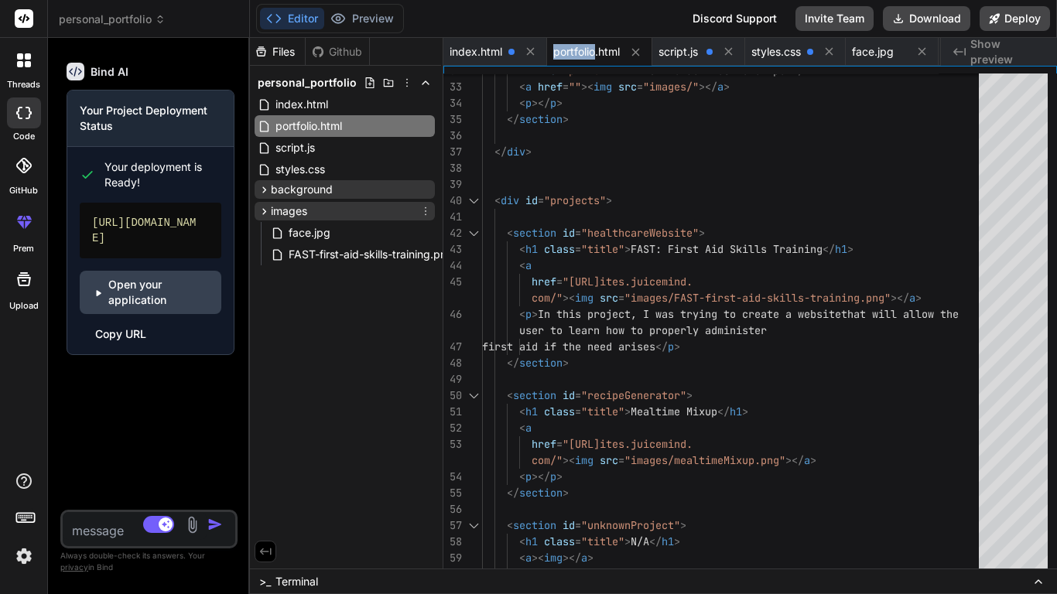
click at [429, 213] on icon at bounding box center [426, 211] width 12 height 12
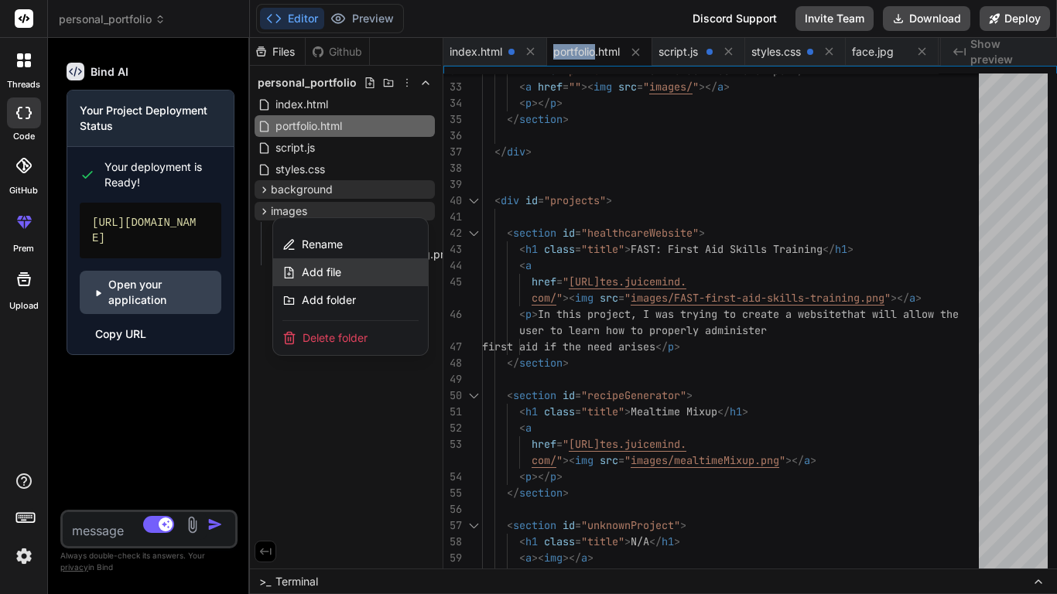
click at [350, 271] on div "Add file" at bounding box center [350, 273] width 155 height 28
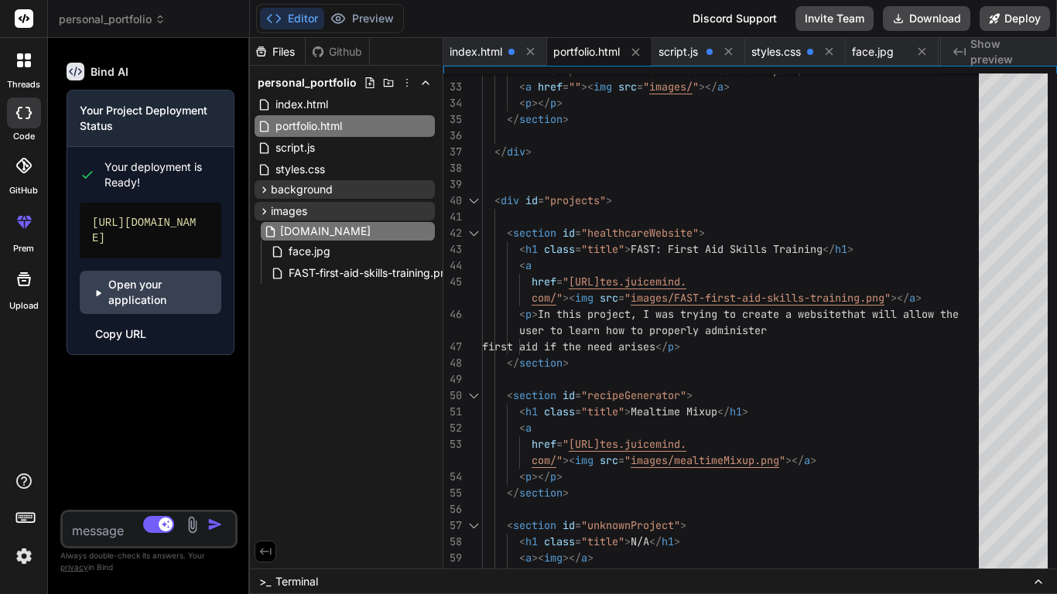
type input "mealtimeMixup.jpg"
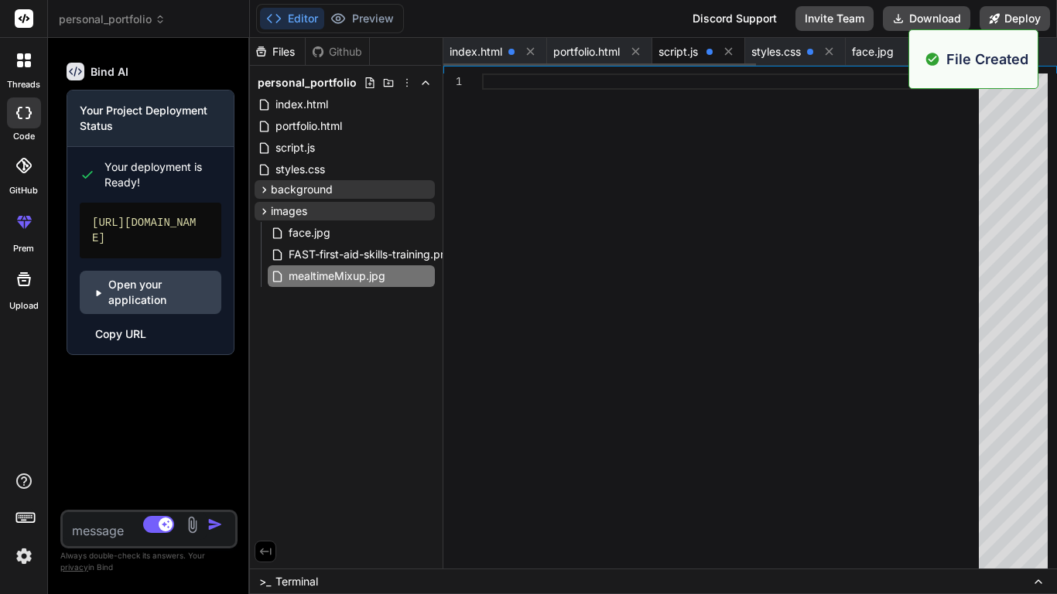
click at [677, 53] on span "script.js" at bounding box center [678, 51] width 39 height 15
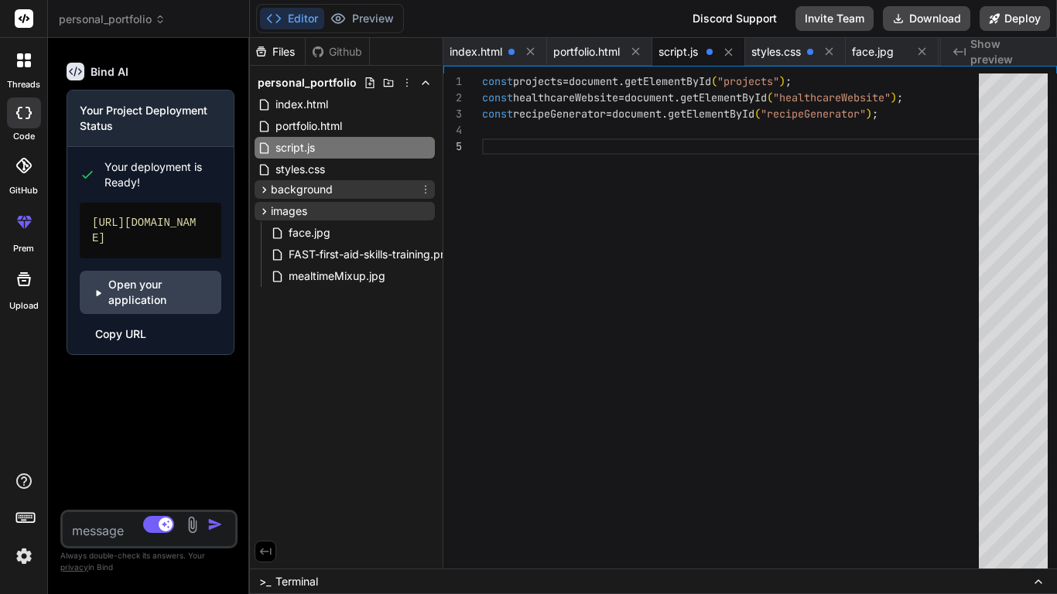
click at [426, 187] on icon at bounding box center [426, 189] width 12 height 12
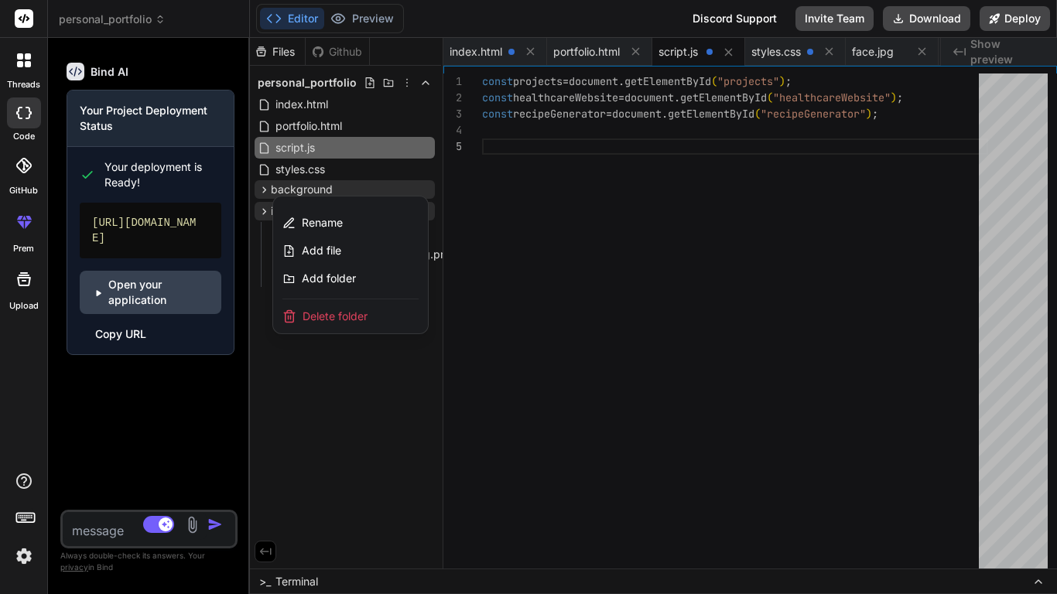
click at [779, 57] on div at bounding box center [653, 316] width 807 height 557
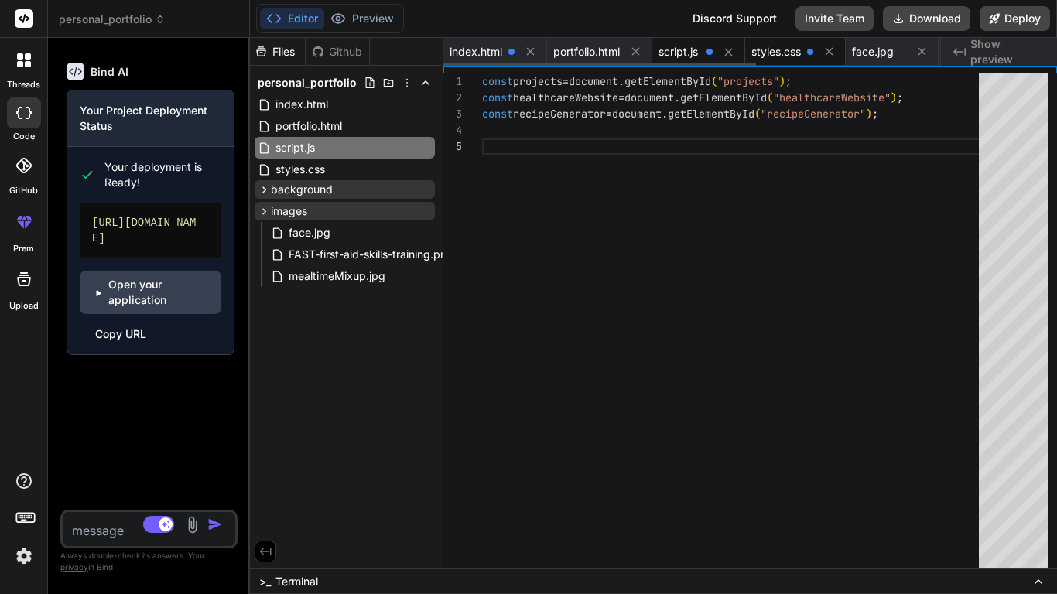
click at [784, 54] on span "styles.css" at bounding box center [777, 51] width 50 height 15
type textarea "color: white; } /* Header brand layout remains the same */ header .titles { dis…"
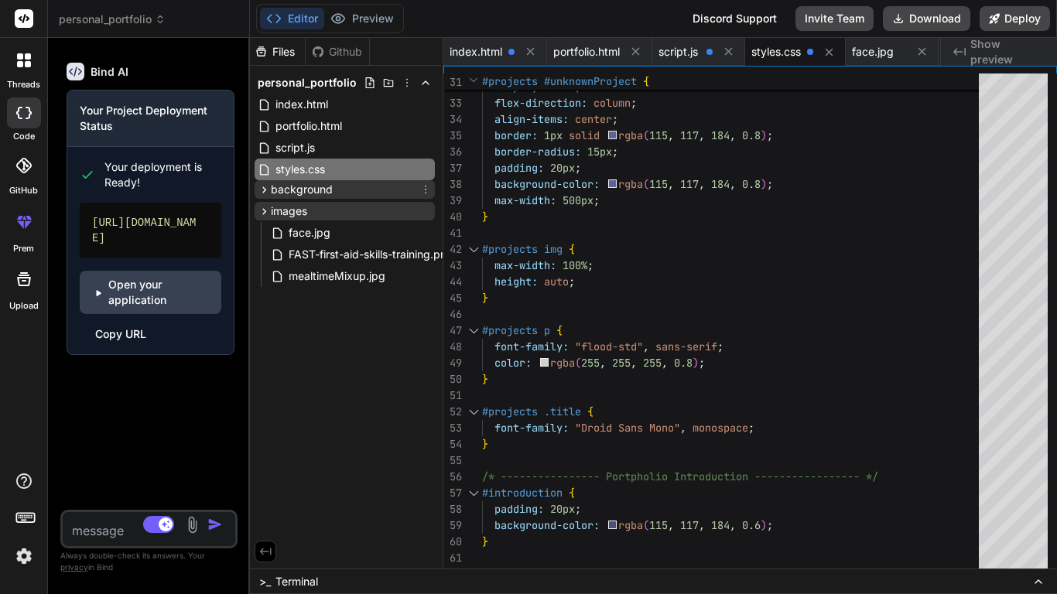
click at [424, 190] on icon at bounding box center [426, 189] width 12 height 12
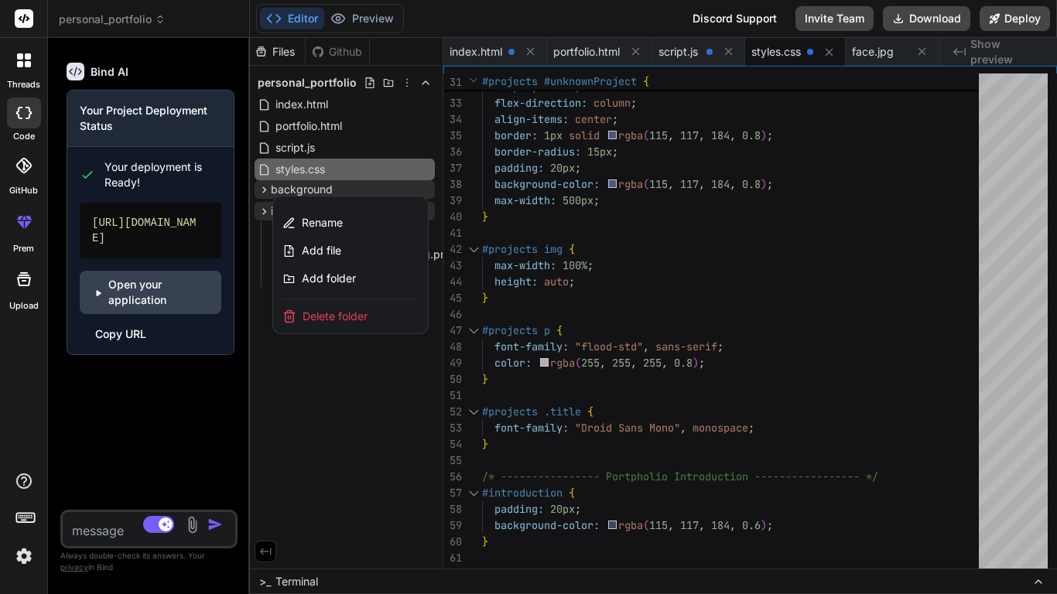
click at [673, 256] on div at bounding box center [653, 316] width 807 height 557
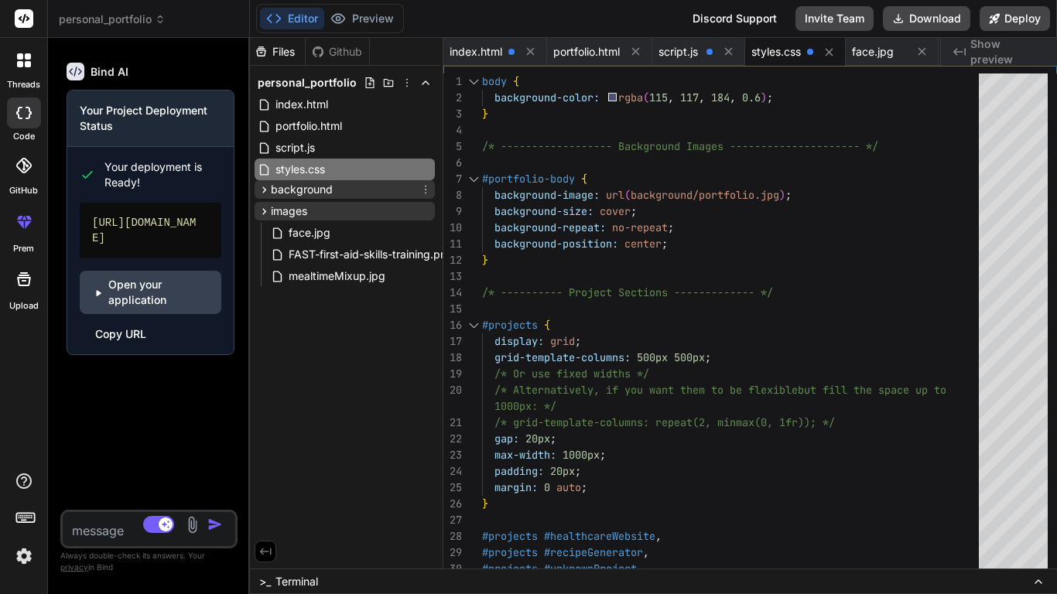
click at [422, 188] on icon at bounding box center [426, 189] width 12 height 12
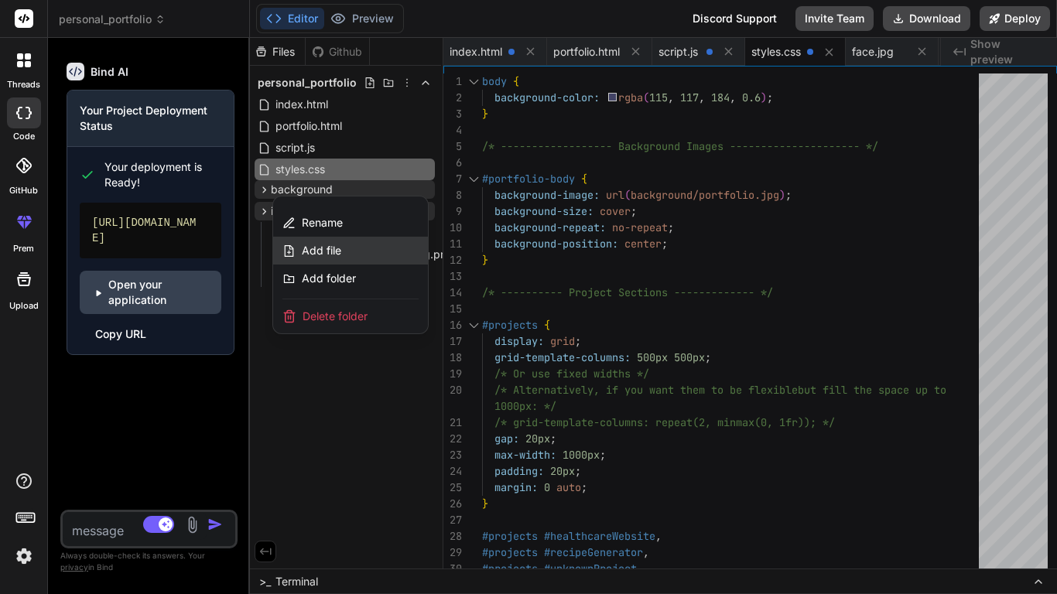
click at [379, 250] on div "Add file" at bounding box center [350, 251] width 155 height 28
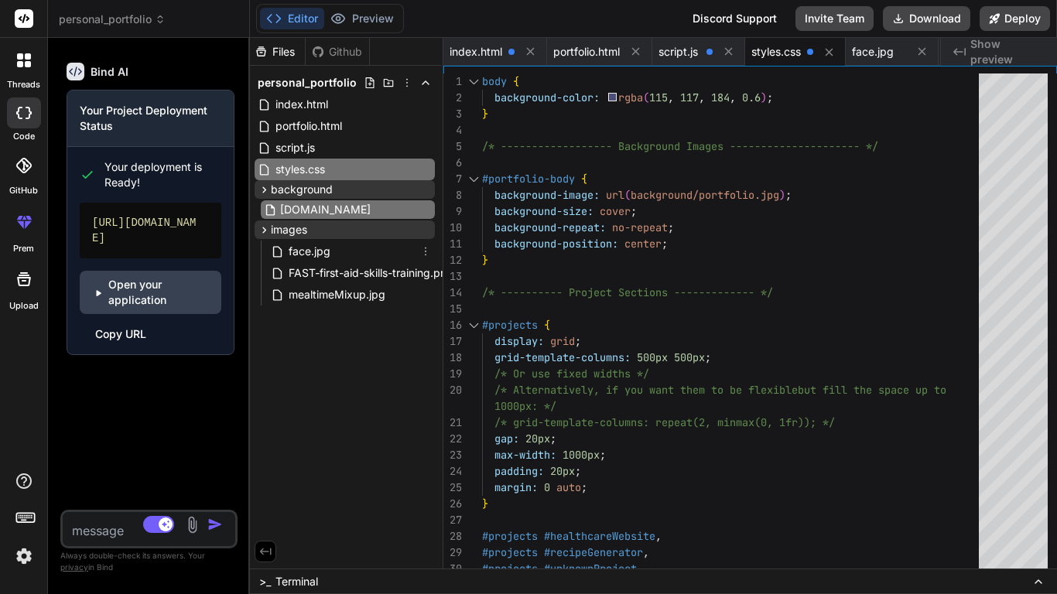
type input "portfolio.jpg"
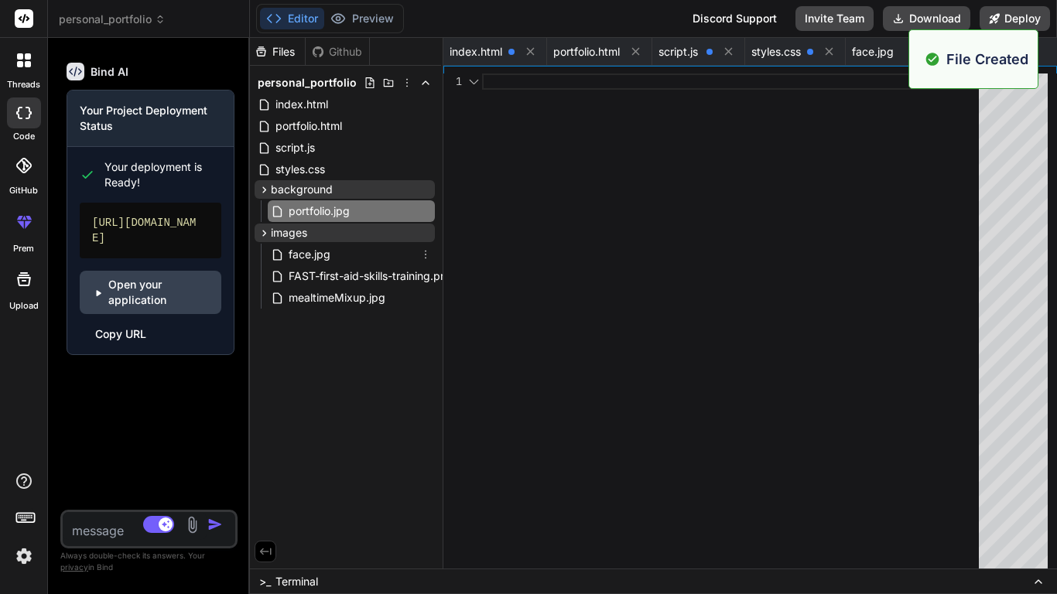
scroll to position [0, 392]
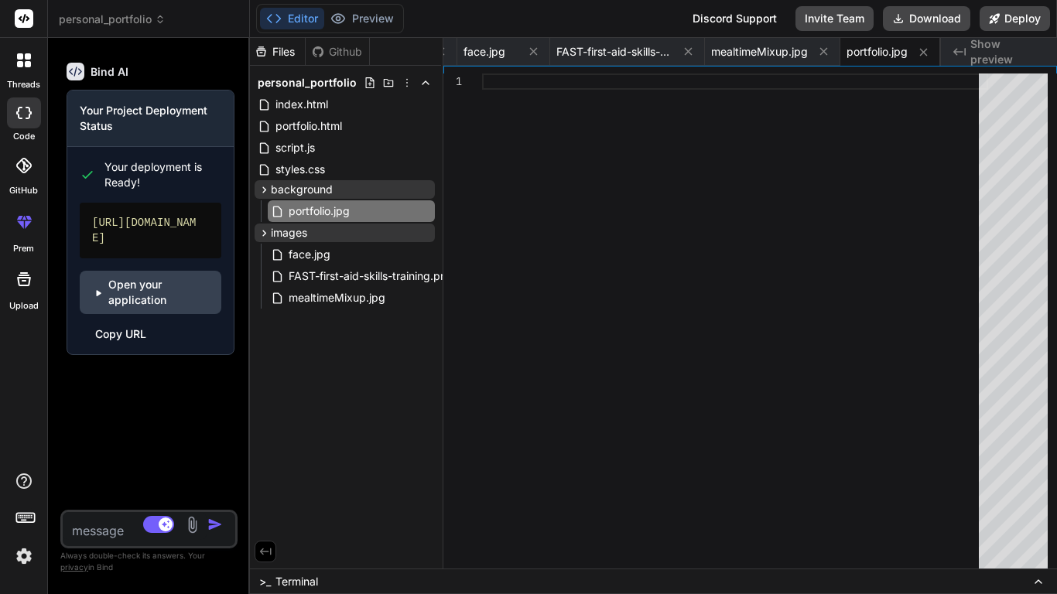
click at [509, 184] on div at bounding box center [735, 325] width 506 height 503
click at [1026, 18] on button "Deploy" at bounding box center [1015, 18] width 70 height 25
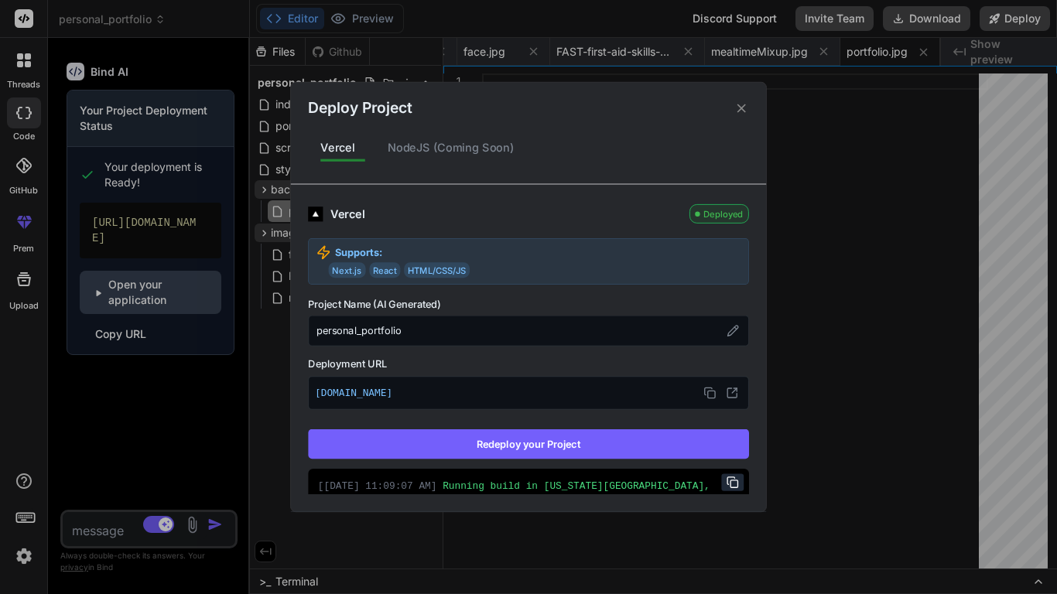
click at [540, 445] on button "Redeploy your Project" at bounding box center [528, 444] width 441 height 29
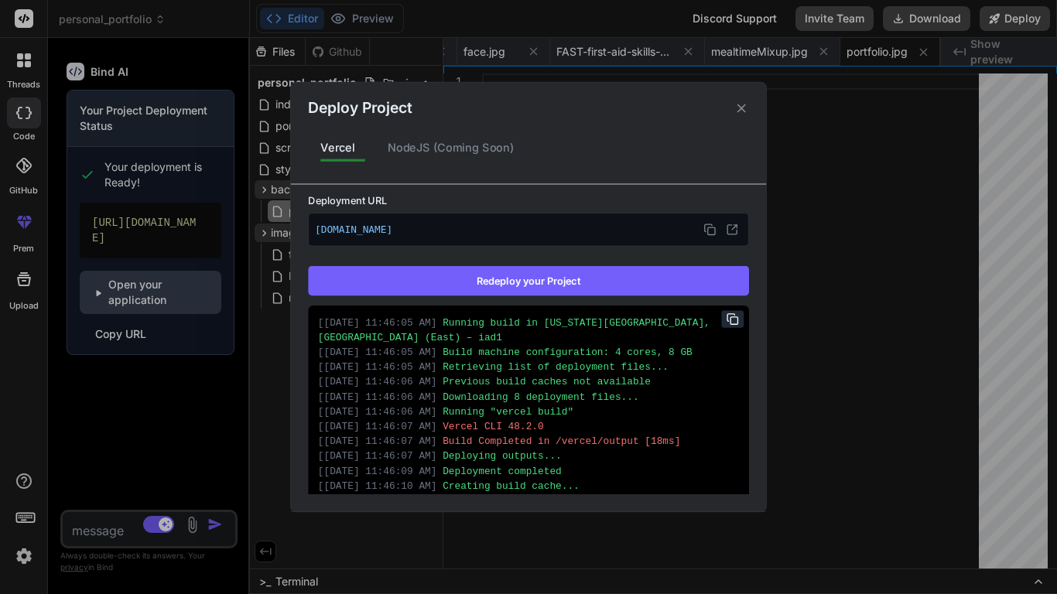
scroll to position [37, 0]
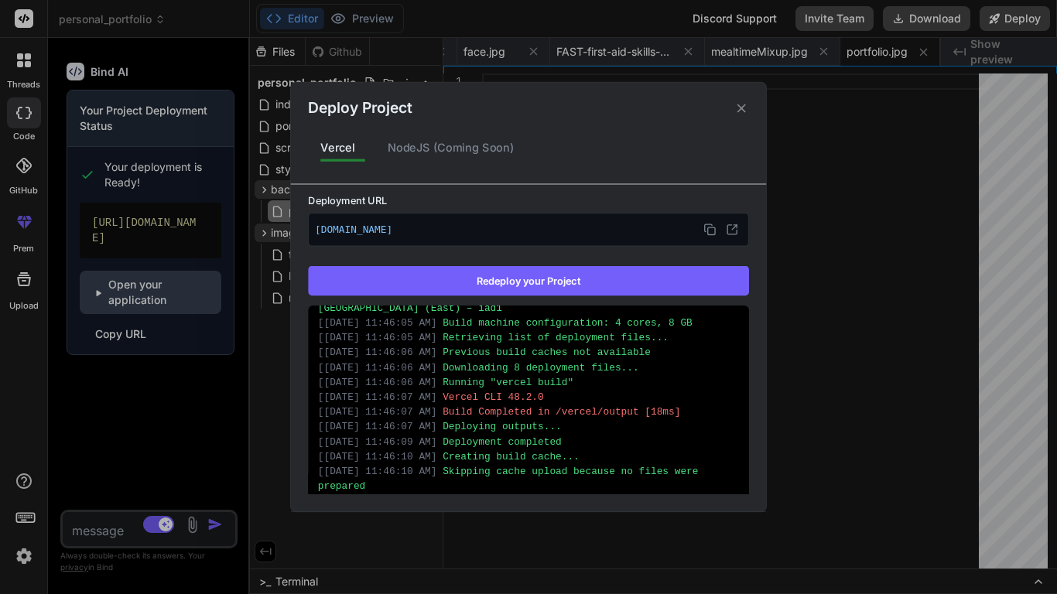
click at [742, 112] on icon at bounding box center [742, 108] width 15 height 15
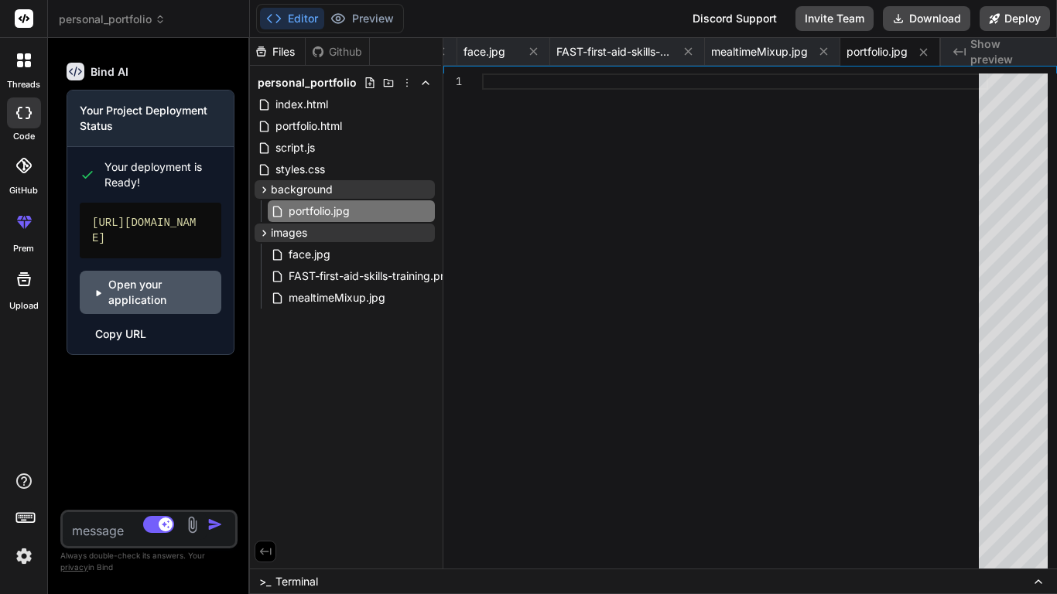
click at [133, 314] on link "Open your application" at bounding box center [151, 292] width 142 height 43
click at [423, 81] on icon at bounding box center [426, 83] width 12 height 12
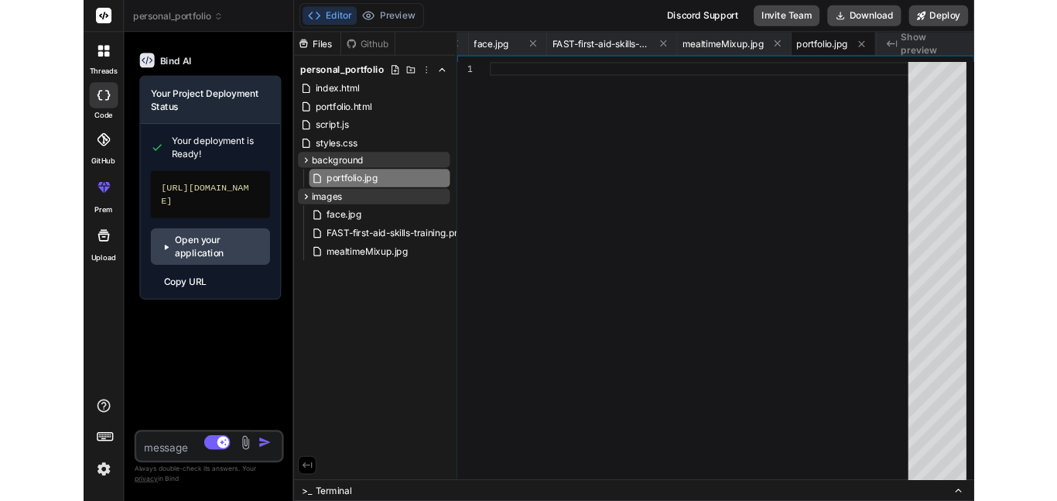
scroll to position [0, 0]
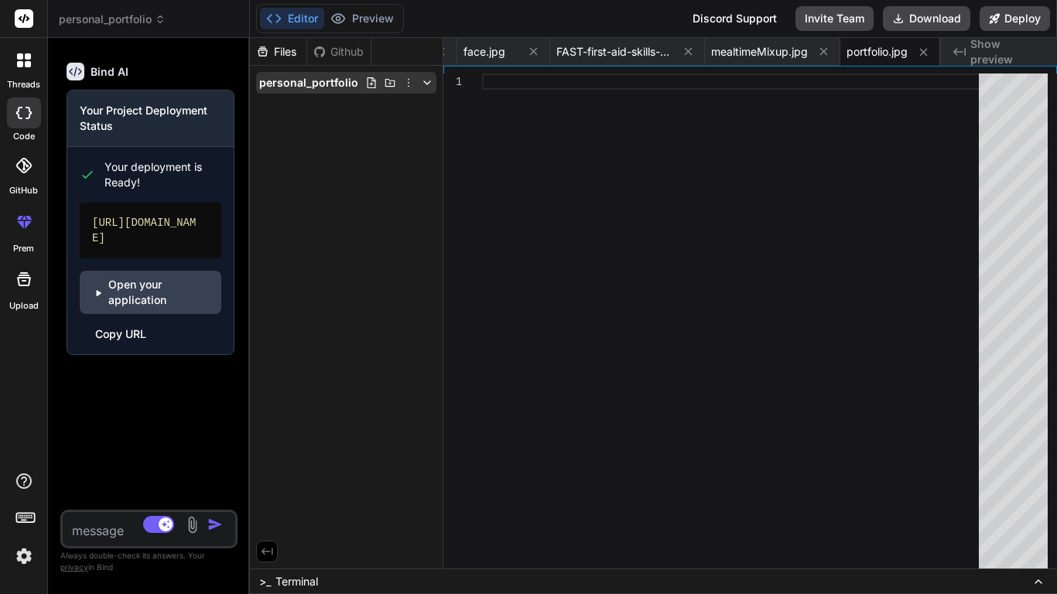
click at [409, 81] on icon at bounding box center [409, 83] width 12 height 12
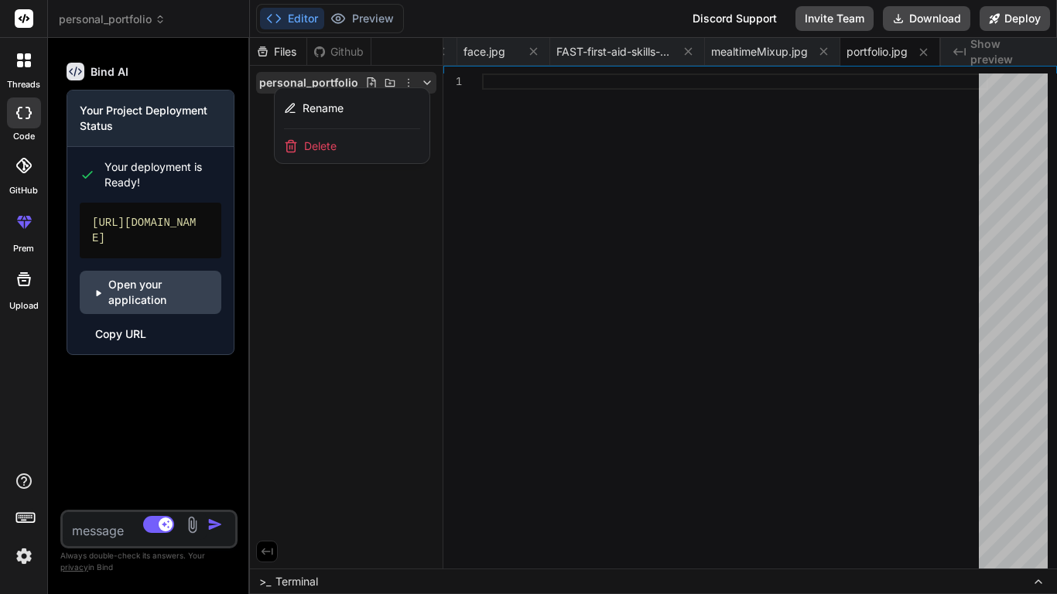
click at [409, 81] on div at bounding box center [653, 316] width 807 height 557
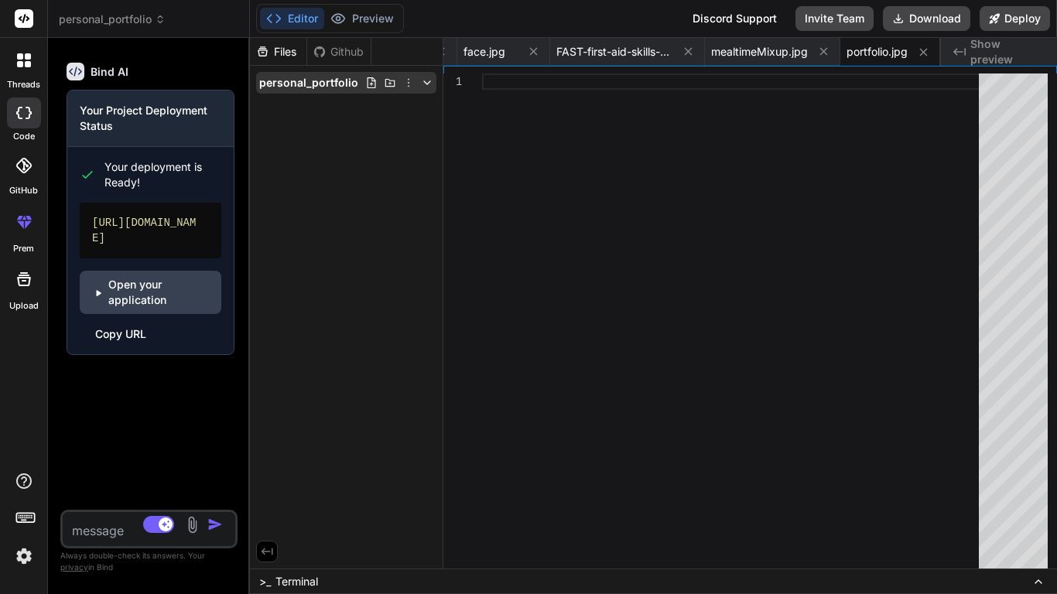
click at [430, 80] on icon at bounding box center [427, 83] width 12 height 12
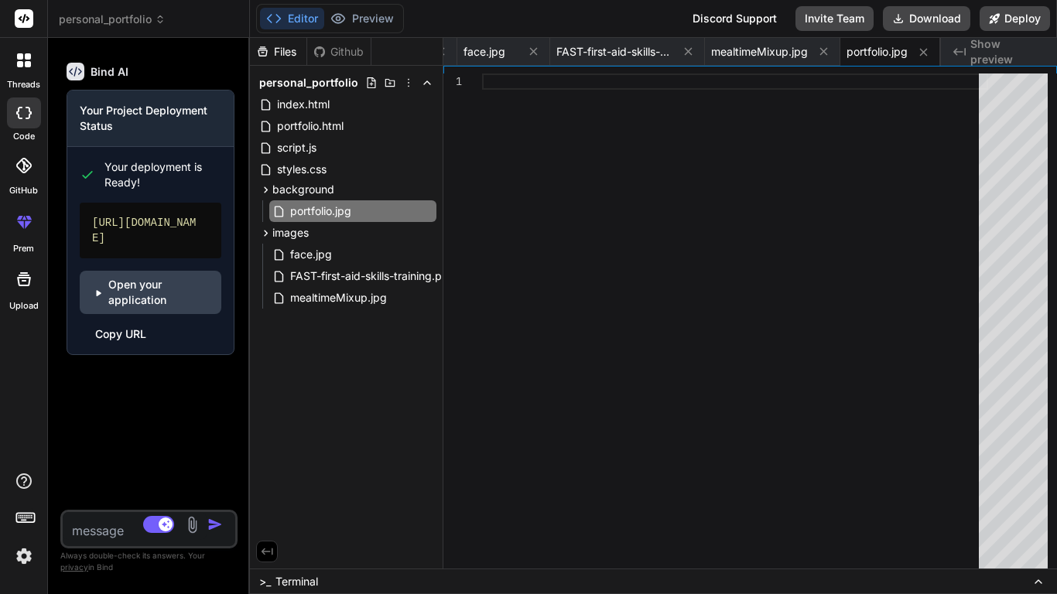
click at [283, 395] on div "Files Github personal_portfolio index.html portfolio.html script.js styles.css …" at bounding box center [347, 303] width 194 height 531
click at [300, 500] on span "Terminal" at bounding box center [297, 581] width 43 height 15
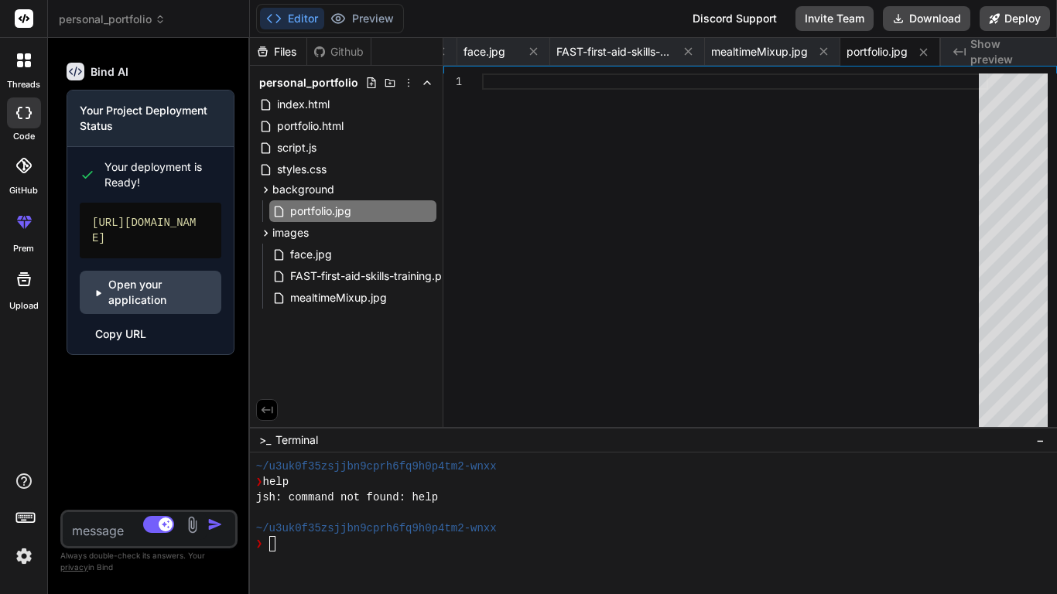
type textarea "x"
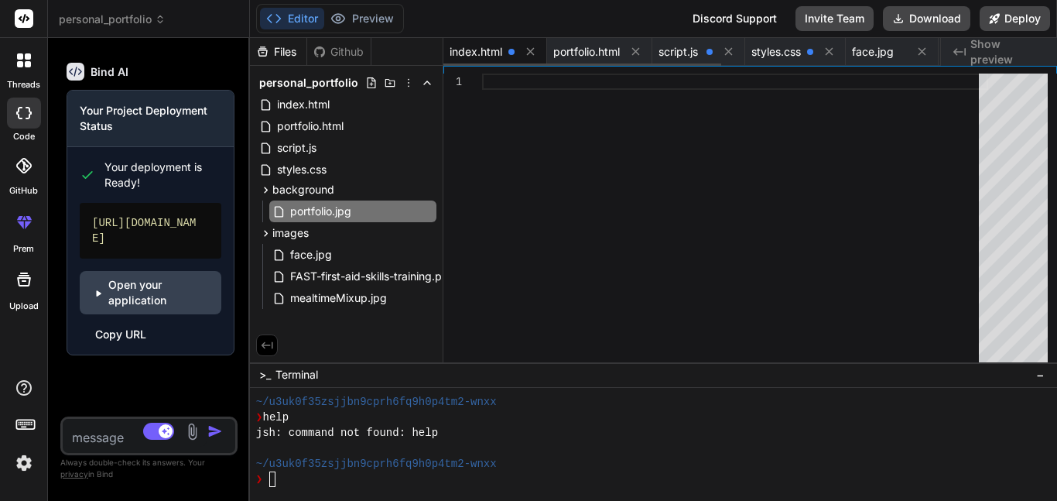
click at [472, 50] on span "index.html" at bounding box center [476, 51] width 53 height 15
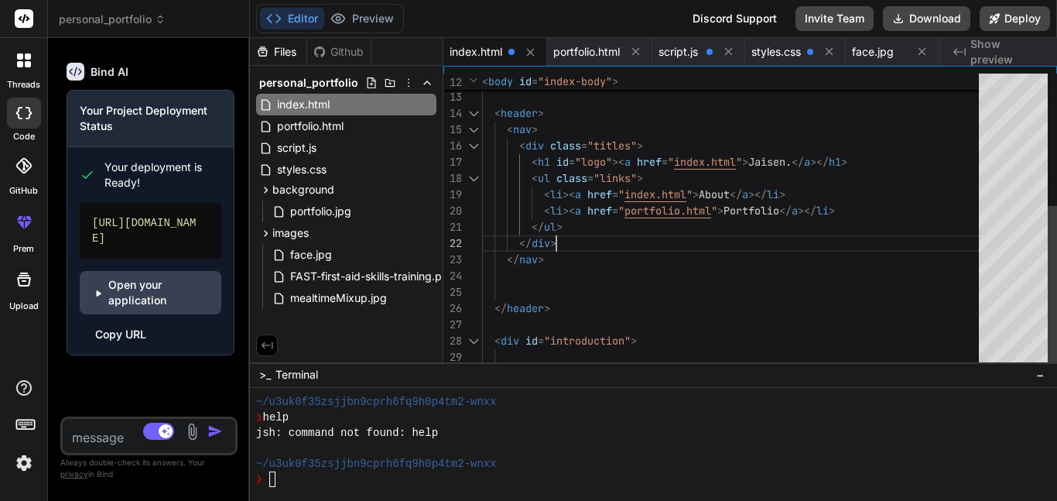
click at [568, 235] on div "< body id = "index-body" > < header > < nav > < div class = "titles" > < h1 id …" at bounding box center [735, 235] width 506 height 683
click at [574, 160] on div "< body id = "index-body" > < header > < nav > < div class = "titles" > < h1 id …" at bounding box center [735, 235] width 506 height 683
click at [1037, 370] on span "−" at bounding box center [1040, 374] width 9 height 15
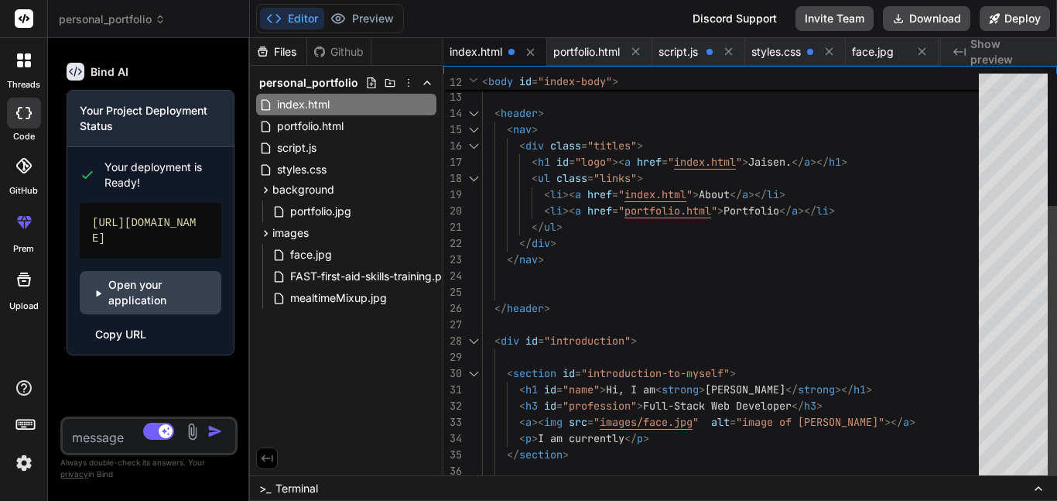
click at [540, 466] on div "< header > < nav > < div class = "titles" > < h1 id = "logo" >< a href = " inde…" at bounding box center [735, 235] width 506 height 683
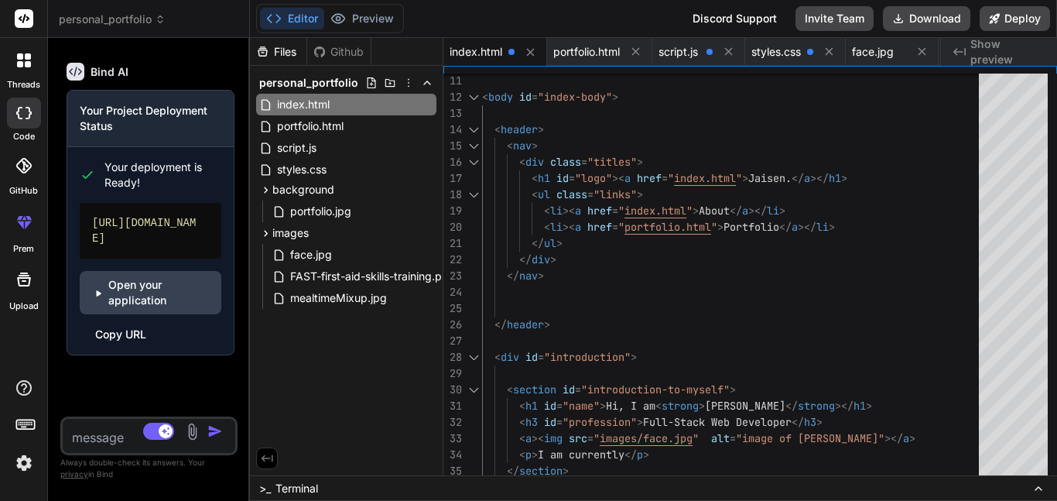
click at [270, 455] on icon at bounding box center [267, 458] width 14 height 14
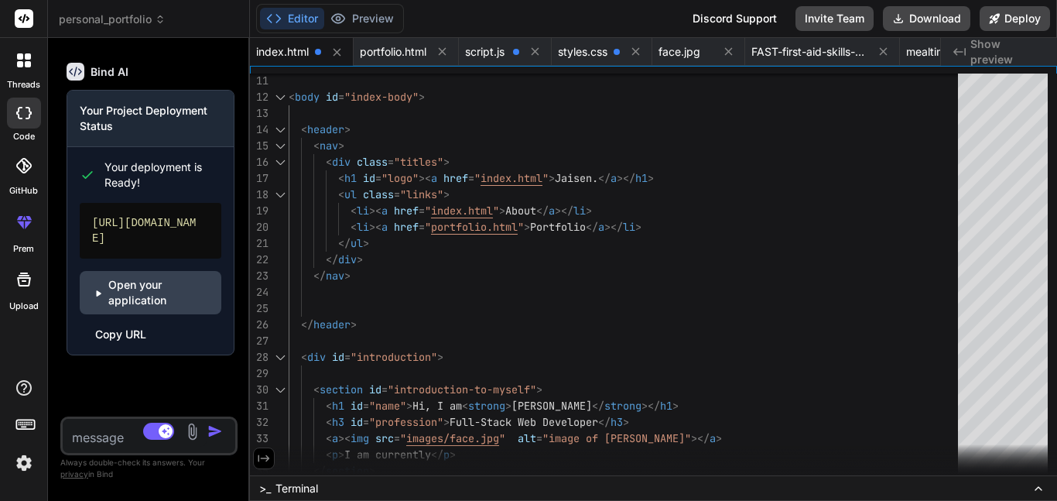
click at [257, 457] on icon at bounding box center [264, 458] width 14 height 14
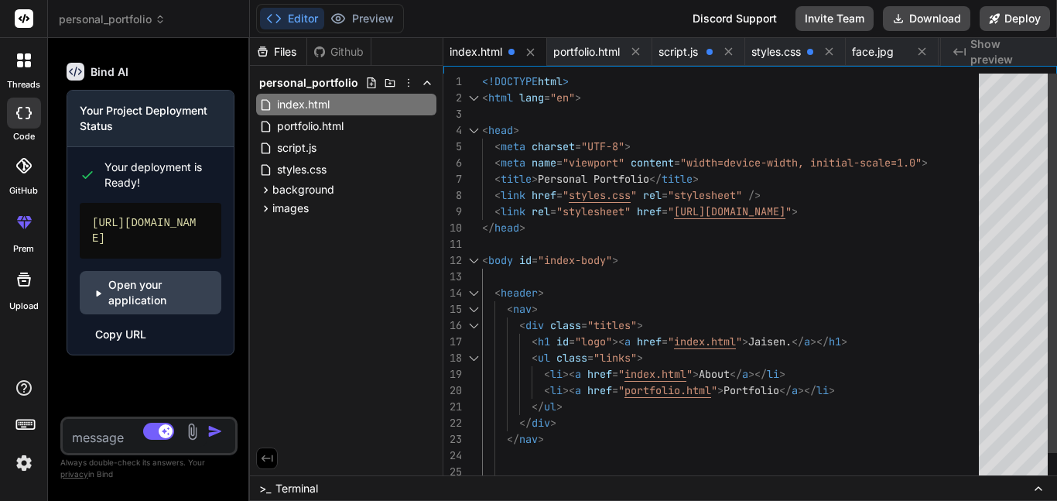
click at [509, 115] on div "< body id = "index-body" > < header > < nav > < div class = "titles" > < h1 id …" at bounding box center [735, 407] width 506 height 666
click at [507, 111] on div "< body id = "index-body" > < header > < nav > < div class = "titles" > < h1 id …" at bounding box center [735, 407] width 506 height 666
type textarea "<!DOCTYPE html> <html lang="en"> <head> <meta charset="UTF-8"> <meta name="view…"
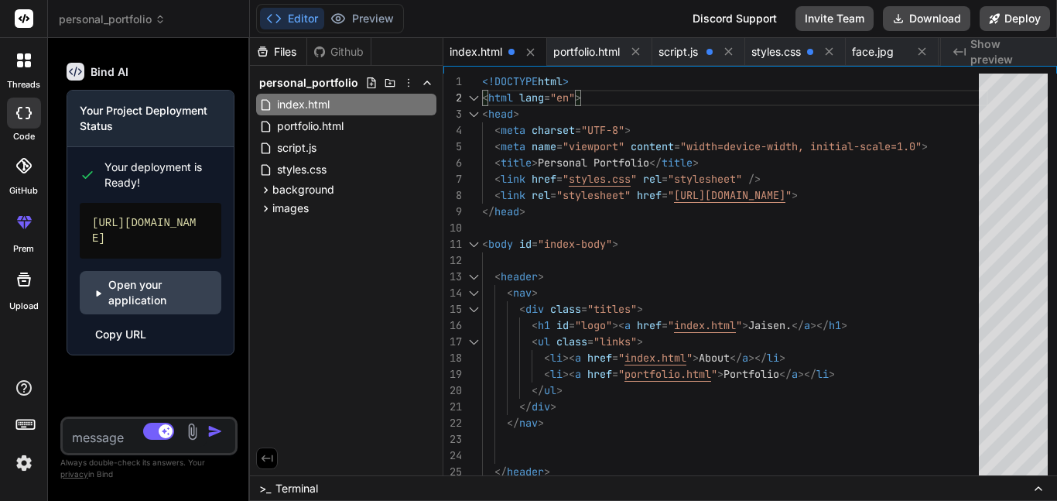
click at [1029, 50] on span "Show preview" at bounding box center [1008, 51] width 74 height 31
click at [892, 135] on div "< body id = "index-body" > < header > < nav > < div class = "titles" > < h1 id …" at bounding box center [735, 399] width 506 height 650
click at [164, 300] on link "Open your application" at bounding box center [151, 292] width 142 height 43
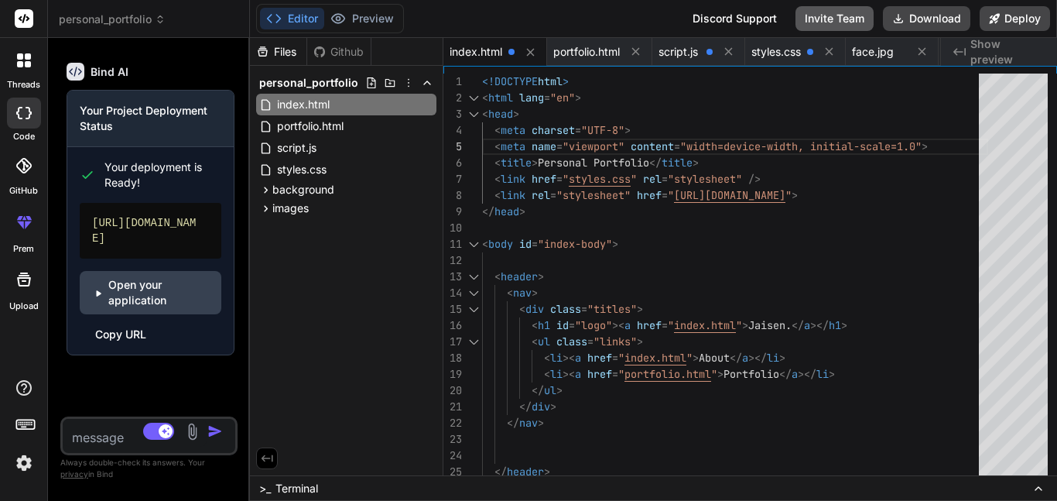
click at [832, 6] on button "Invite Team" at bounding box center [835, 18] width 78 height 25
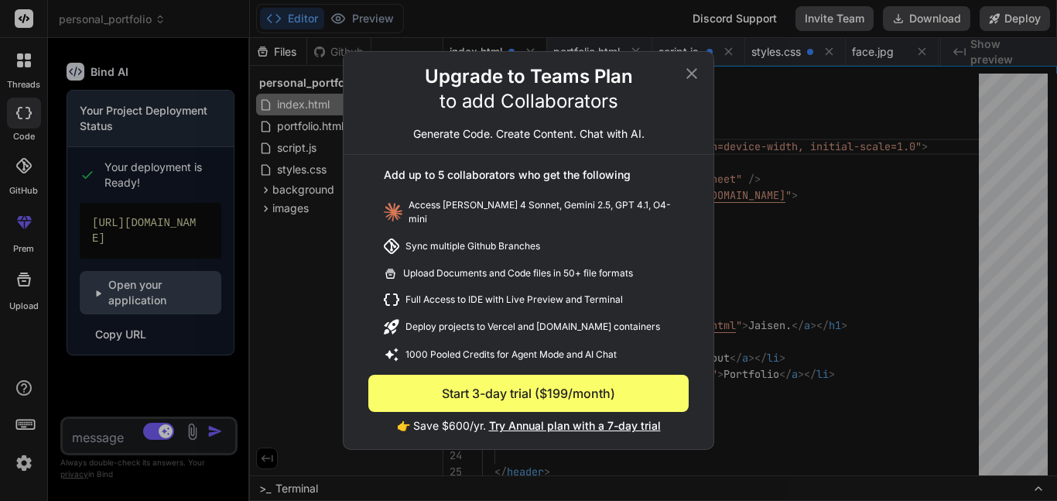
click at [691, 77] on icon at bounding box center [692, 73] width 11 height 11
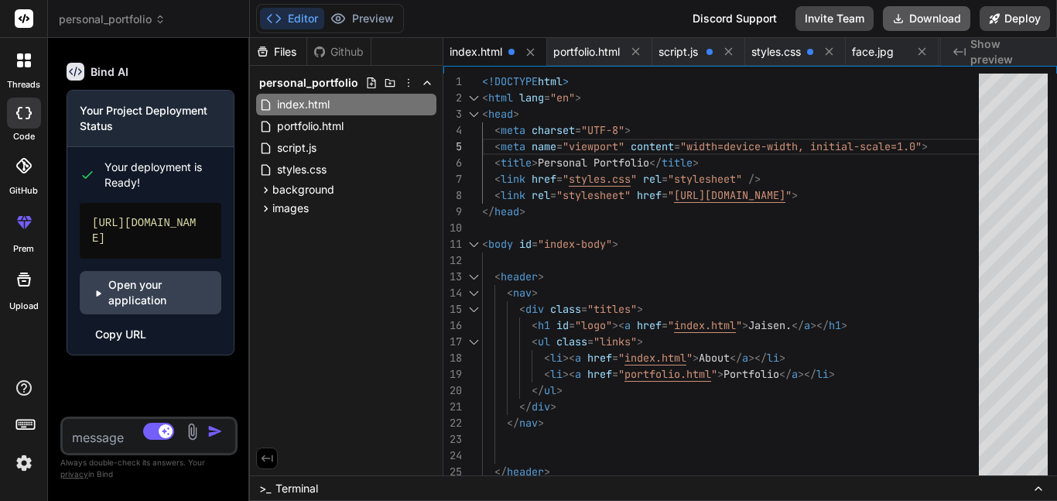
click at [916, 22] on button "Download" at bounding box center [926, 18] width 87 height 25
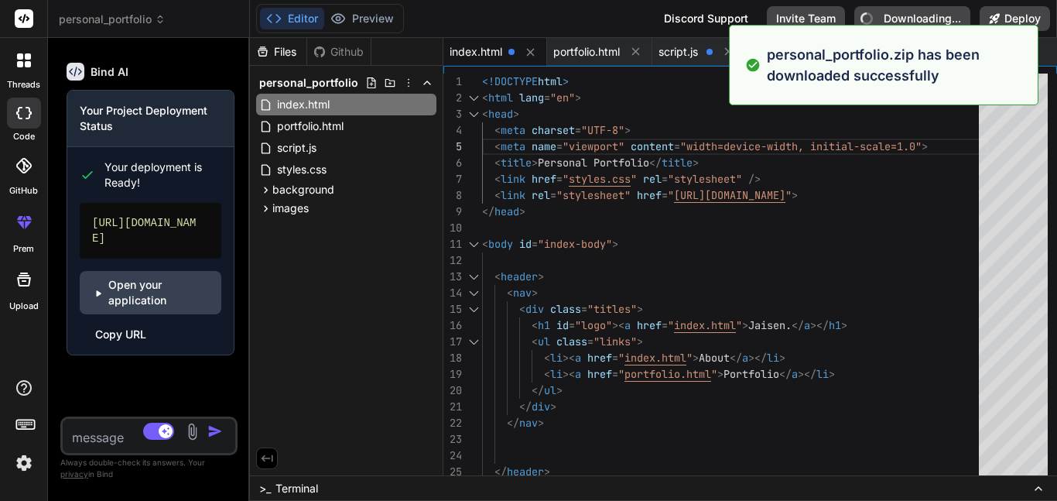
type textarea "x"
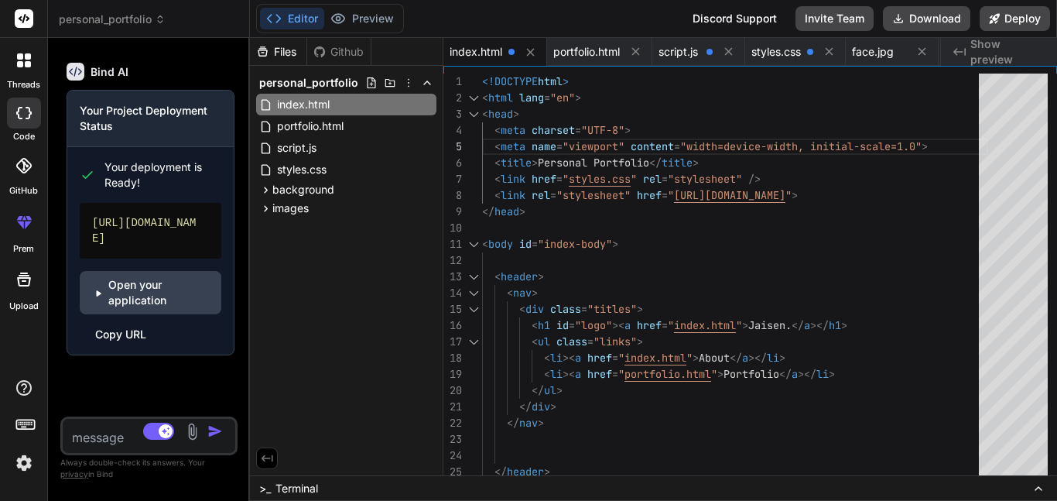
click at [348, 55] on div "Github" at bounding box center [338, 51] width 63 height 15
click at [398, 63] on div "Files Github" at bounding box center [346, 52] width 193 height 28
click at [406, 84] on icon at bounding box center [409, 83] width 12 height 12
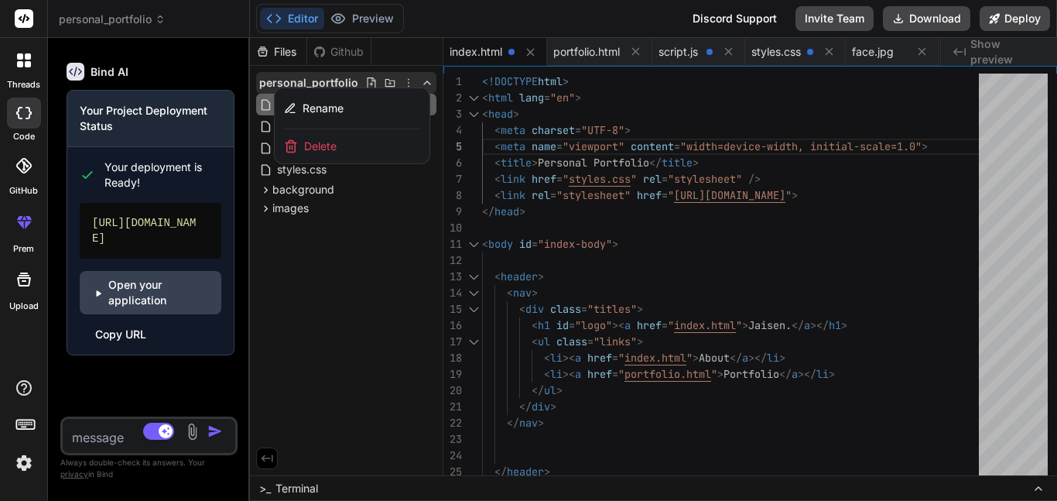
click at [411, 84] on div at bounding box center [653, 269] width 807 height 463
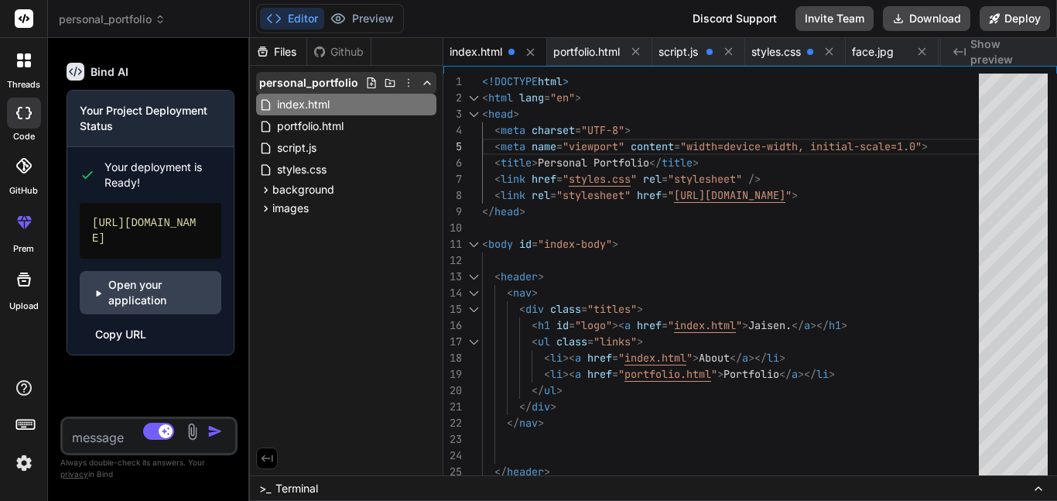
click at [424, 83] on icon at bounding box center [427, 83] width 12 height 12
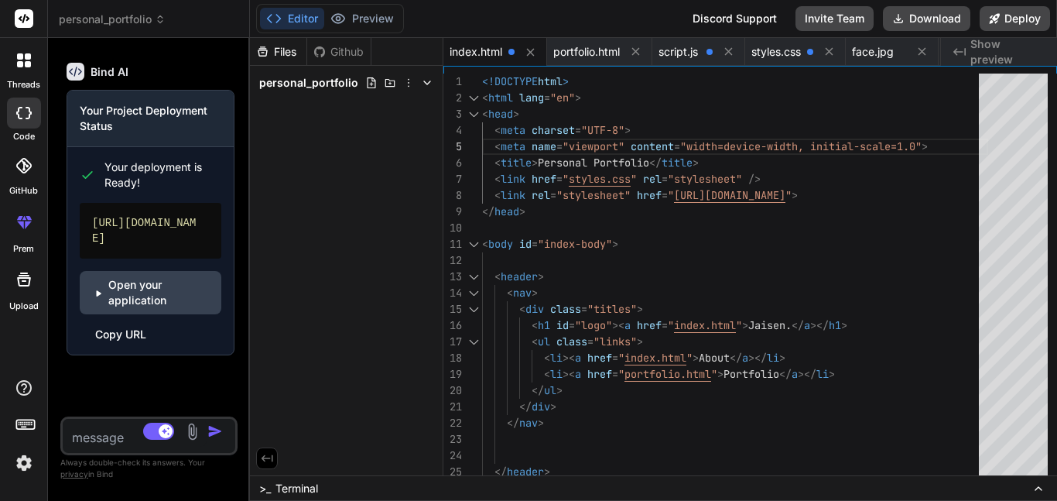
click at [424, 83] on icon at bounding box center [427, 83] width 12 height 12
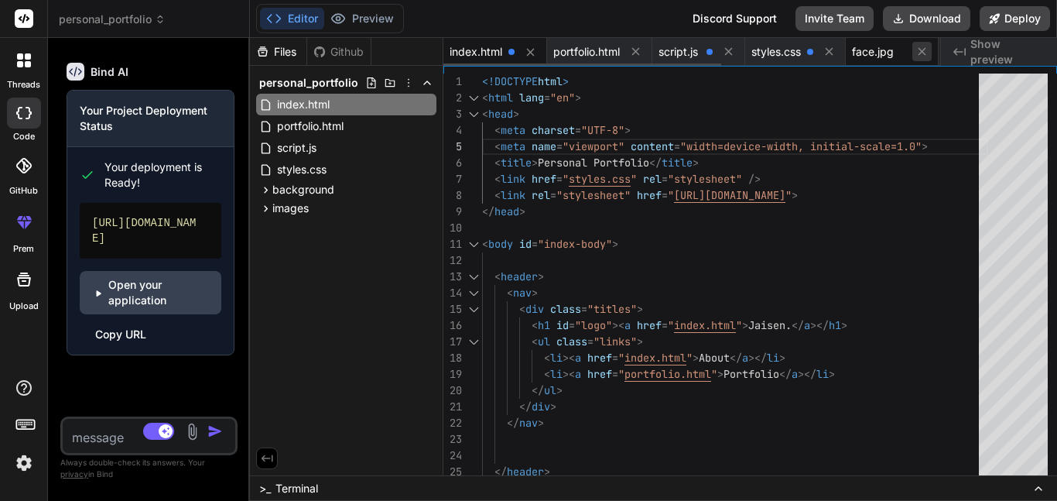
click at [924, 55] on icon at bounding box center [922, 51] width 13 height 13
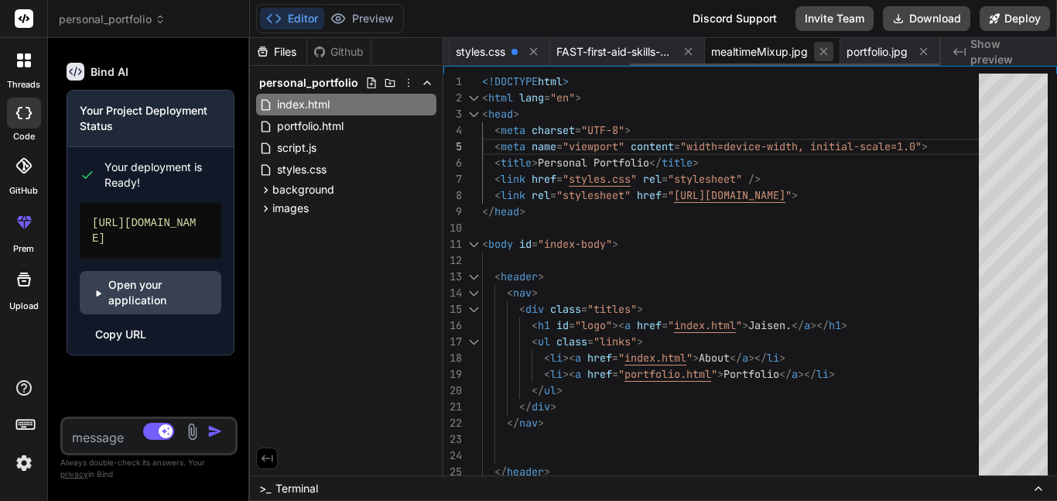
click at [822, 51] on icon at bounding box center [824, 52] width 8 height 8
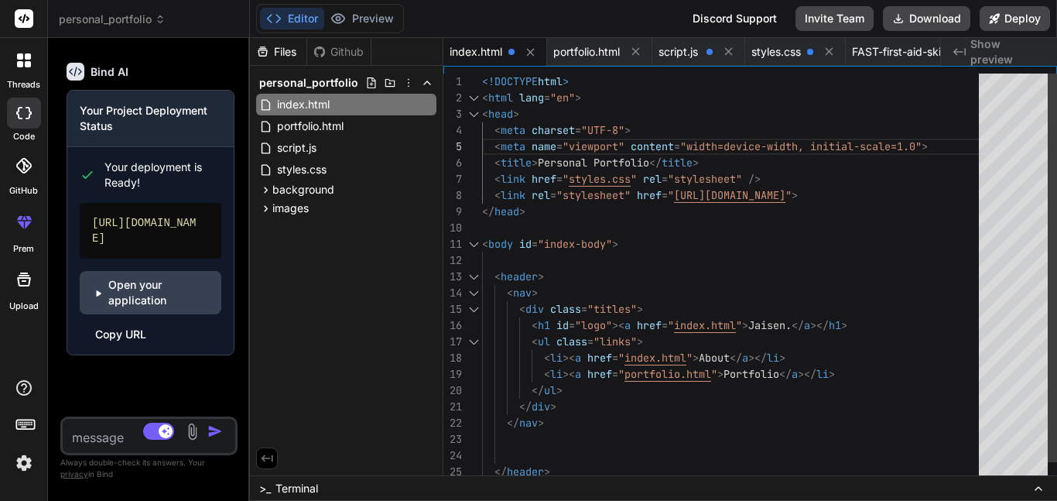
drag, startPoint x: 838, startPoint y: 53, endPoint x: 931, endPoint y: 66, distance: 94.5
click at [931, 66] on div "index.html portfolio.html script.js styles.css FAST-first-aid-skills-training.p…" at bounding box center [751, 256] width 614 height 437
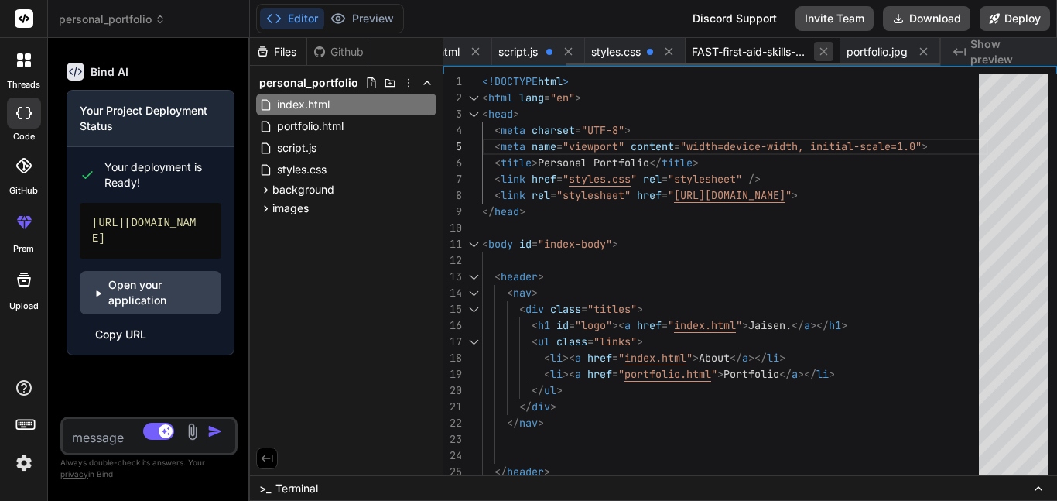
click at [825, 52] on icon at bounding box center [823, 51] width 13 height 13
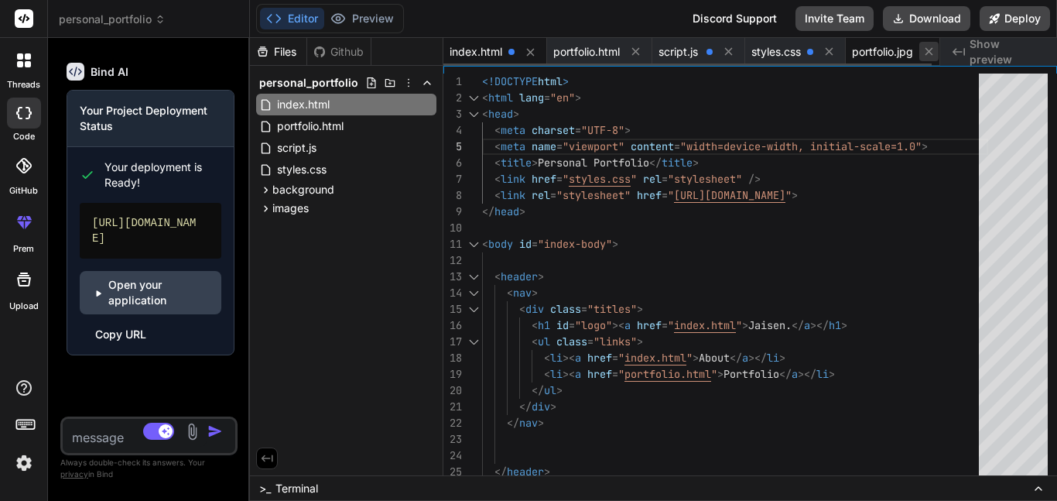
click at [927, 50] on icon at bounding box center [929, 51] width 13 height 13
